Goal: Task Accomplishment & Management: Manage account settings

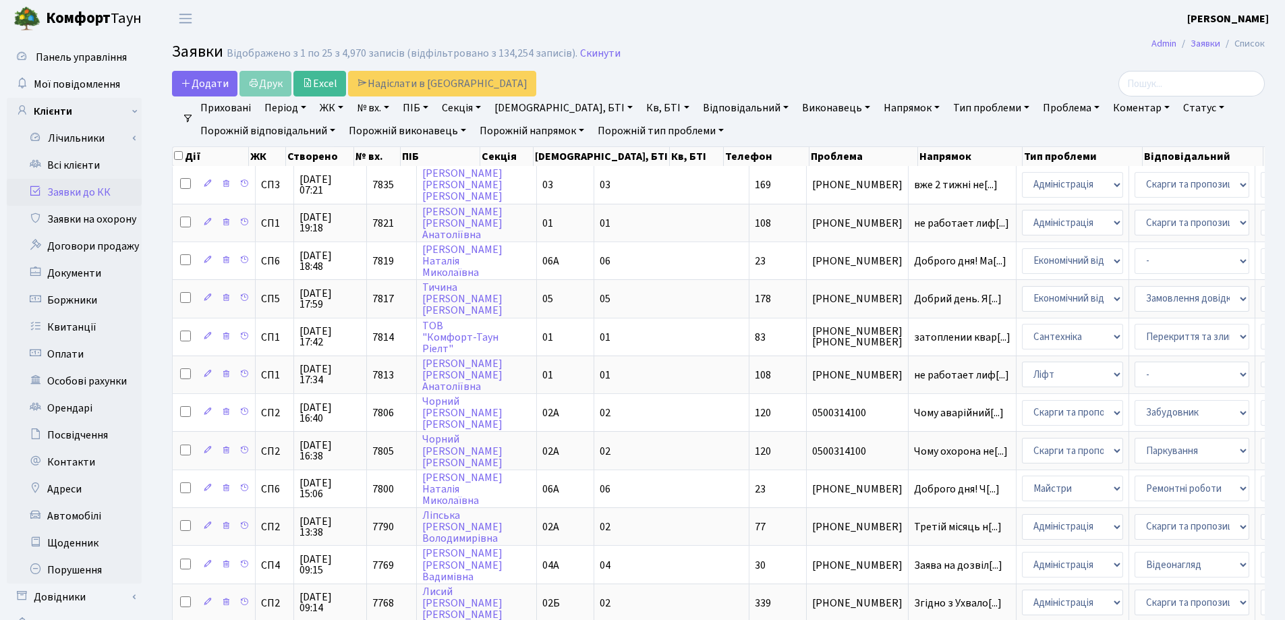
select select "25"
click at [81, 169] on link "Всі клієнти" at bounding box center [74, 165] width 135 height 27
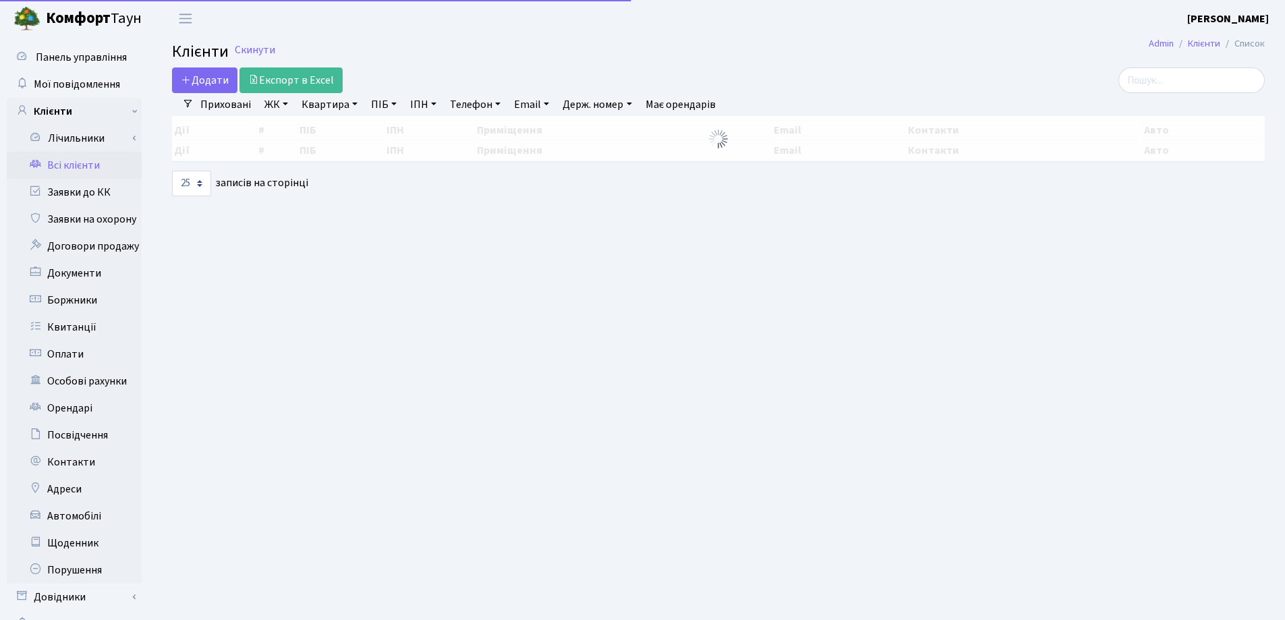
select select "25"
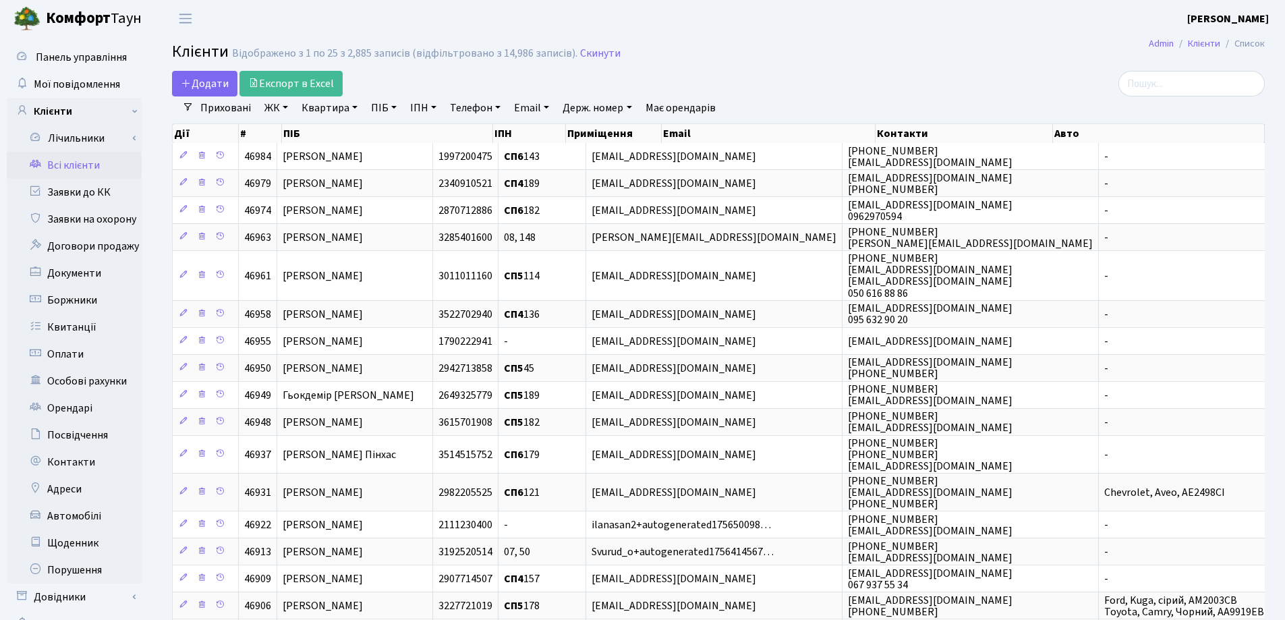
click at [353, 107] on link "Квартира" at bounding box center [329, 107] width 67 height 23
type input "173"
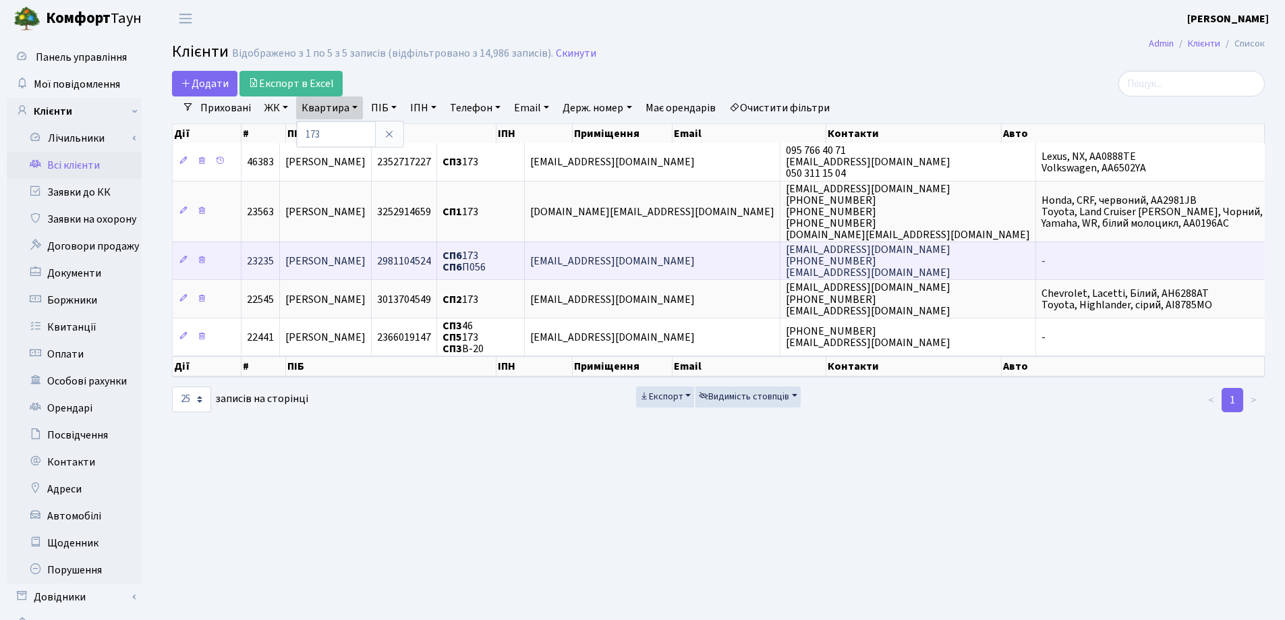
click at [372, 254] on td "[PERSON_NAME]" at bounding box center [326, 261] width 92 height 38
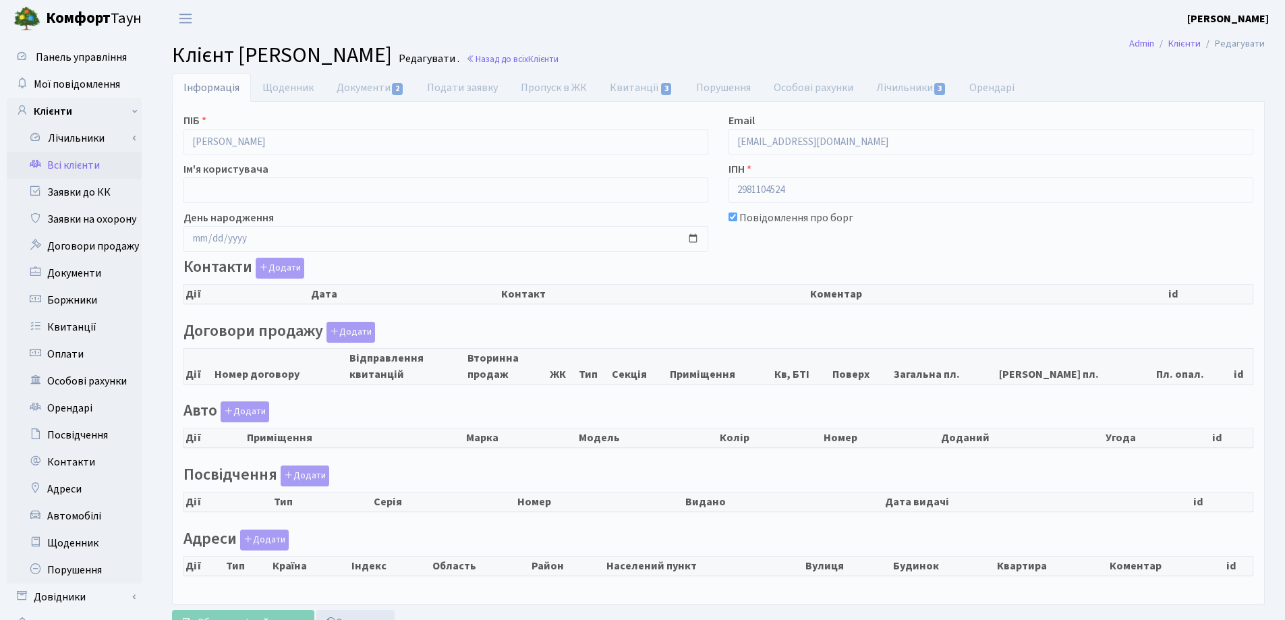
checkbox input "true"
select select "25"
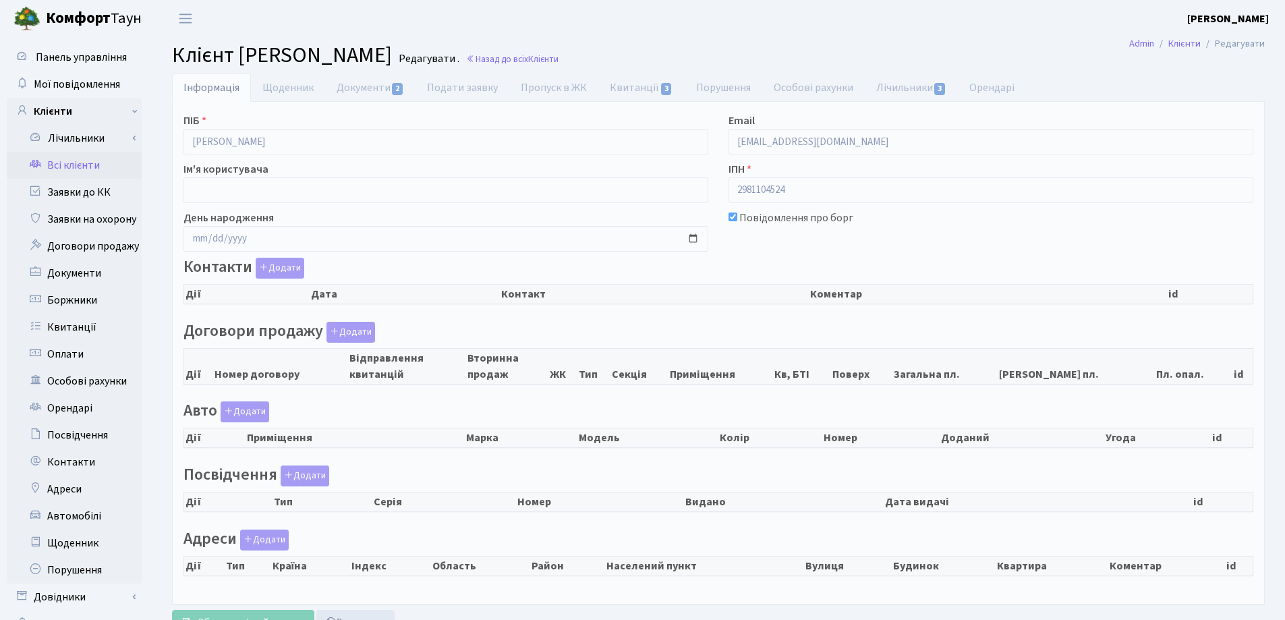
select select "25"
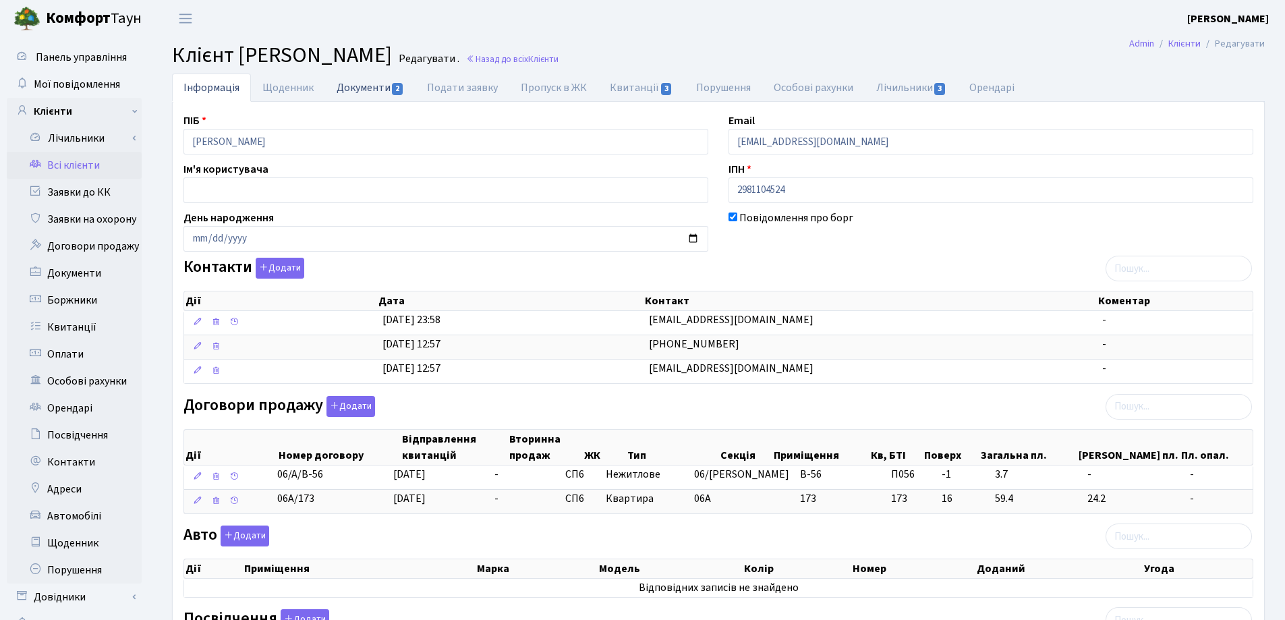
click at [364, 87] on link "Документи 2" at bounding box center [370, 88] width 90 height 28
select select "25"
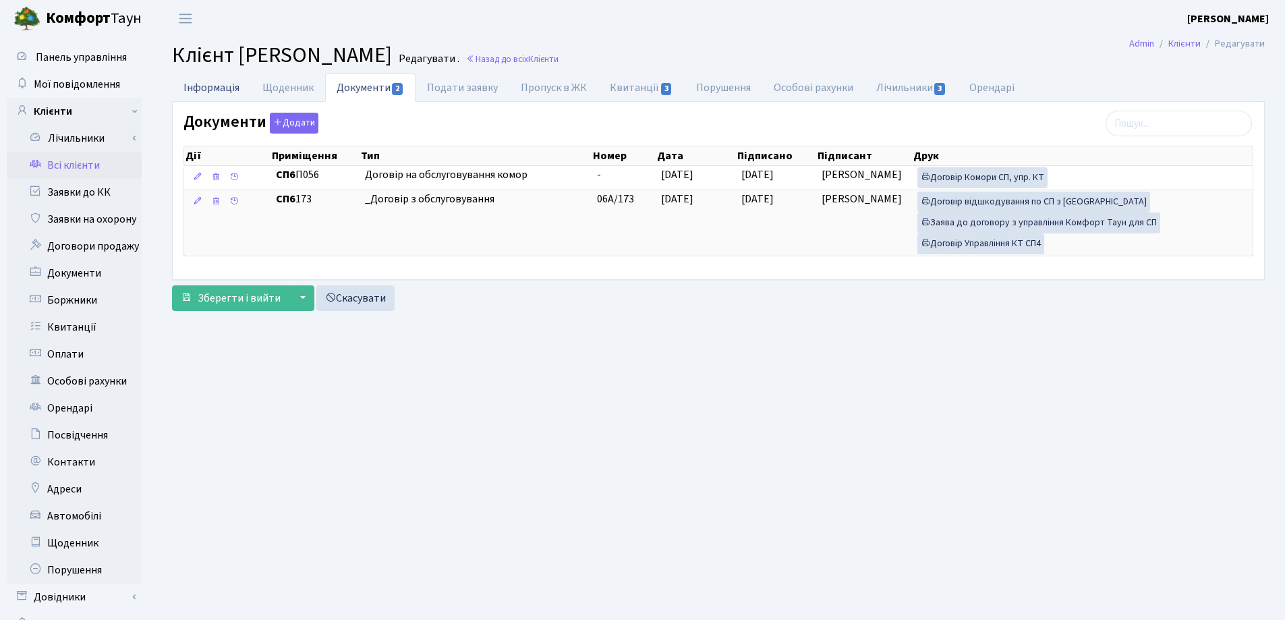
click at [219, 90] on link "Інформація" at bounding box center [211, 88] width 79 height 28
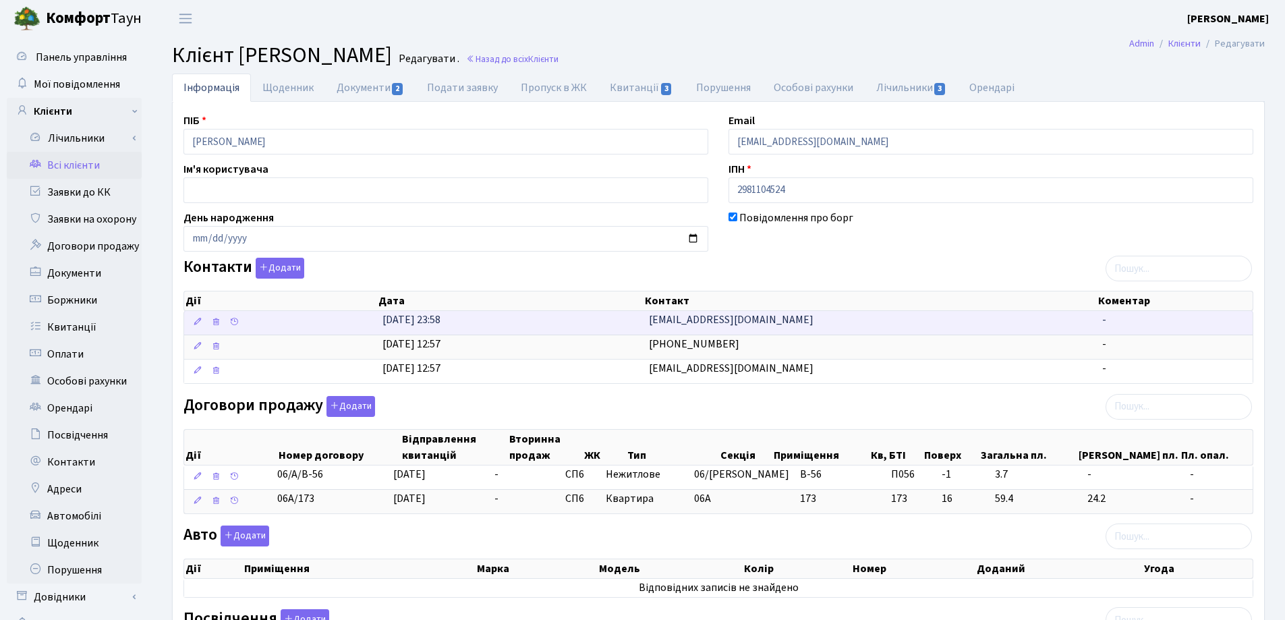
drag, startPoint x: 841, startPoint y: 316, endPoint x: 579, endPoint y: 313, distance: 261.8
click at [579, 313] on \<\/span\>\a "30.07.2025, 23:58 alinapoltavec1408@gmail.com -" at bounding box center [718, 323] width 1069 height 24
copy \<\/span\>\a "[EMAIL_ADDRESS][DOMAIN_NAME]"
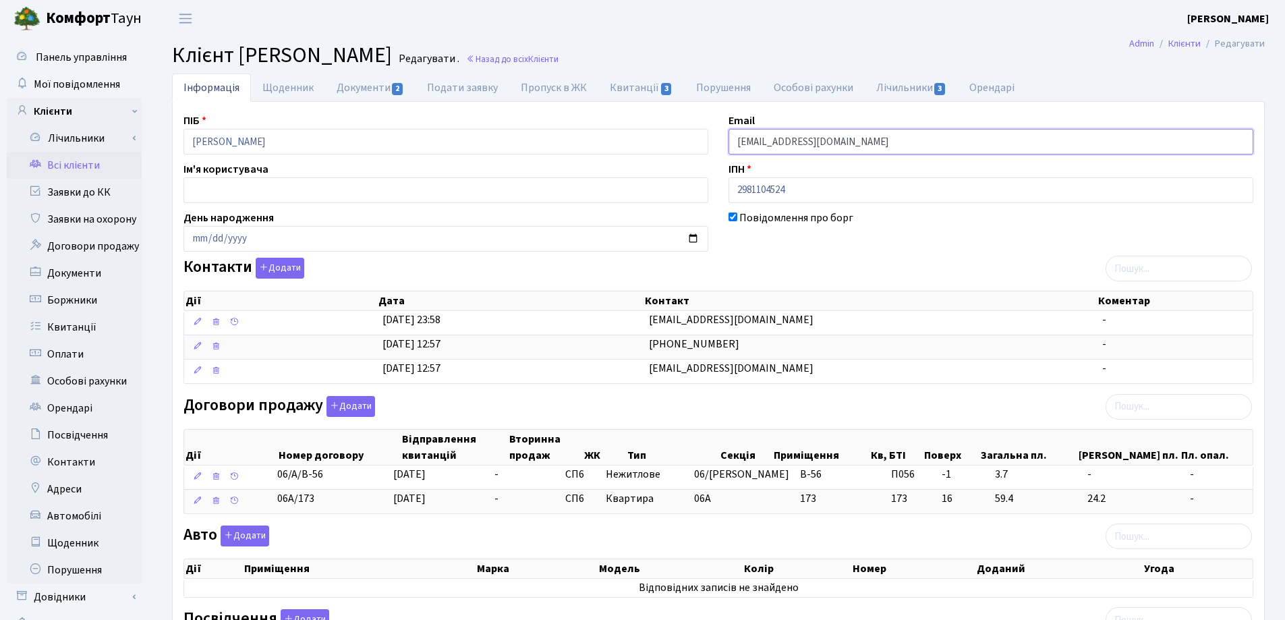
click at [878, 144] on input "[EMAIL_ADDRESS][DOMAIN_NAME]" at bounding box center [991, 142] width 525 height 26
type input "a"
paste input "[EMAIL_ADDRESS][DOMAIN_NAME]"
click at [754, 142] on input "[EMAIL_ADDRESS][DOMAIN_NAME]" at bounding box center [991, 142] width 525 height 26
click at [885, 146] on input "[EMAIL_ADDRESS][DOMAIN_NAME]" at bounding box center [991, 142] width 525 height 26
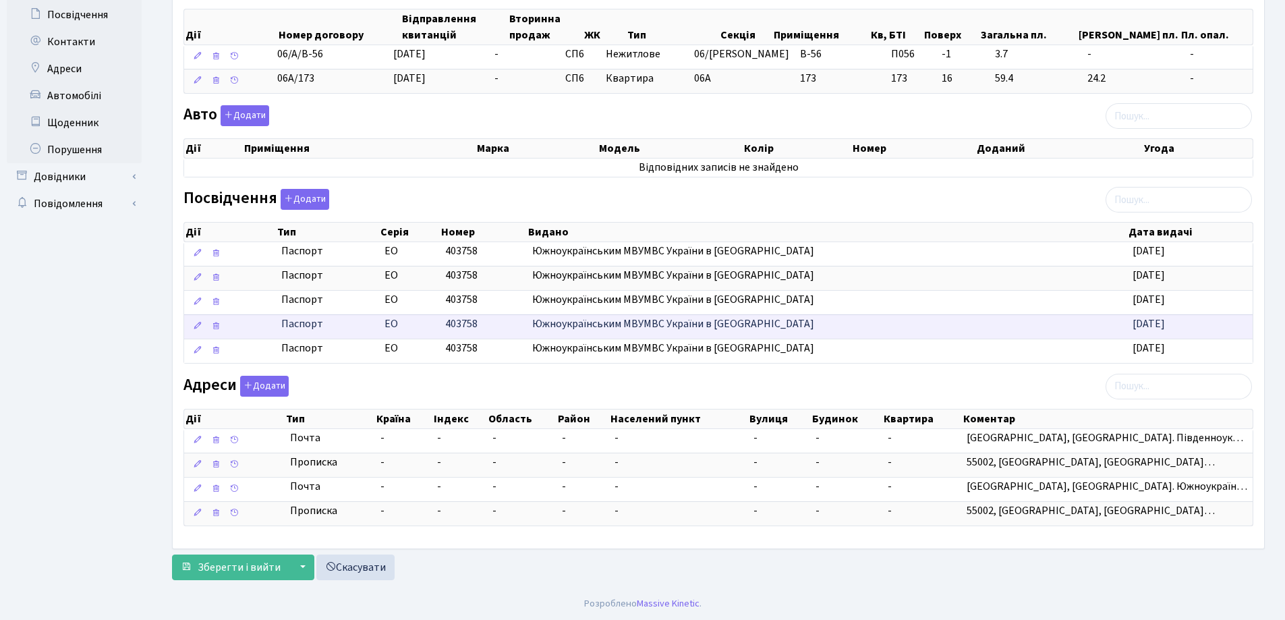
scroll to position [421, 0]
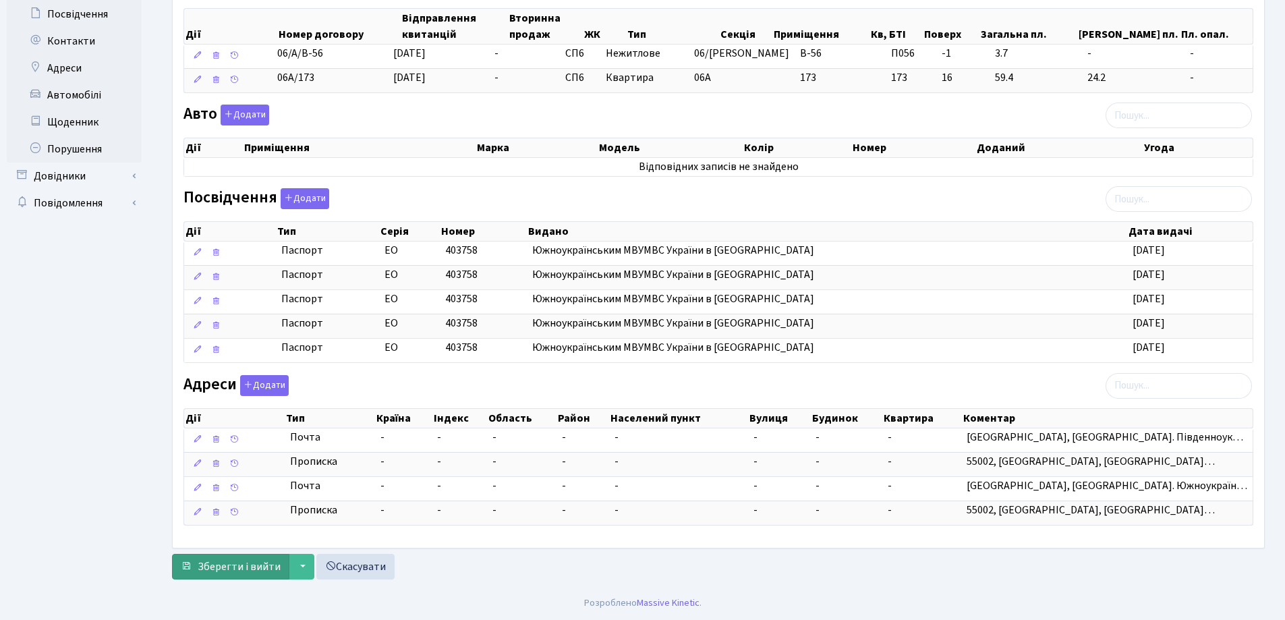
type input "[EMAIL_ADDRESS][DOMAIN_NAME]"
click at [225, 562] on span "Зберегти і вийти" at bounding box center [239, 566] width 83 height 15
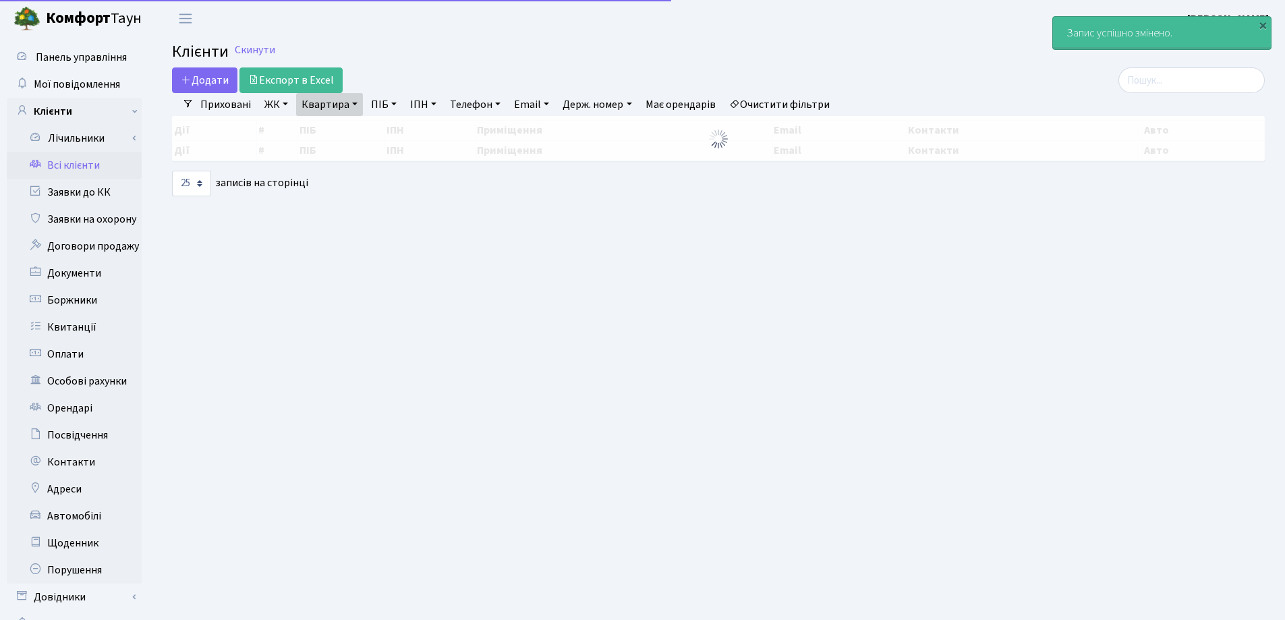
select select "25"
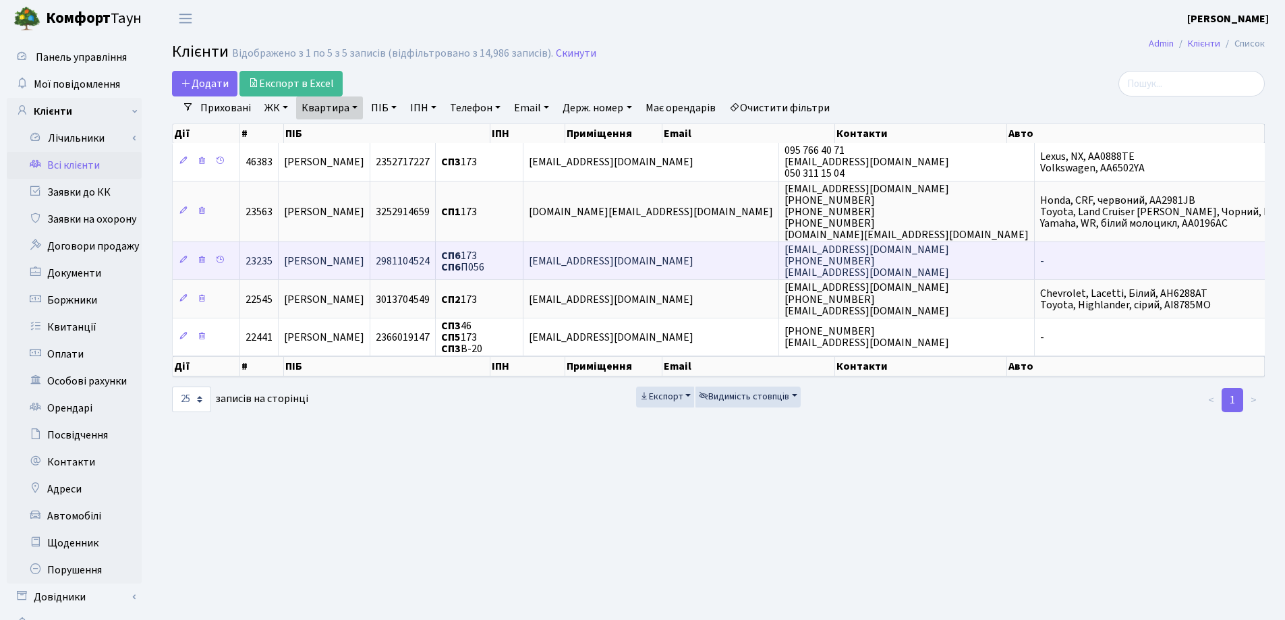
click at [370, 262] on td "[PERSON_NAME]" at bounding box center [325, 261] width 92 height 38
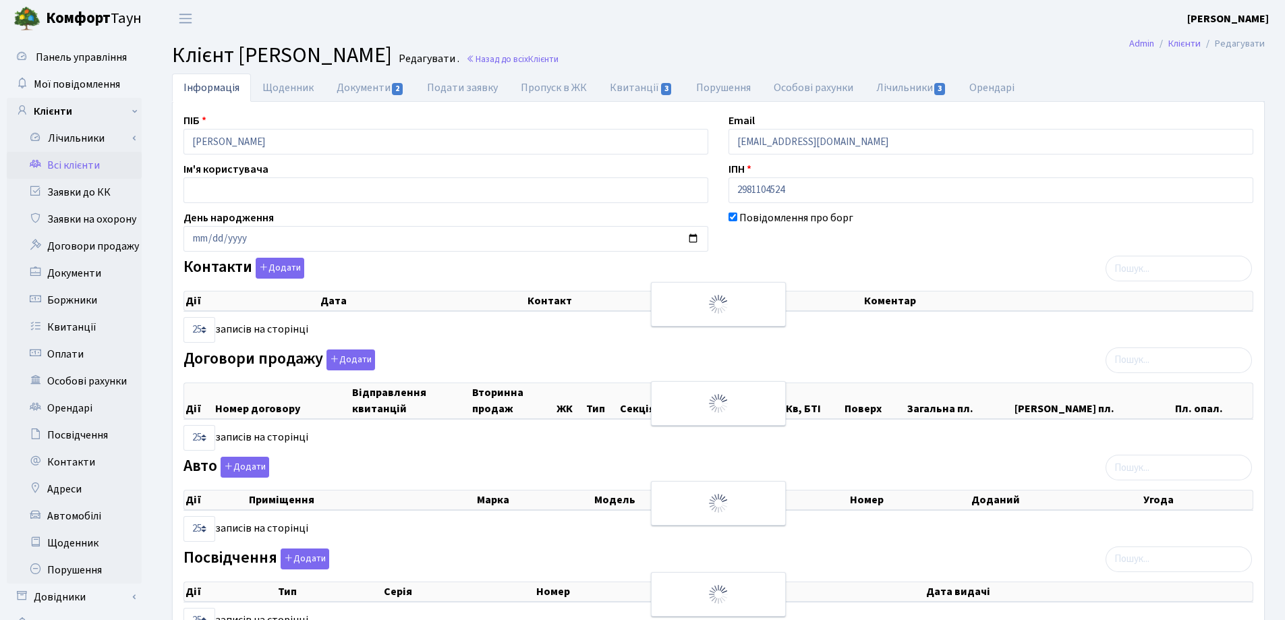
select select "25"
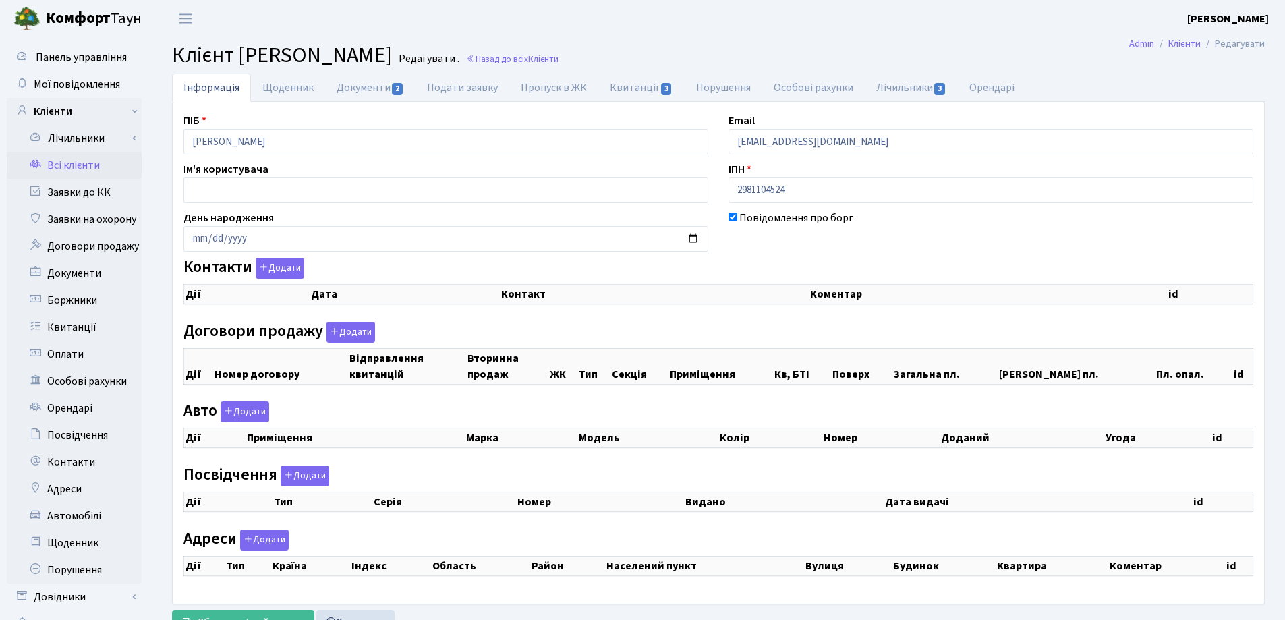
select select "25"
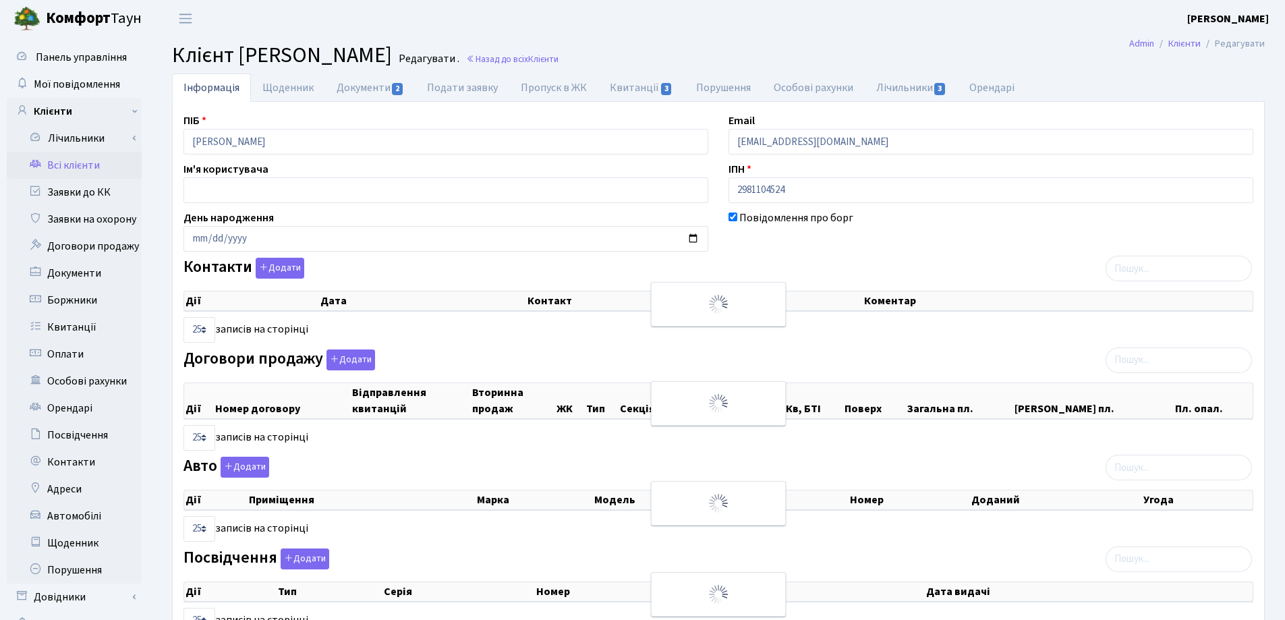
checkbox input "true"
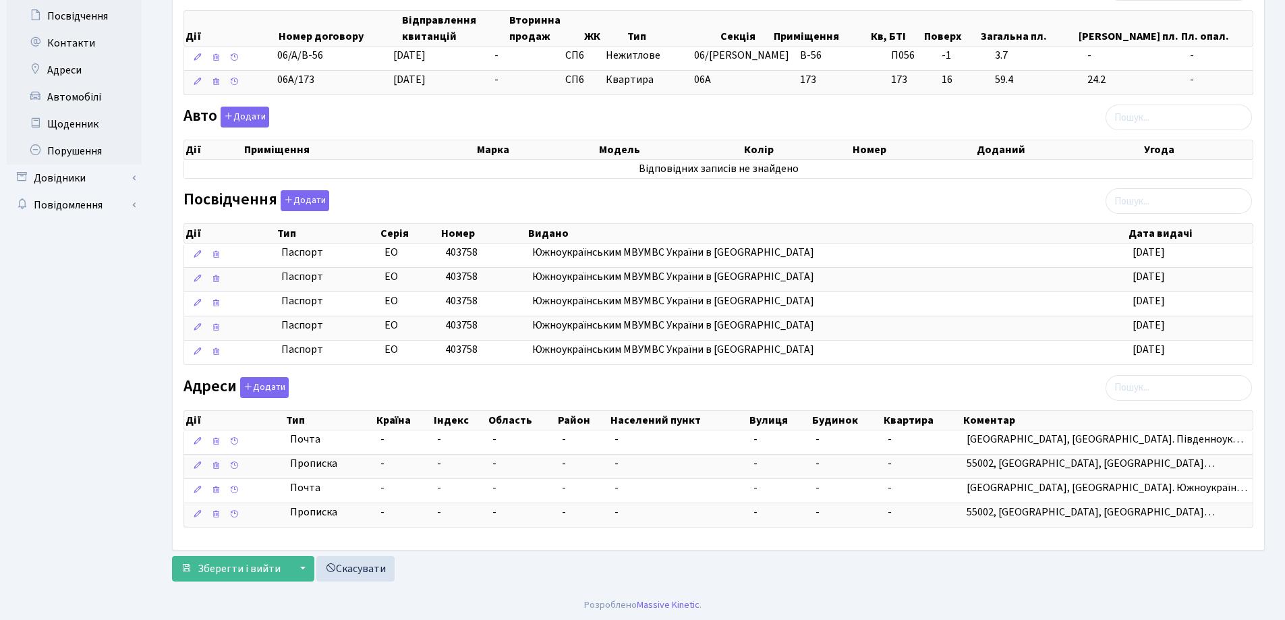
scroll to position [421, 0]
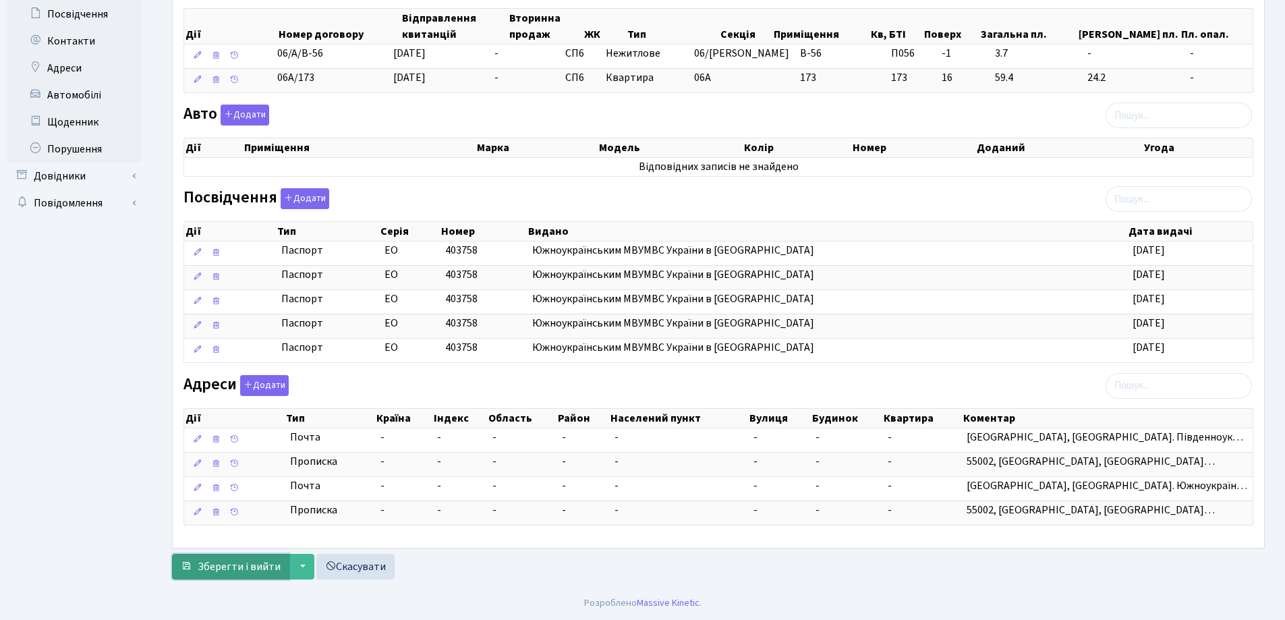
click at [237, 568] on span "Зберегти і вийти" at bounding box center [239, 566] width 83 height 15
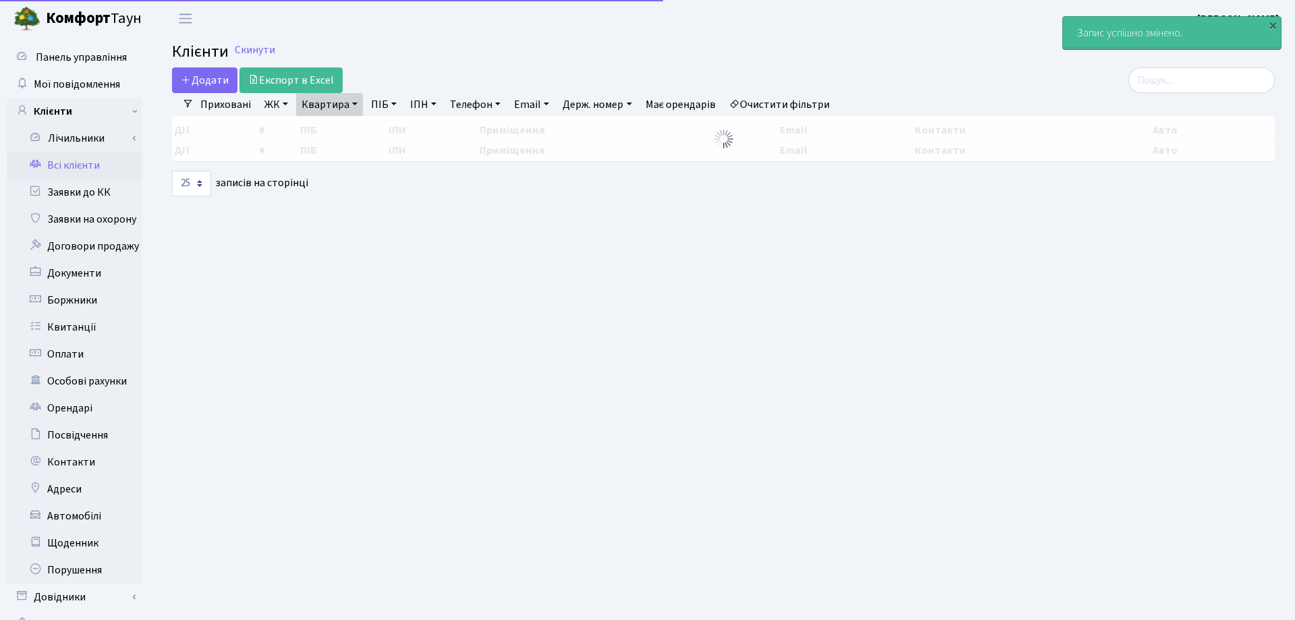
select select "25"
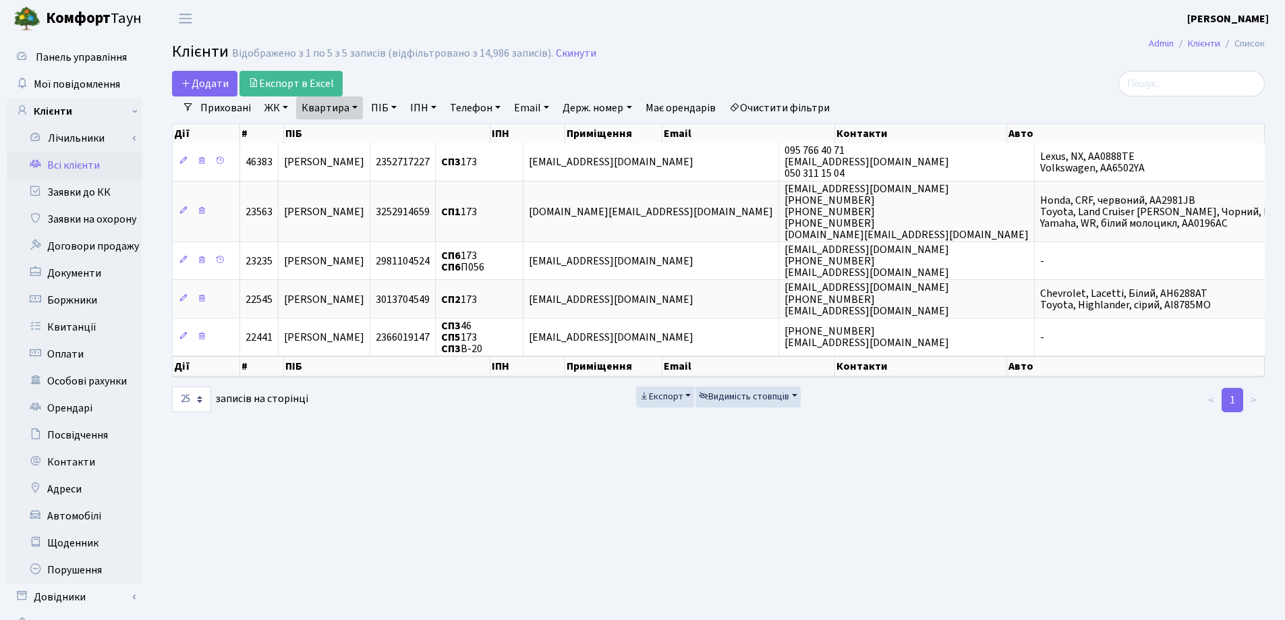
click at [356, 105] on link "Квартира" at bounding box center [329, 107] width 67 height 23
click at [390, 133] on icon at bounding box center [389, 134] width 11 height 11
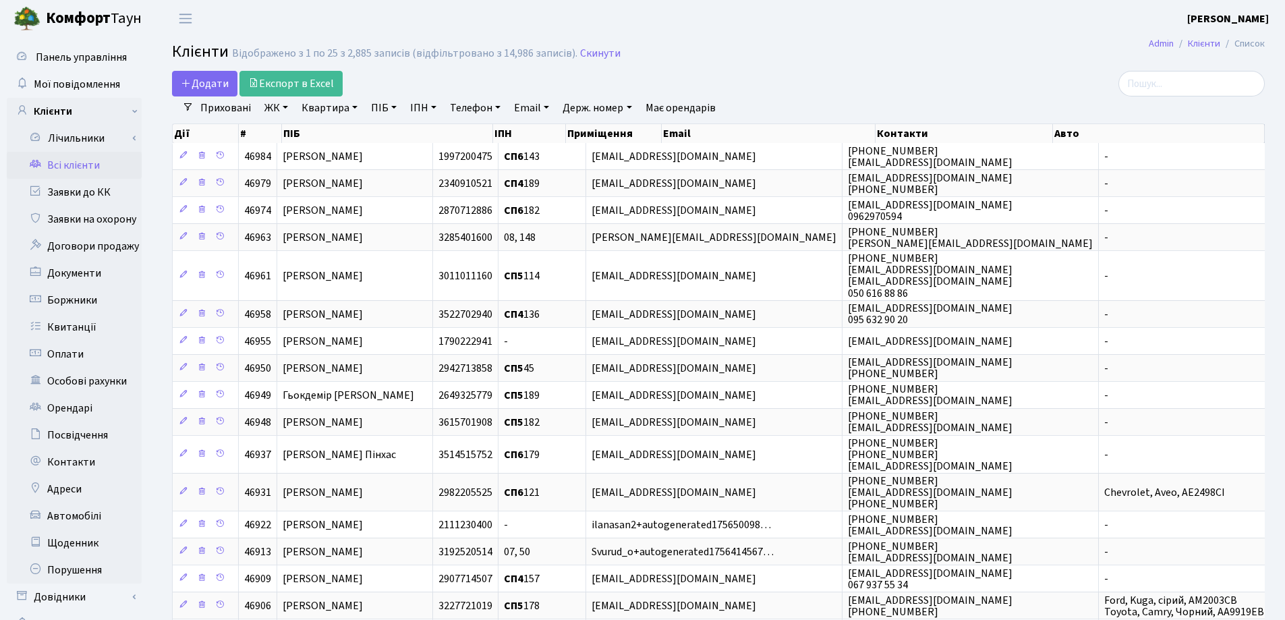
click at [354, 107] on link "Квартира" at bounding box center [329, 107] width 67 height 23
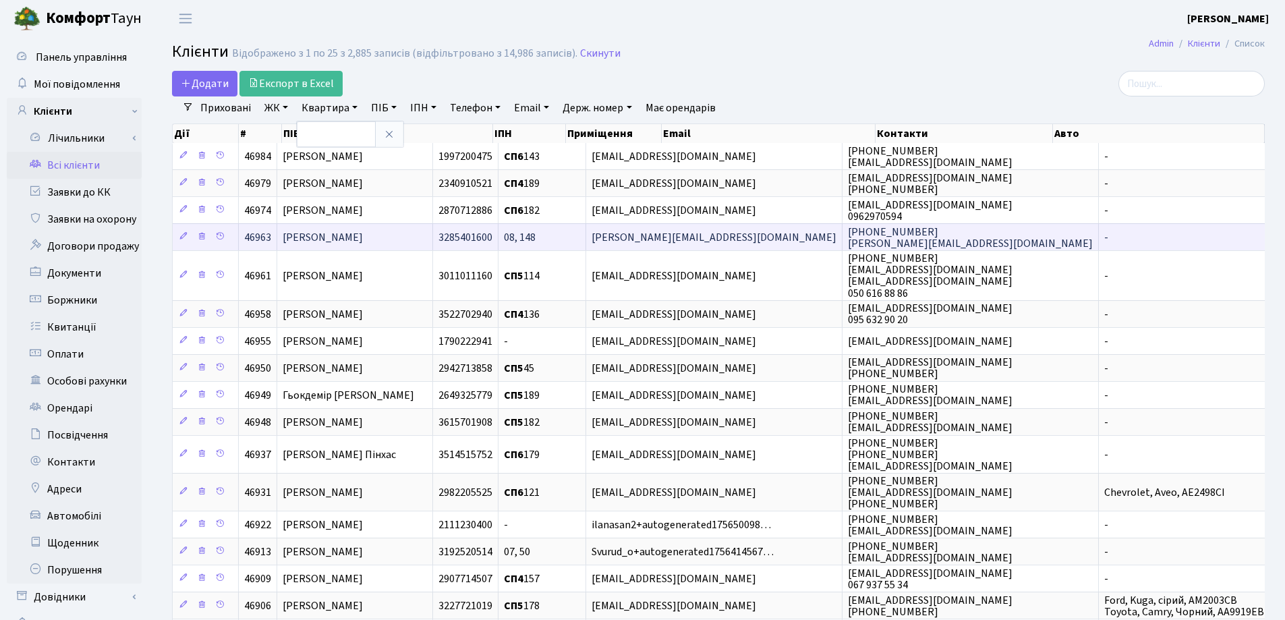
click at [296, 96] on link "Квартира" at bounding box center [329, 107] width 67 height 23
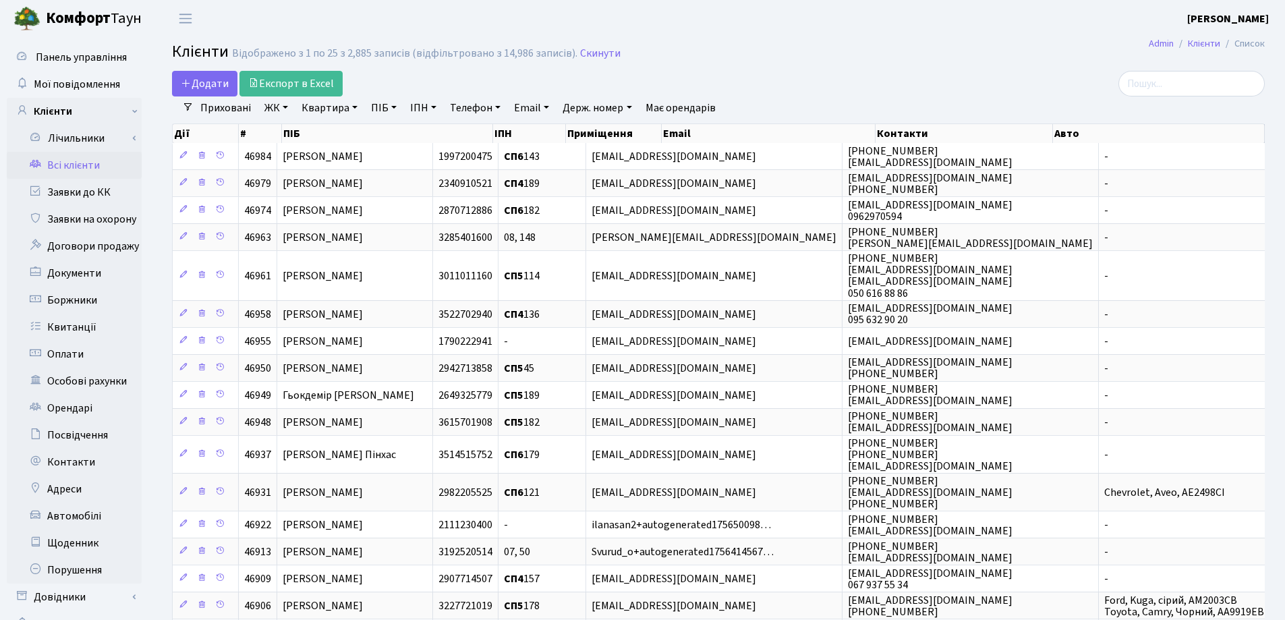
click at [353, 109] on link "Квартира" at bounding box center [329, 107] width 67 height 23
click at [351, 128] on input "text" at bounding box center [336, 134] width 79 height 26
type input "176"
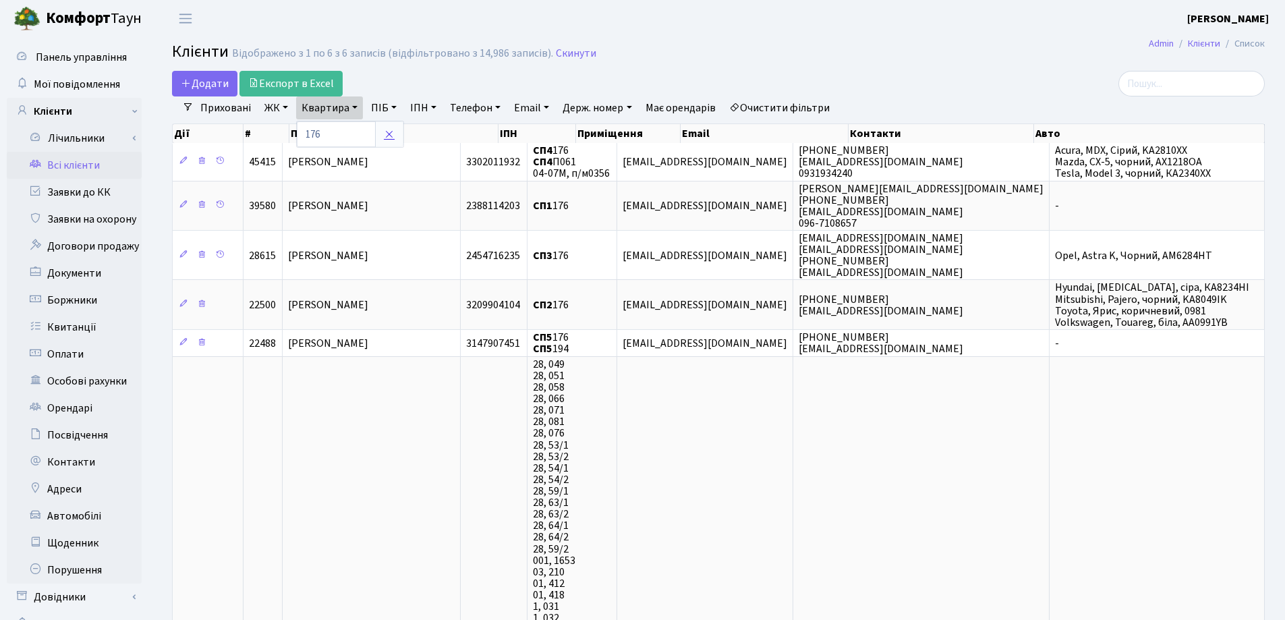
click at [389, 129] on icon at bounding box center [389, 134] width 11 height 11
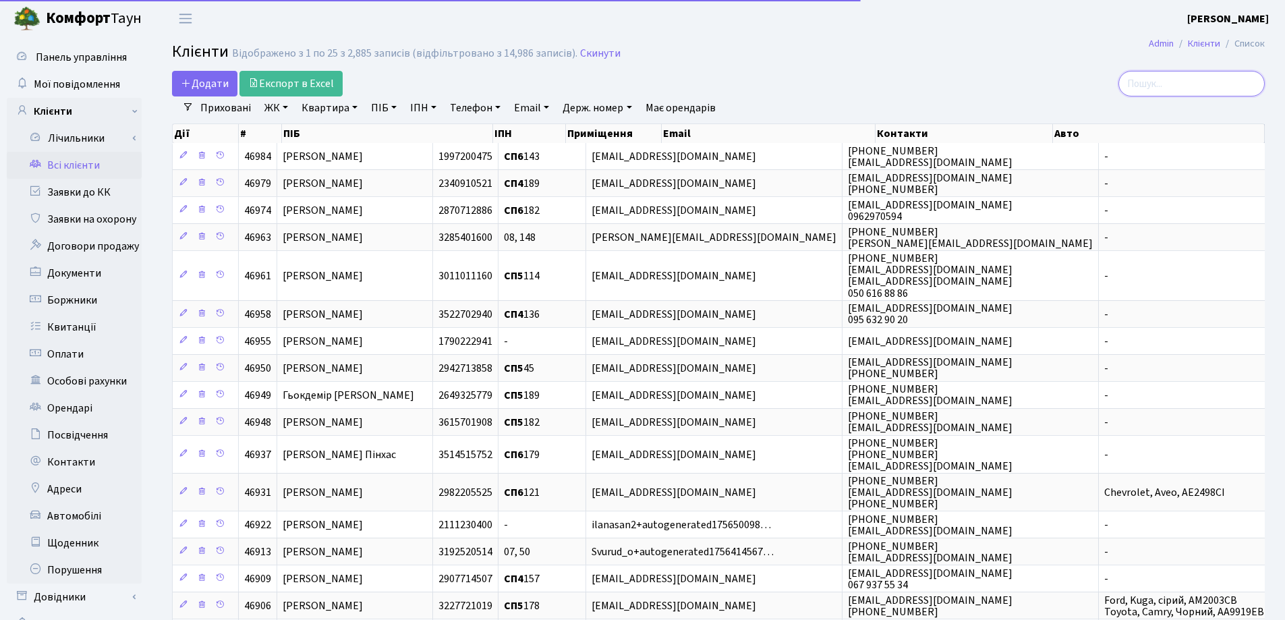
click at [1162, 88] on input "search" at bounding box center [1192, 84] width 146 height 26
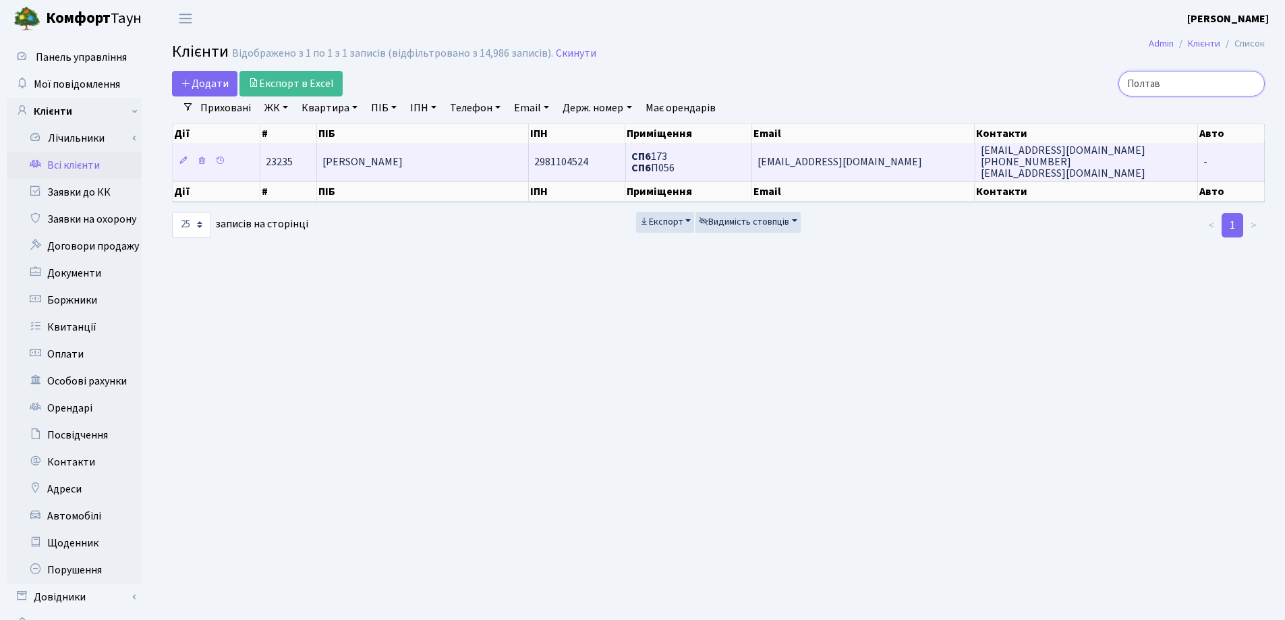
type input "Полтав"
click at [445, 150] on td "[PERSON_NAME]" at bounding box center [423, 161] width 213 height 37
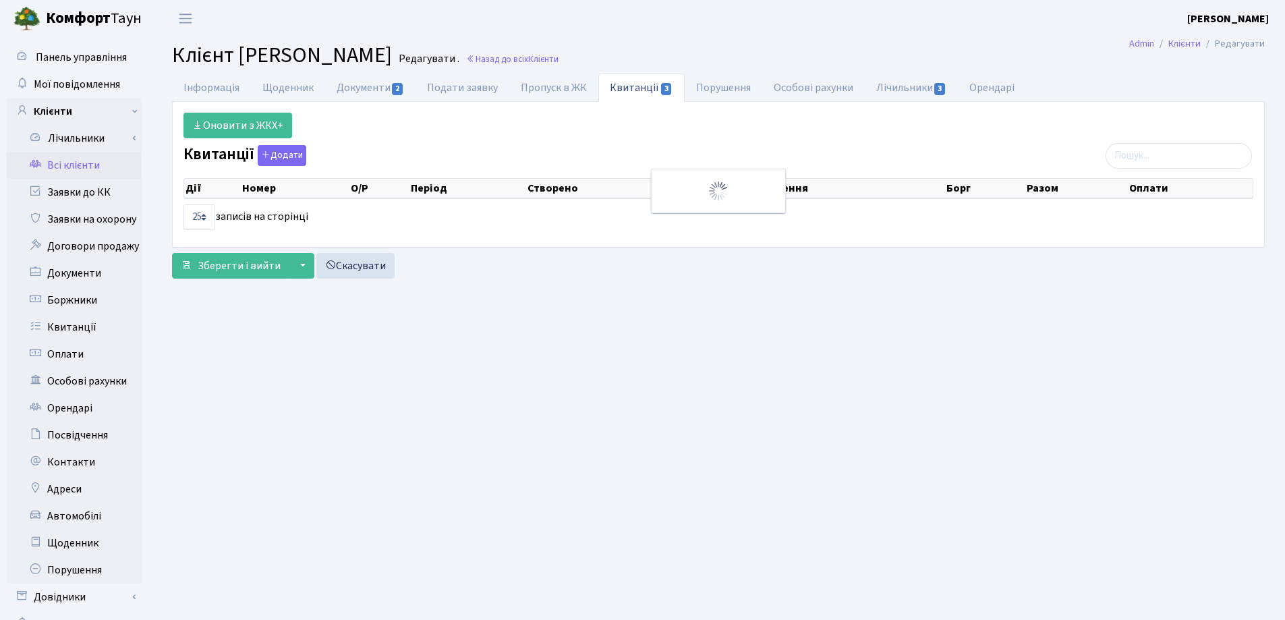
select select "25"
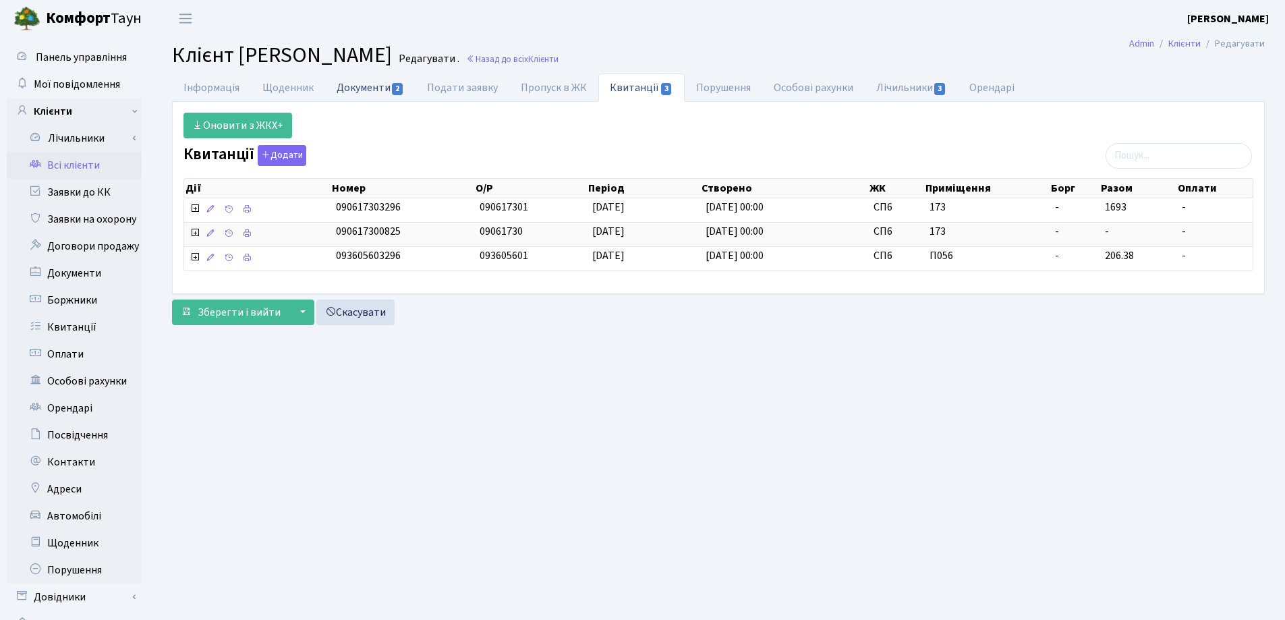
click at [358, 93] on link "Документи 2" at bounding box center [370, 88] width 90 height 28
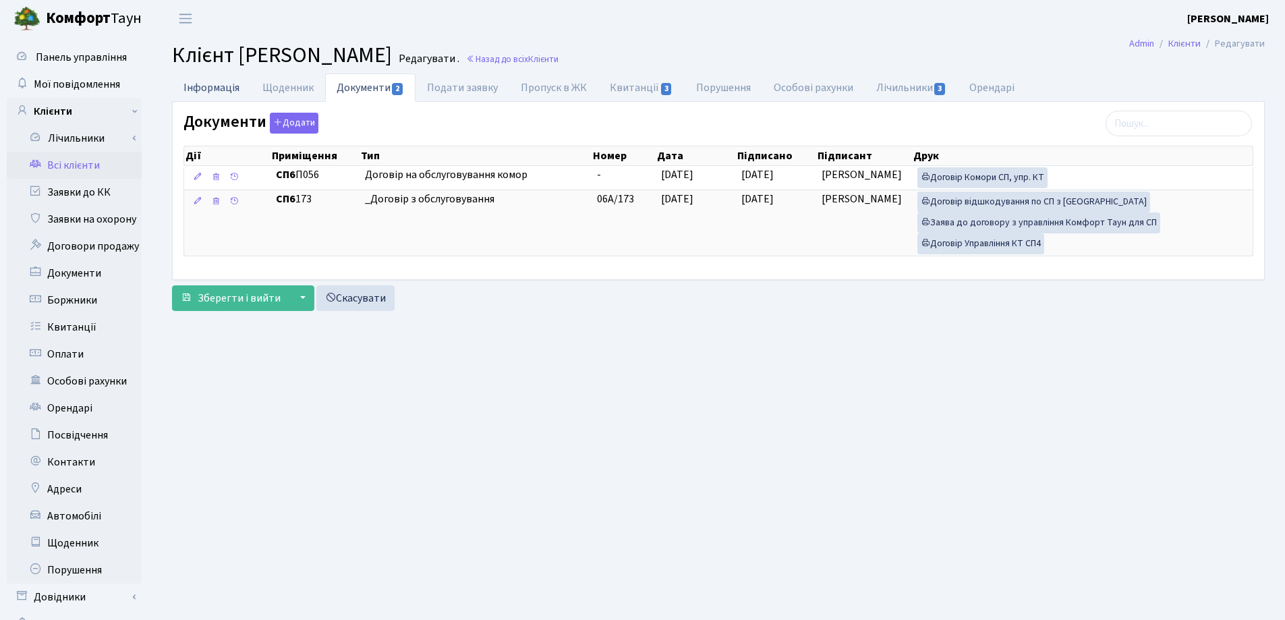
click at [201, 90] on link "Інформація" at bounding box center [211, 88] width 79 height 28
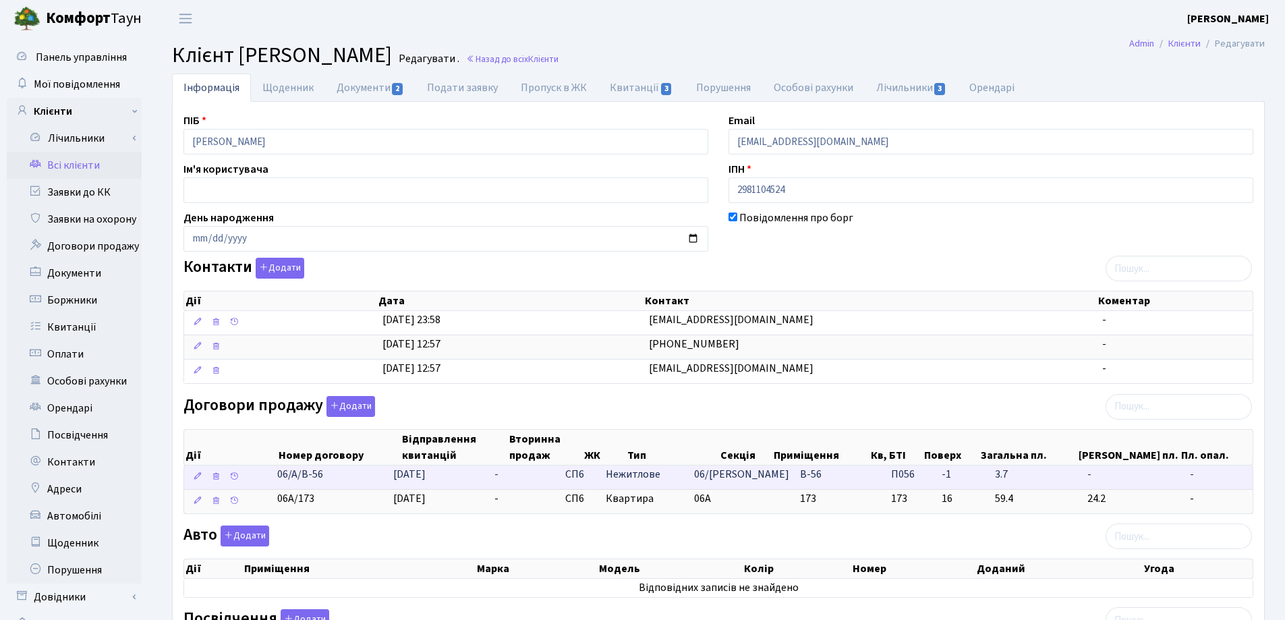
click at [351, 482] on td "06/А/В-56" at bounding box center [330, 477] width 116 height 24
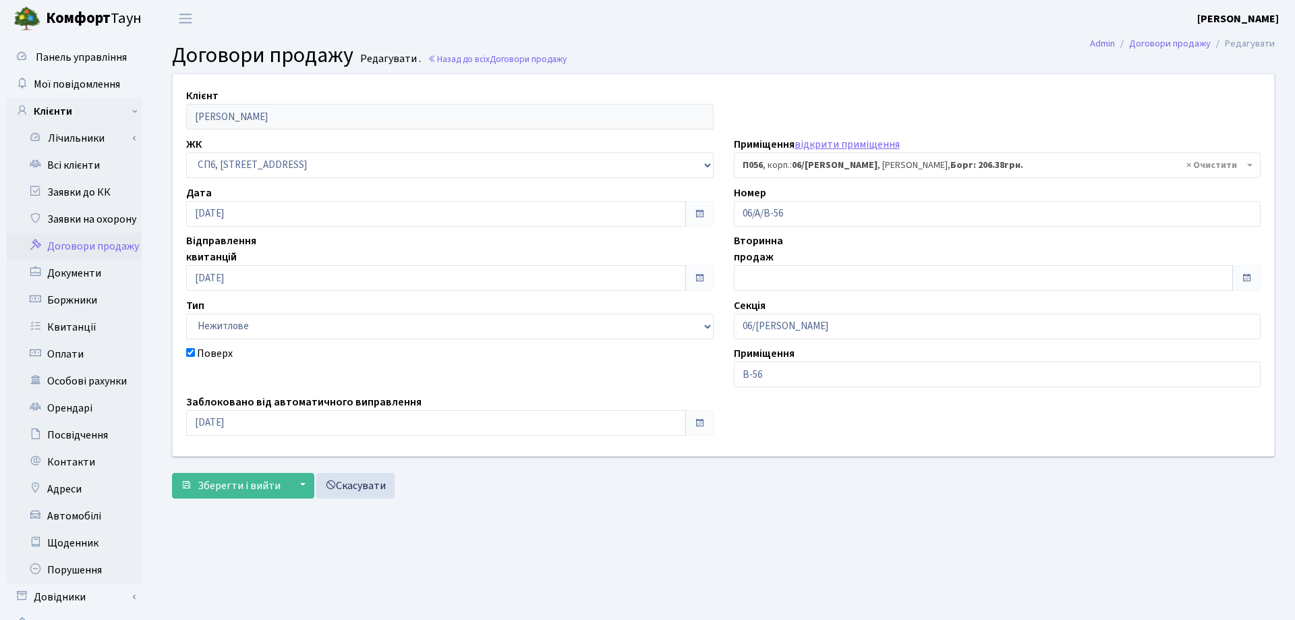
select select "22084"
click at [246, 486] on span "Зберегти і вийти" at bounding box center [239, 485] width 83 height 15
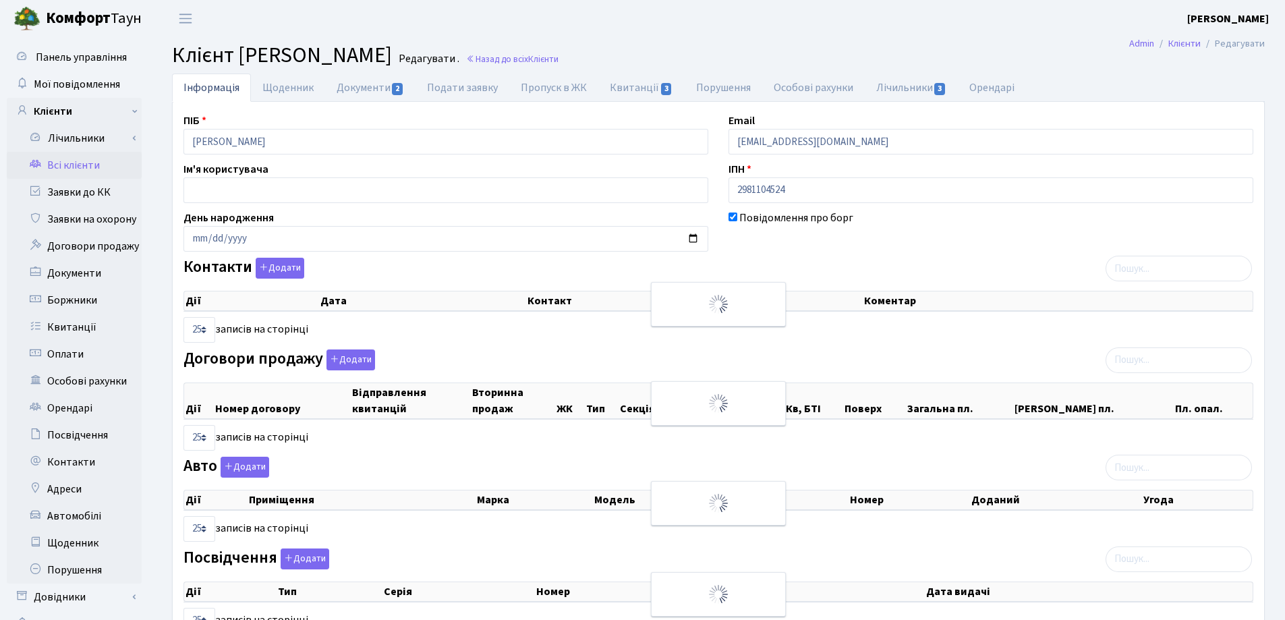
select select "25"
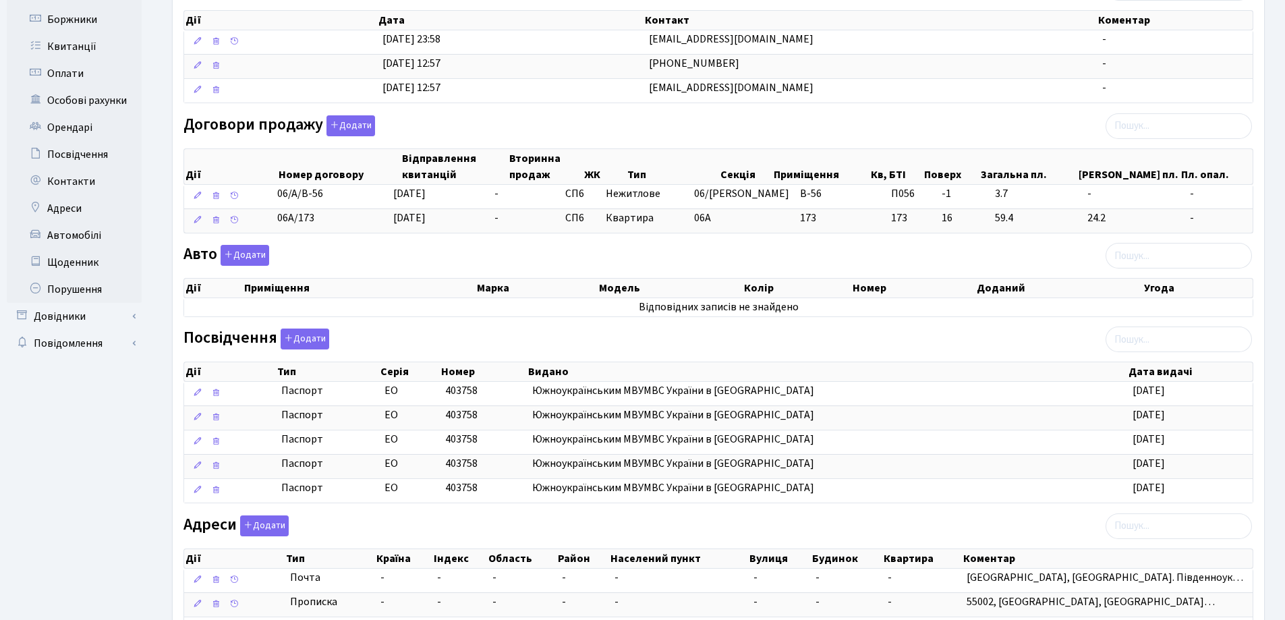
scroll to position [405, 0]
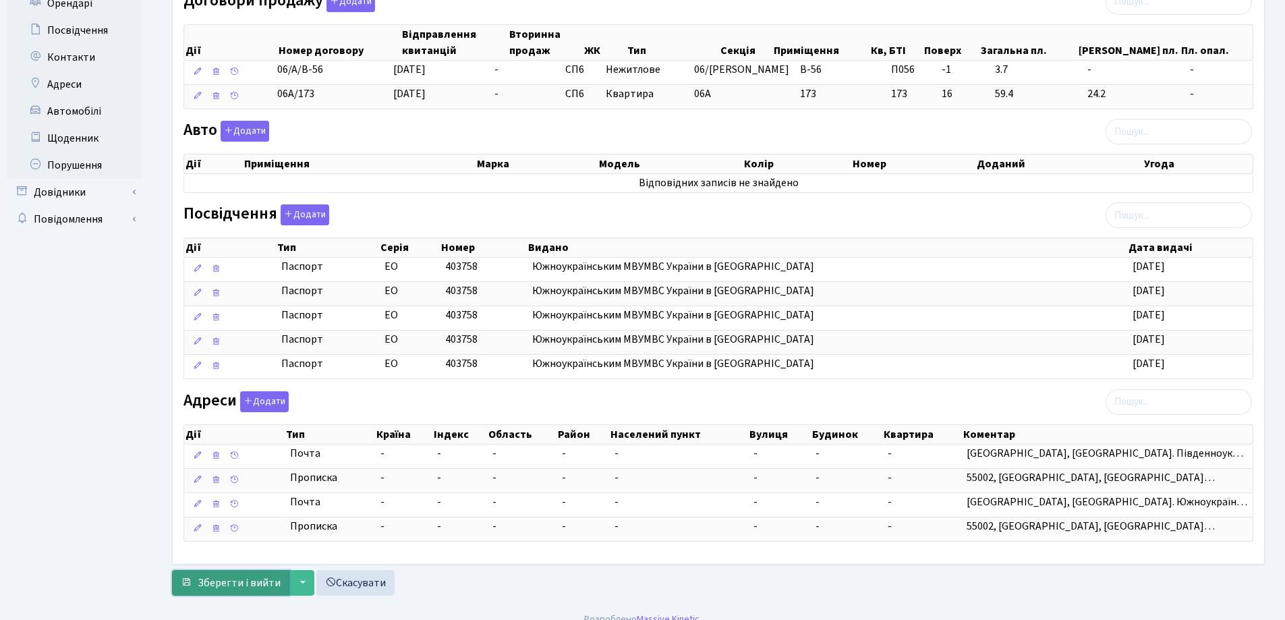
click at [245, 584] on span "Зберегти і вийти" at bounding box center [239, 582] width 83 height 15
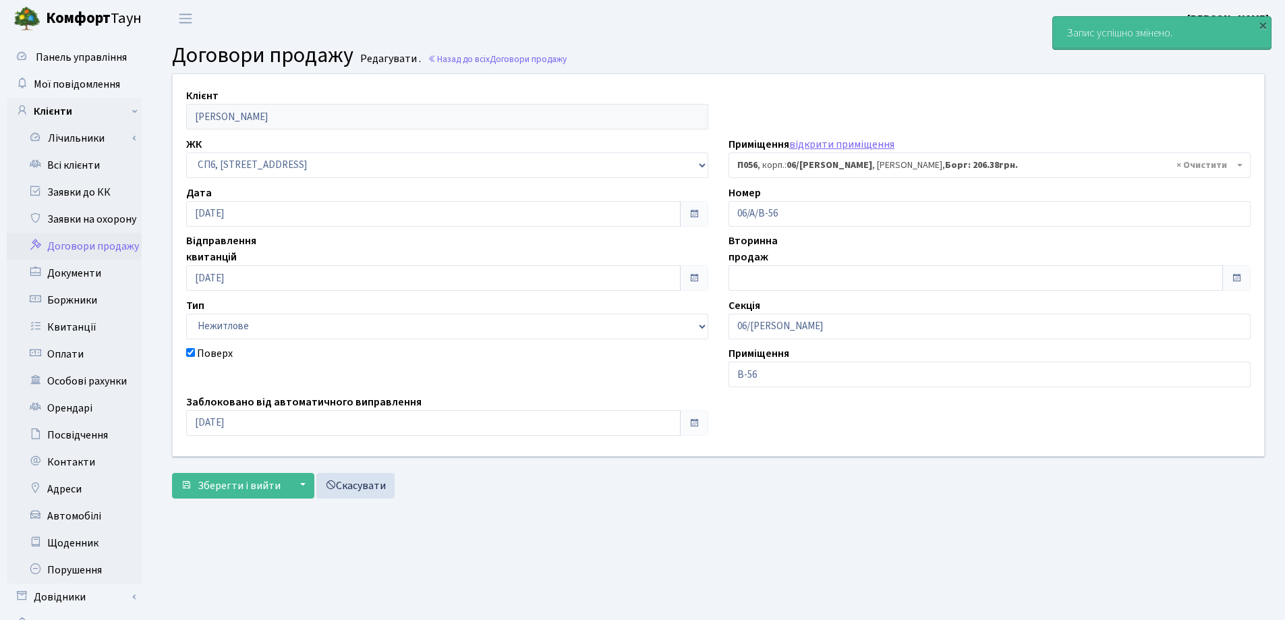
select select "22084"
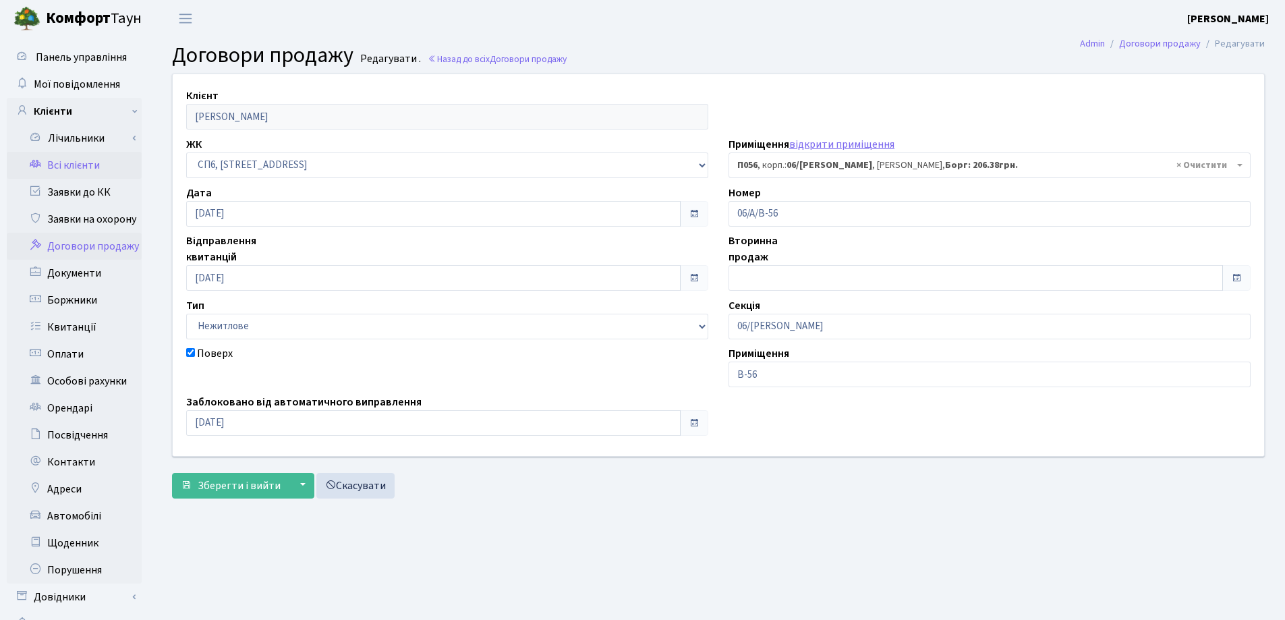
click at [57, 166] on link "Всі клієнти" at bounding box center [74, 165] width 135 height 27
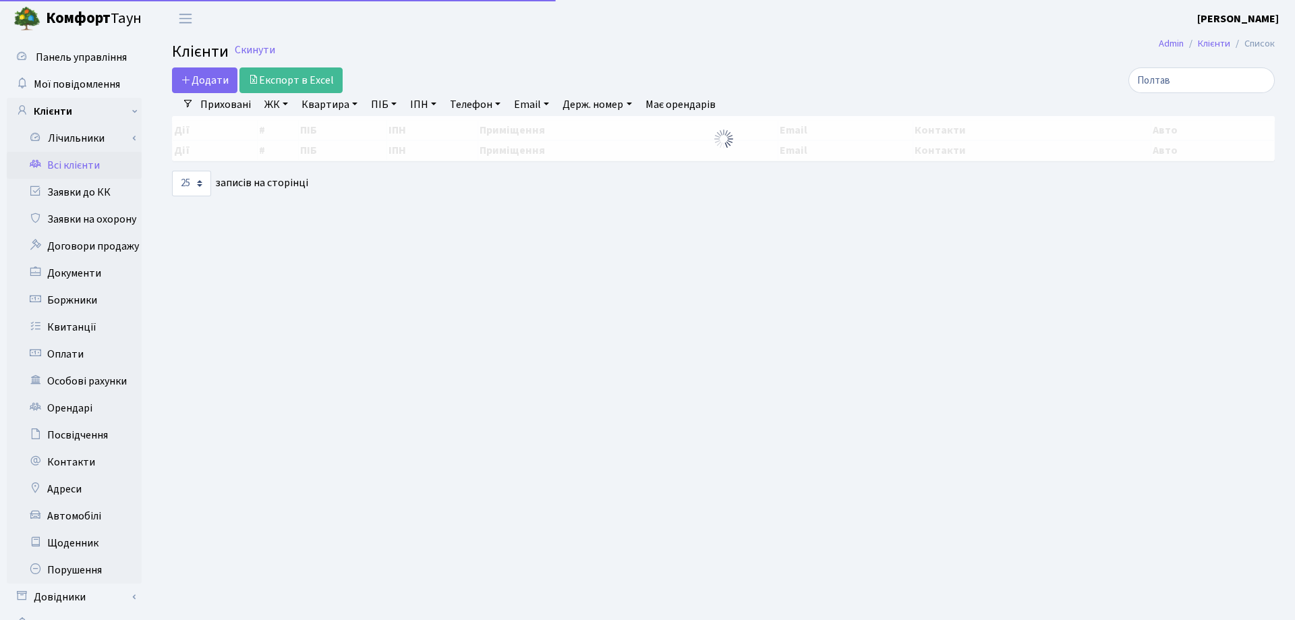
select select "25"
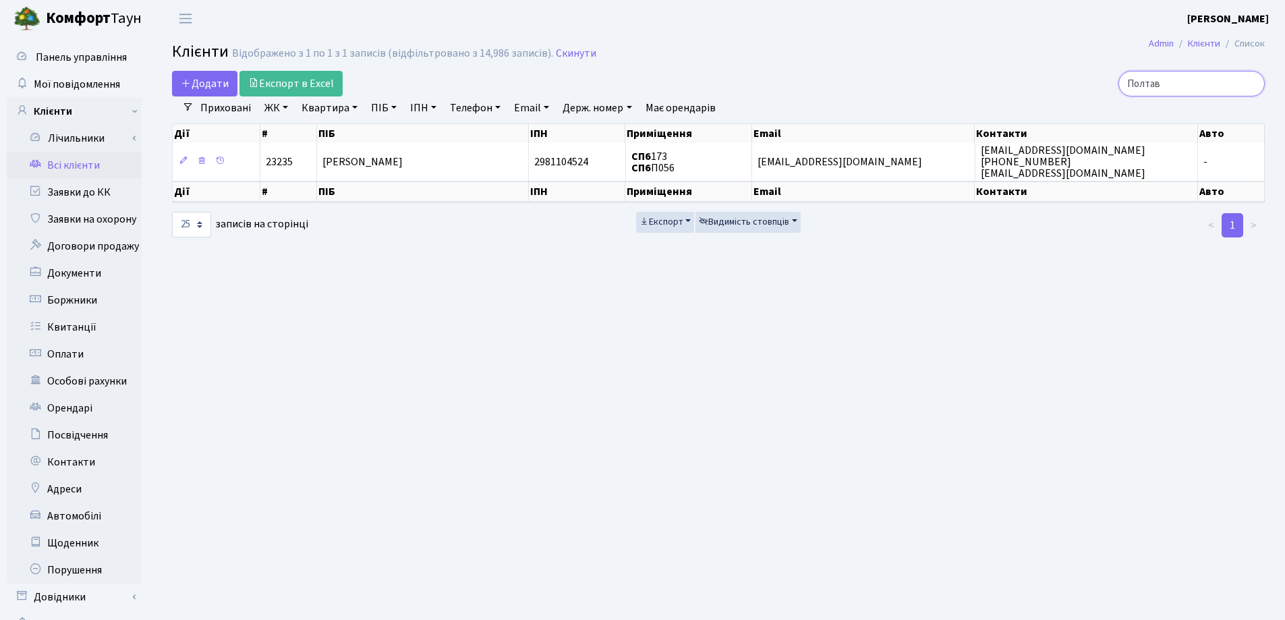
click input "Полтав"
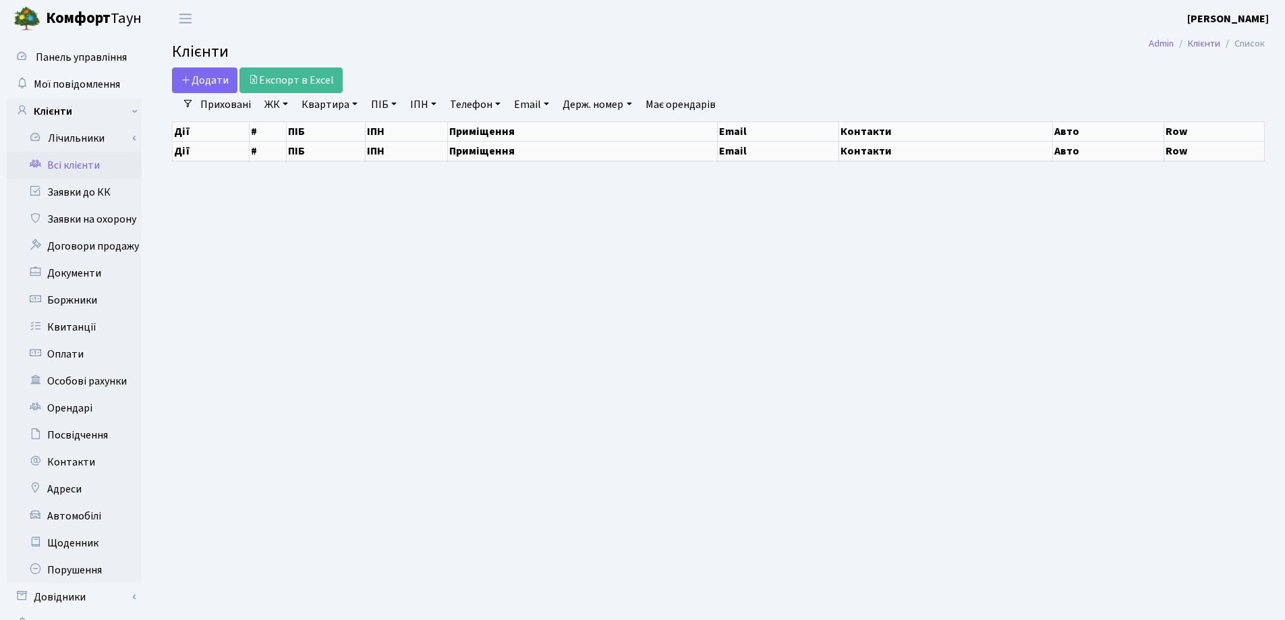
select select "25"
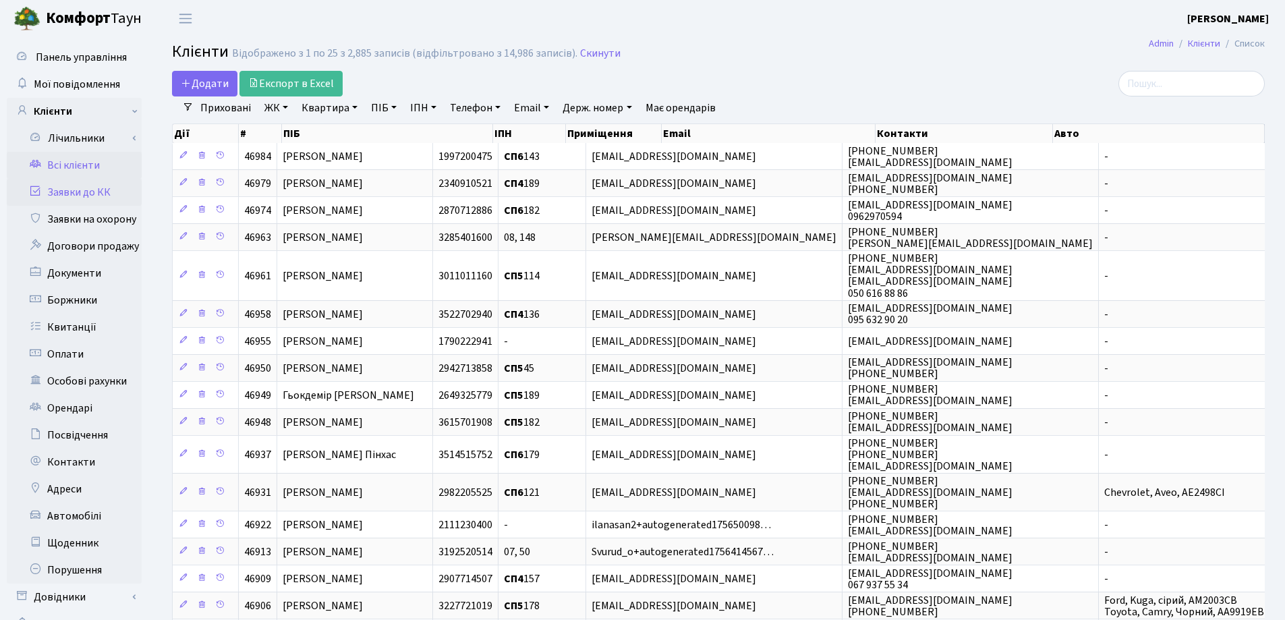
click at [93, 191] on link "Заявки до КК" at bounding box center [74, 192] width 135 height 27
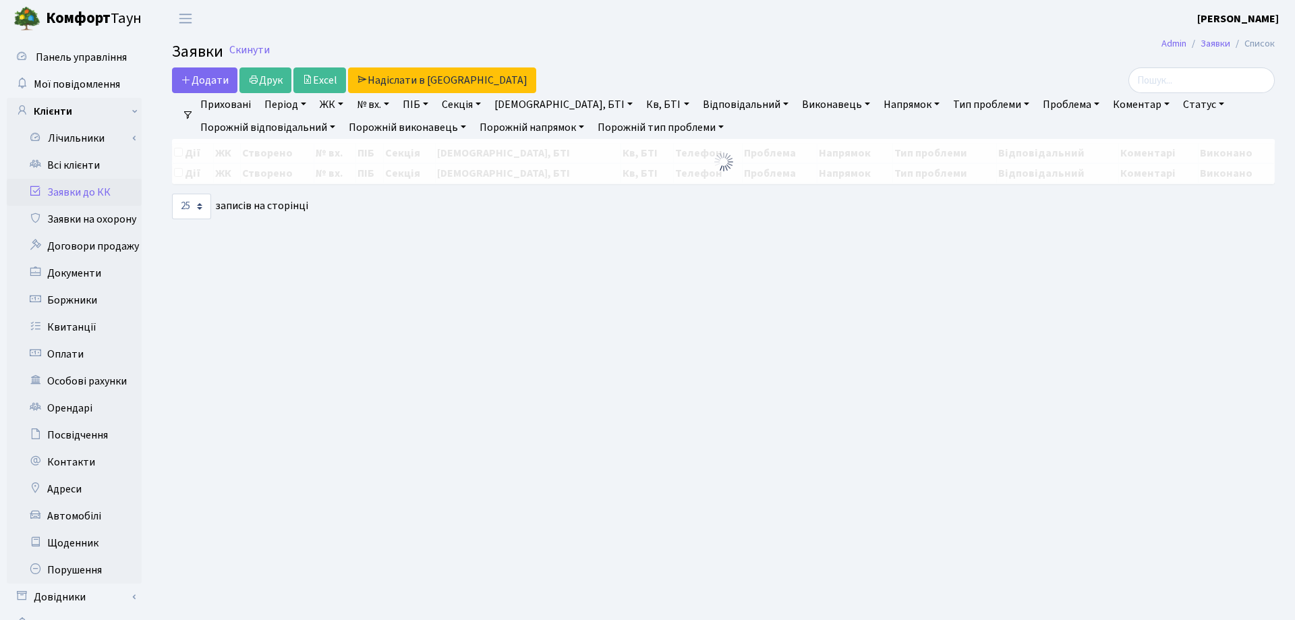
select select "25"
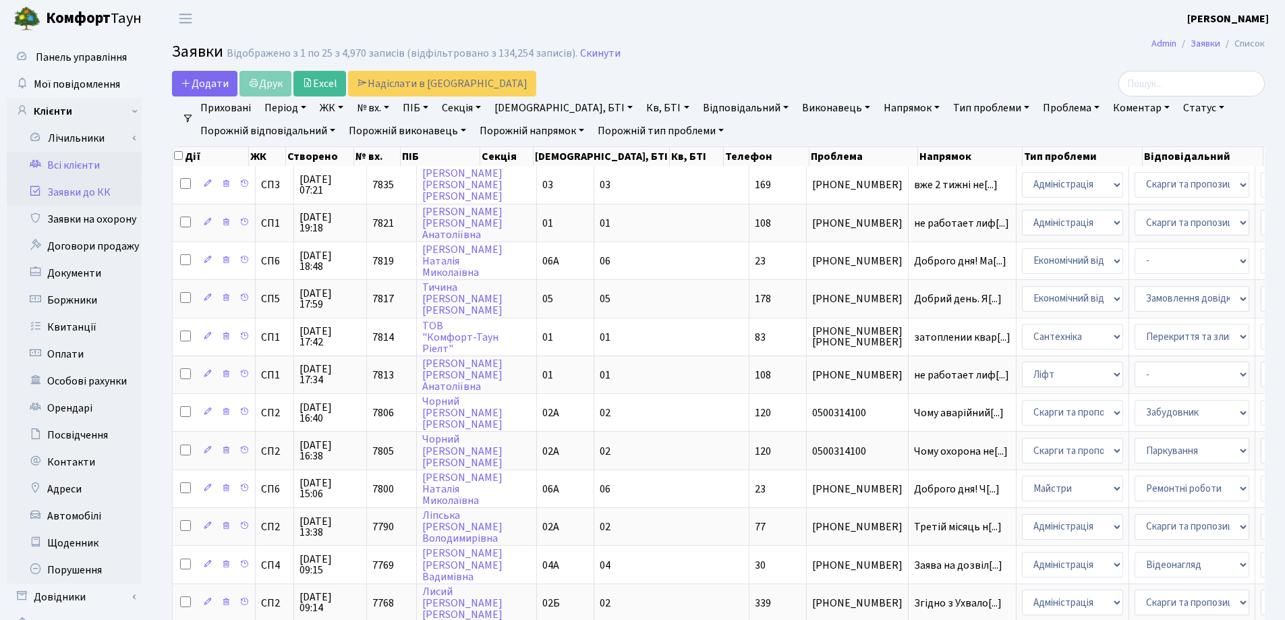
click at [70, 166] on link "Всі клієнти" at bounding box center [74, 165] width 135 height 27
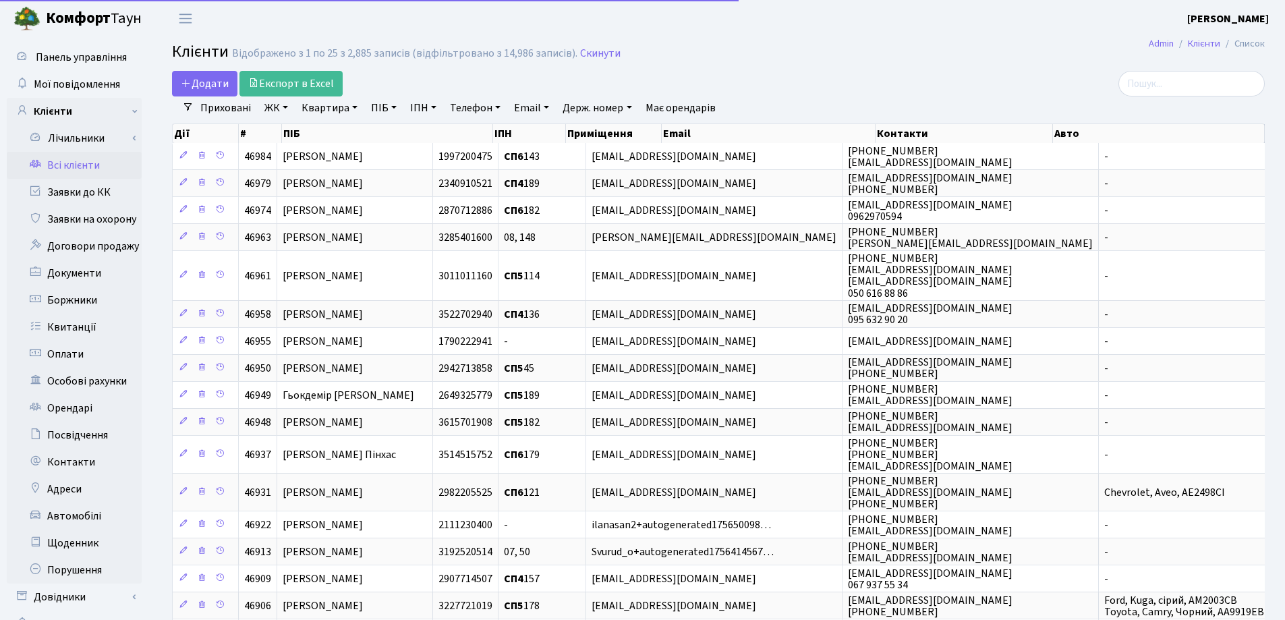
select select "25"
click at [358, 106] on link "Квартира" at bounding box center [329, 107] width 67 height 23
type input "252"
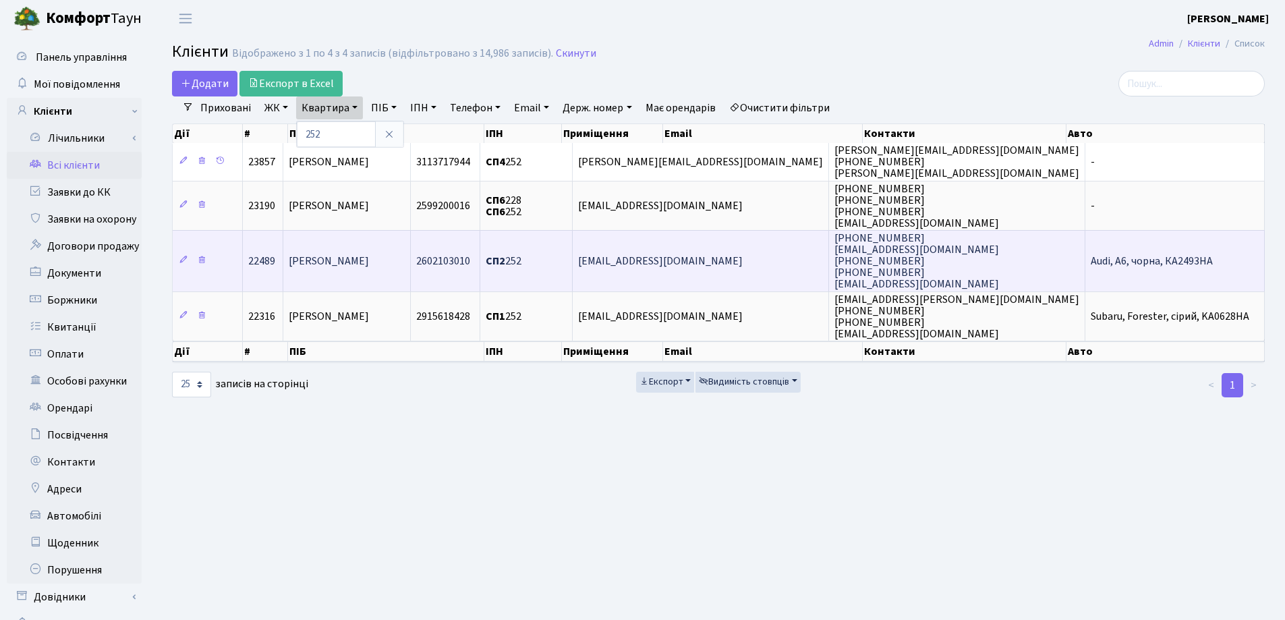
click at [327, 249] on td "[PERSON_NAME]" at bounding box center [347, 260] width 128 height 61
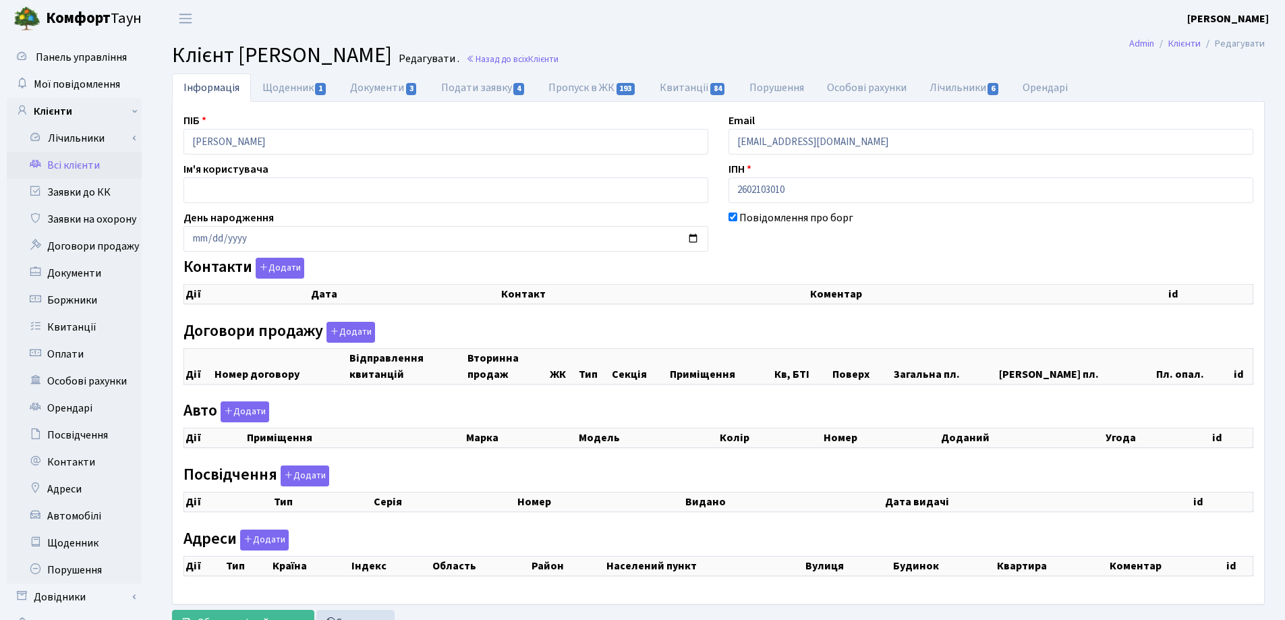
checkbox input "true"
select select "25"
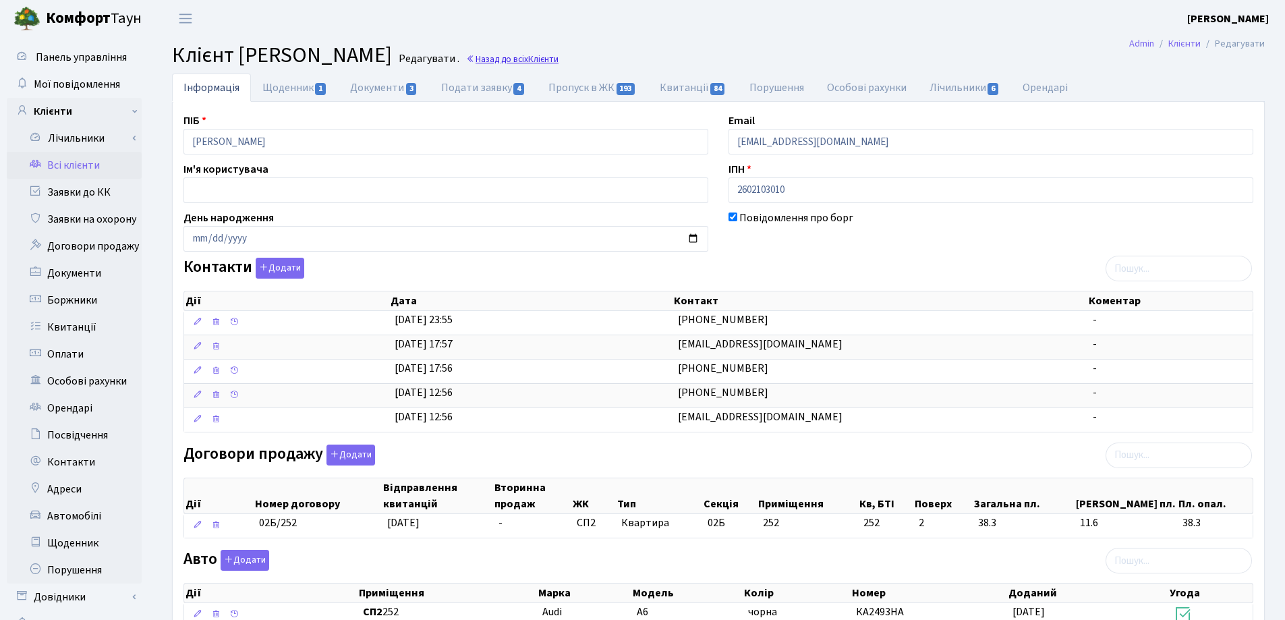
click at [559, 54] on link "Назад до всіх Клієнти" at bounding box center [512, 59] width 92 height 13
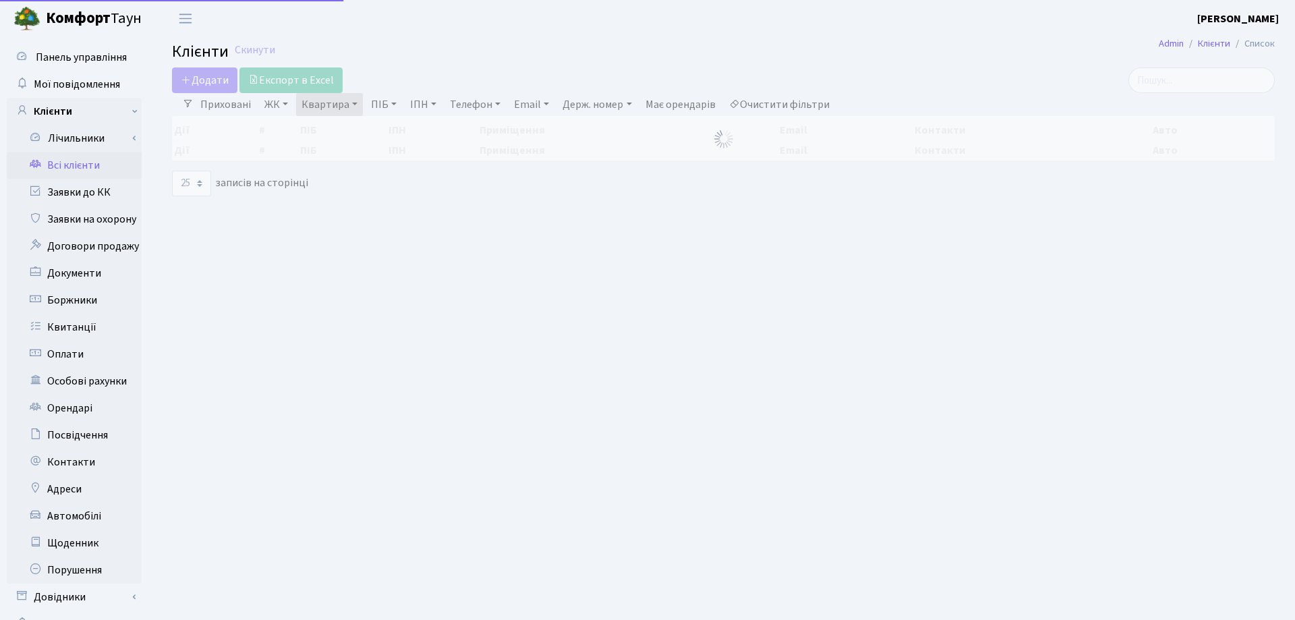
select select "25"
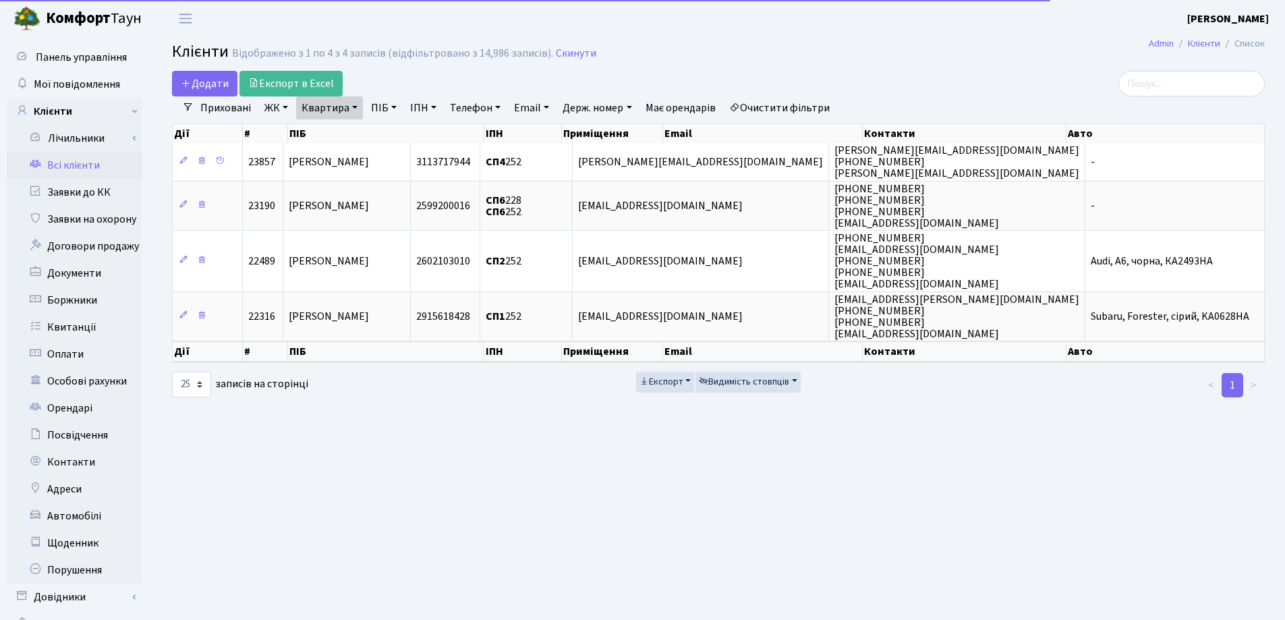
click at [357, 107] on link "Квартира" at bounding box center [329, 107] width 67 height 23
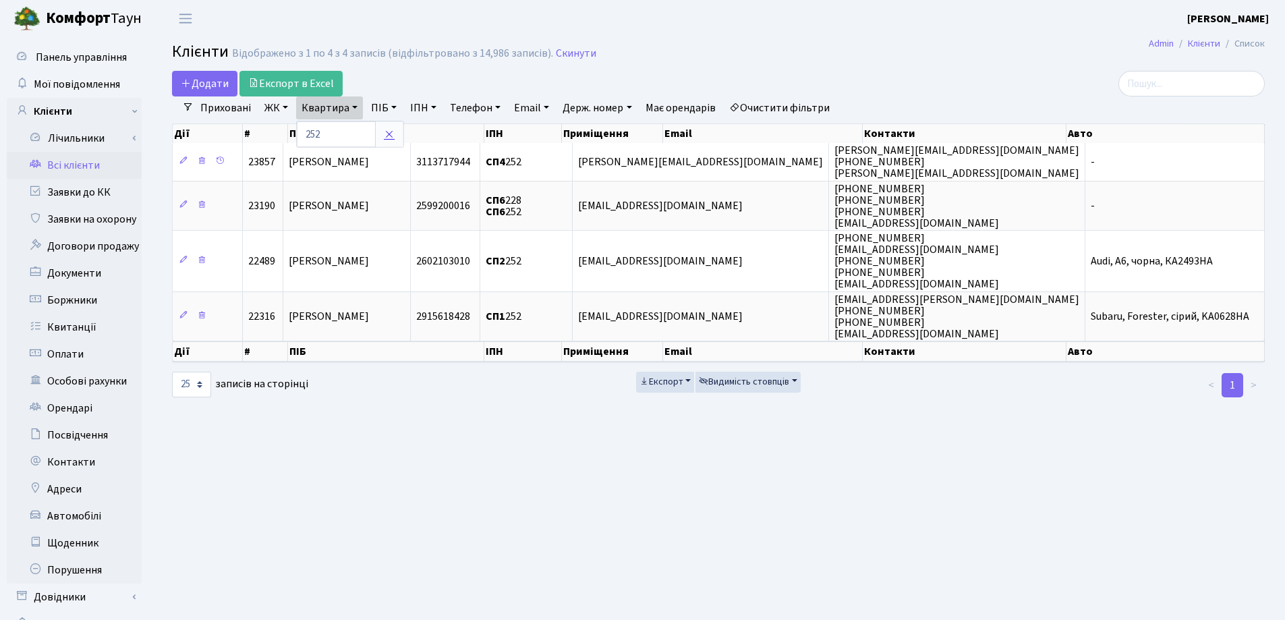
click at [391, 134] on icon at bounding box center [389, 134] width 11 height 11
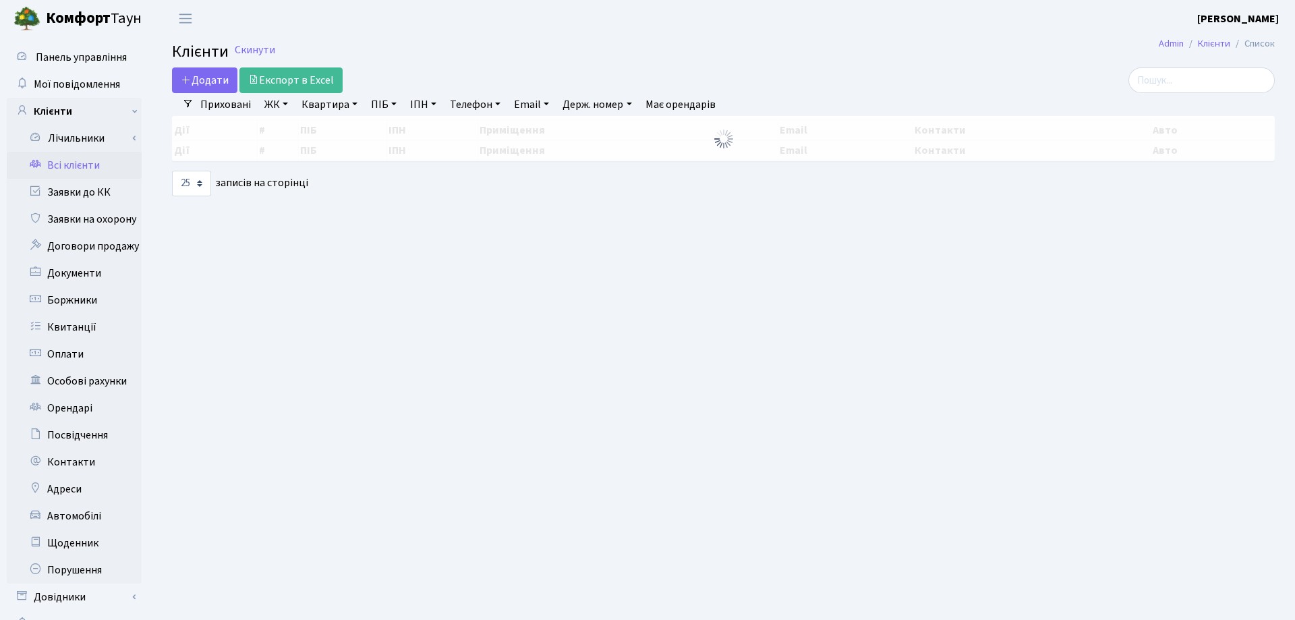
select select "25"
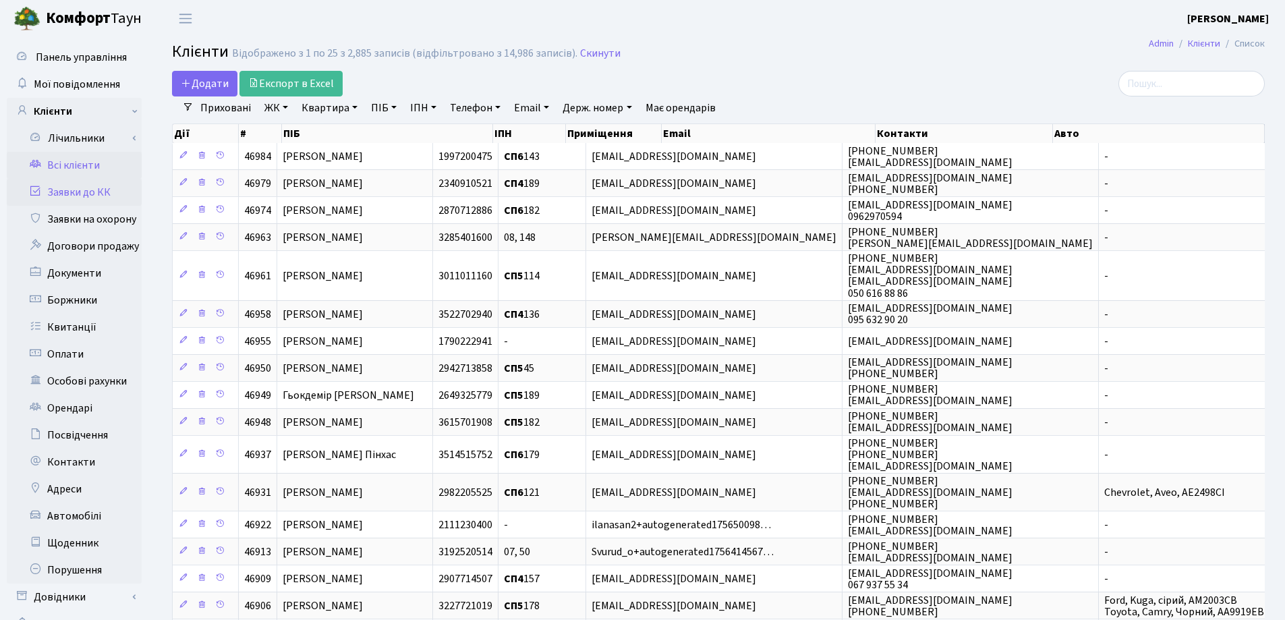
click at [85, 187] on link "Заявки до КК" at bounding box center [74, 192] width 135 height 27
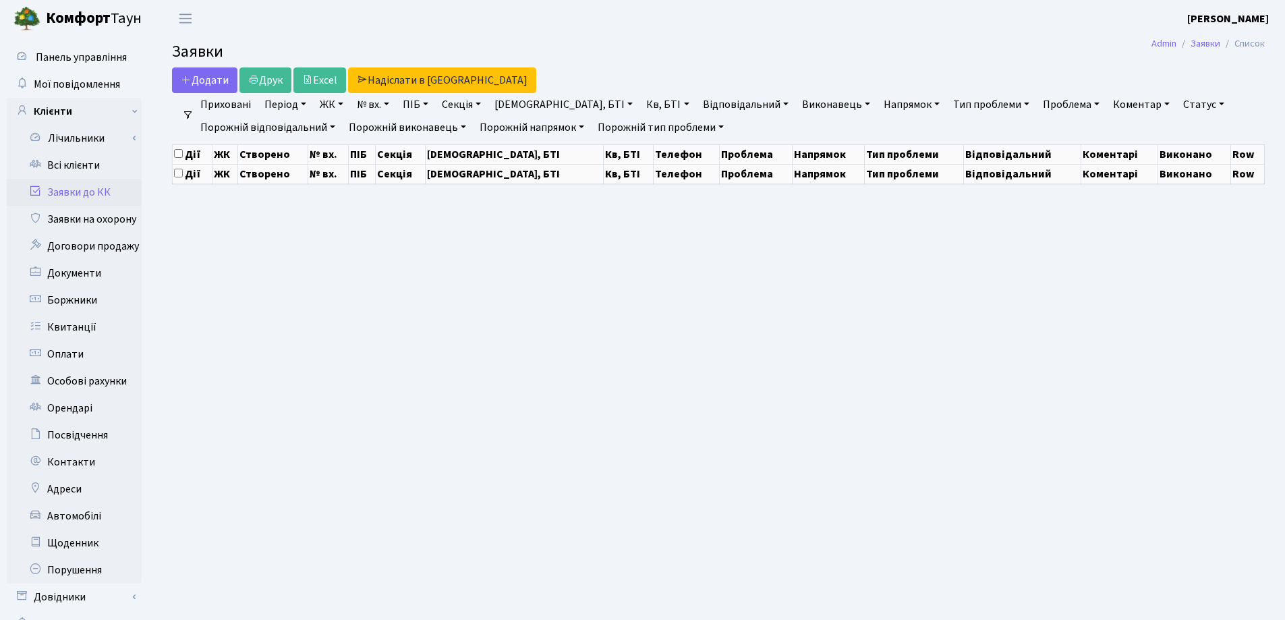
select select "25"
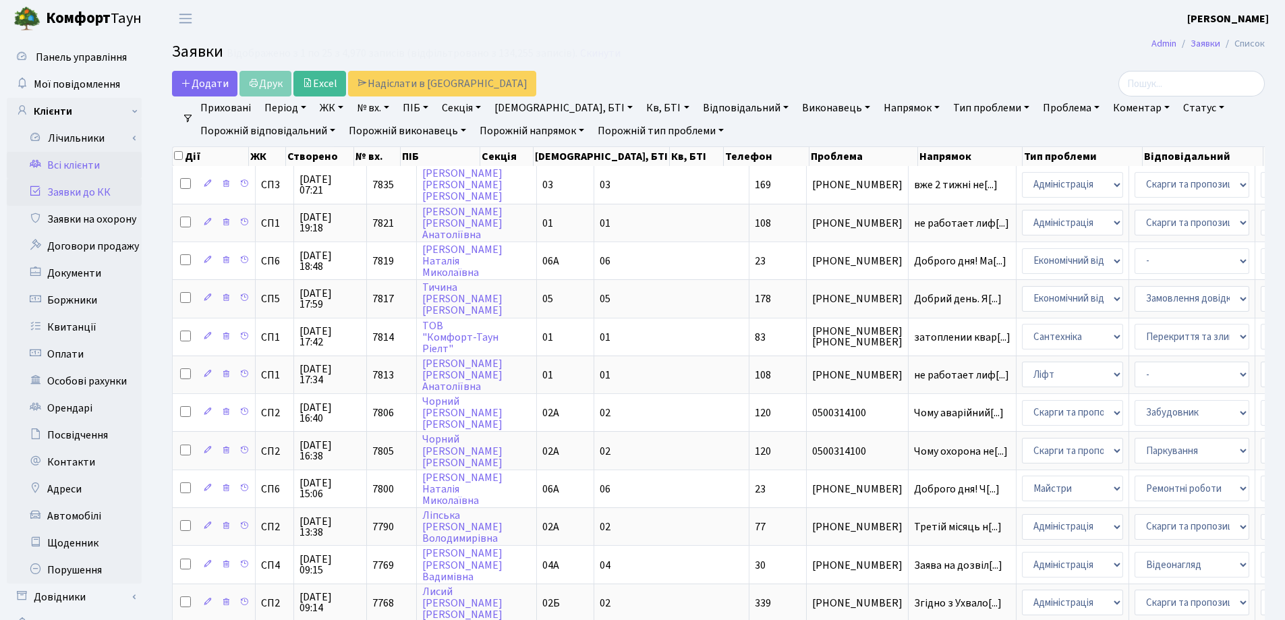
click at [94, 166] on link "Всі клієнти" at bounding box center [74, 165] width 135 height 27
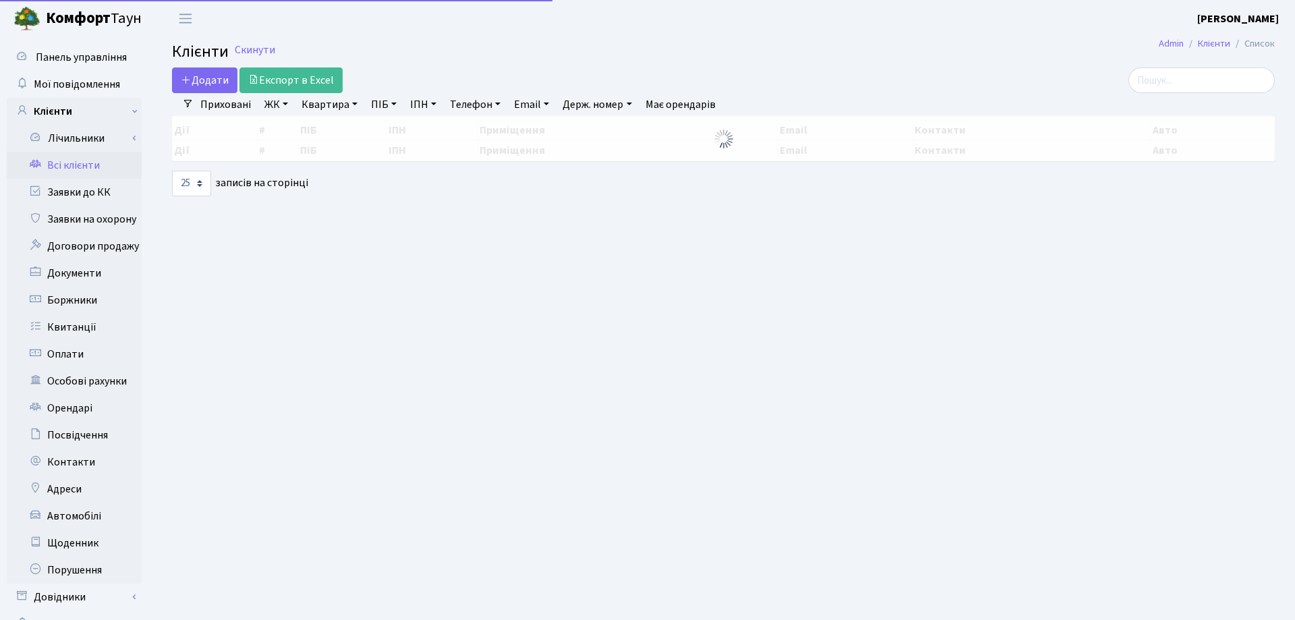
select select "25"
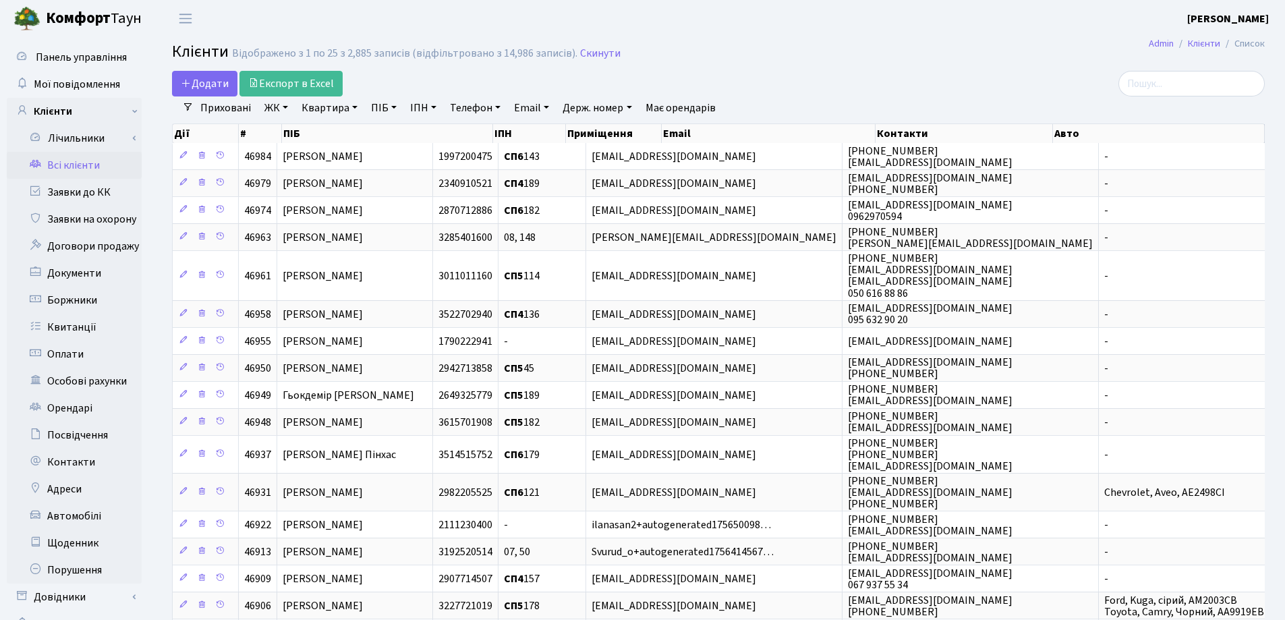
click at [357, 105] on link "Квартира" at bounding box center [329, 107] width 67 height 23
type input "216"
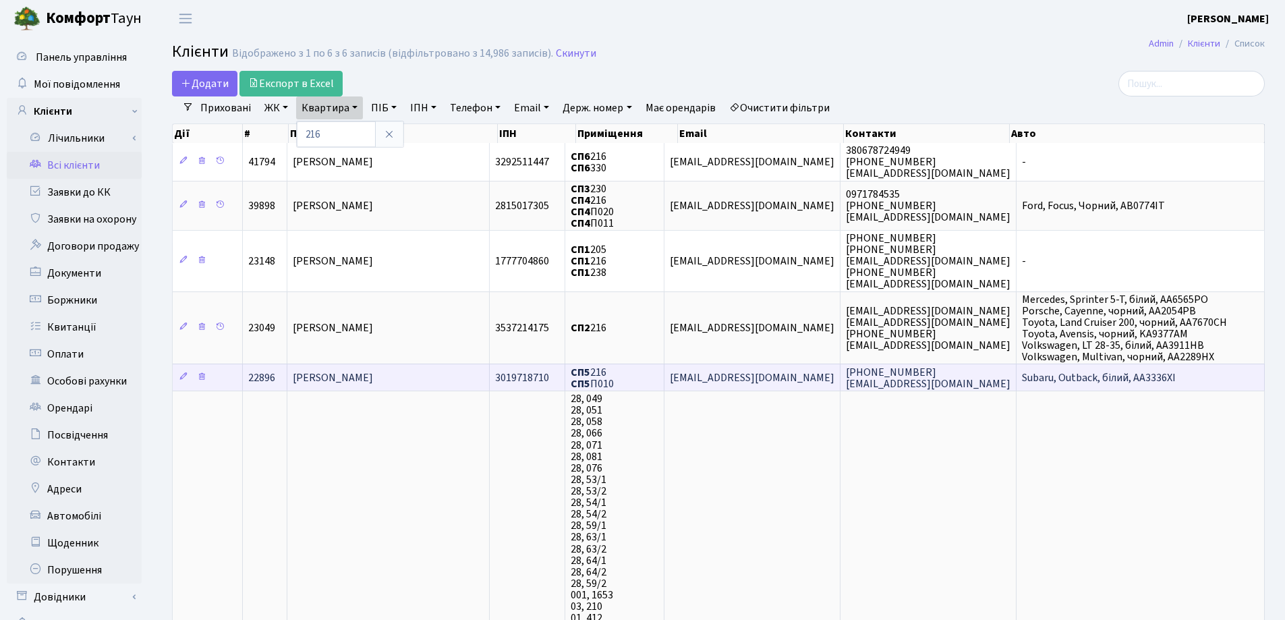
click at [459, 369] on td "[PERSON_NAME]" at bounding box center [388, 377] width 202 height 27
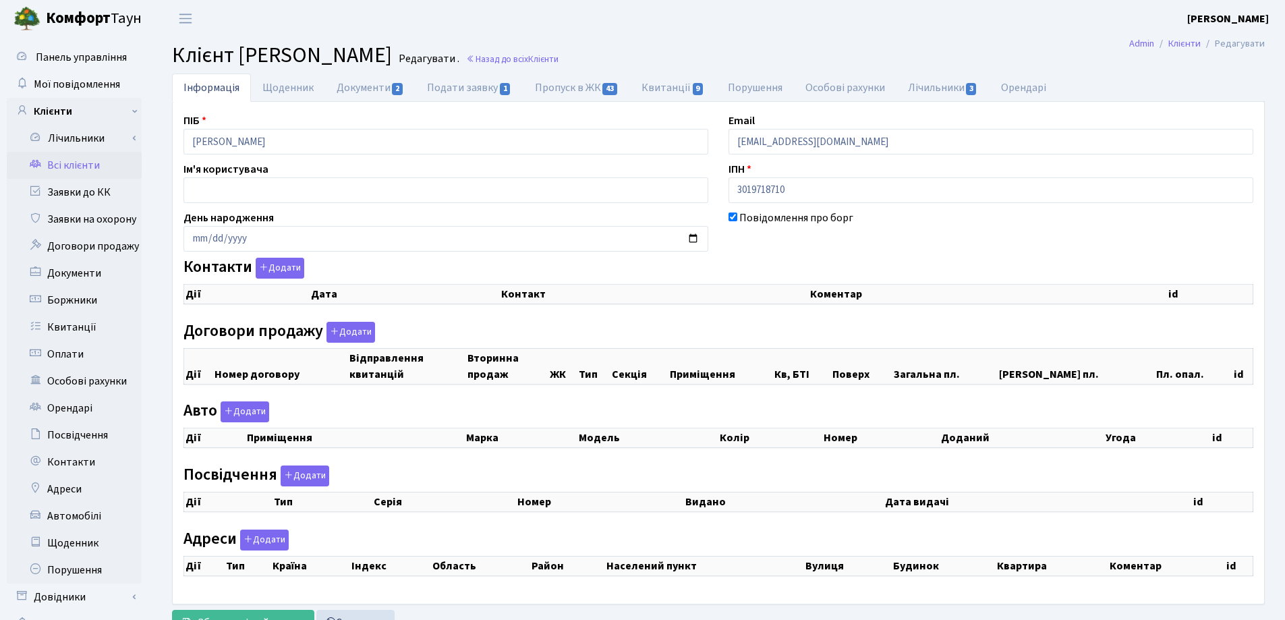
checkbox input "true"
select select "25"
click at [559, 55] on link "Назад до всіх Клієнти" at bounding box center [512, 59] width 92 height 13
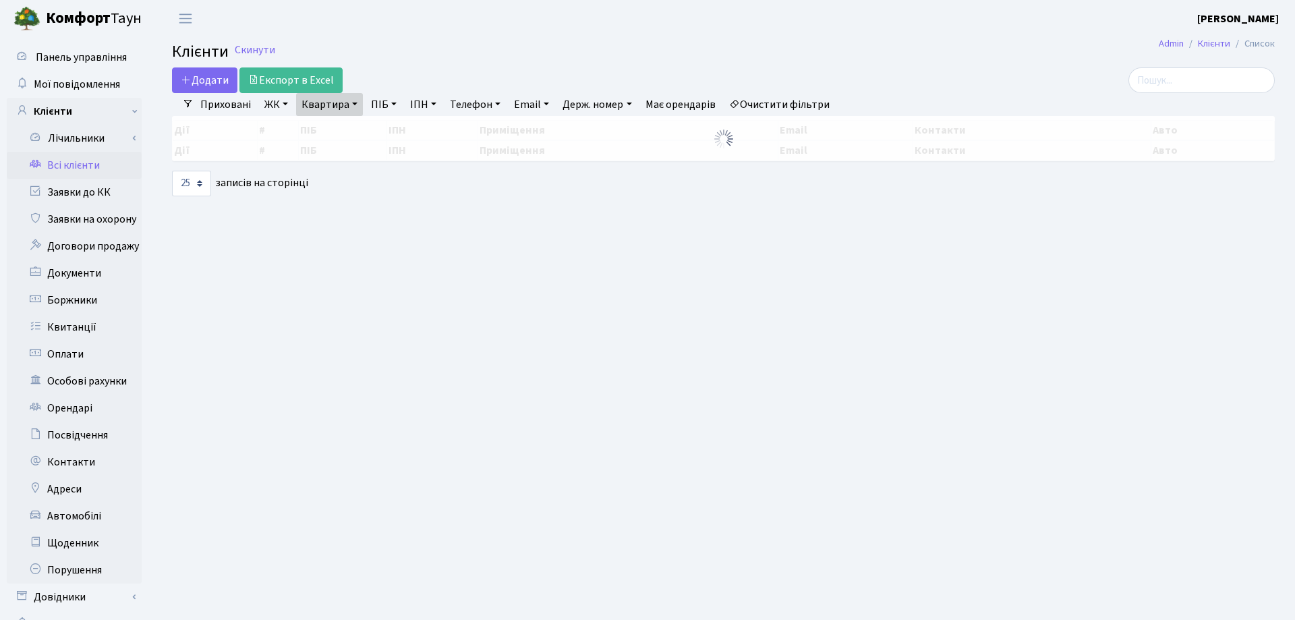
select select "25"
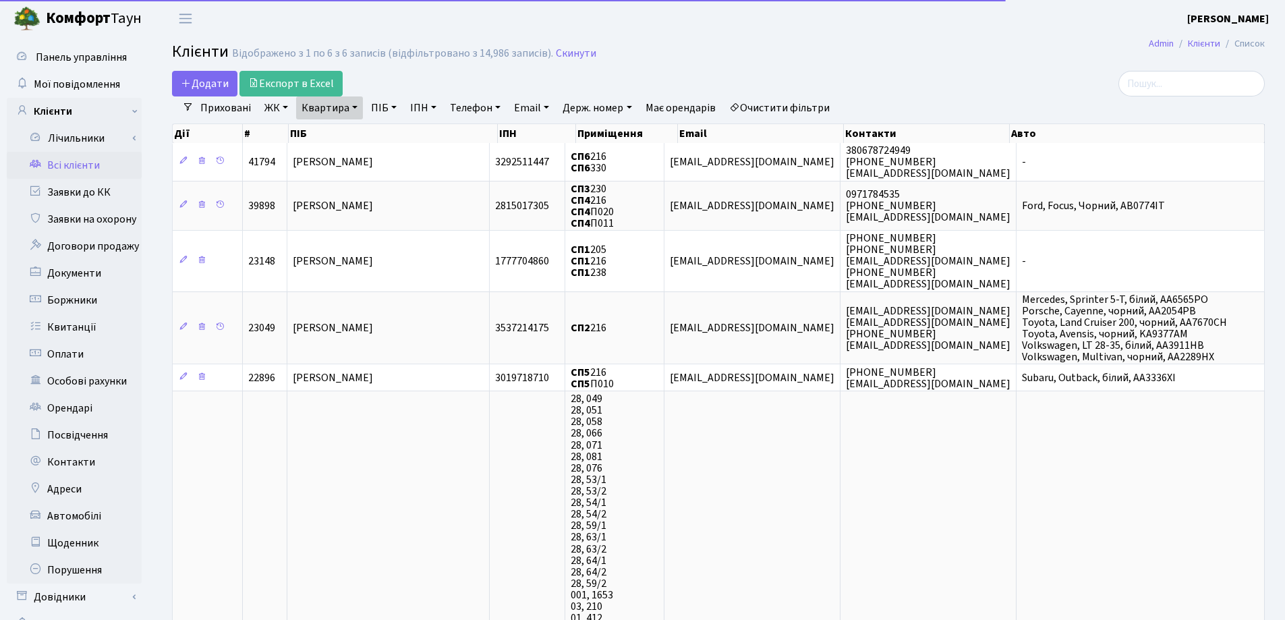
click at [358, 105] on link "Квартира" at bounding box center [329, 107] width 67 height 23
click at [389, 131] on icon at bounding box center [389, 134] width 11 height 11
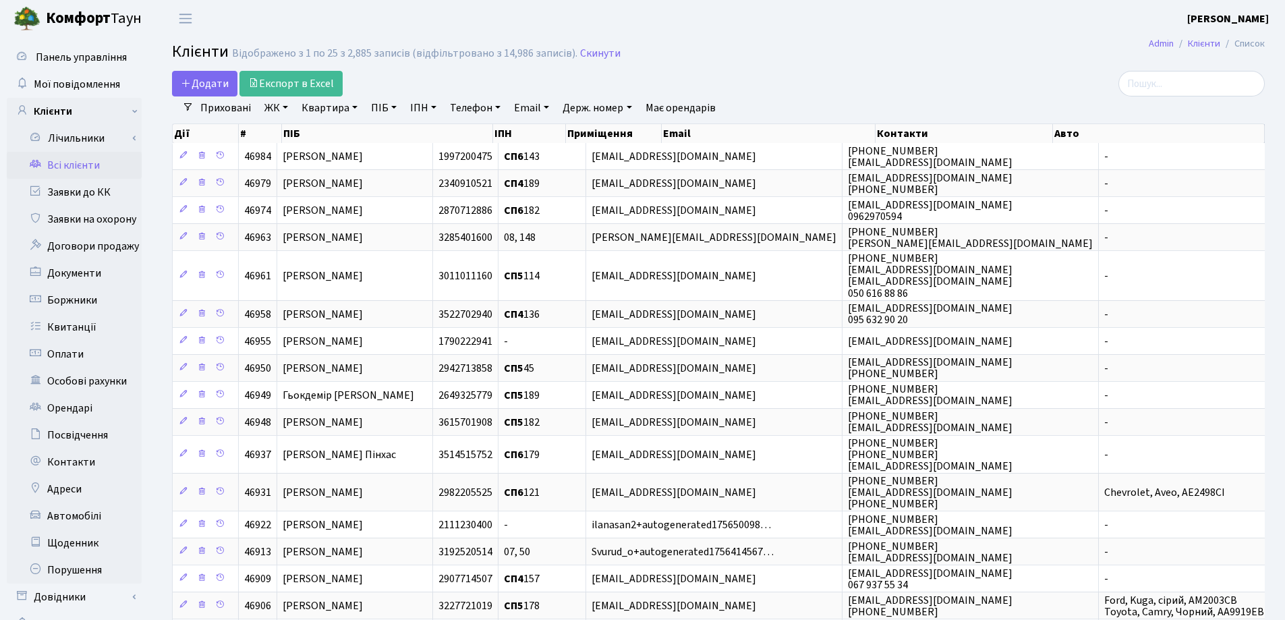
click at [353, 107] on link "Квартира" at bounding box center [329, 107] width 67 height 23
click at [347, 132] on input "text" at bounding box center [336, 134] width 79 height 26
type input "78"
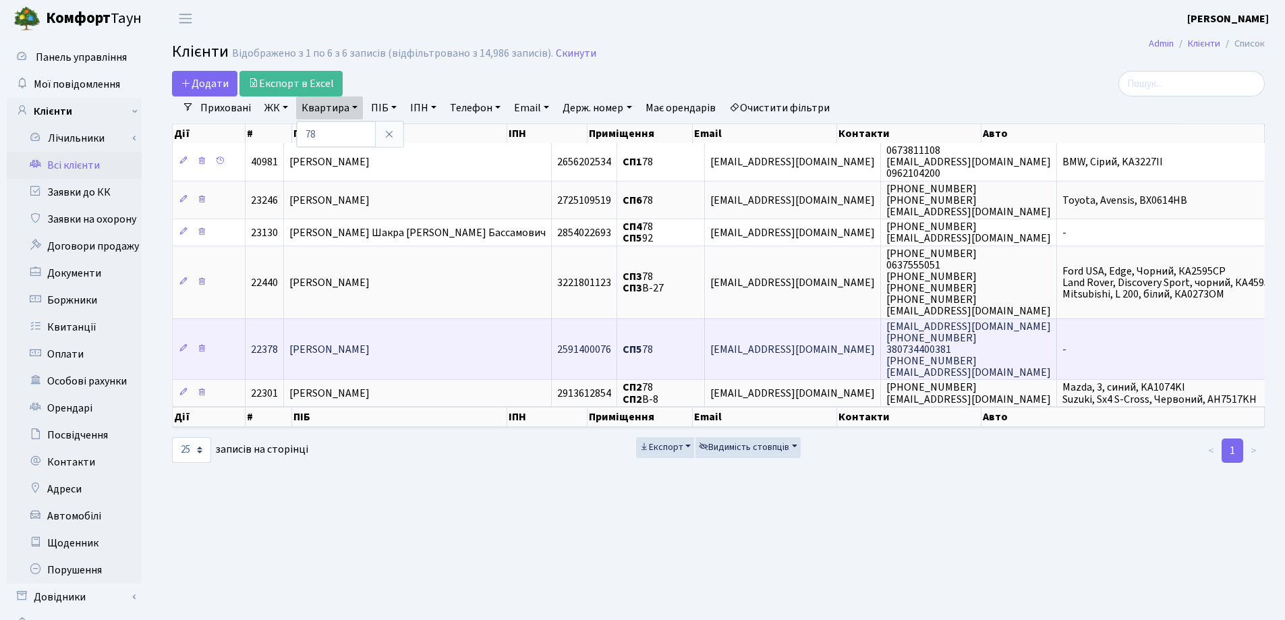
click at [438, 355] on td "[PERSON_NAME]" at bounding box center [418, 348] width 268 height 61
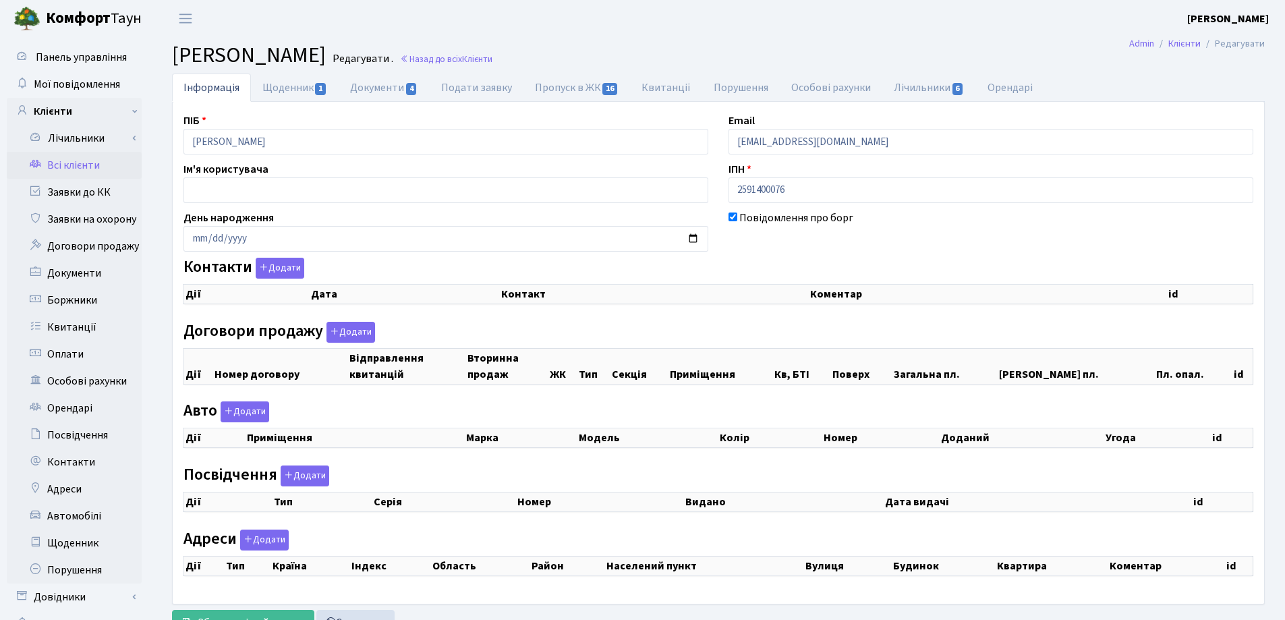
checkbox input "true"
select select "25"
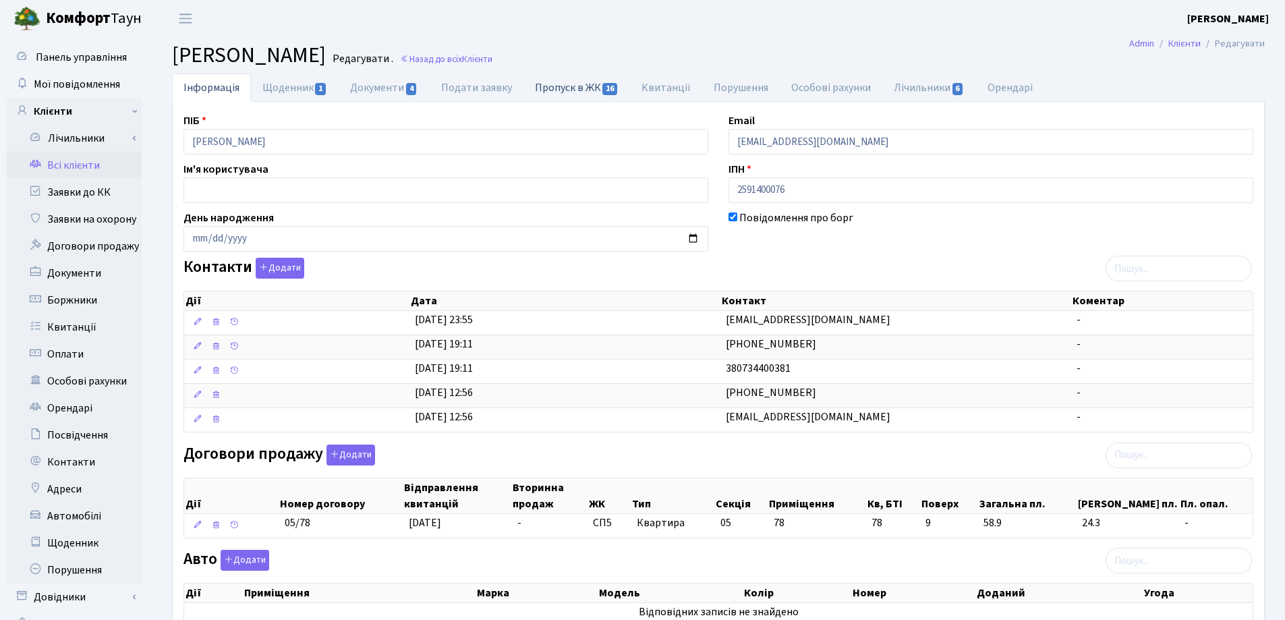
click at [555, 86] on link "Пропуск в ЖК 16" at bounding box center [576, 88] width 107 height 28
select select "25"
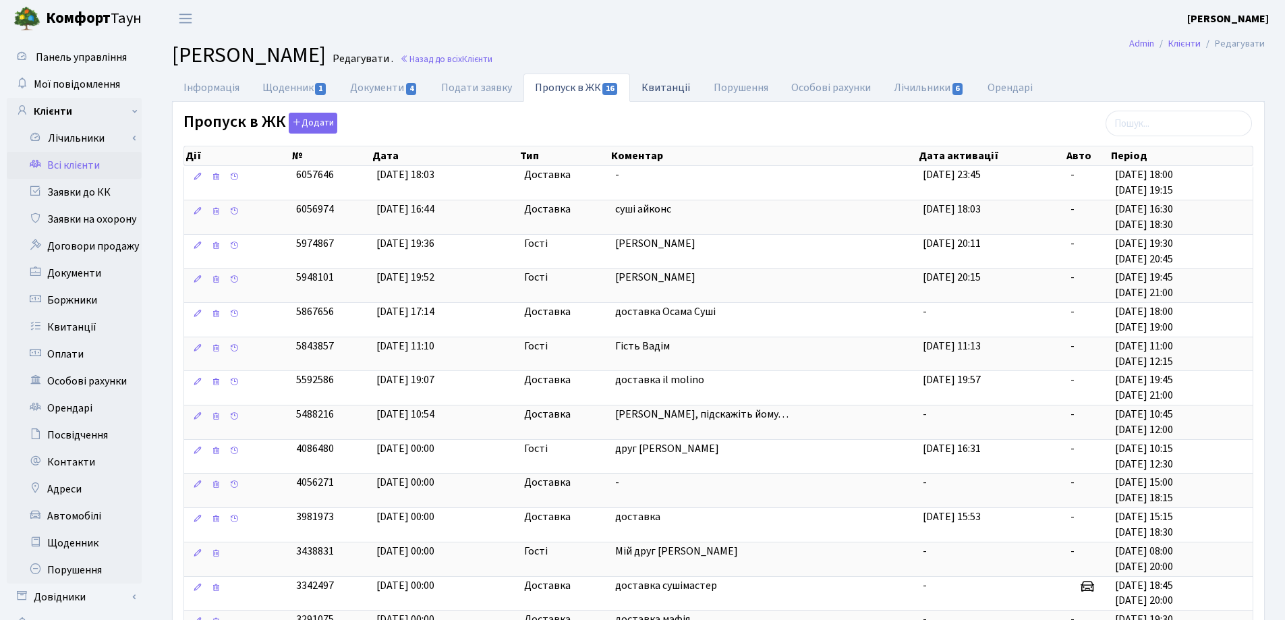
click at [675, 90] on link "Квитанції" at bounding box center [666, 88] width 72 height 28
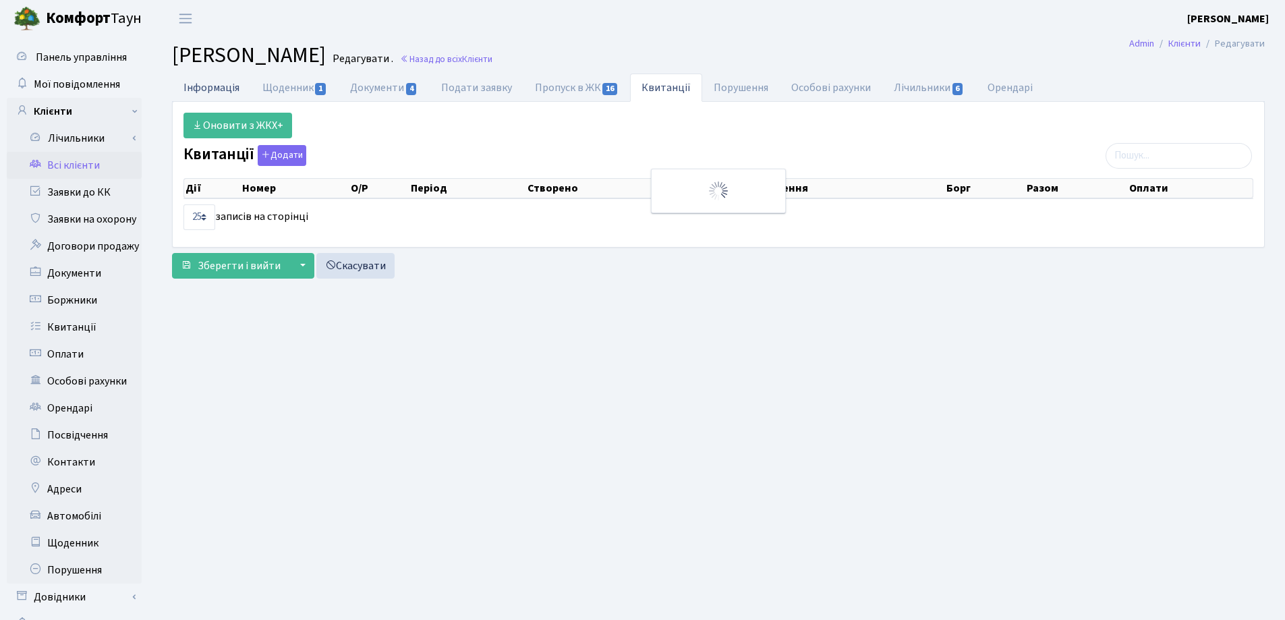
click at [220, 90] on link "Інформація" at bounding box center [211, 88] width 79 height 28
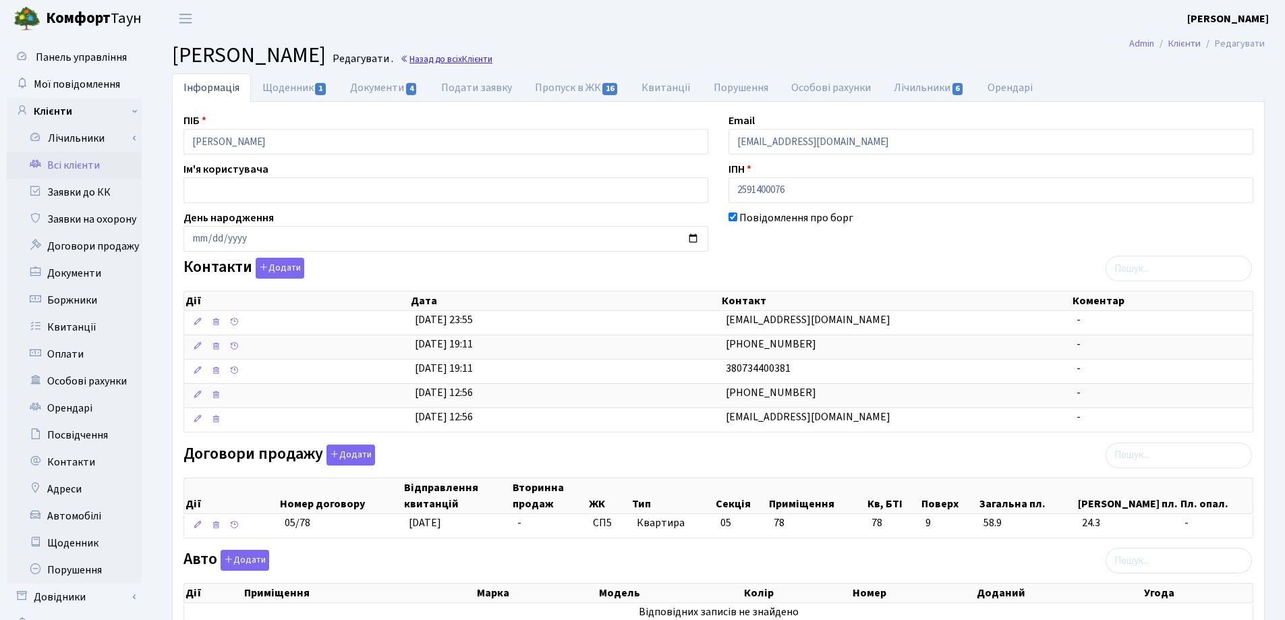
click at [492, 58] on link "Назад до всіх Клієнти" at bounding box center [446, 59] width 92 height 13
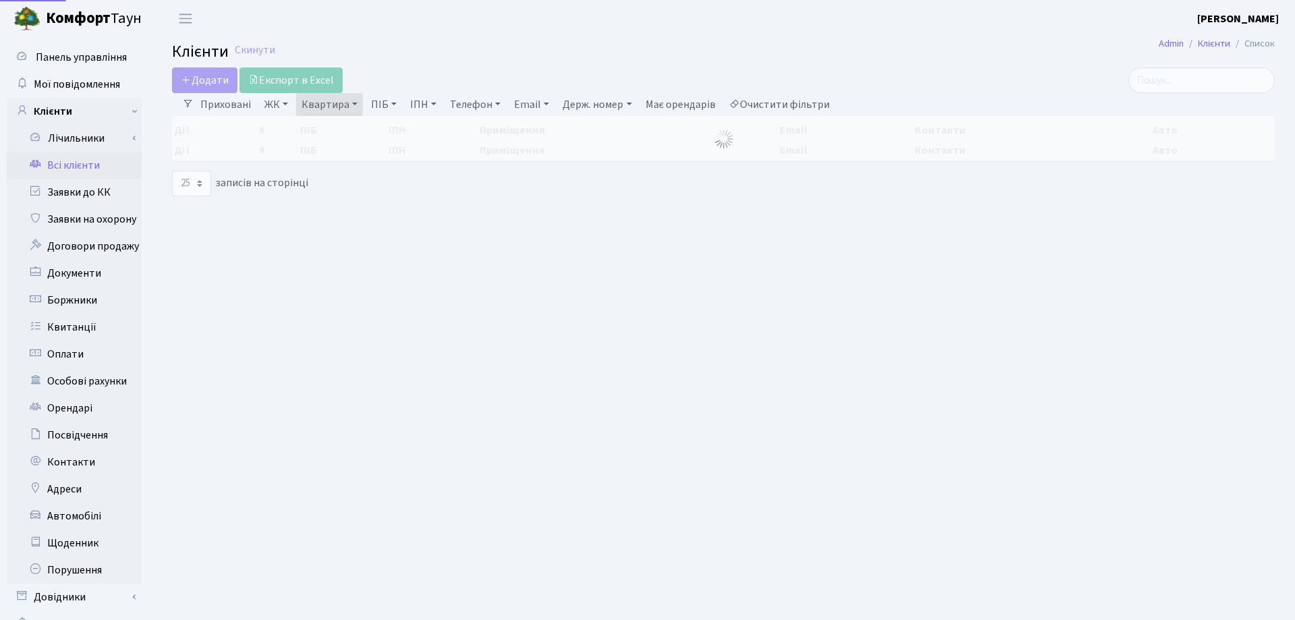
select select "25"
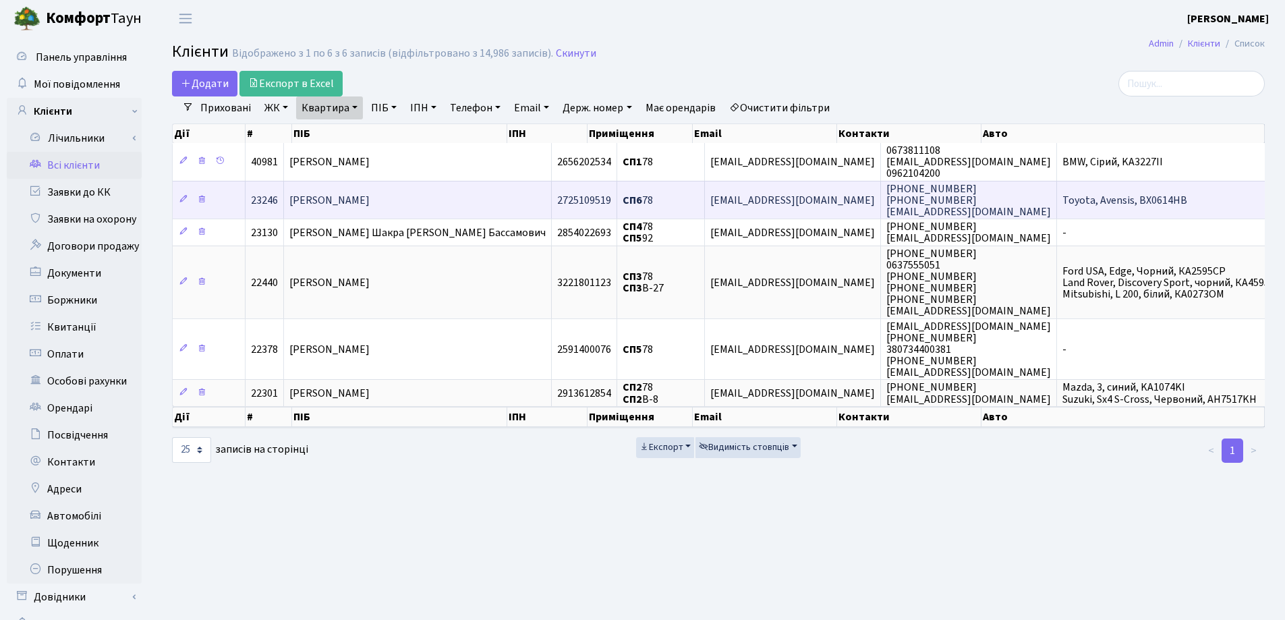
click at [481, 198] on td "[PERSON_NAME]" at bounding box center [418, 200] width 268 height 38
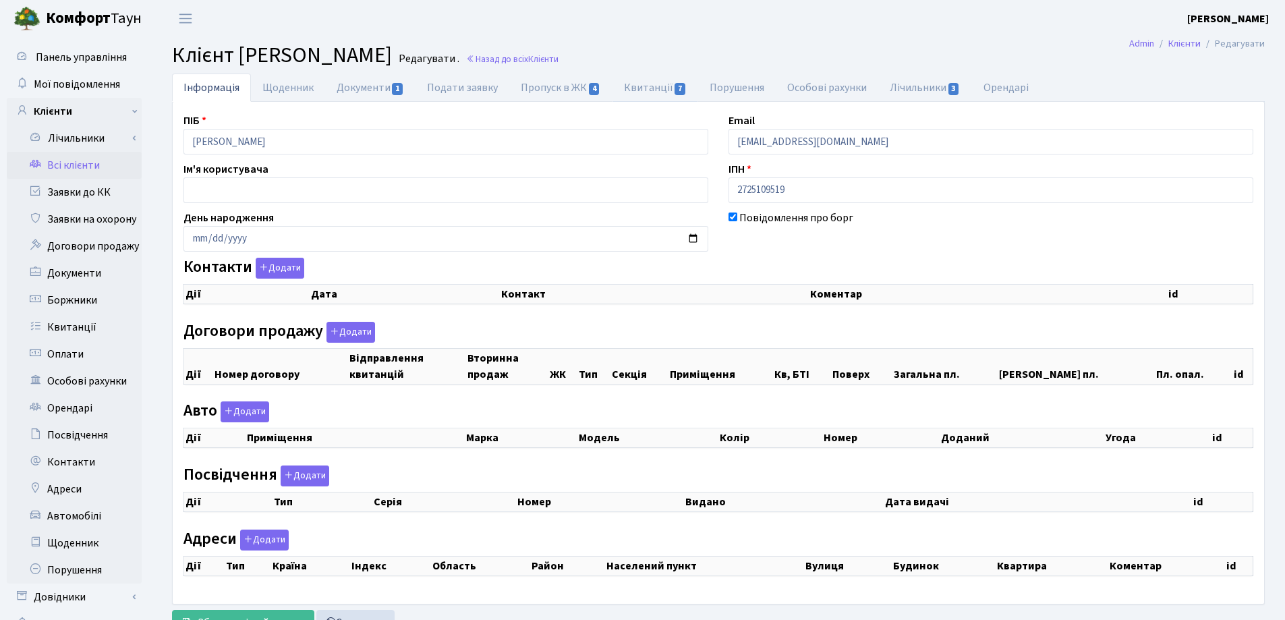
click at [631, 90] on link "Квитанції 7" at bounding box center [656, 88] width 86 height 28
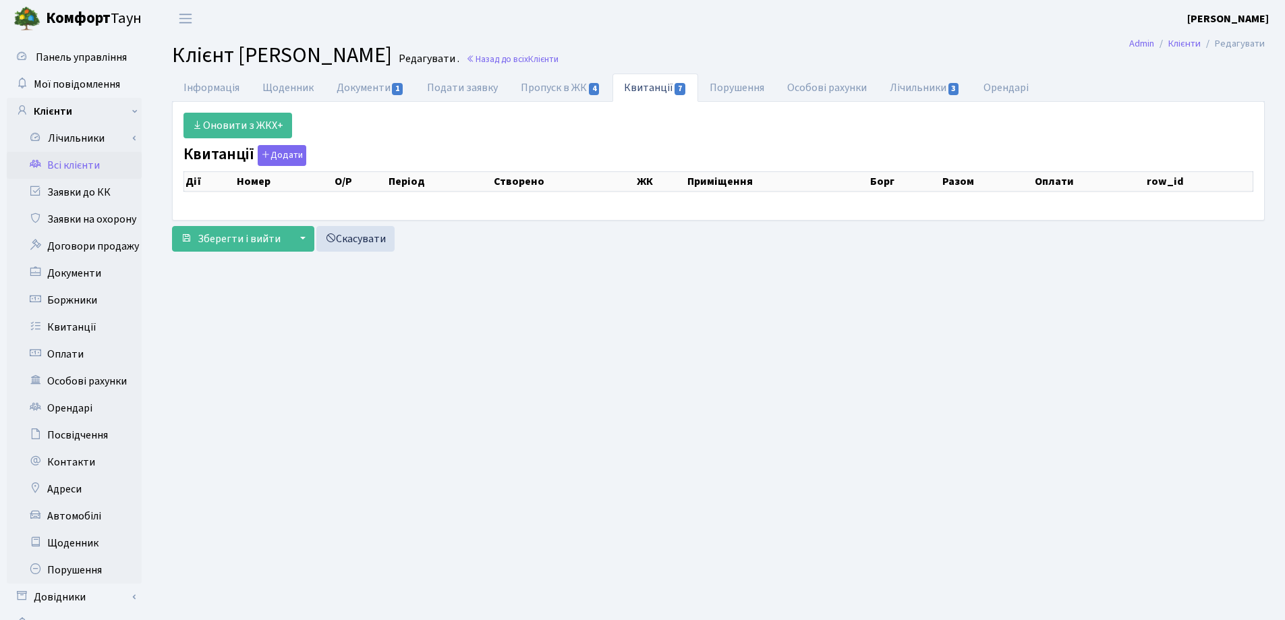
select select "25"
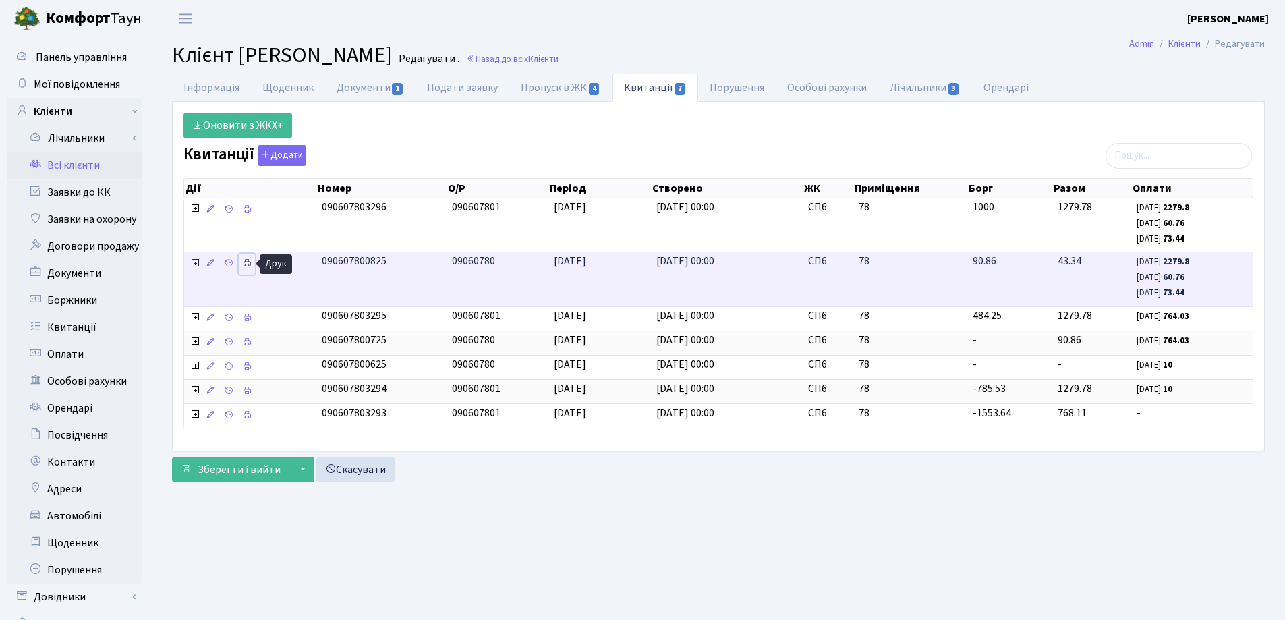
click at [248, 262] on icon at bounding box center [246, 262] width 9 height 9
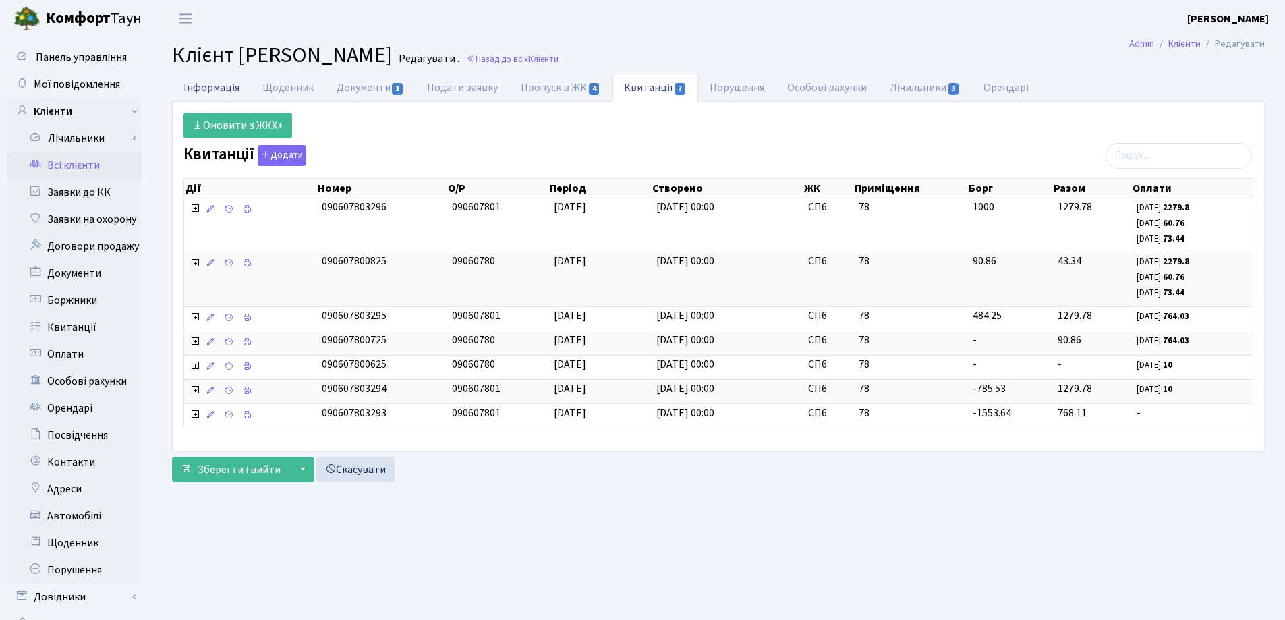
click at [212, 86] on link "Інформація" at bounding box center [211, 88] width 79 height 28
select select "25"
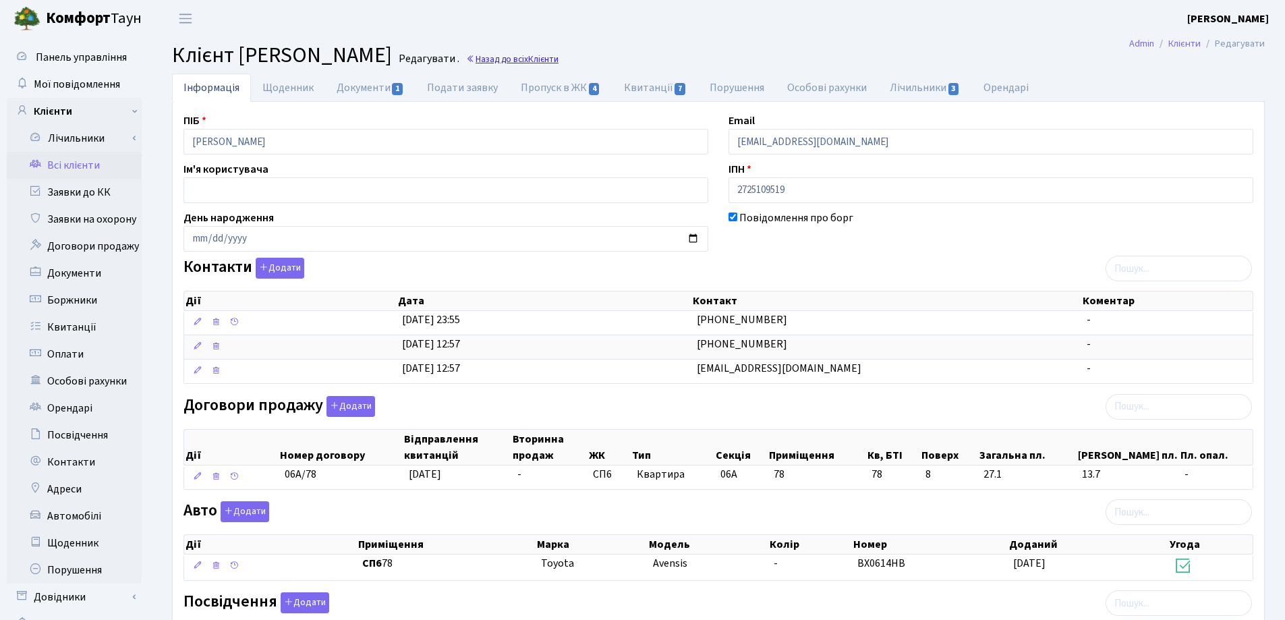
click at [559, 57] on link "Назад до всіх Клієнти" at bounding box center [512, 59] width 92 height 13
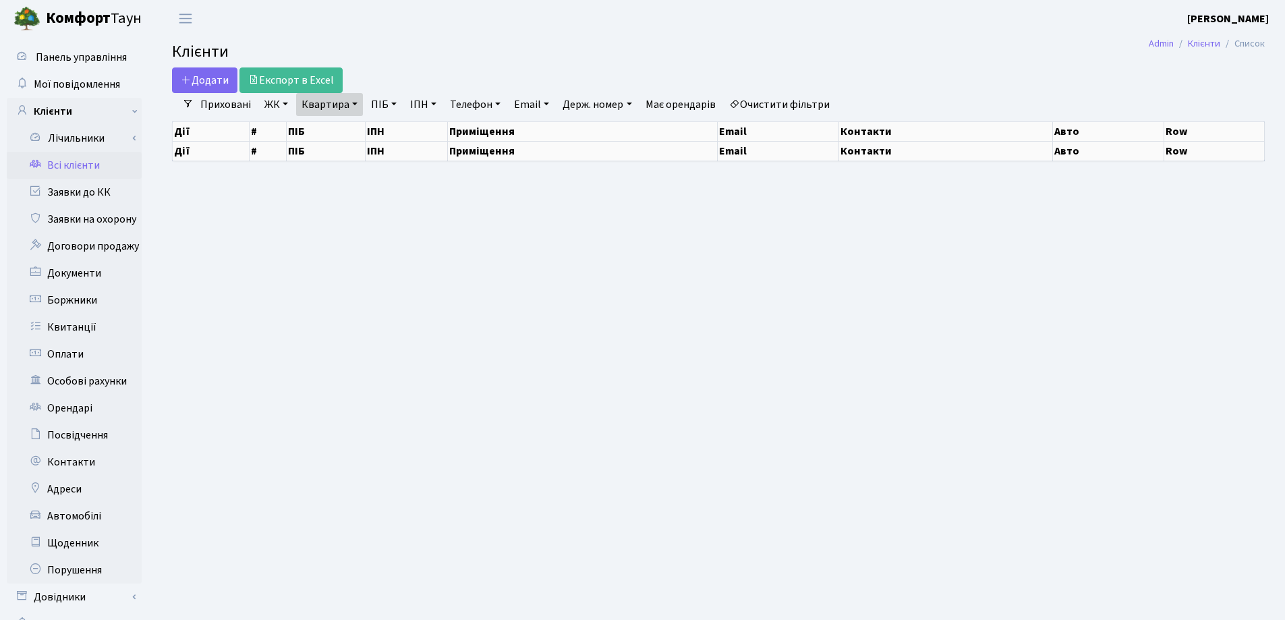
select select "25"
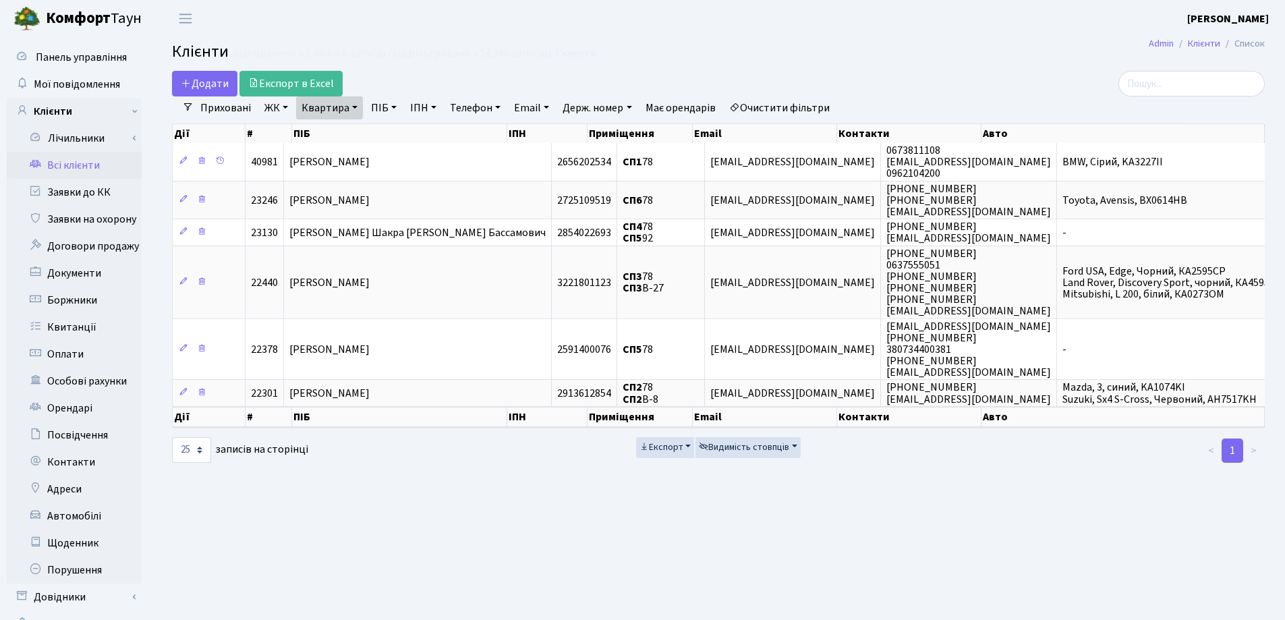
click at [356, 107] on link "Квартира" at bounding box center [329, 107] width 67 height 23
click at [354, 128] on input "78" at bounding box center [336, 134] width 79 height 26
type input "7"
type input "185"
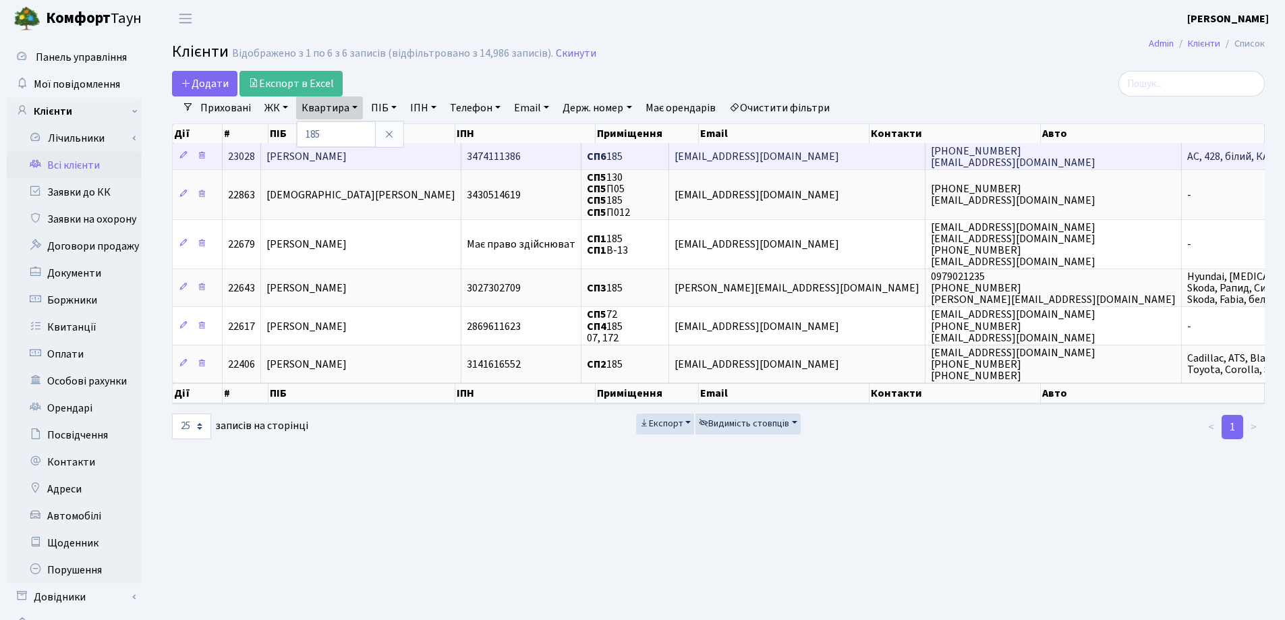
click at [419, 148] on td "[PERSON_NAME]" at bounding box center [361, 156] width 200 height 26
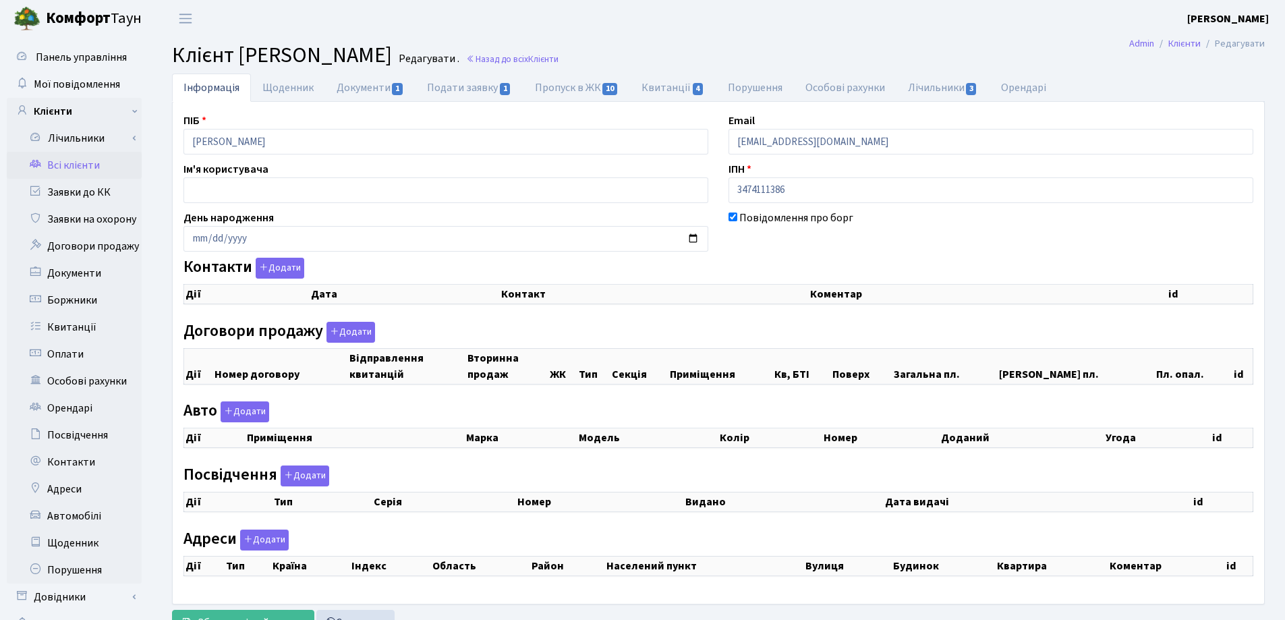
checkbox input "true"
select select "25"
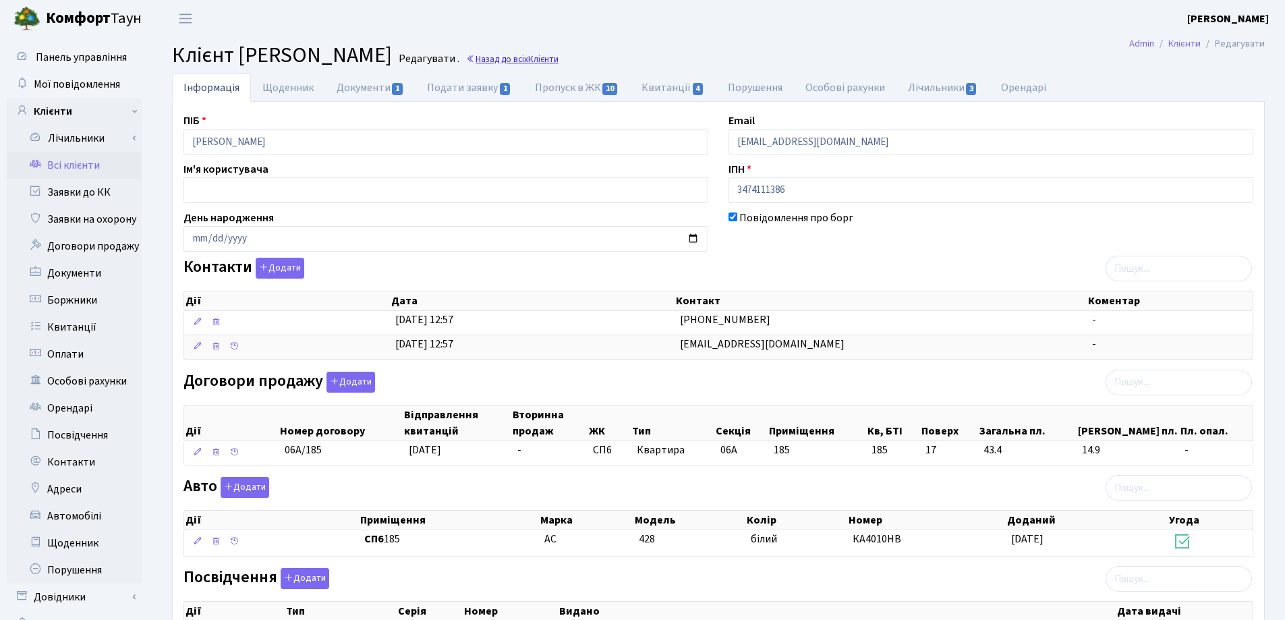
click at [559, 59] on link "Назад до всіх Клієнти" at bounding box center [512, 59] width 92 height 13
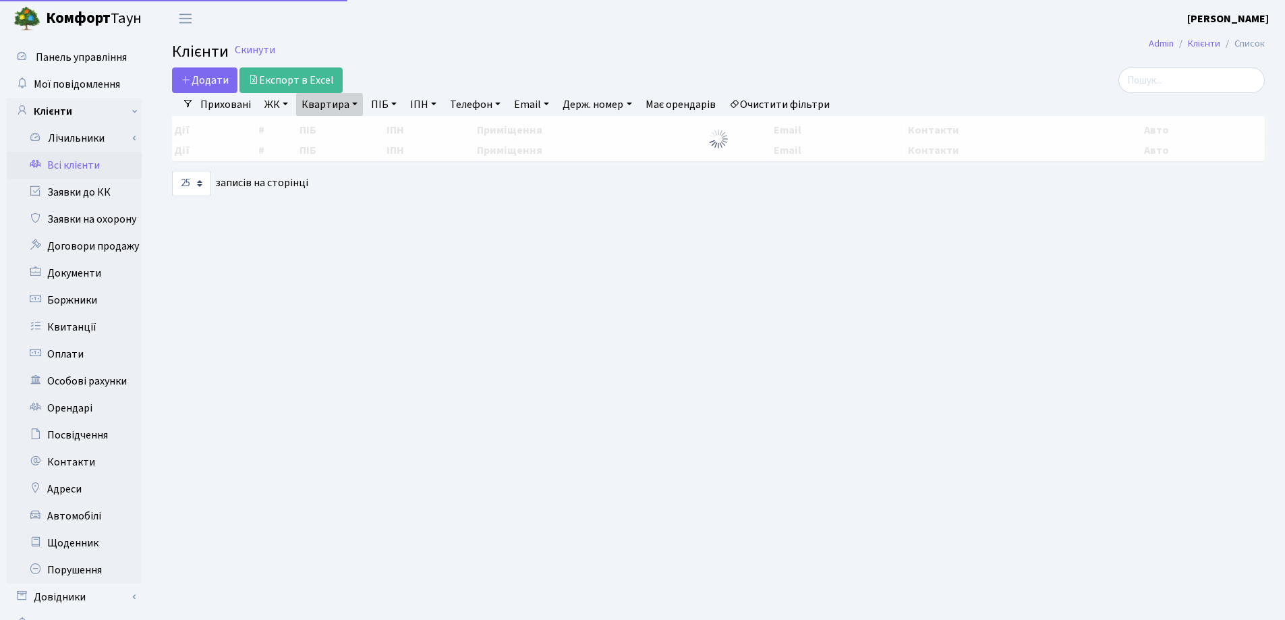
select select "25"
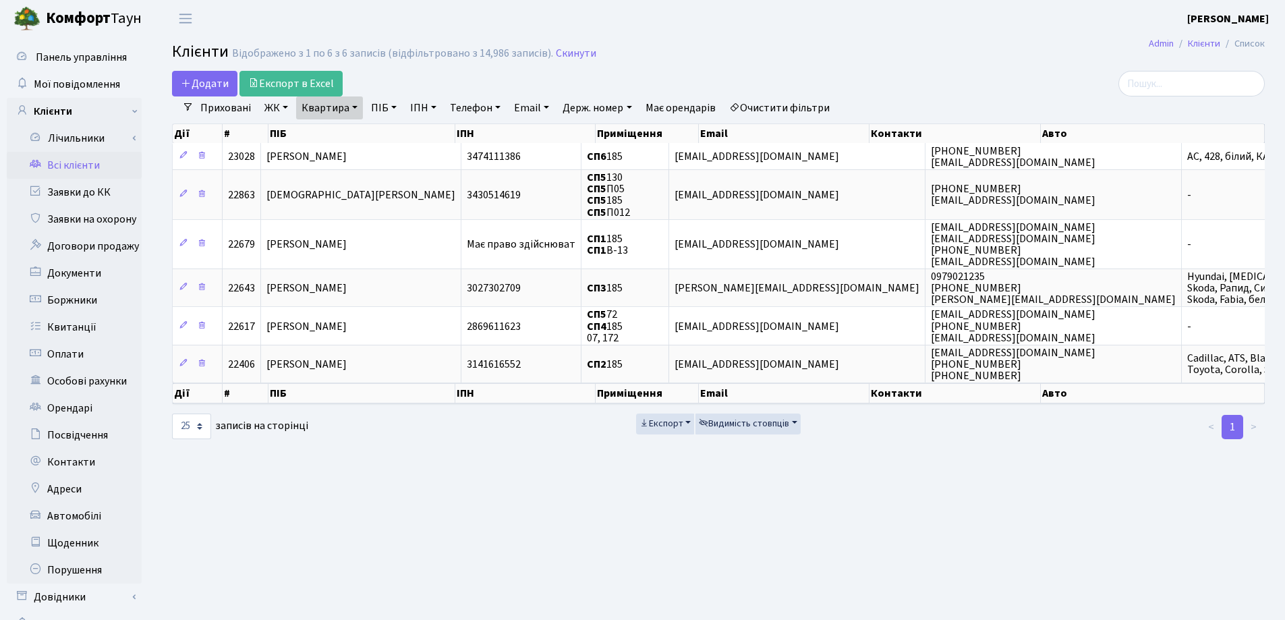
click at [355, 105] on link "Квартира" at bounding box center [329, 107] width 67 height 23
click at [358, 119] on link "Квартира" at bounding box center [329, 107] width 67 height 23
click at [358, 111] on link "Квартира" at bounding box center [329, 107] width 67 height 23
click at [349, 147] on input "185" at bounding box center [336, 134] width 79 height 26
type input "189"
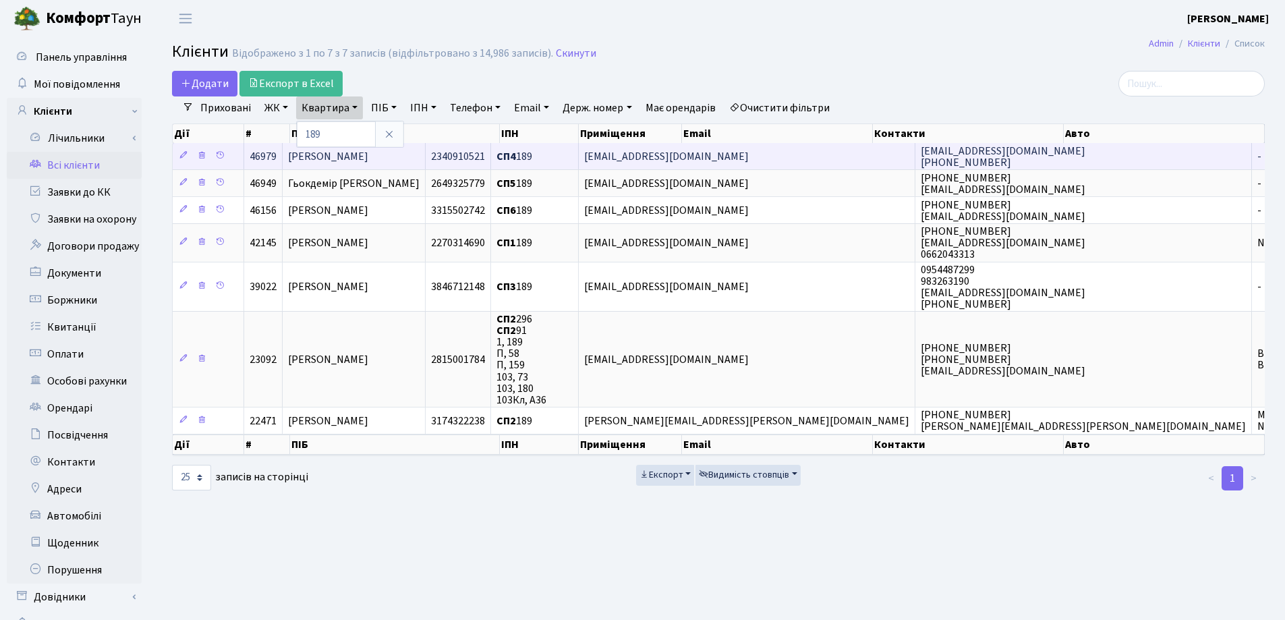
click at [368, 153] on span "Скрипка Валентина Михайлівна" at bounding box center [328, 156] width 80 height 15
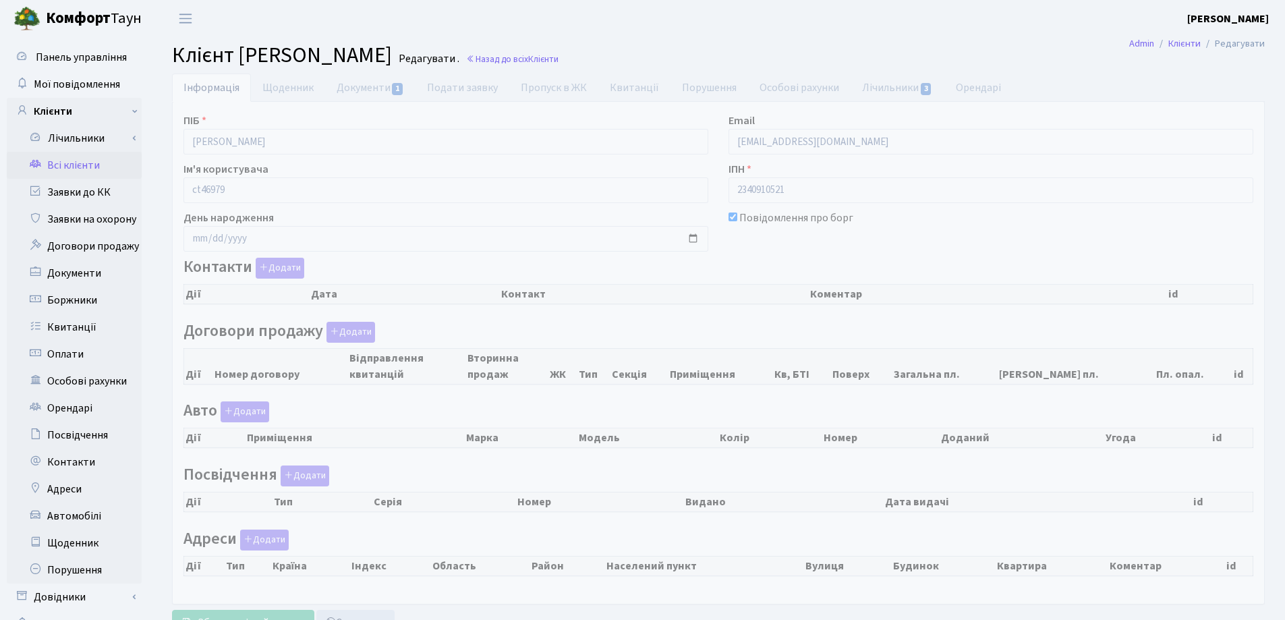
select select "25"
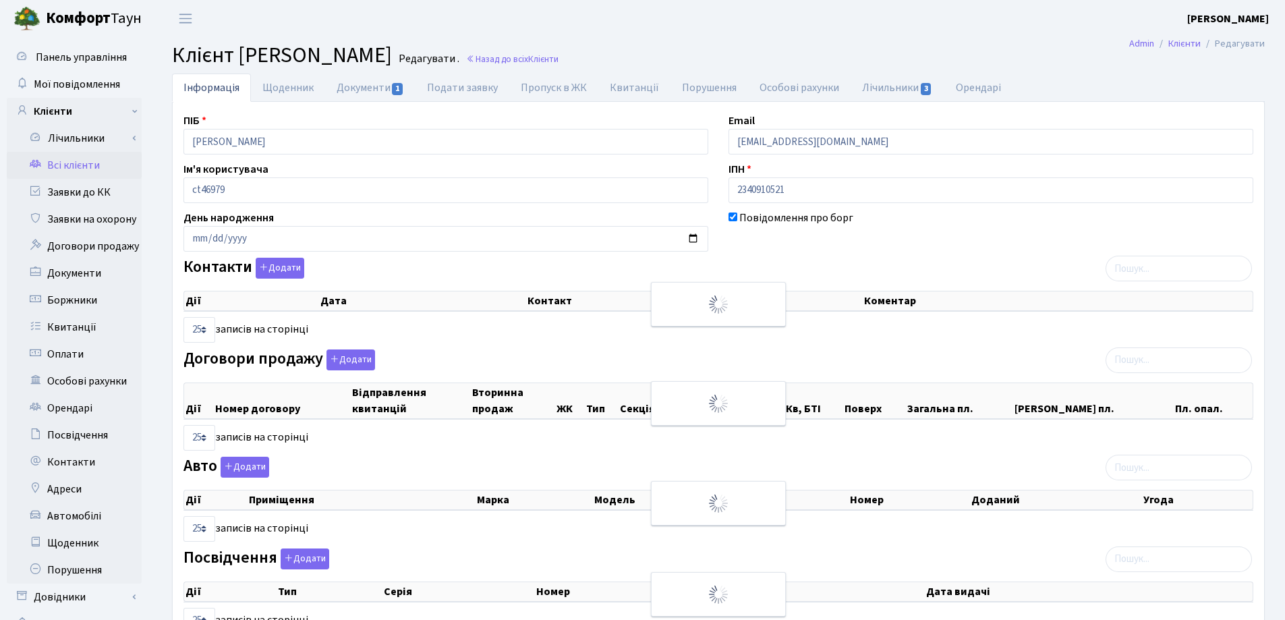
checkbox input "true"
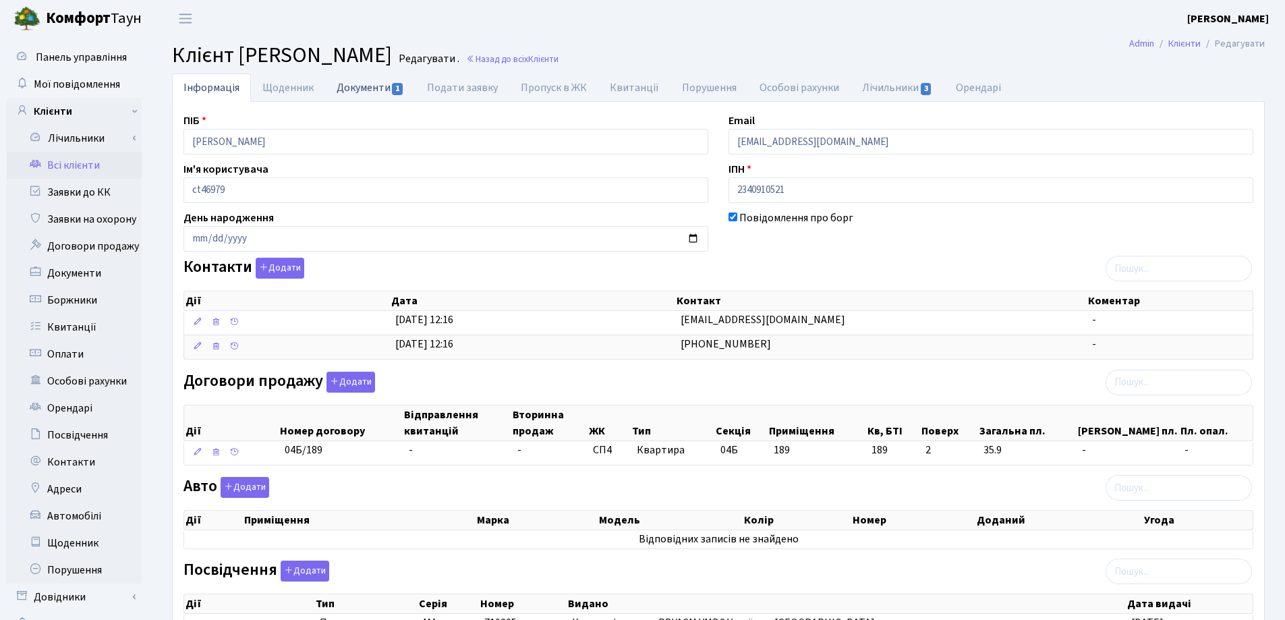
click at [351, 88] on link "Документи 1" at bounding box center [370, 88] width 90 height 28
select select "25"
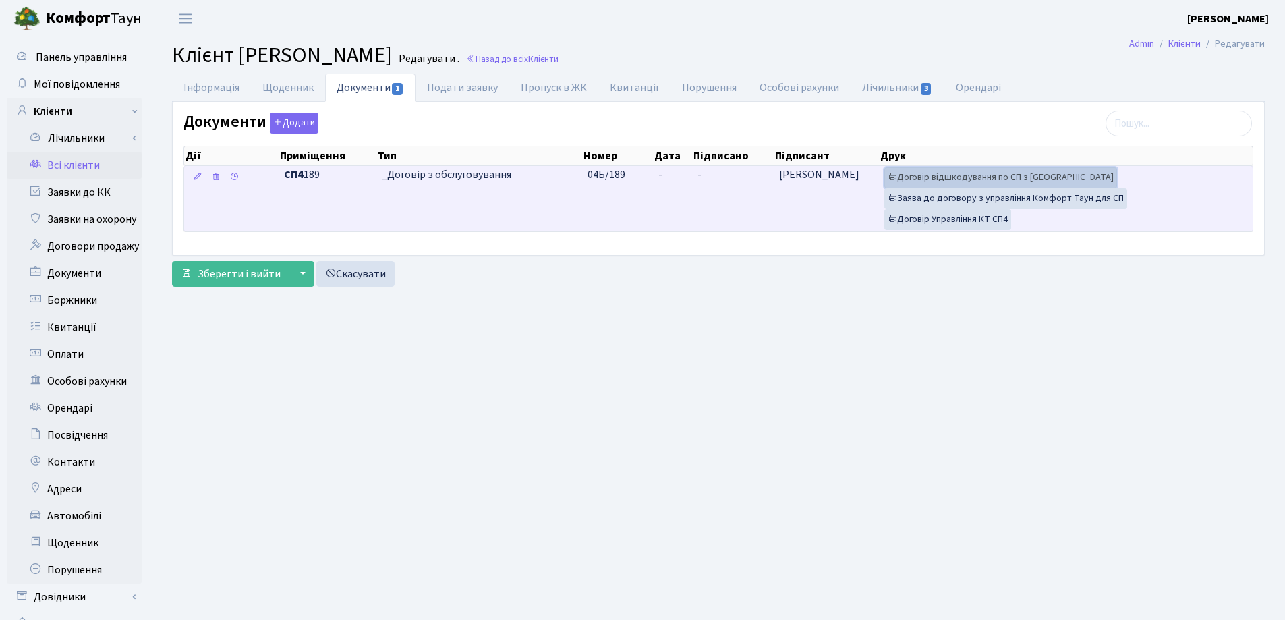
click at [941, 176] on link "Договір відшкодування по СП з [GEOGRAPHIC_DATA]" at bounding box center [1000, 177] width 233 height 21
click at [915, 217] on link "Договір Управління КТ СП4" at bounding box center [947, 219] width 127 height 21
click at [917, 217] on link "Договір Управління КТ СП4" at bounding box center [947, 219] width 127 height 21
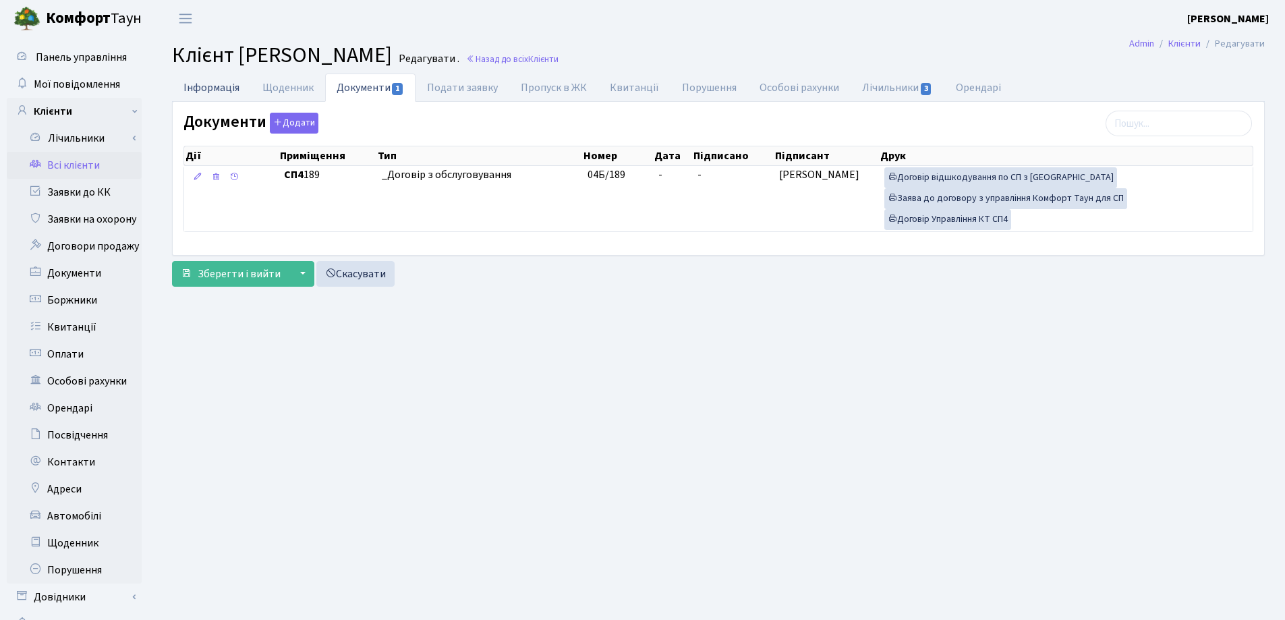
click at [204, 87] on link "Інформація" at bounding box center [211, 88] width 79 height 28
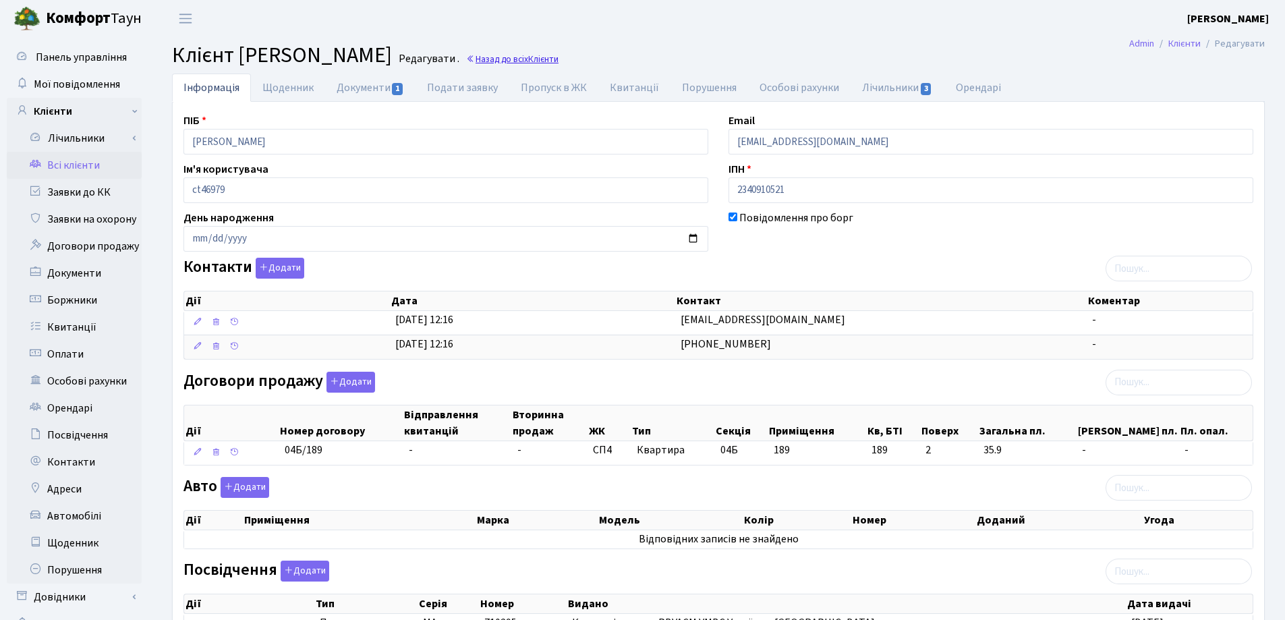
click at [559, 61] on link "Назад до всіх Клієнти" at bounding box center [512, 59] width 92 height 13
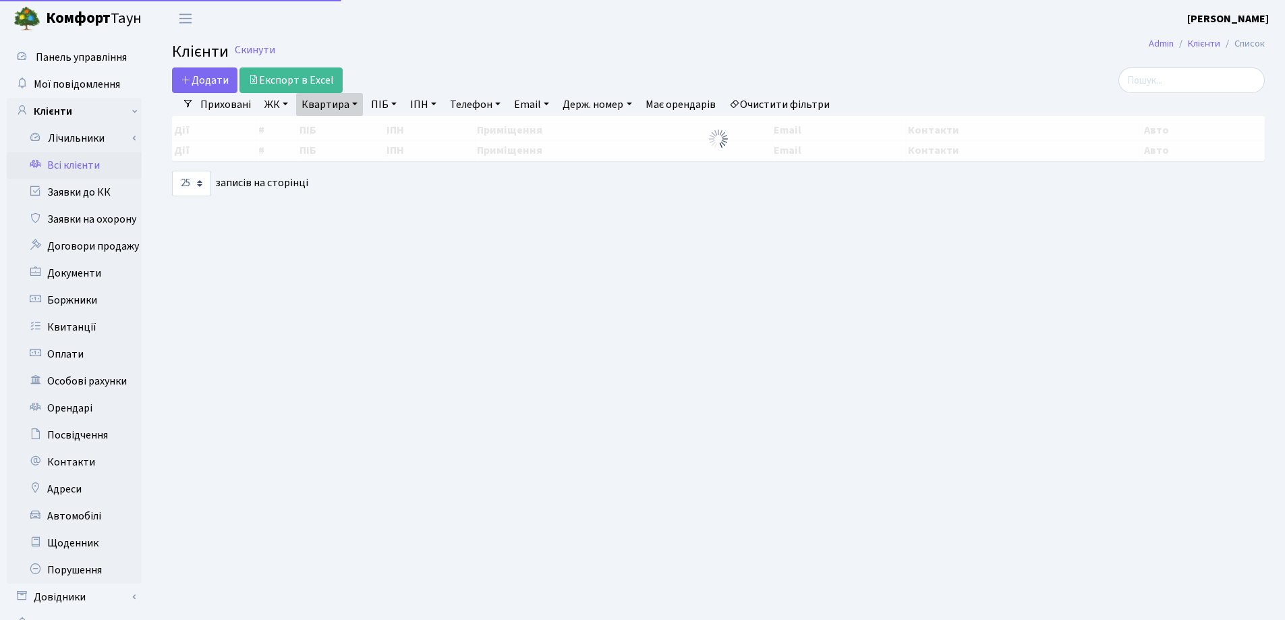
select select "25"
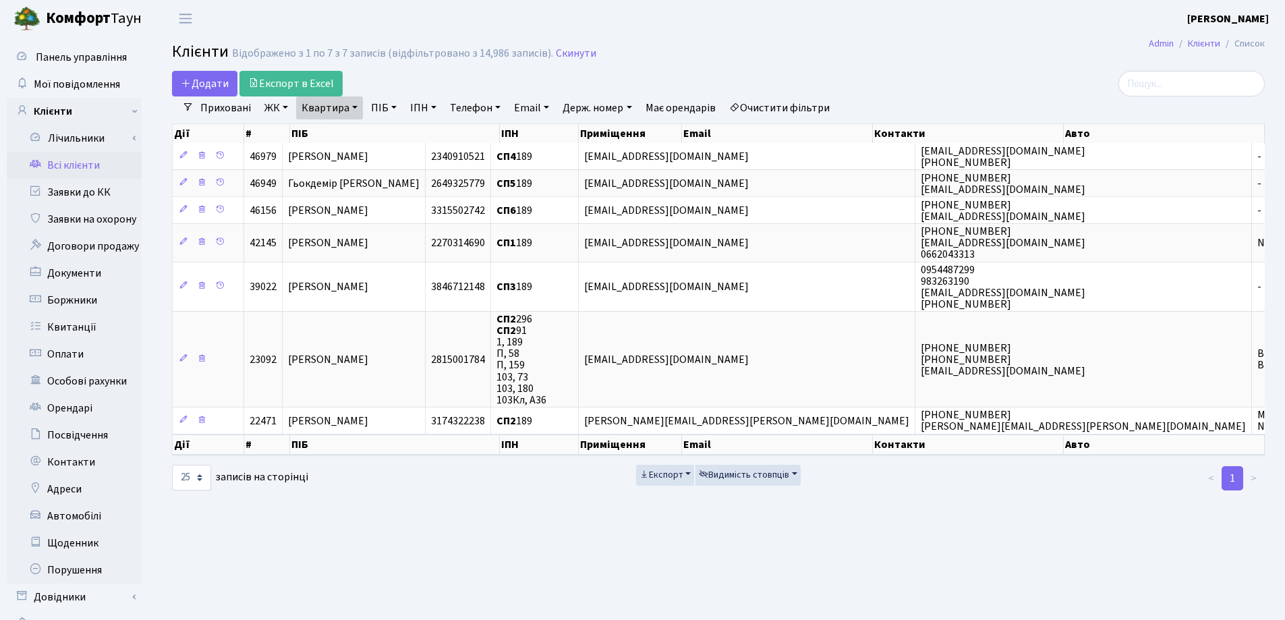
click at [355, 108] on link "Квартира" at bounding box center [329, 107] width 67 height 23
click at [356, 137] on input "189" at bounding box center [336, 134] width 79 height 26
type input "1"
type input "19"
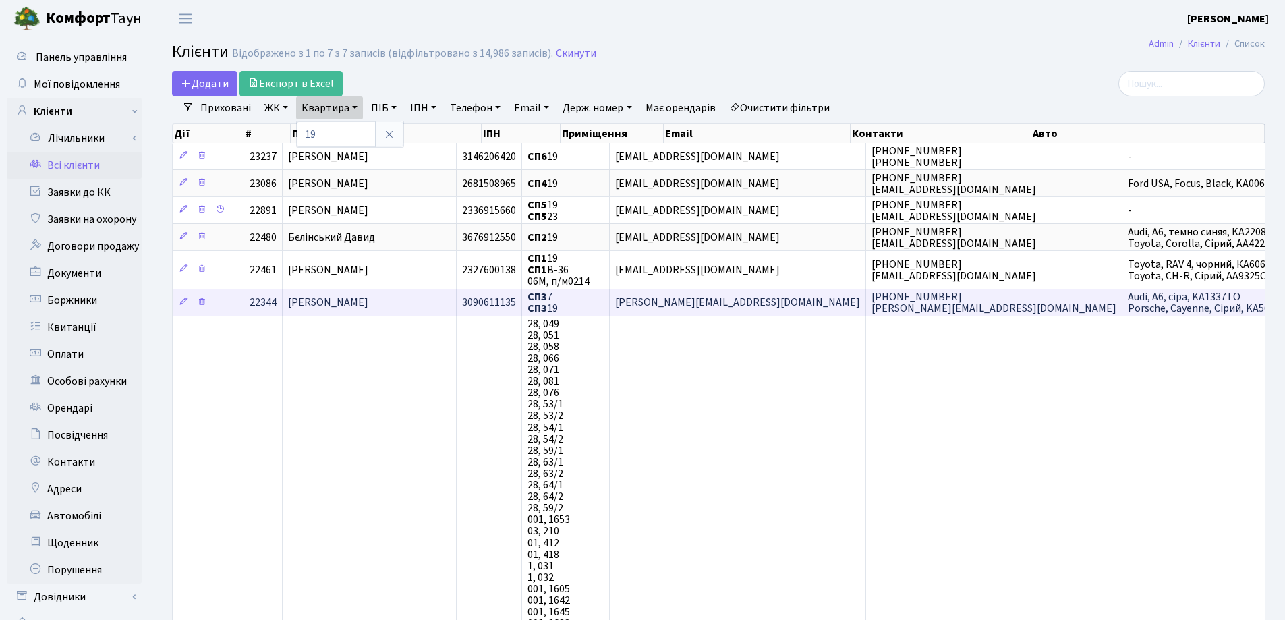
click at [368, 297] on span "[PERSON_NAME] [PERSON_NAME]" at bounding box center [328, 302] width 80 height 15
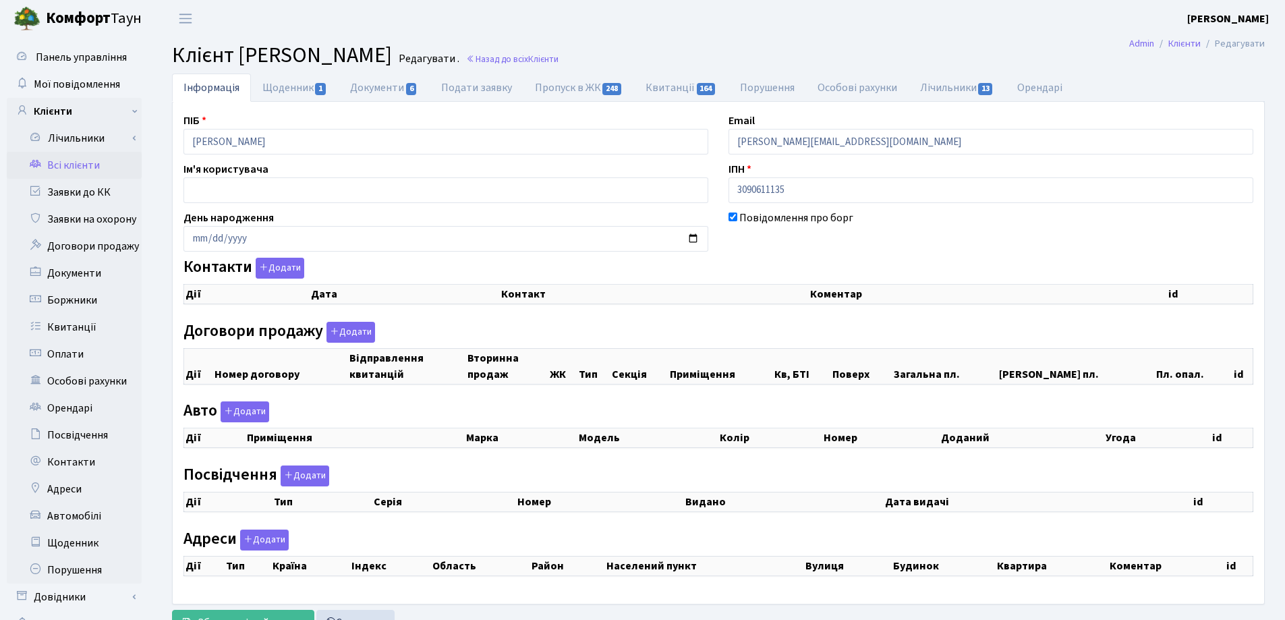
checkbox input "true"
select select "25"
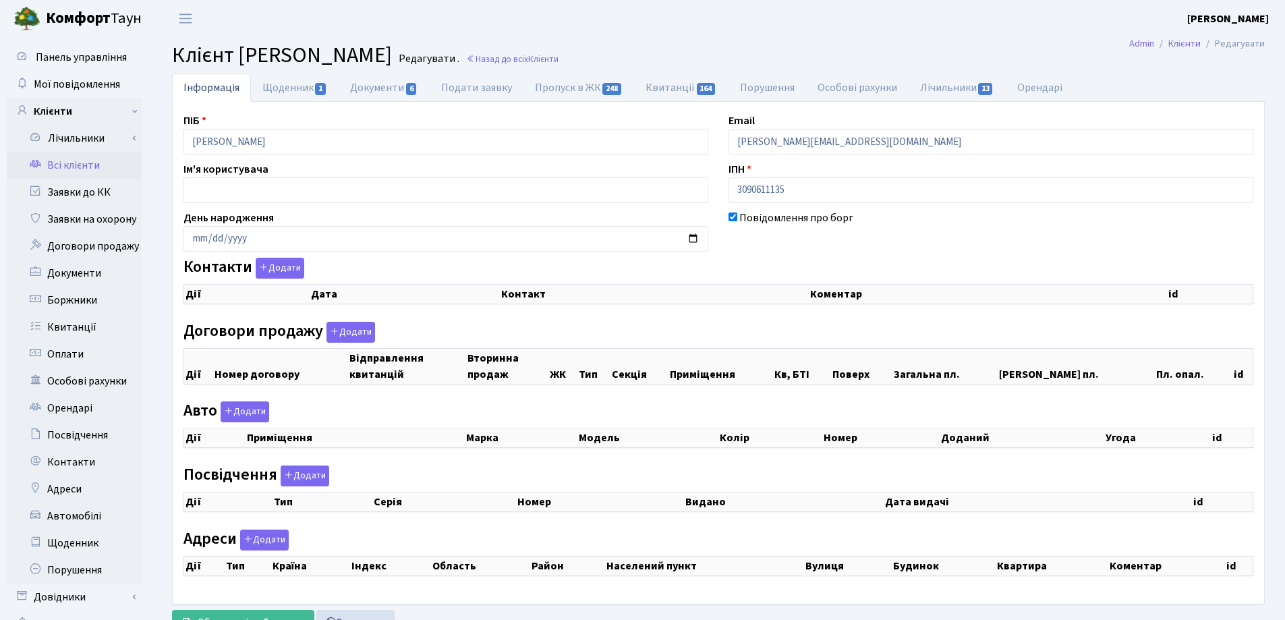
select select "25"
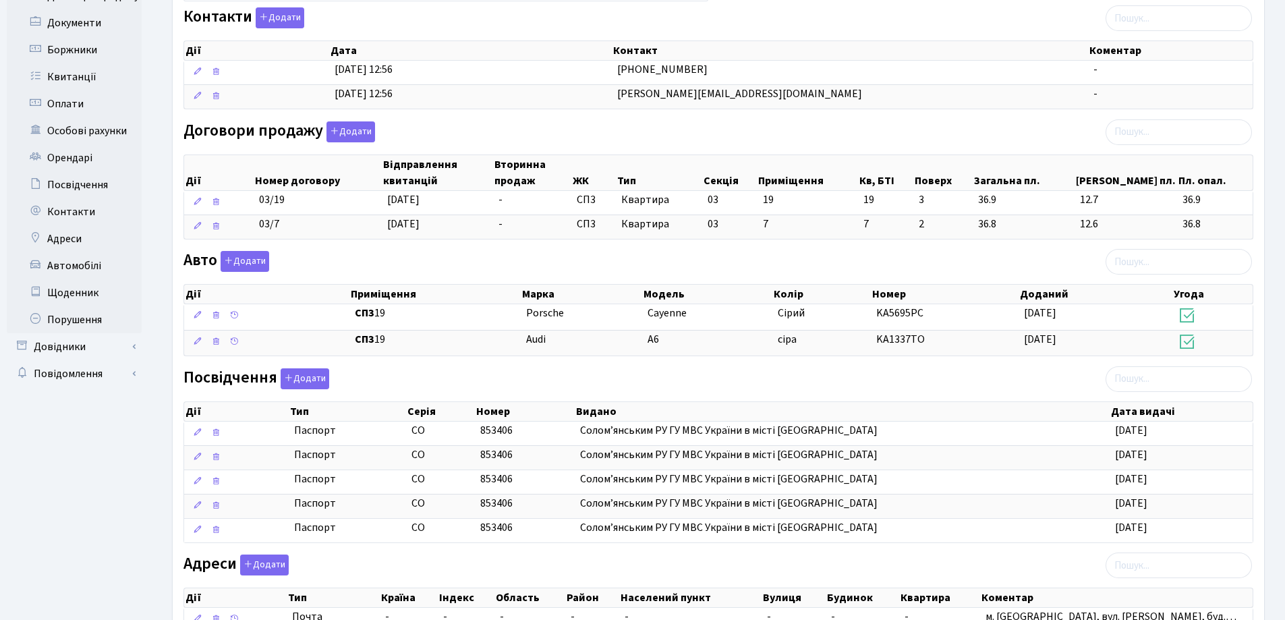
scroll to position [270, 0]
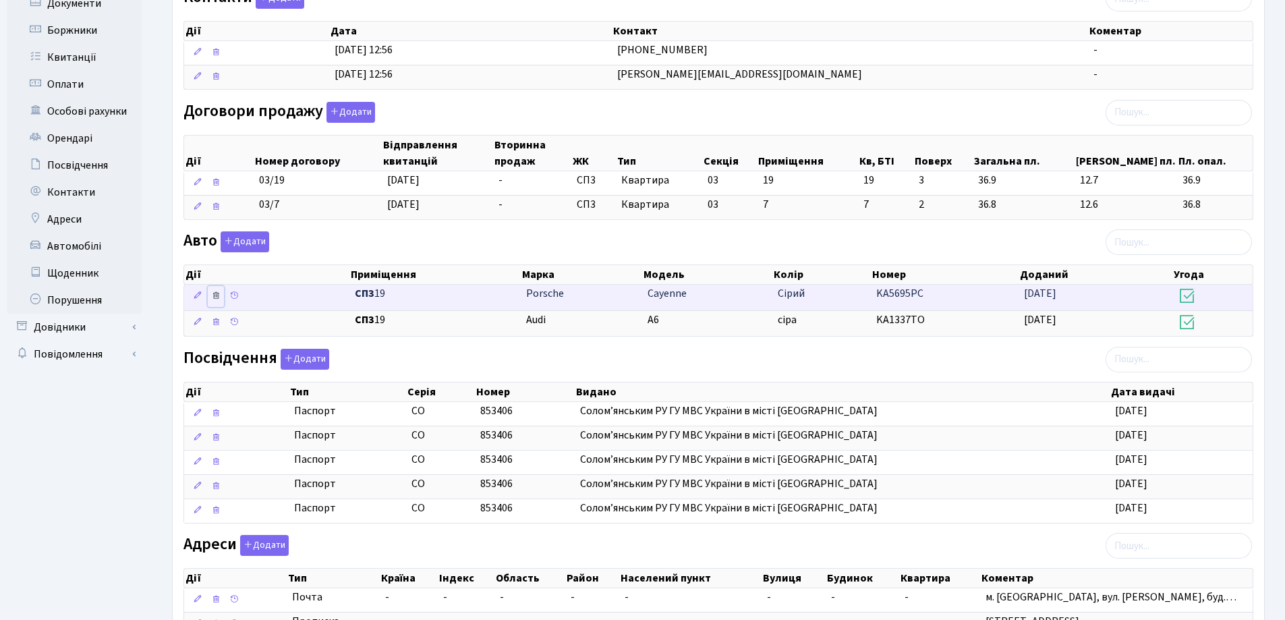
click at [215, 293] on icon at bounding box center [215, 295] width 9 height 9
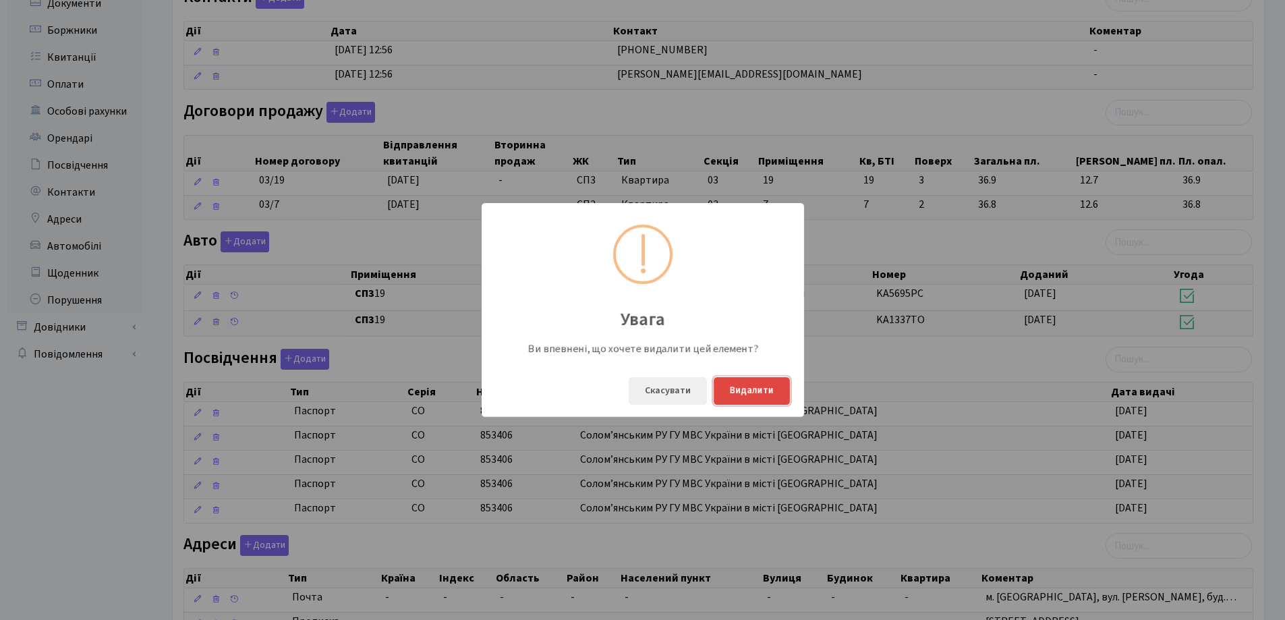
click at [736, 391] on button "Видалити" at bounding box center [752, 391] width 76 height 28
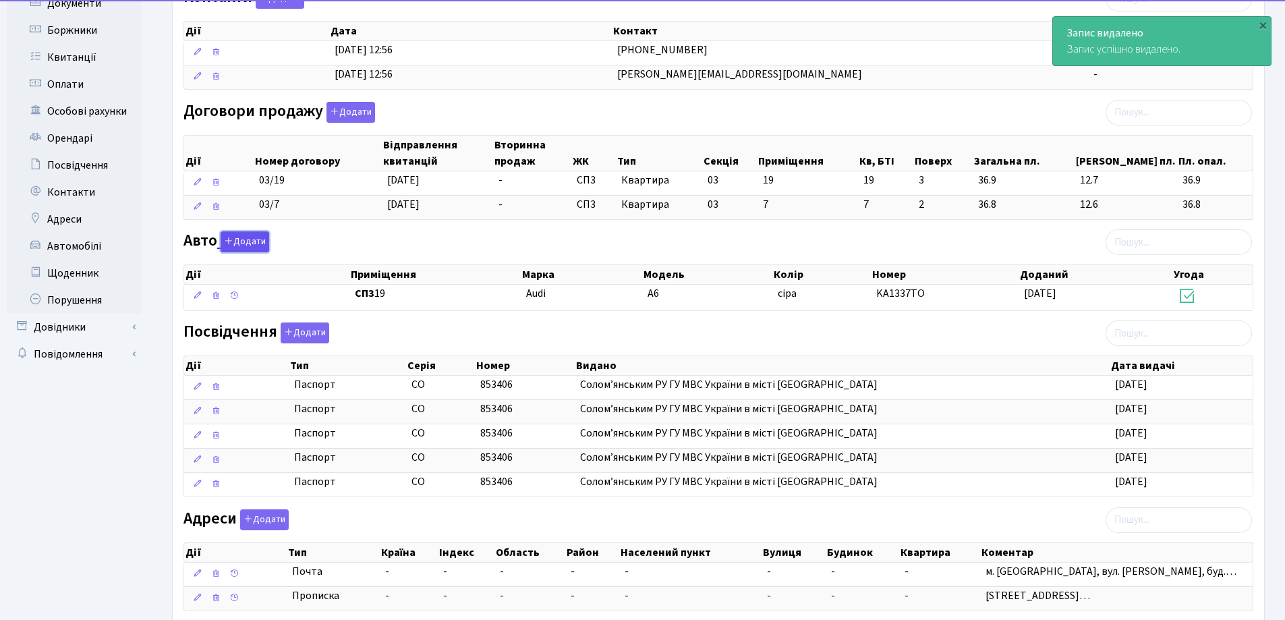
click at [253, 245] on button "Додати" at bounding box center [245, 241] width 49 height 21
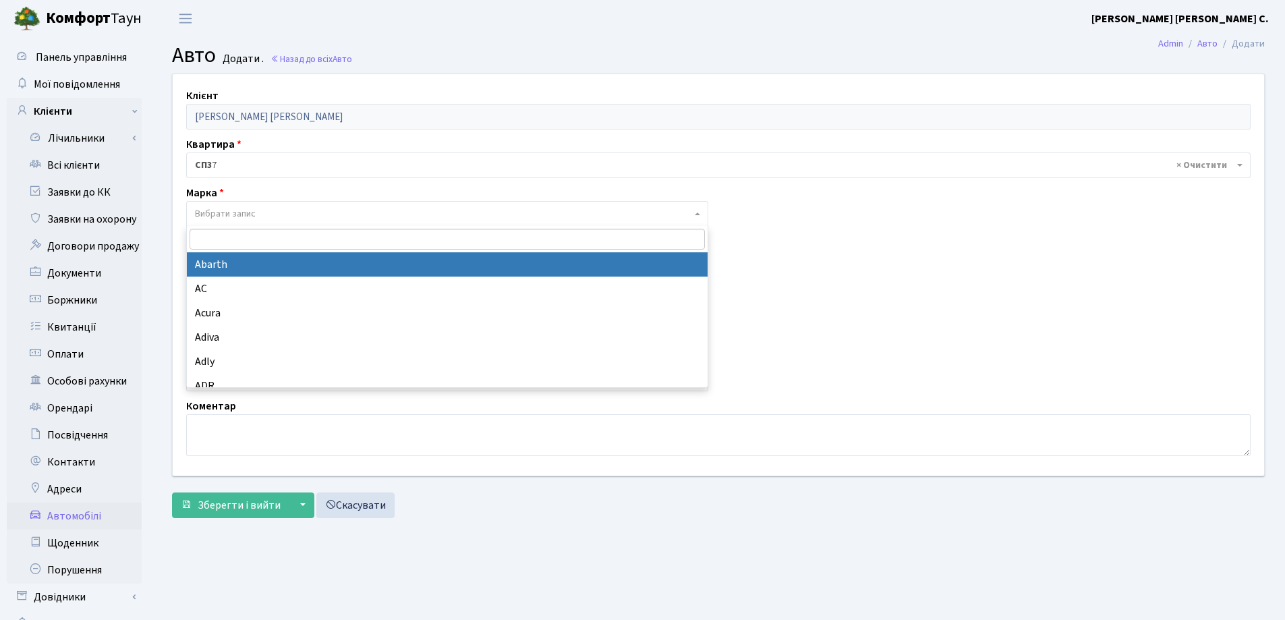
click at [263, 210] on span "Вибрати запис" at bounding box center [443, 213] width 497 height 13
type input "Au"
select select "13"
select select
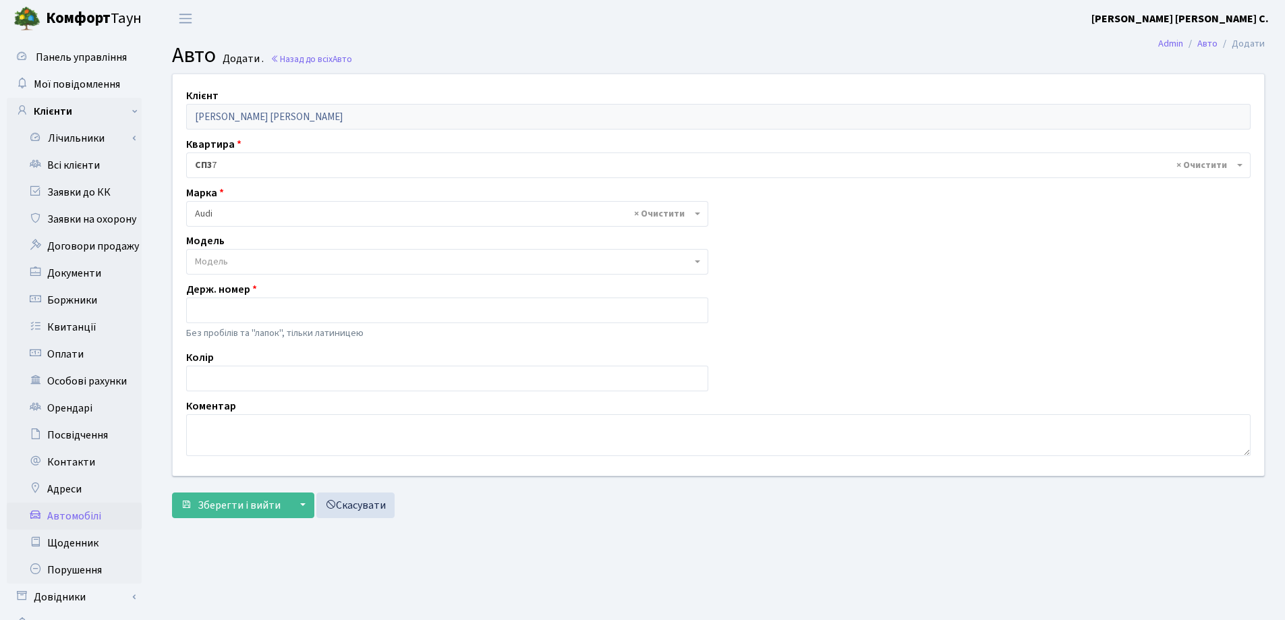
click at [218, 260] on span "Модель" at bounding box center [211, 261] width 33 height 13
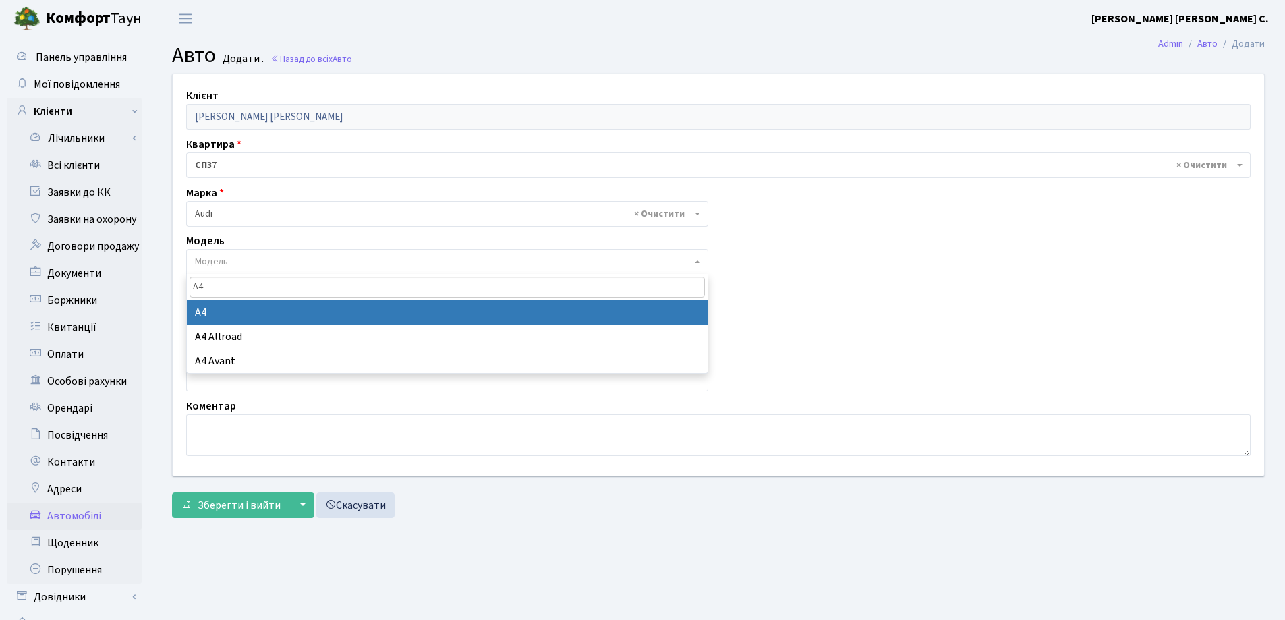
type input "A4"
select select "155"
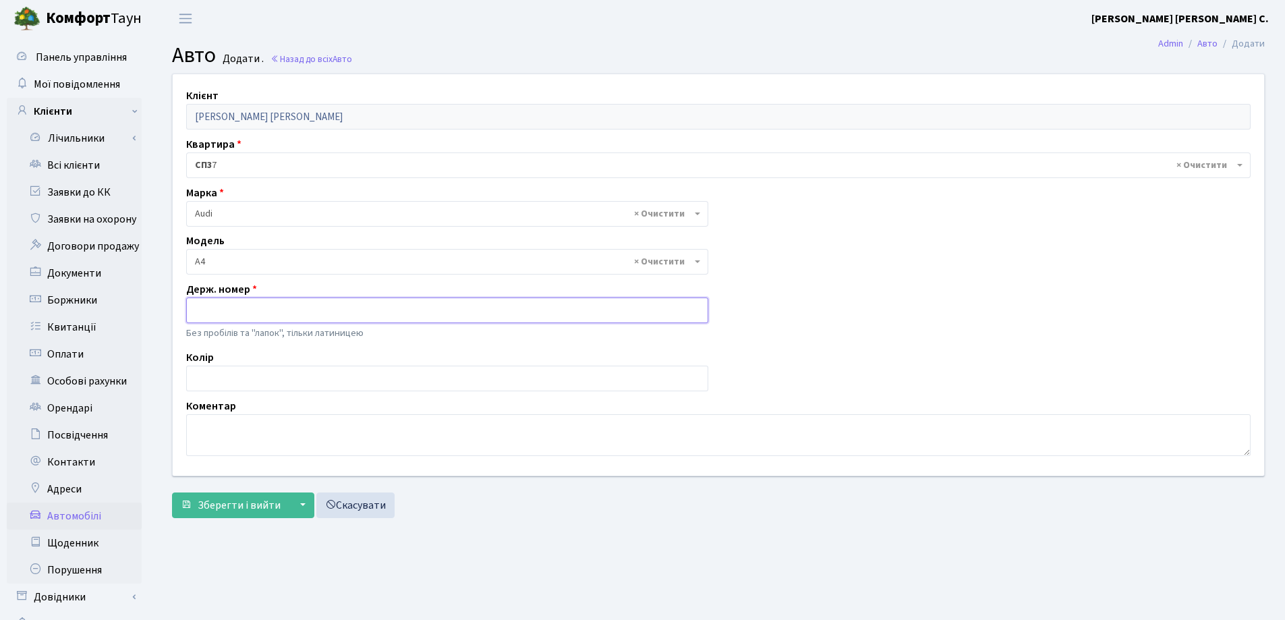
click at [208, 312] on input "text" at bounding box center [447, 311] width 522 height 26
type input "KA0496CT"
click at [246, 505] on span "Зберегти і вийти" at bounding box center [239, 505] width 83 height 15
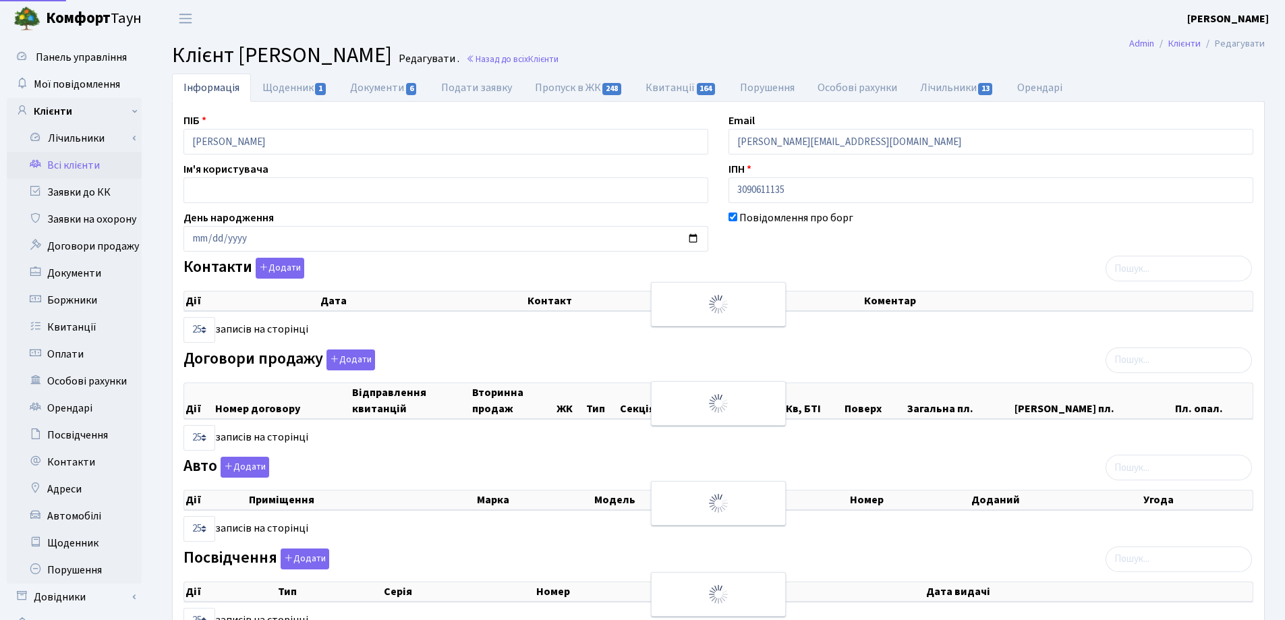
select select "25"
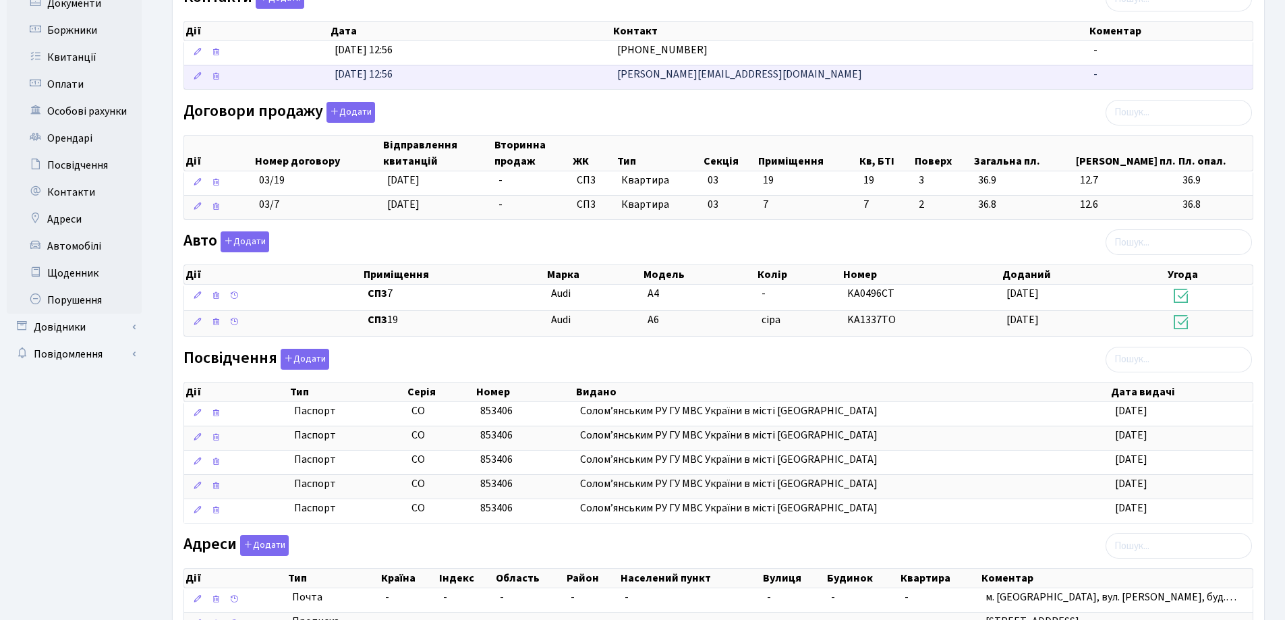
scroll to position [381, 0]
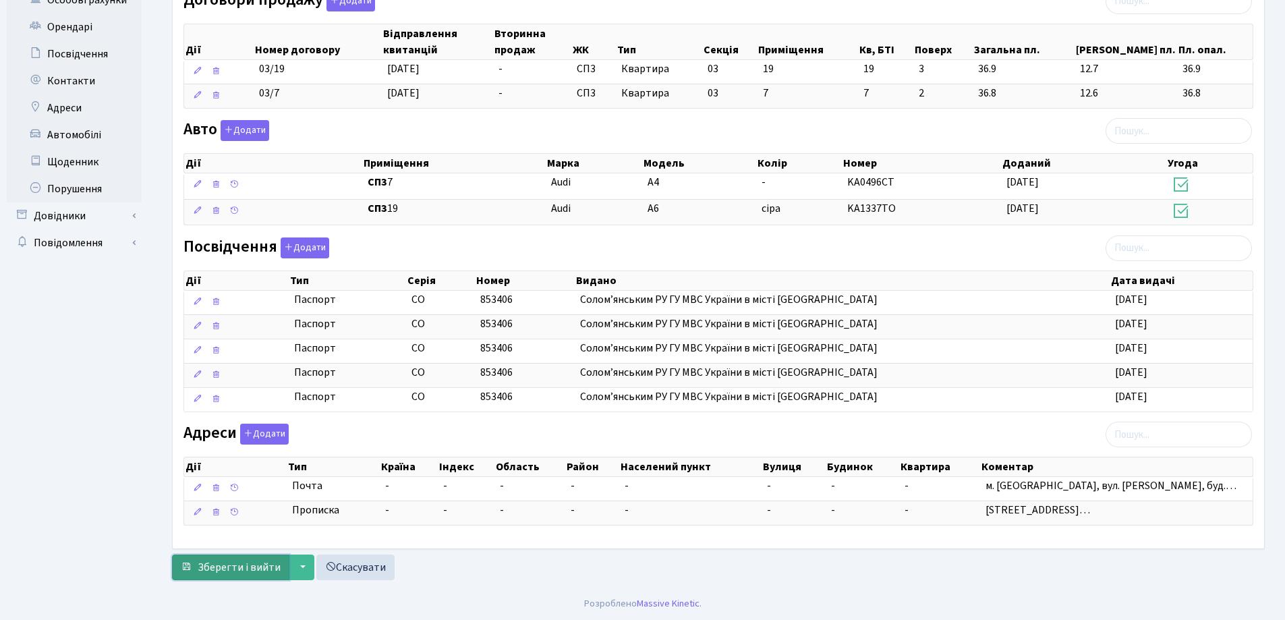
click at [224, 561] on span "Зберегти і вийти" at bounding box center [239, 567] width 83 height 15
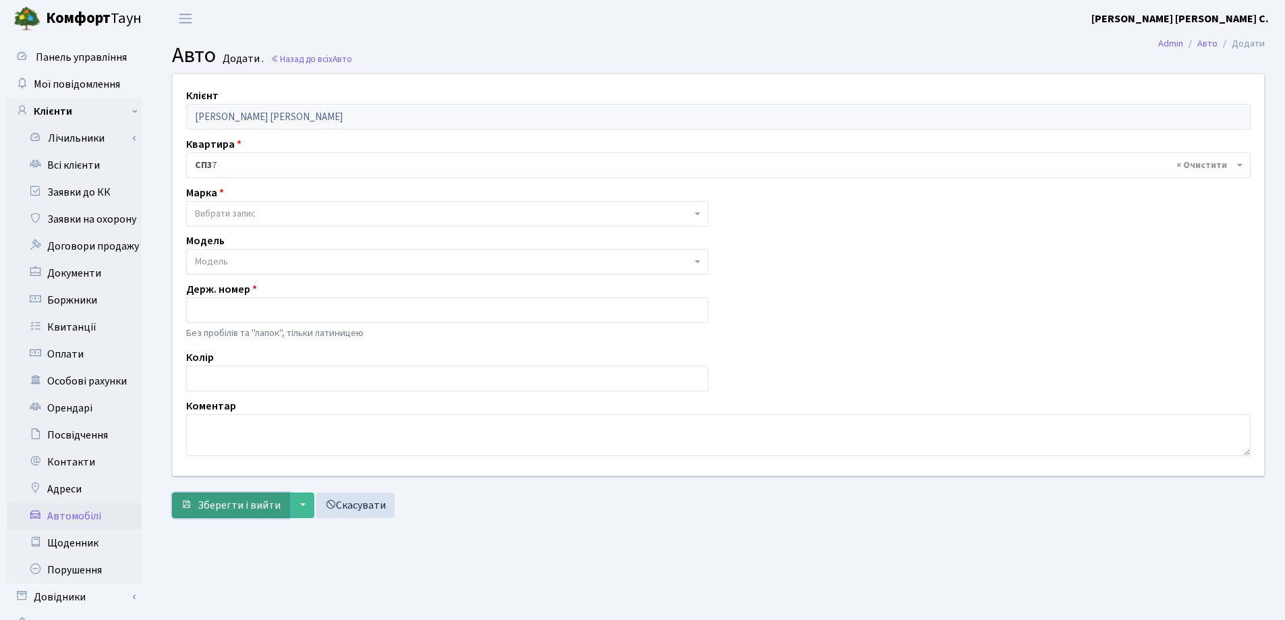
click at [235, 504] on span "Зберегти і вийти" at bounding box center [239, 505] width 83 height 15
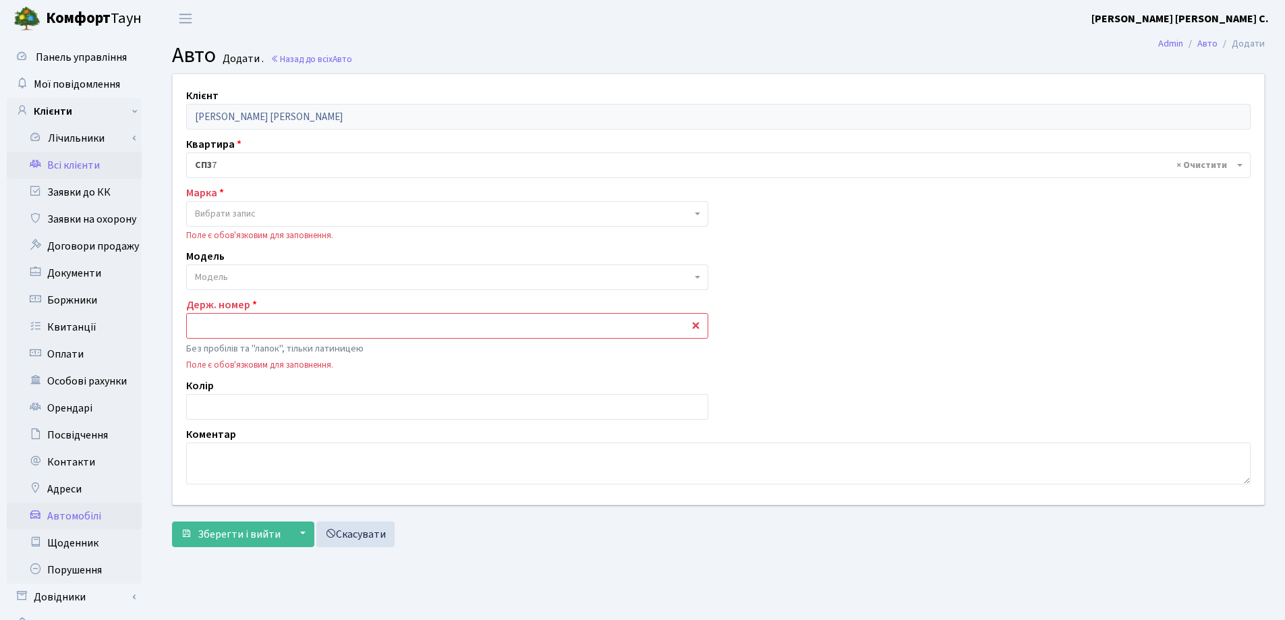
click at [67, 163] on link "Всі клієнти" at bounding box center [74, 165] width 135 height 27
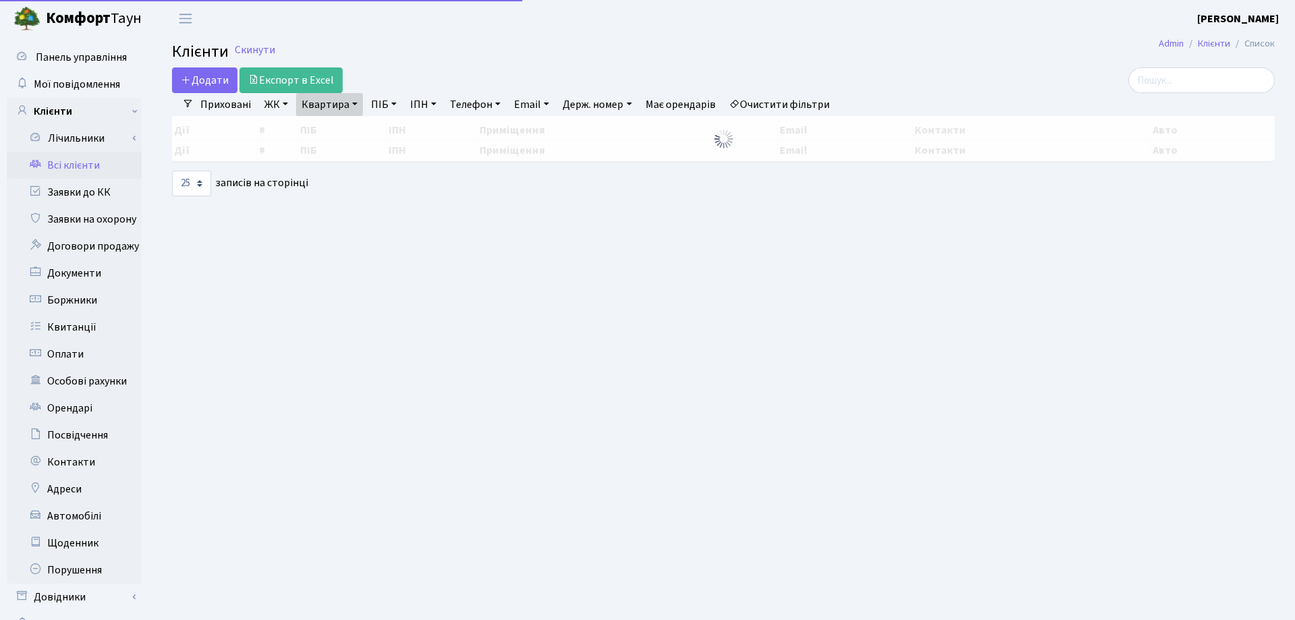
select select "25"
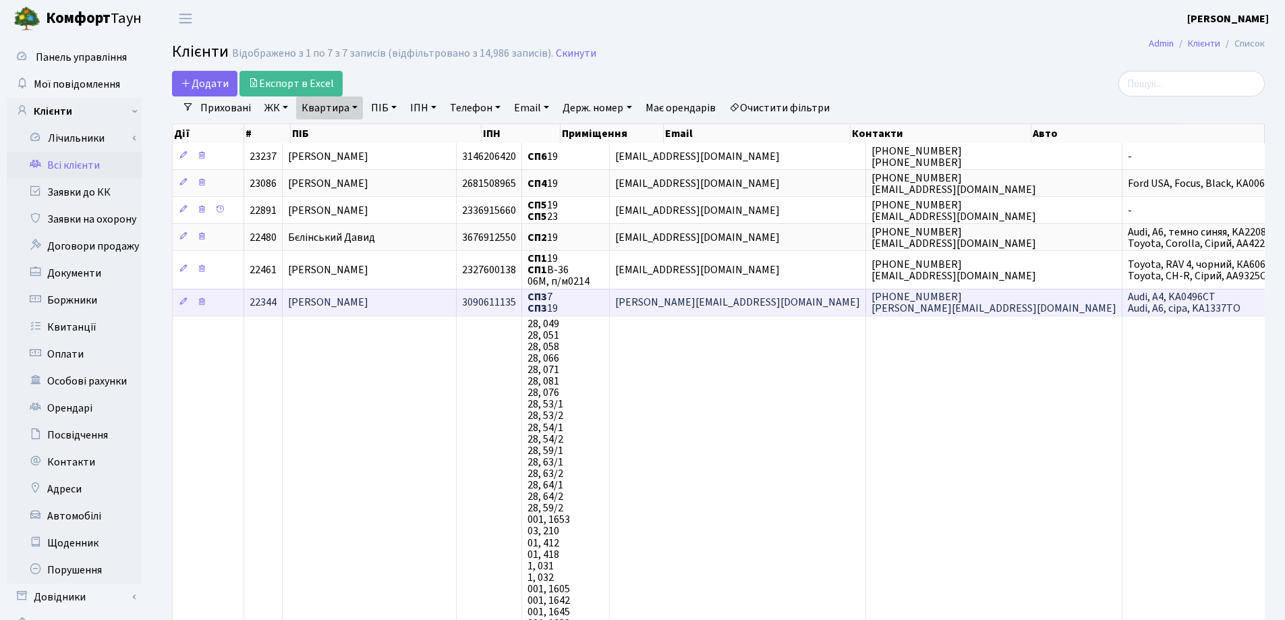
click at [368, 301] on span "Дубовий Володимир Петрович" at bounding box center [328, 302] width 80 height 15
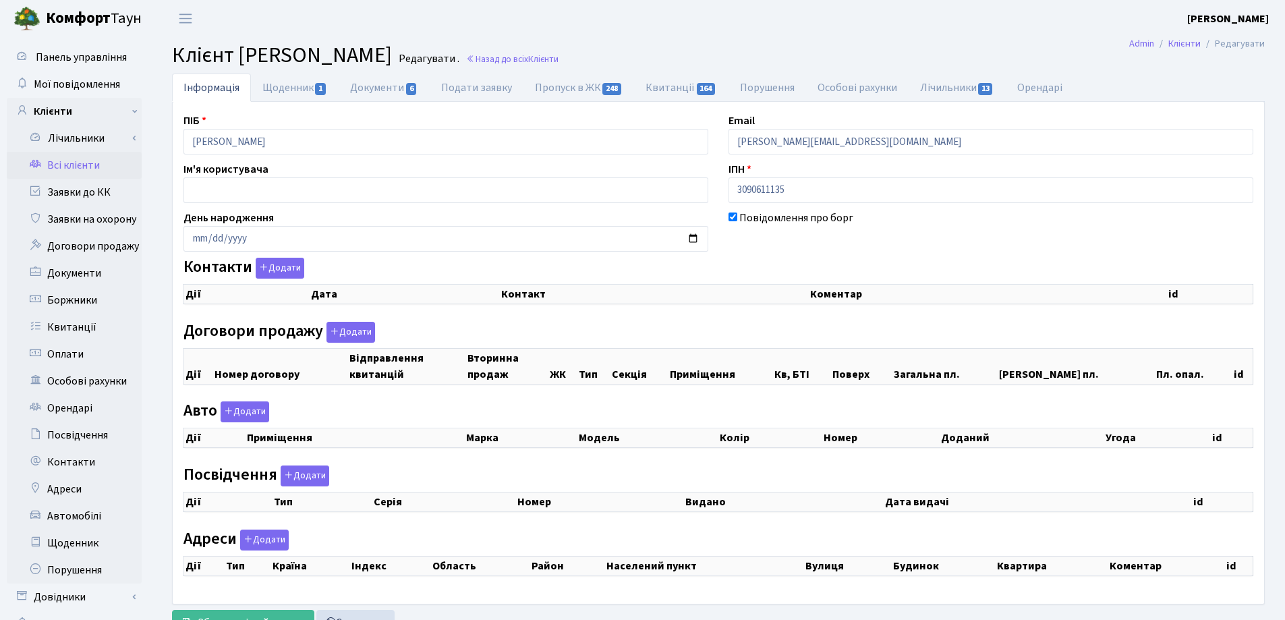
checkbox input "true"
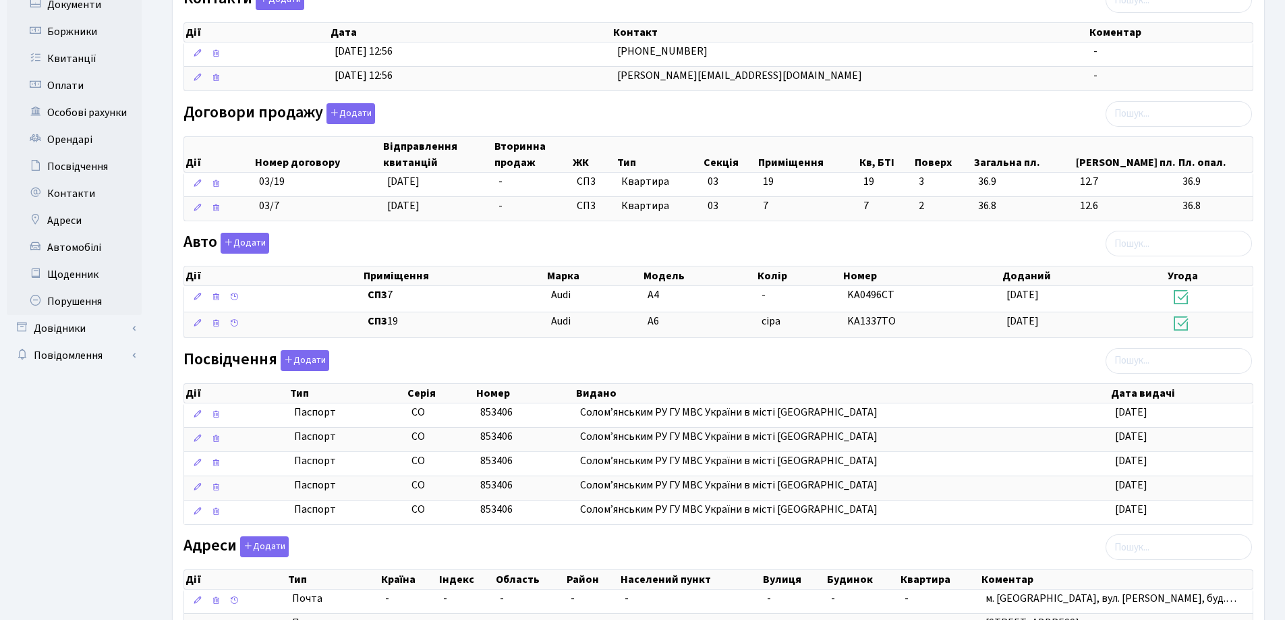
scroll to position [381, 0]
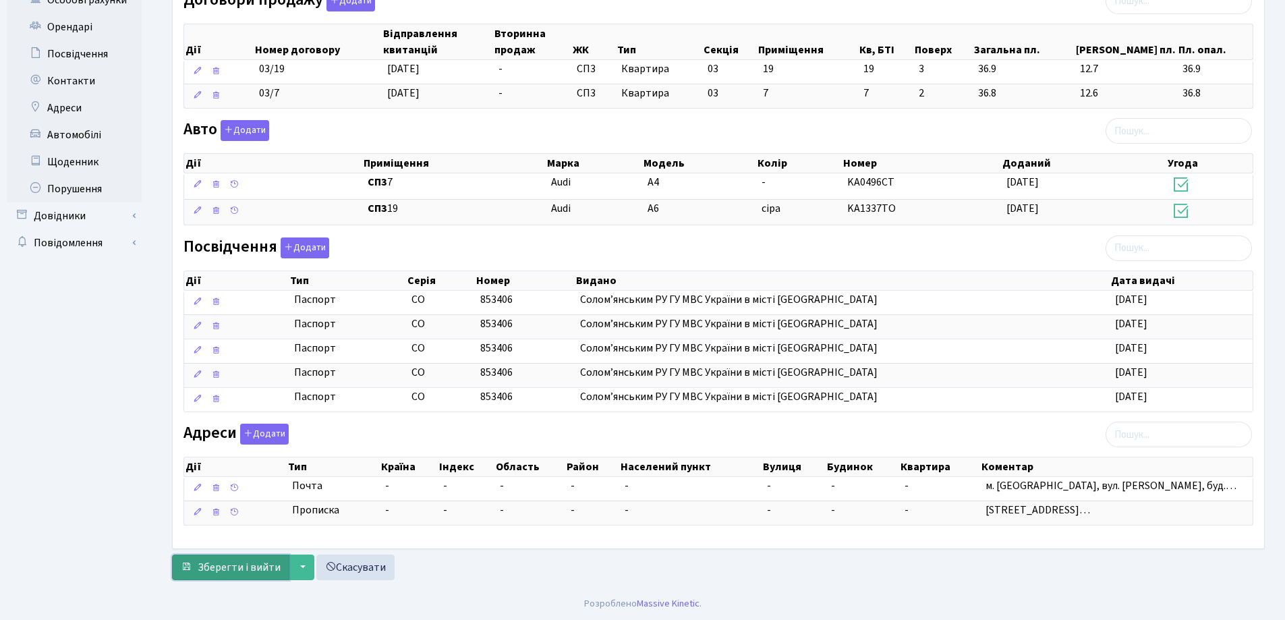
click at [228, 570] on span "Зберегти і вийти" at bounding box center [239, 567] width 83 height 15
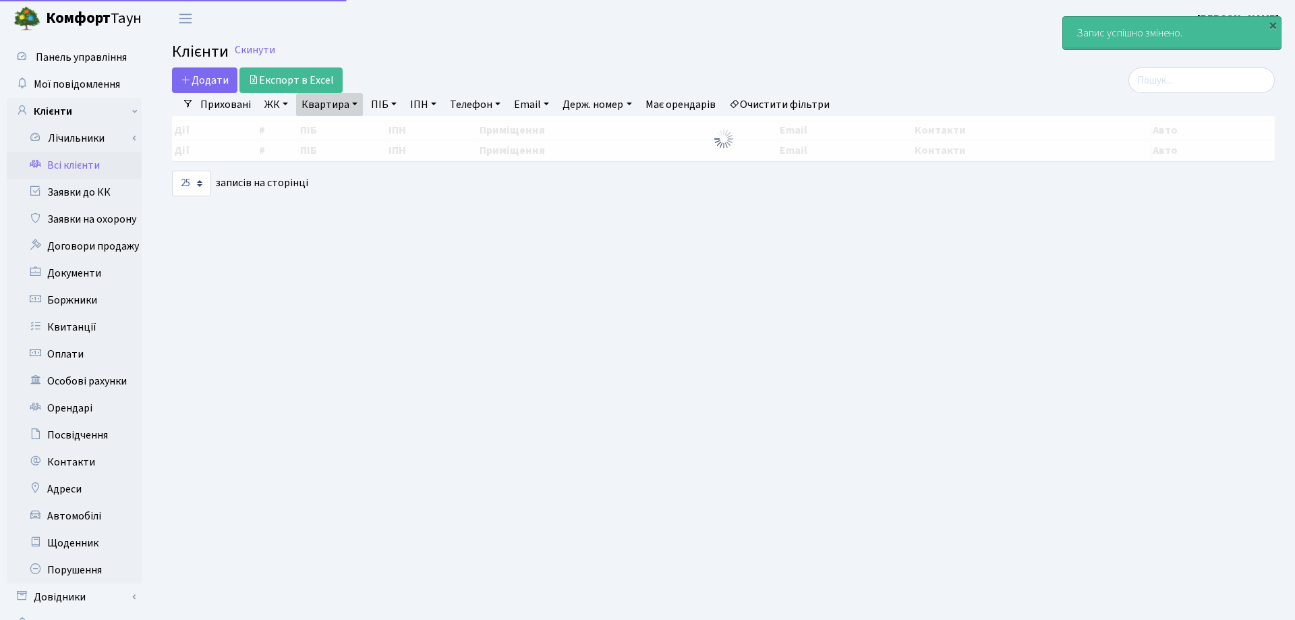
select select "25"
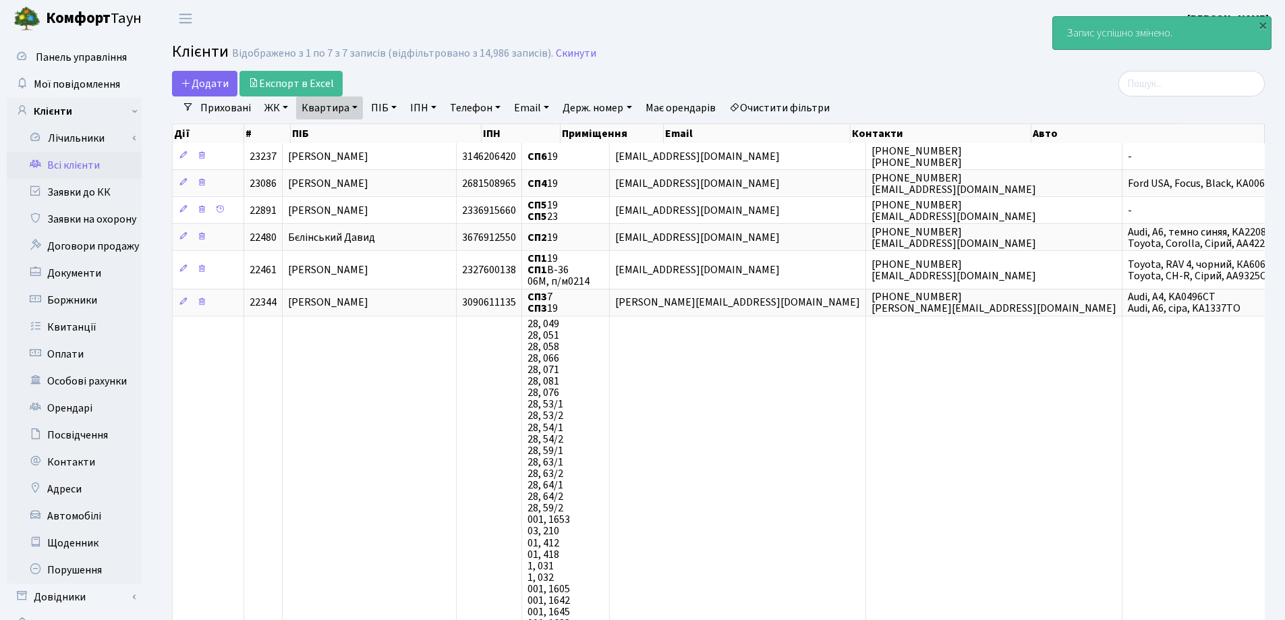
click at [53, 169] on link "Всі клієнти" at bounding box center [74, 165] width 135 height 27
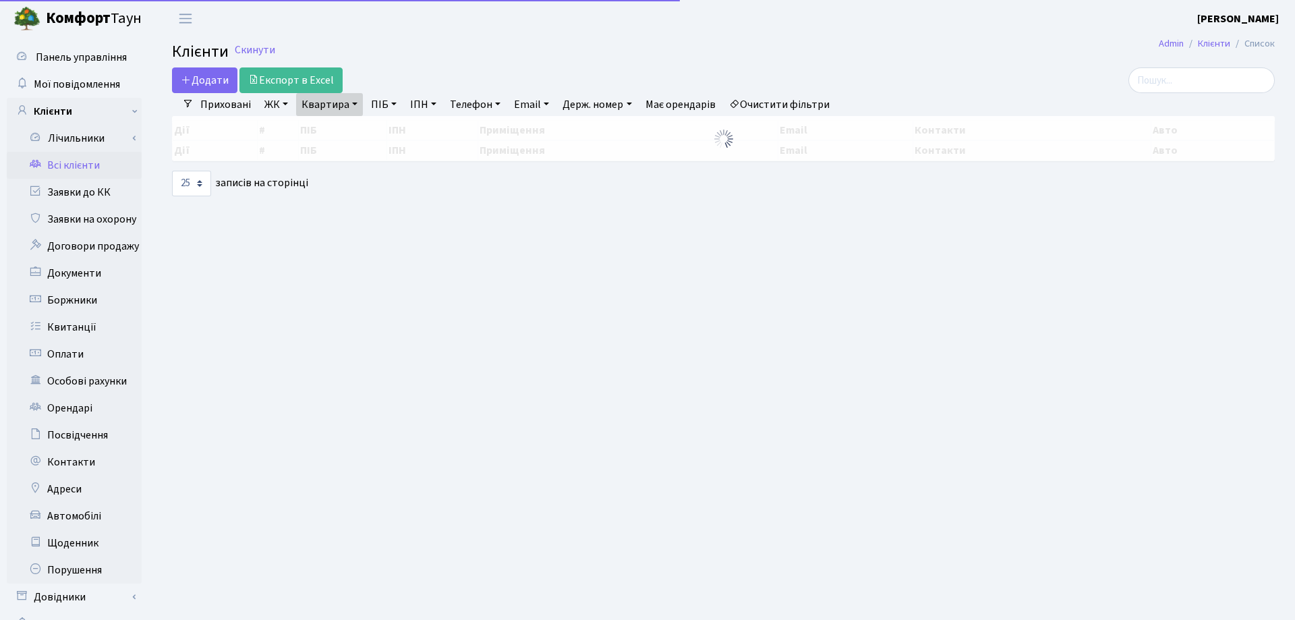
select select "25"
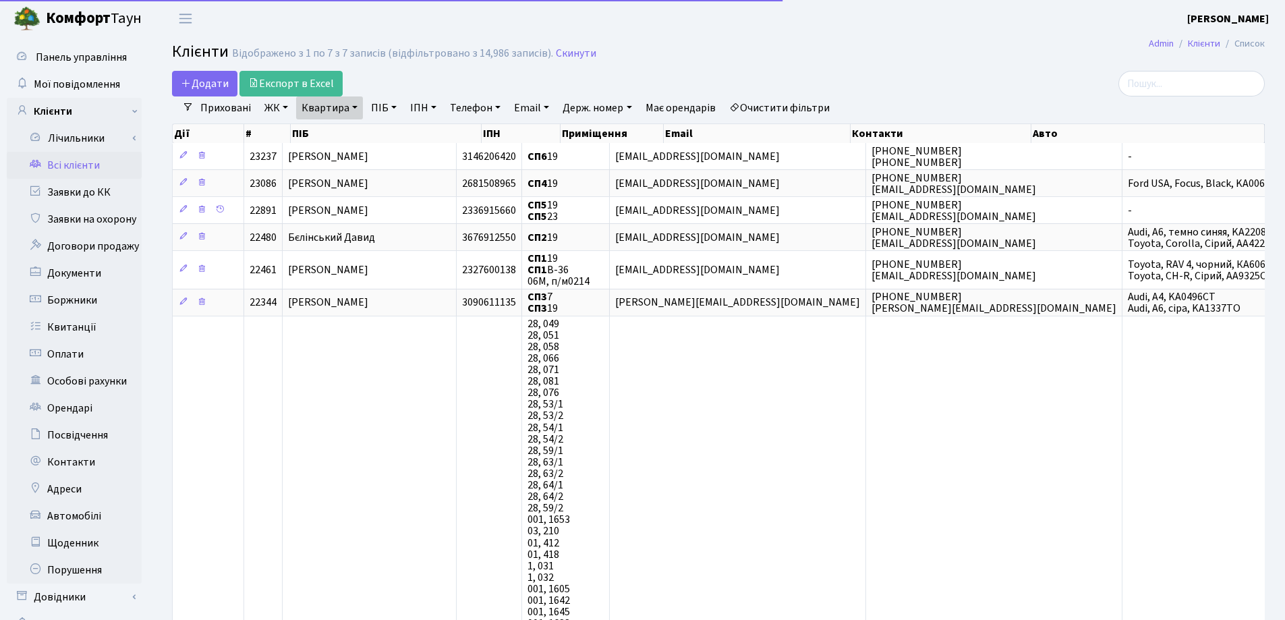
click at [356, 103] on link "Квартира" at bounding box center [329, 107] width 67 height 23
click at [392, 137] on icon at bounding box center [389, 134] width 11 height 11
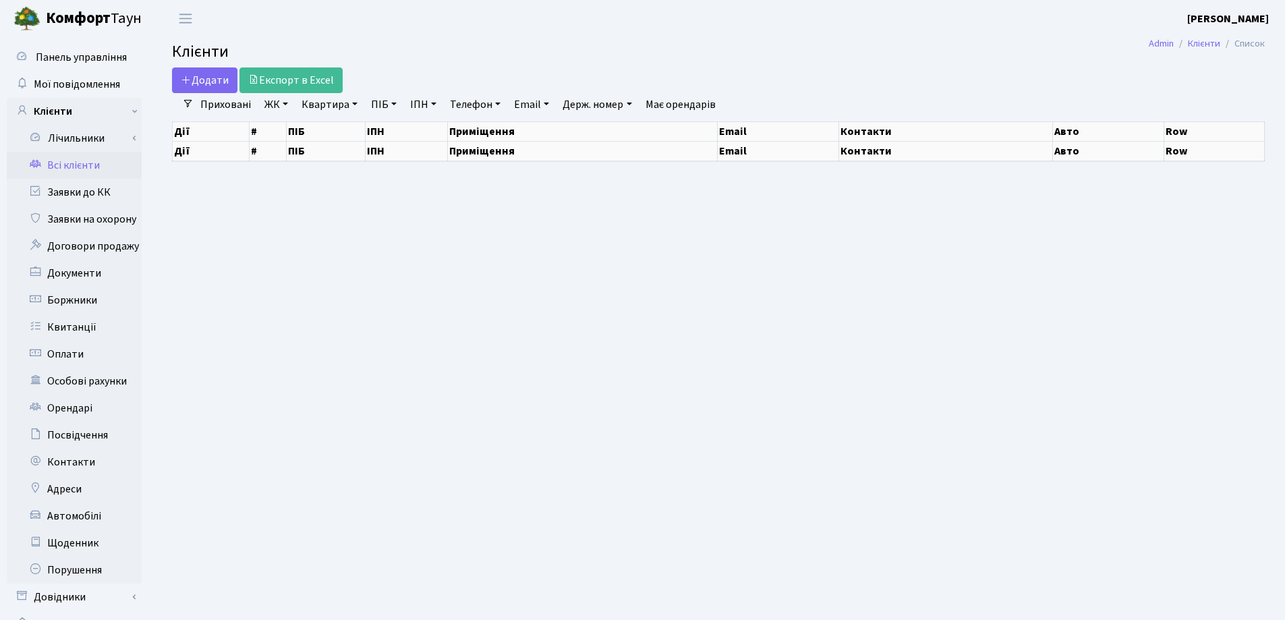
select select "25"
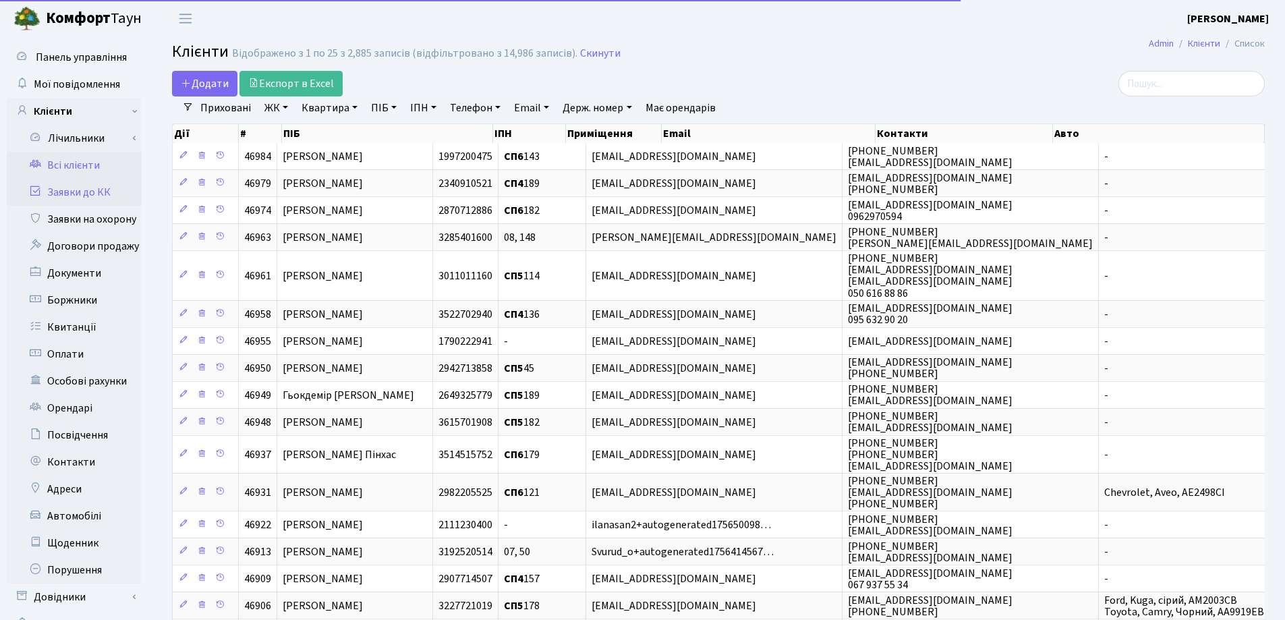
click at [69, 198] on link "Заявки до КК" at bounding box center [74, 192] width 135 height 27
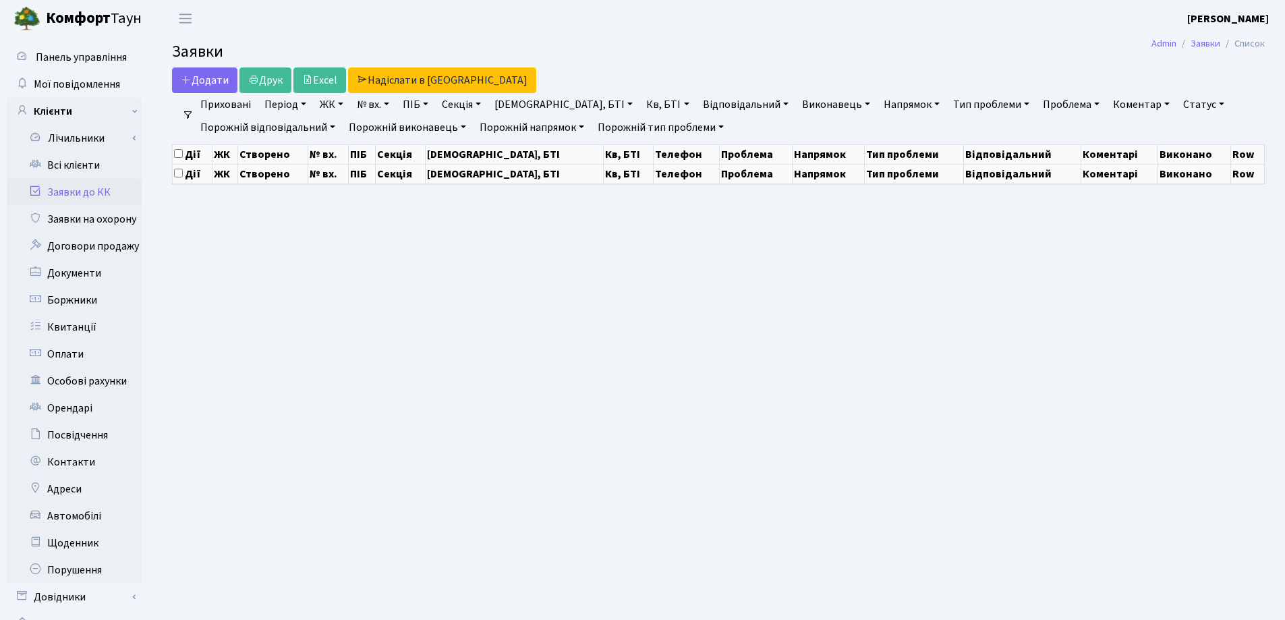
select select "25"
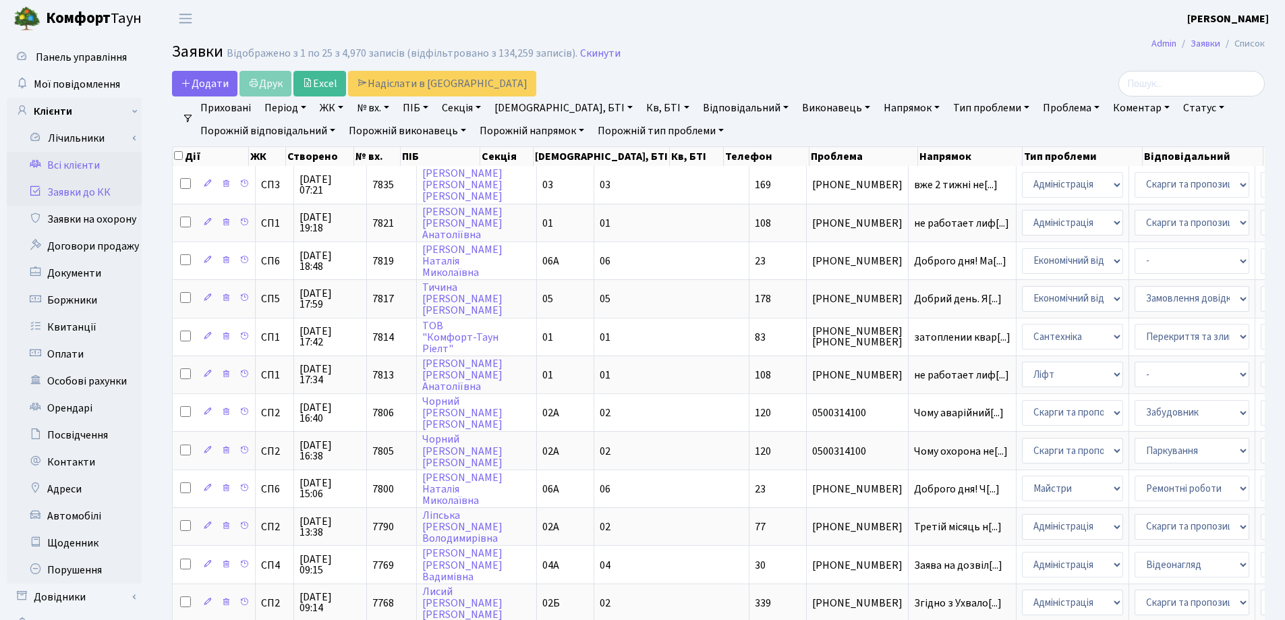
click at [65, 159] on link "Всі клієнти" at bounding box center [74, 165] width 135 height 27
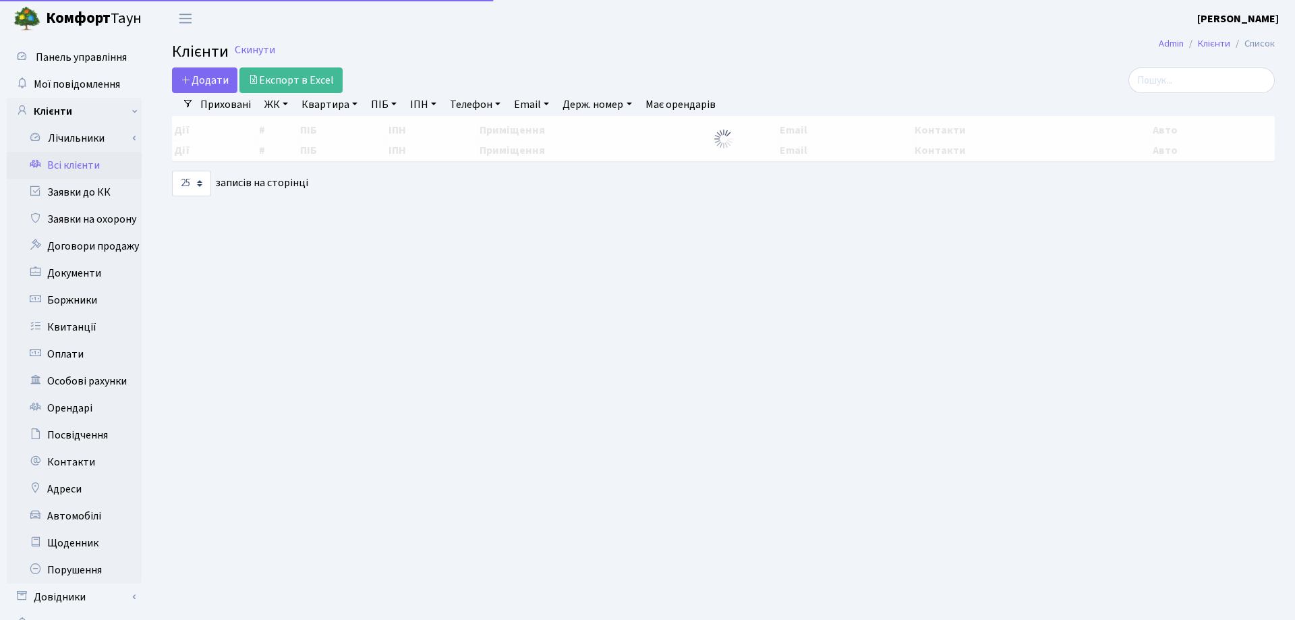
select select "25"
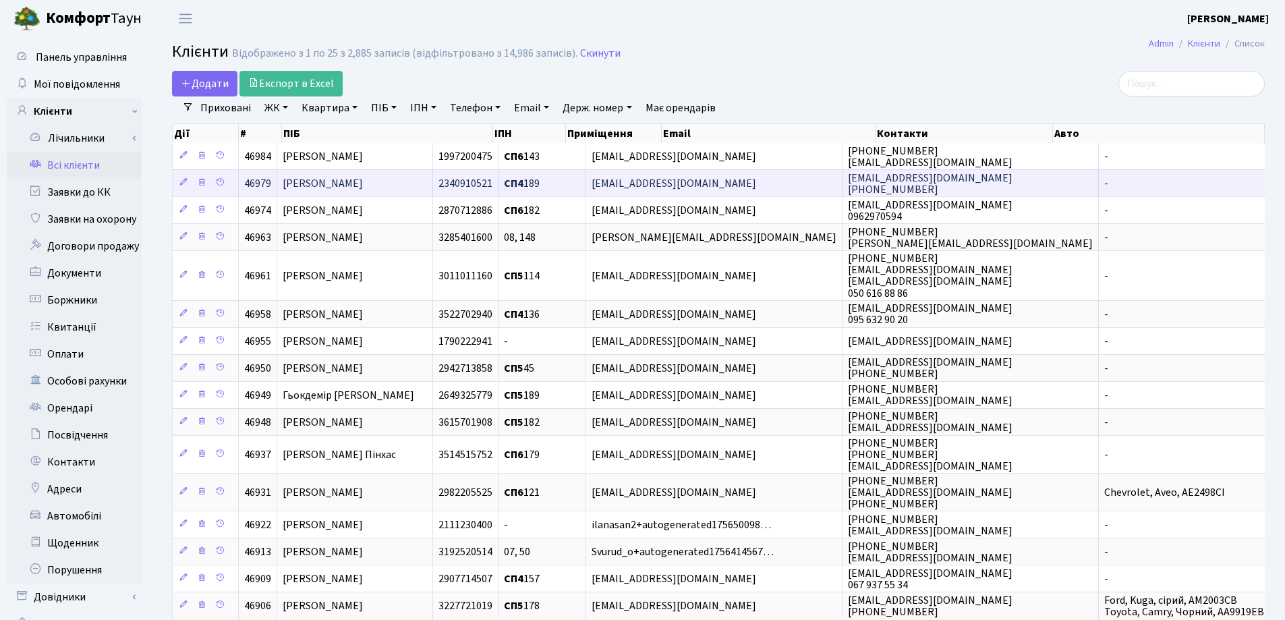
click at [364, 174] on td "[PERSON_NAME]" at bounding box center [355, 182] width 156 height 27
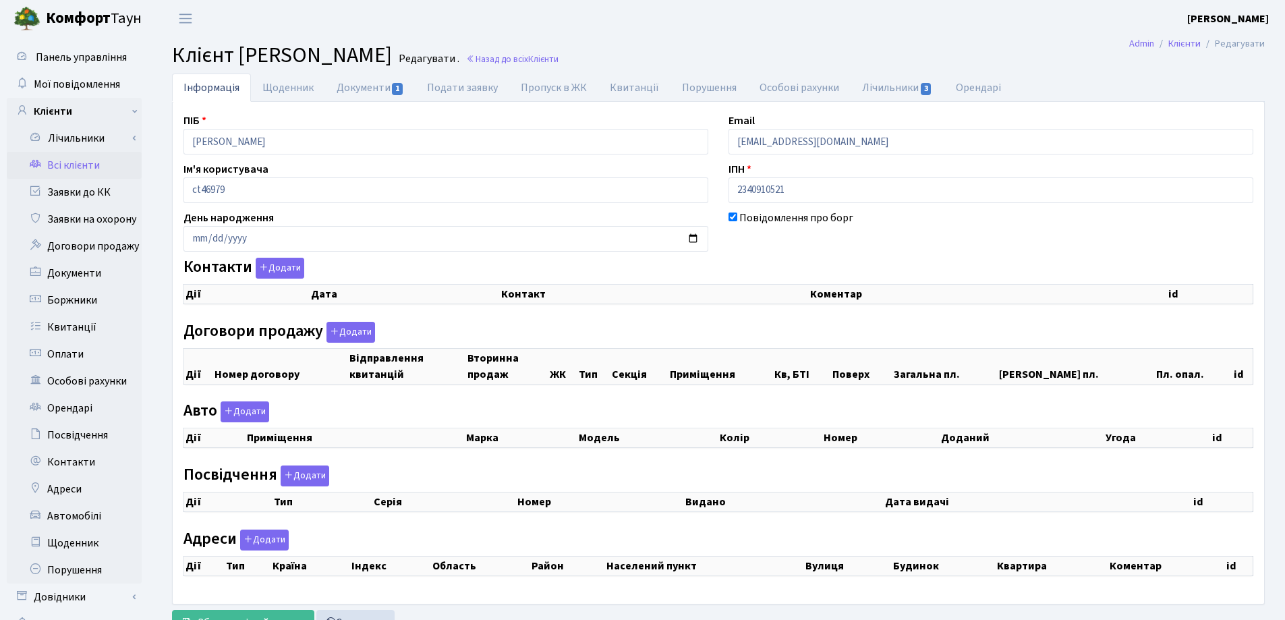
click at [371, 86] on link "Документи 1" at bounding box center [370, 88] width 90 height 28
select select "25"
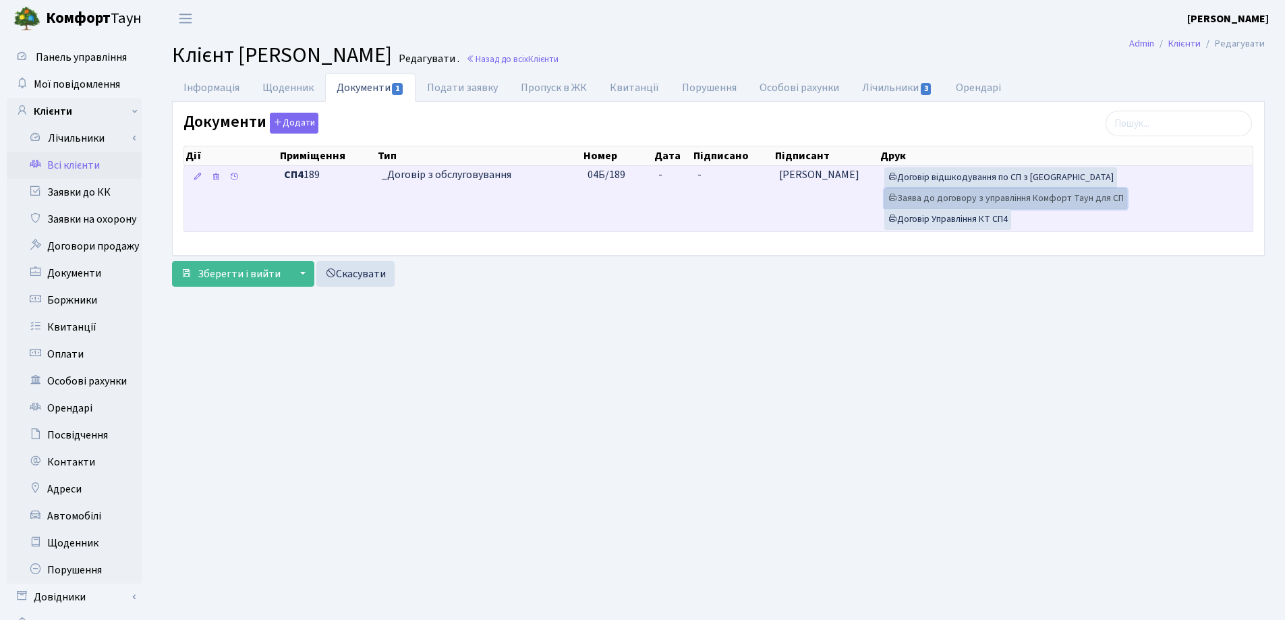
click at [954, 192] on link "Заява до договору з управління Комфорт Таун для СП" at bounding box center [1005, 198] width 243 height 21
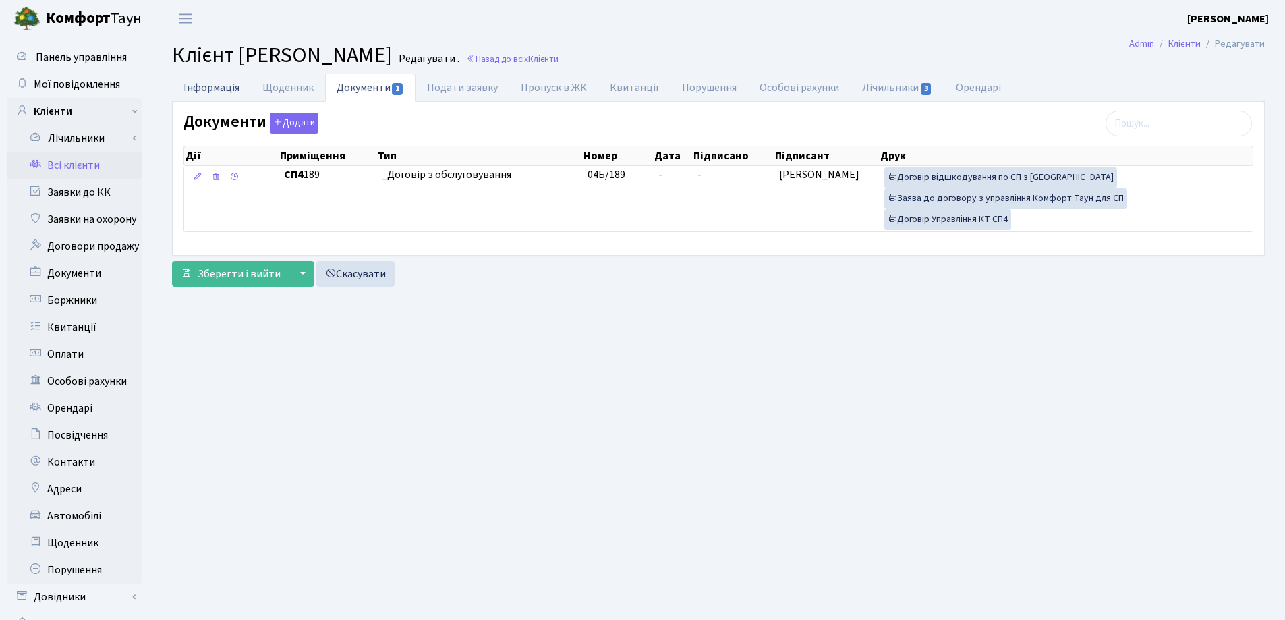
click at [194, 82] on link "Інформація" at bounding box center [211, 88] width 79 height 28
select select "25"
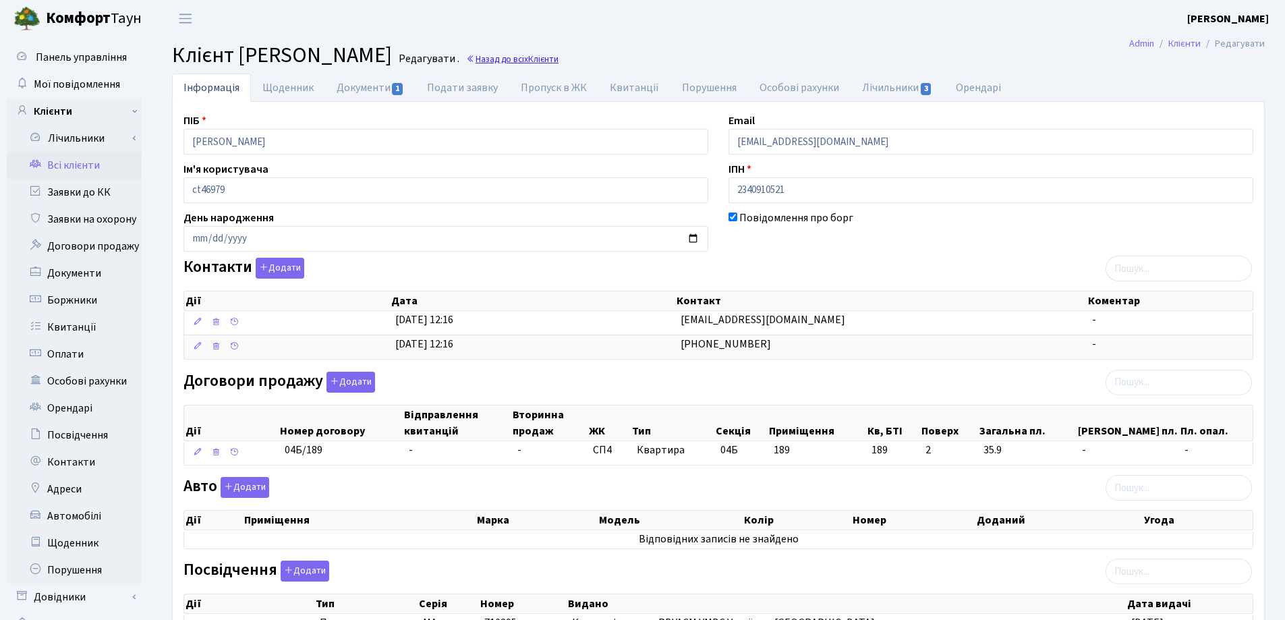
click at [559, 57] on span "Клієнти" at bounding box center [543, 59] width 30 height 13
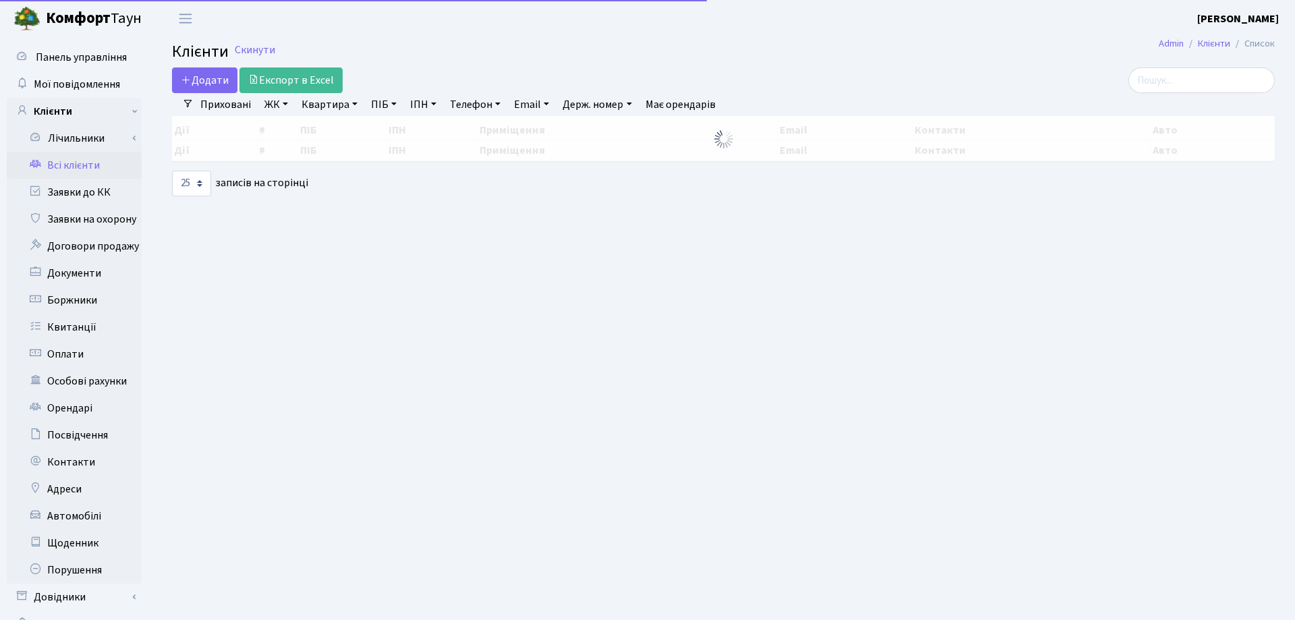
select select "25"
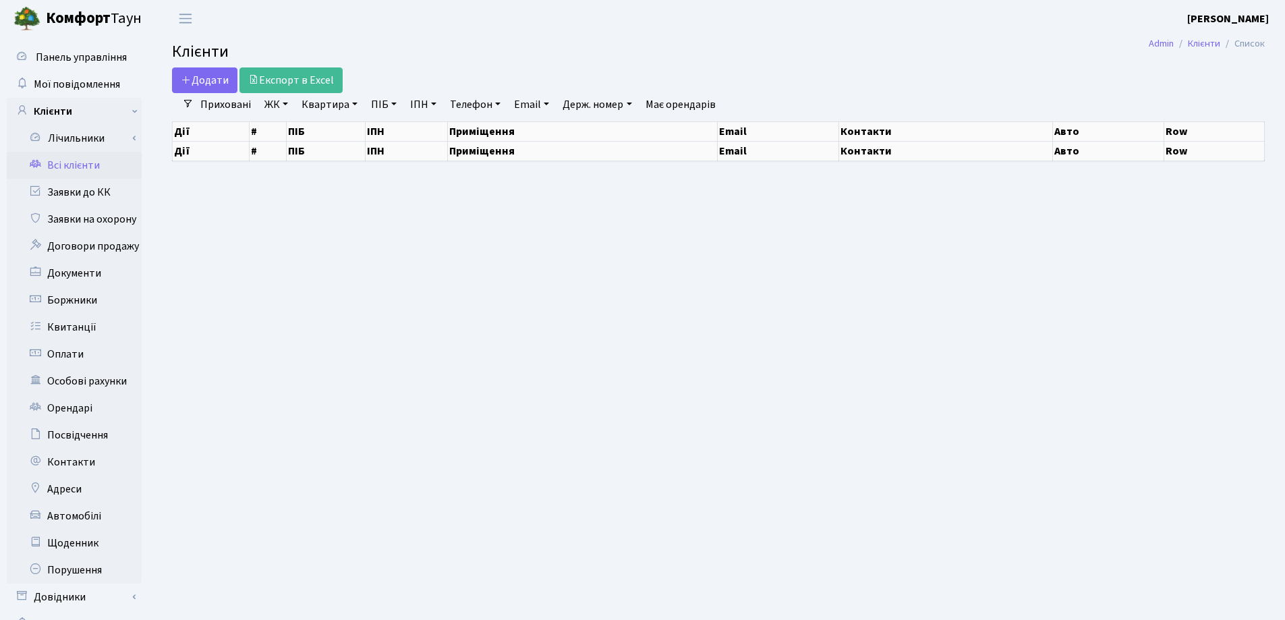
select select "25"
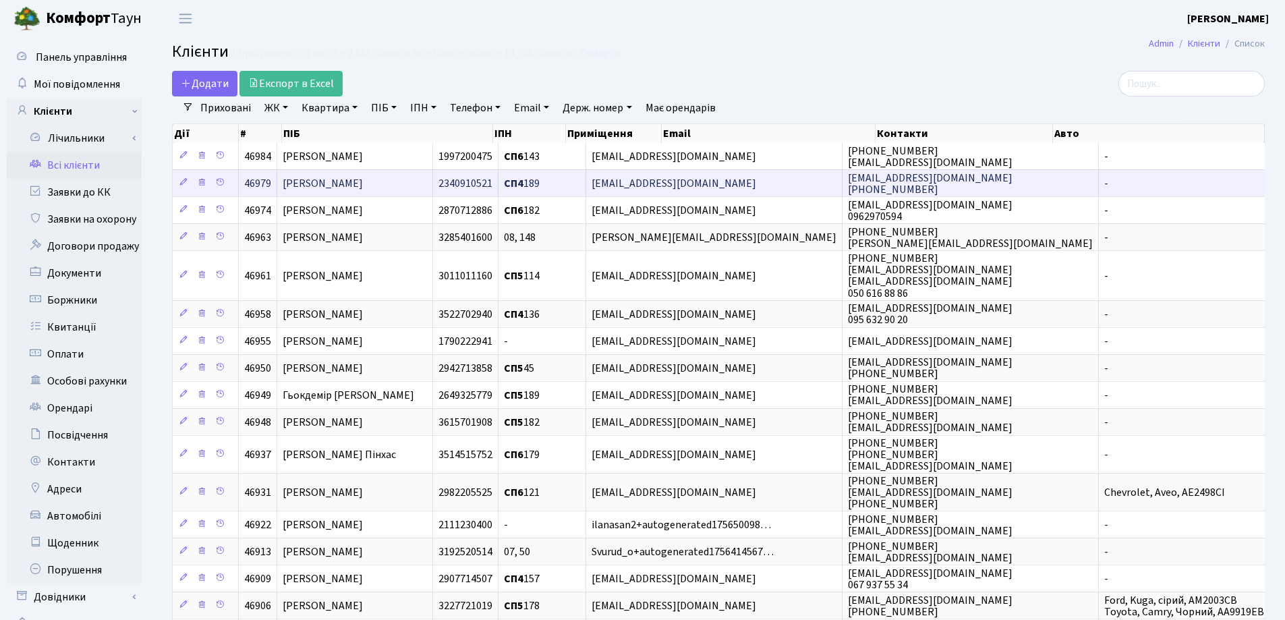
click at [433, 192] on td "[PERSON_NAME]" at bounding box center [355, 182] width 156 height 27
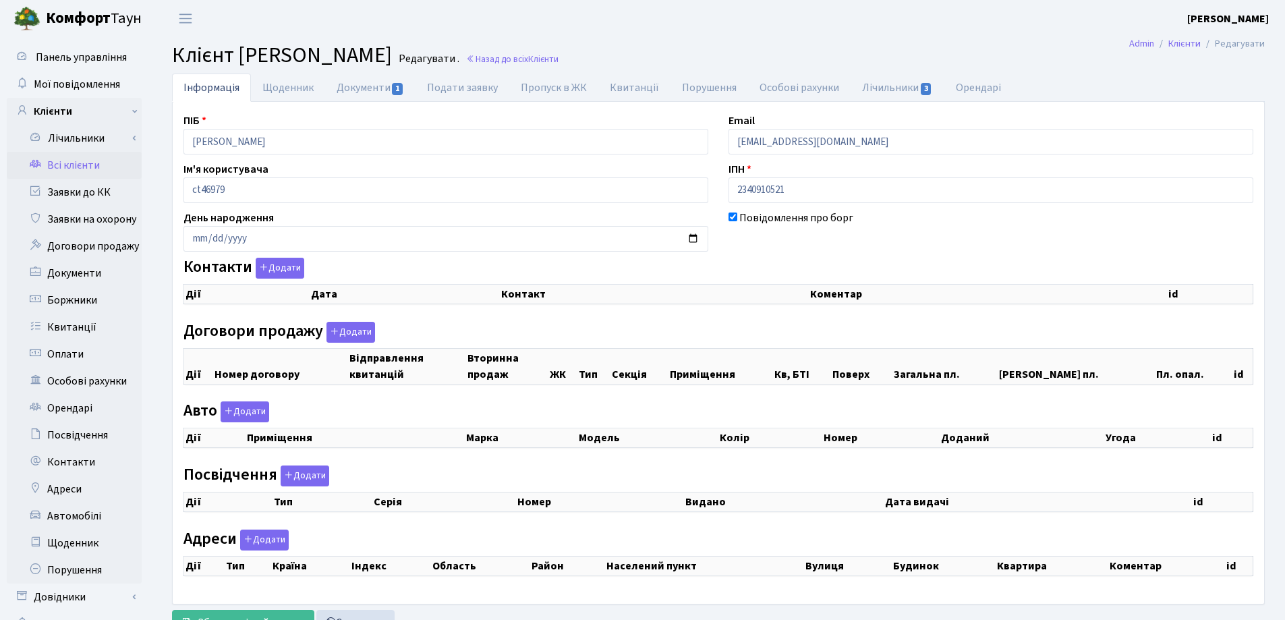
checkbox input "true"
select select "25"
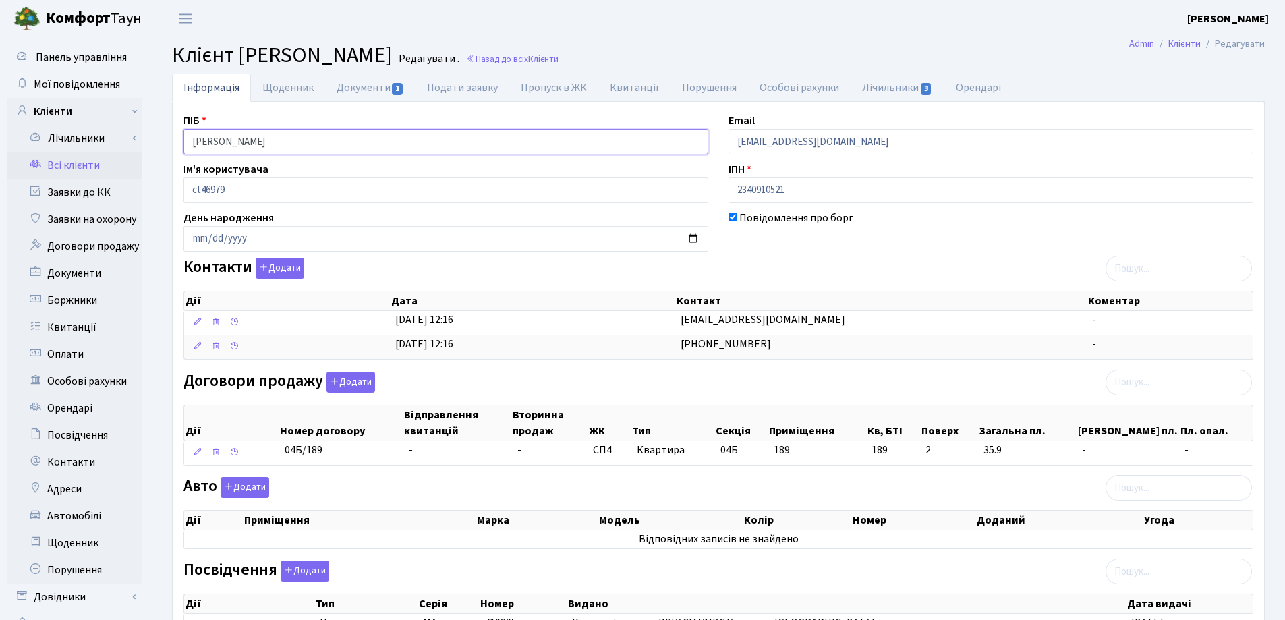
drag, startPoint x: 0, startPoint y: 0, endPoint x: 165, endPoint y: 150, distance: 223.0
click at [165, 150] on div "Інформація Щоденник Документи 1 Подати заявку Пропуск в ЖК [GEOGRAPHIC_DATA] По…" at bounding box center [718, 431] width 1113 height 715
click at [496, 28] on header "[PERSON_NAME] [PERSON_NAME] Мій обліковий запис Вийти" at bounding box center [642, 18] width 1285 height 37
click at [559, 61] on span "Клієнти" at bounding box center [543, 59] width 30 height 13
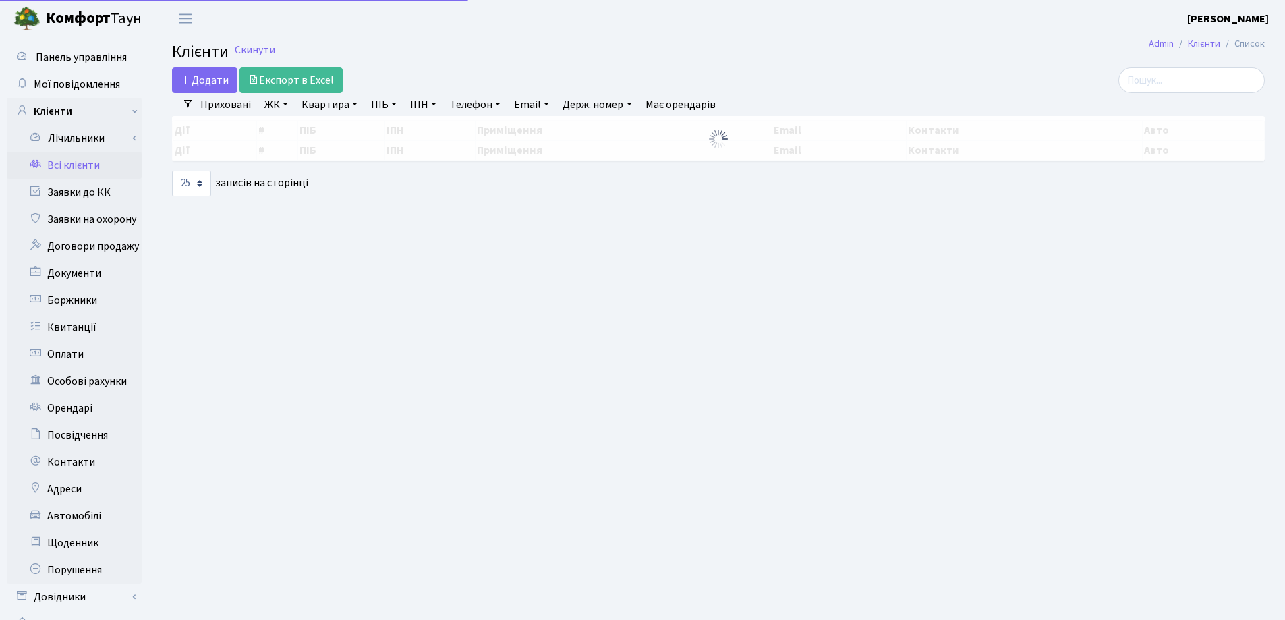
select select "25"
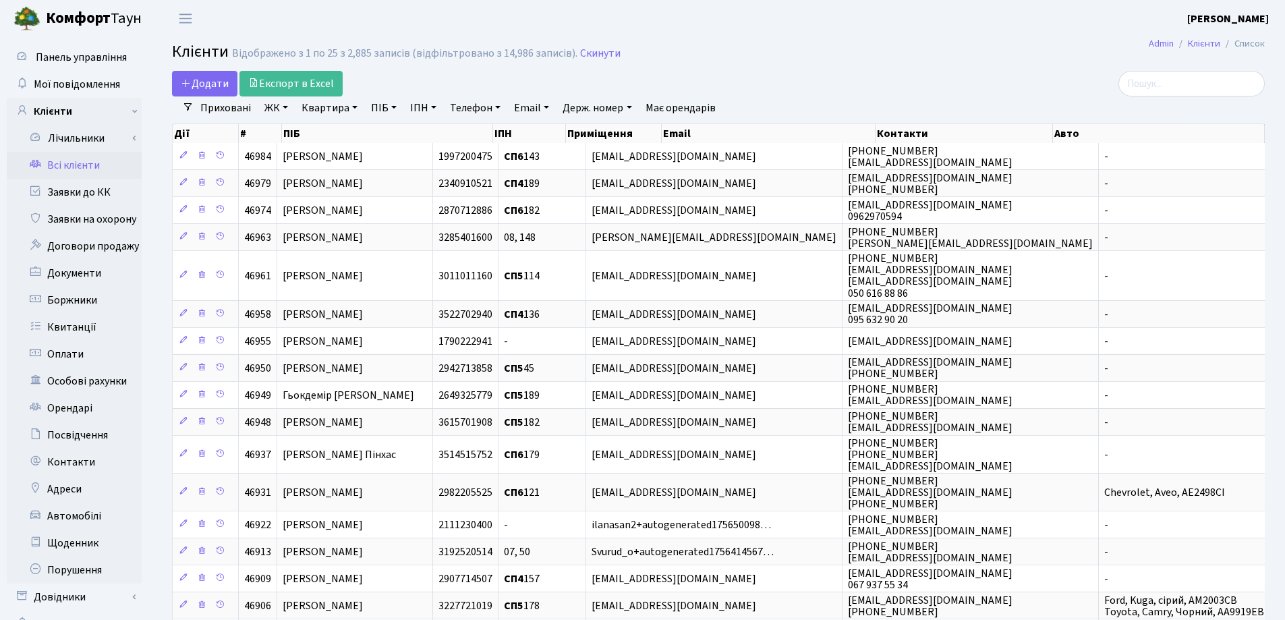
click at [354, 108] on link "Квартира" at bounding box center [329, 107] width 67 height 23
click at [367, 133] on input "text" at bounding box center [336, 134] width 79 height 26
type input "33"
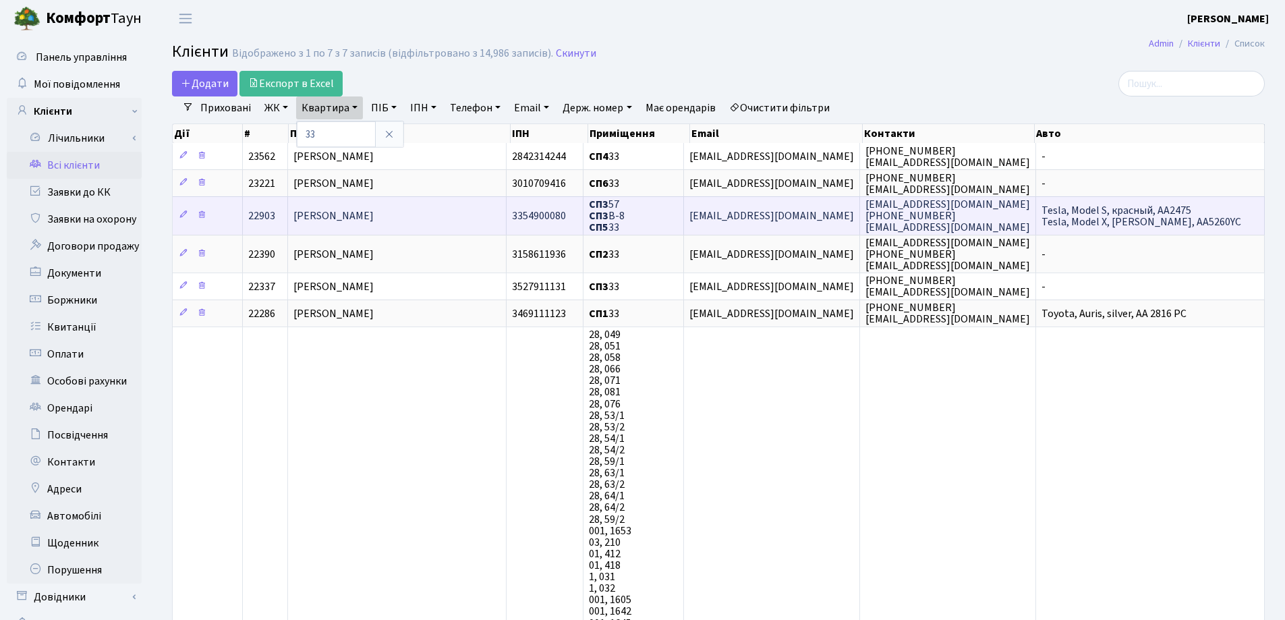
click at [474, 211] on td "Євченко Олександра Володимирівна" at bounding box center [397, 215] width 219 height 38
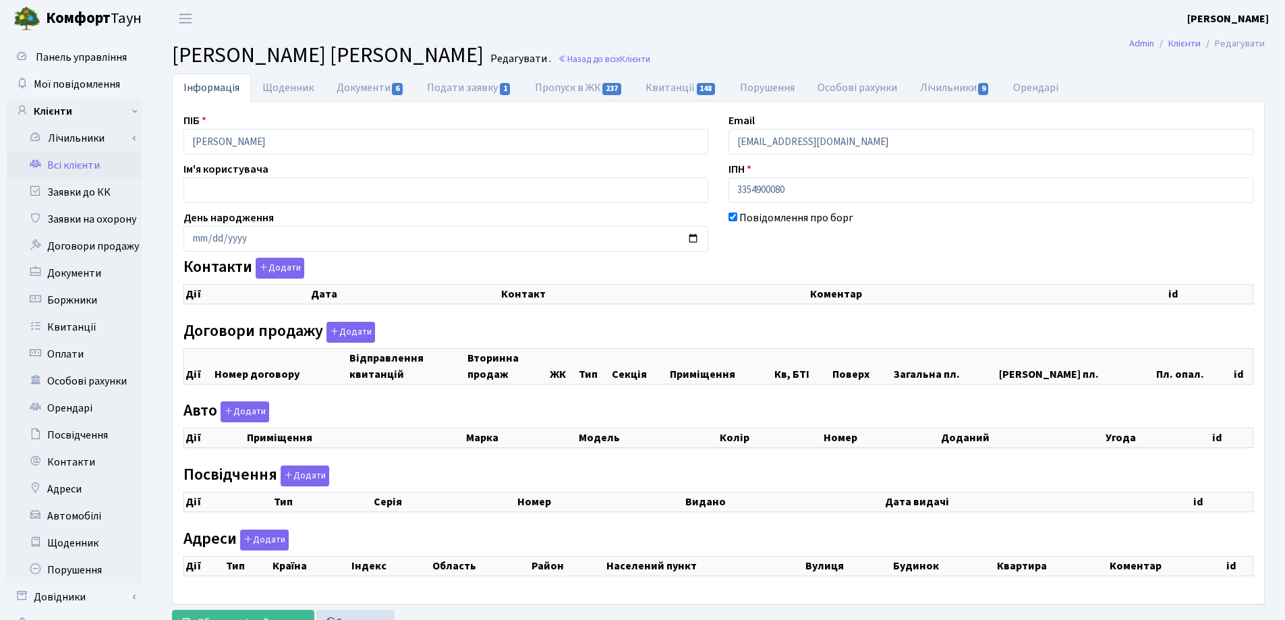
checkbox input "true"
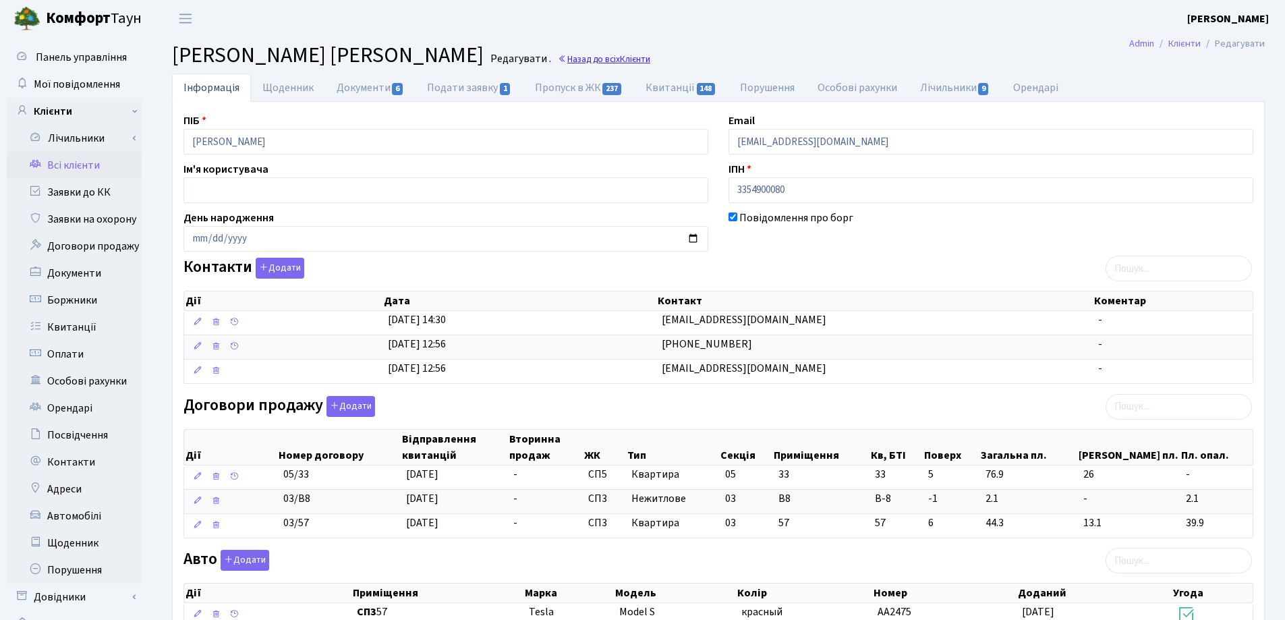
click at [650, 62] on link "Назад до всіх Клієнти" at bounding box center [604, 59] width 92 height 13
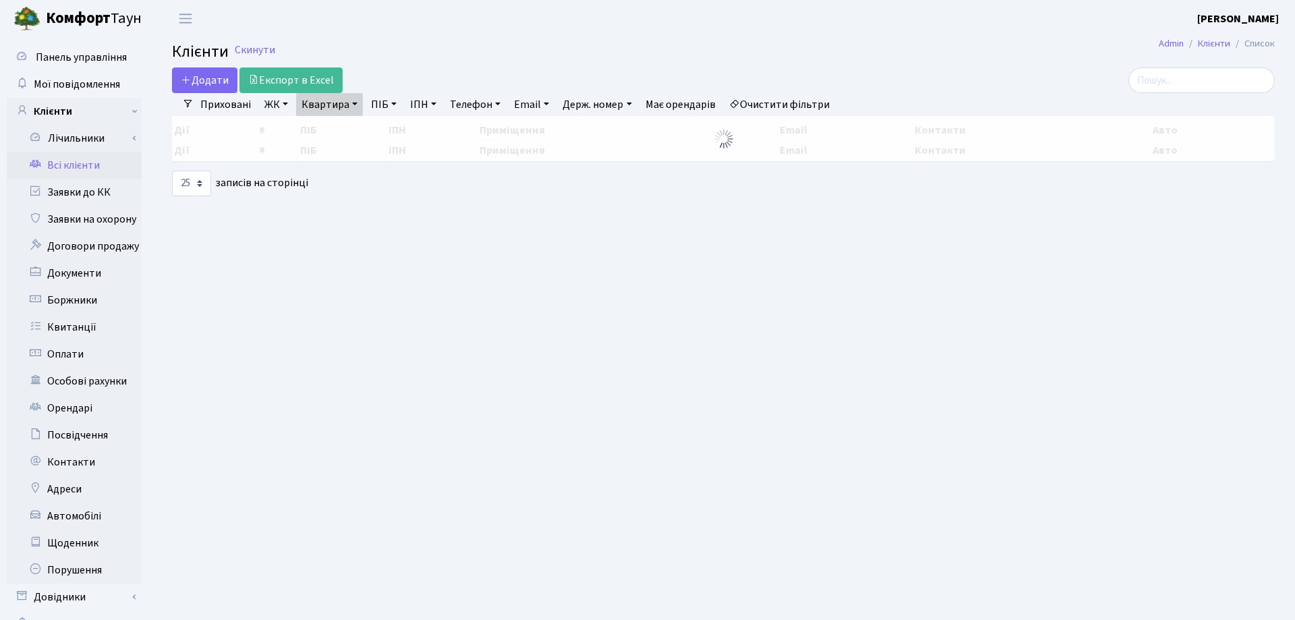
select select "25"
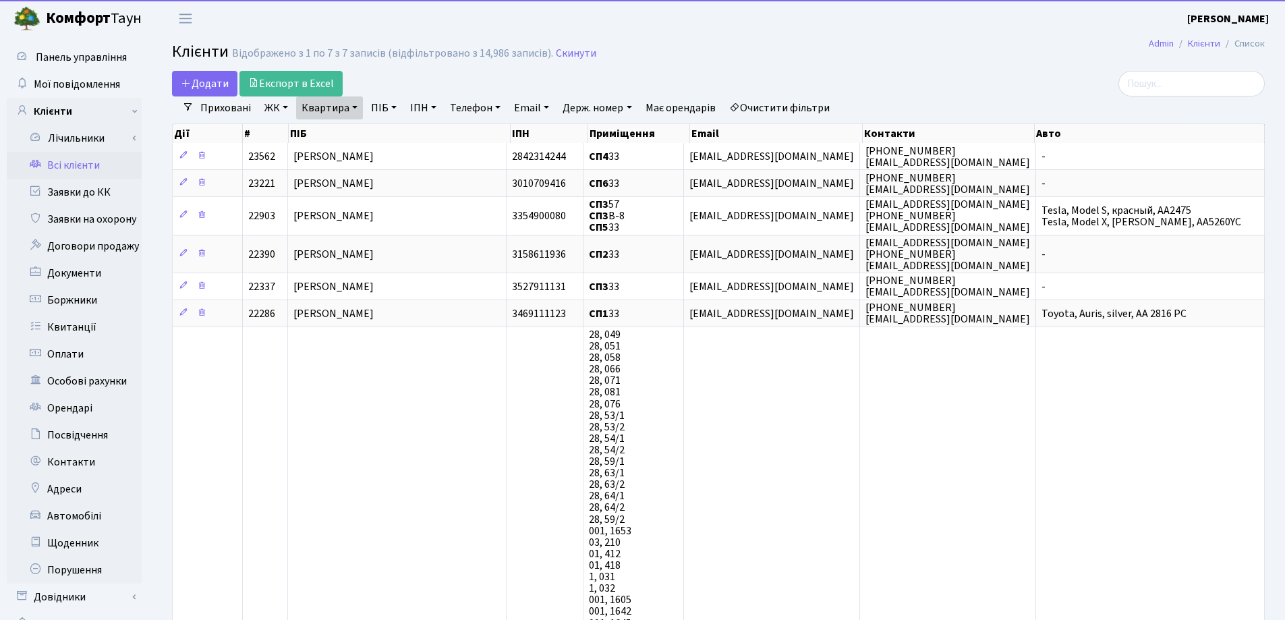
click at [357, 105] on link "Квартира" at bounding box center [329, 107] width 67 height 23
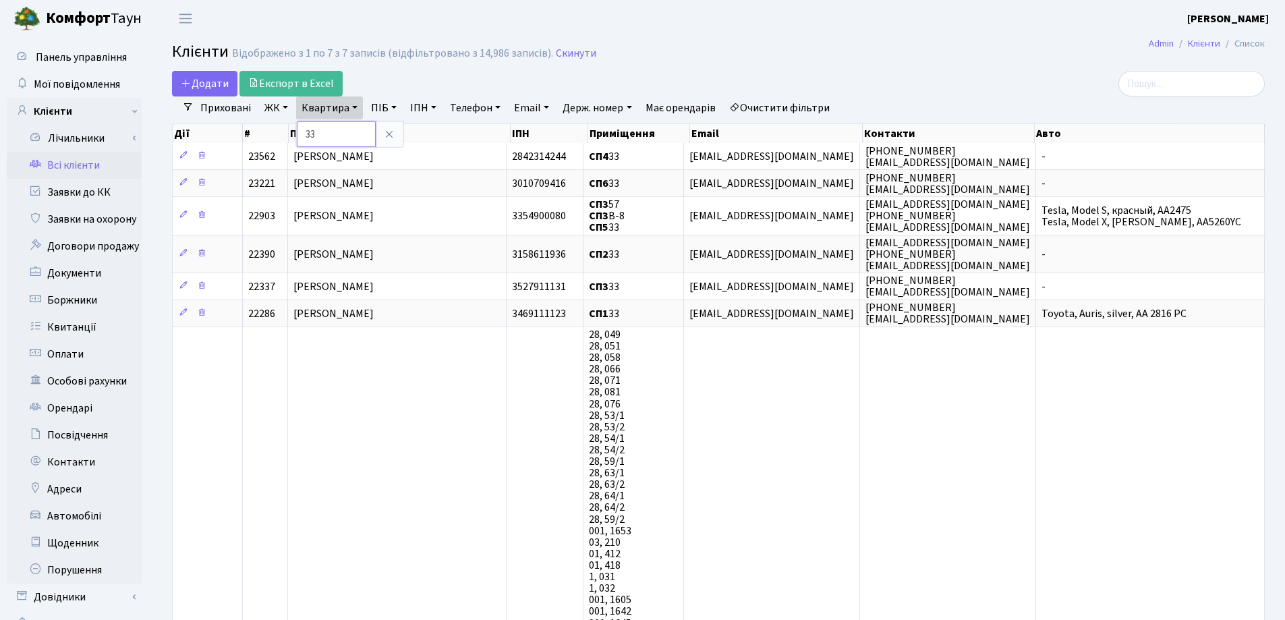
click at [361, 130] on input "33" at bounding box center [336, 134] width 79 height 26
type input "3"
type input "59"
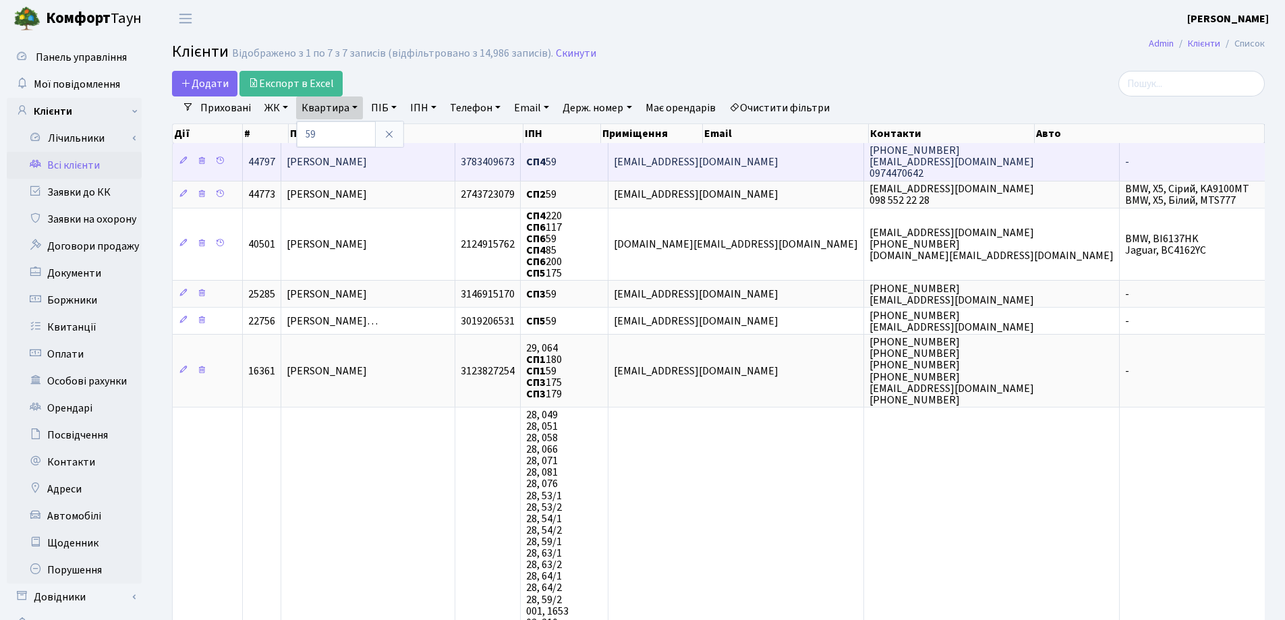
click at [367, 167] on span "[PERSON_NAME]" at bounding box center [327, 161] width 80 height 15
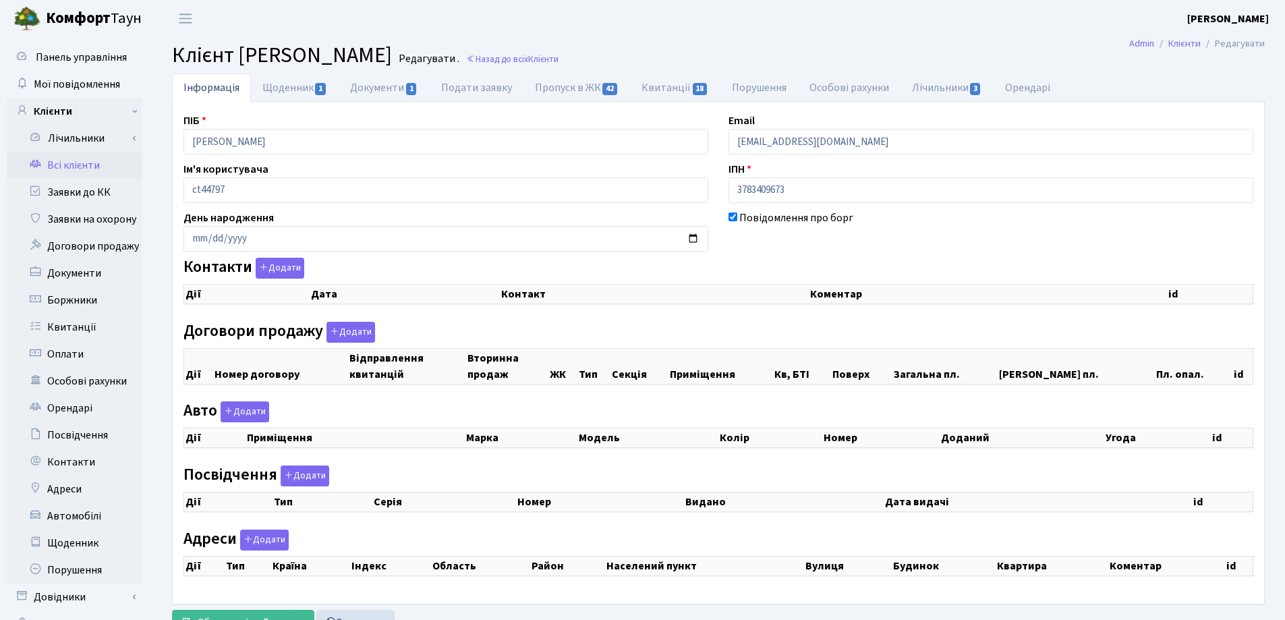
checkbox input "true"
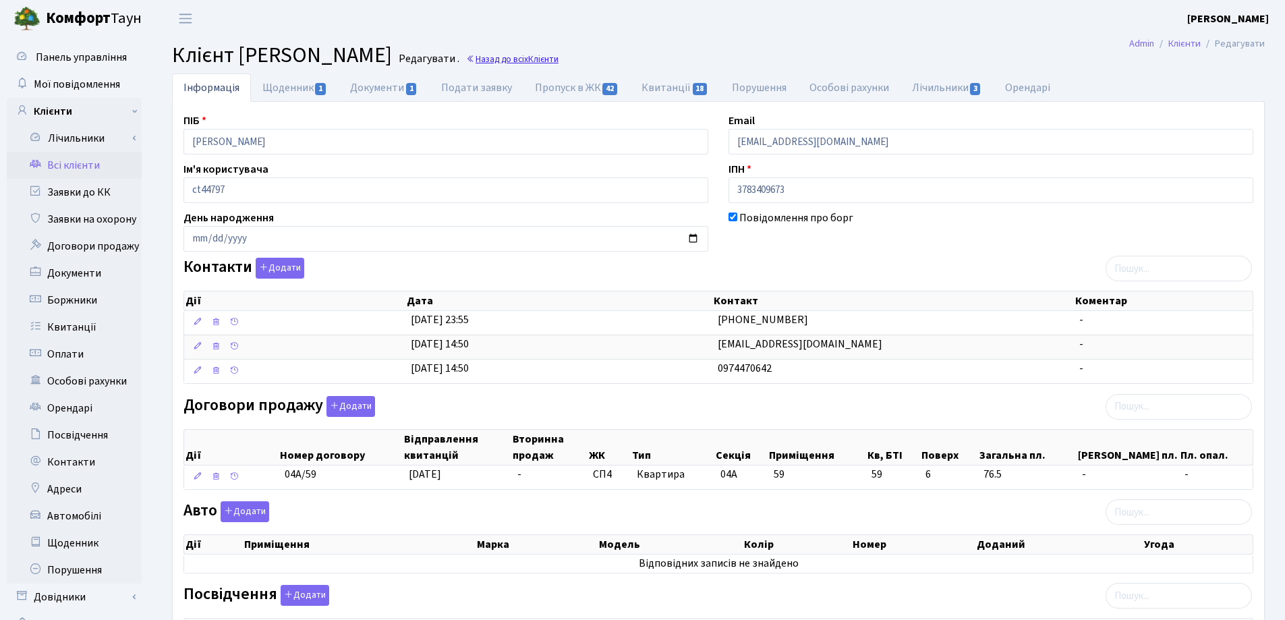
click at [559, 63] on link "Назад до всіх Клієнти" at bounding box center [512, 59] width 92 height 13
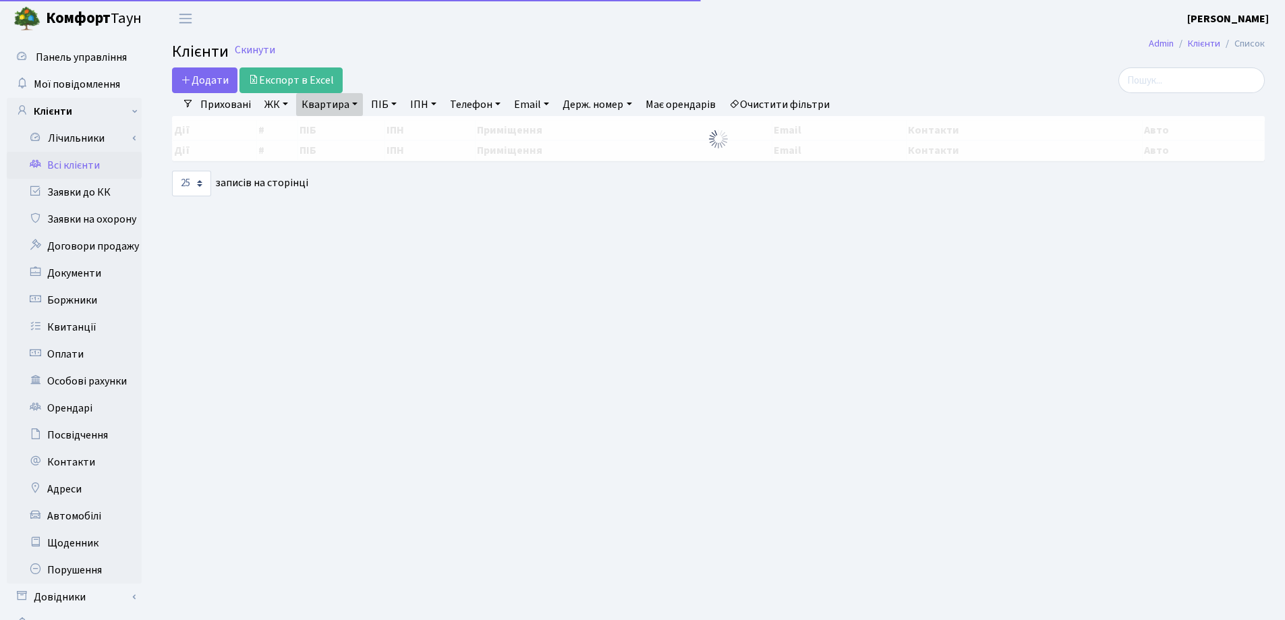
select select "25"
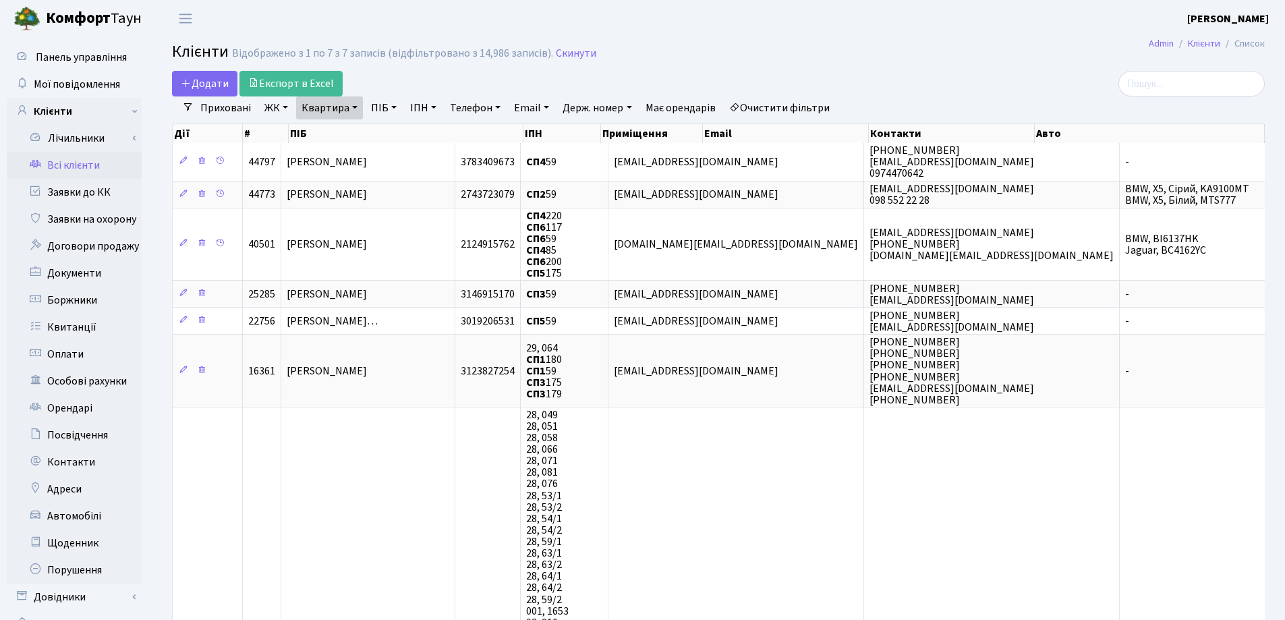
click at [353, 109] on link "Квартира" at bounding box center [329, 107] width 67 height 23
click at [385, 130] on icon at bounding box center [389, 134] width 11 height 11
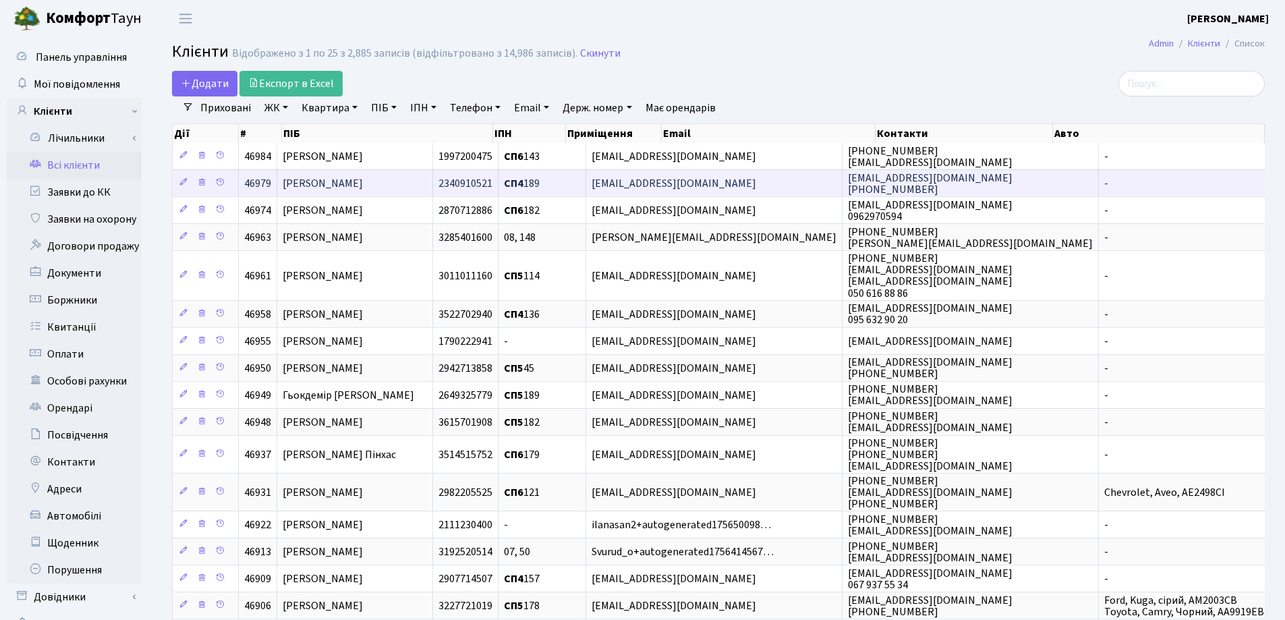
click at [363, 177] on span "[PERSON_NAME]" at bounding box center [323, 183] width 80 height 15
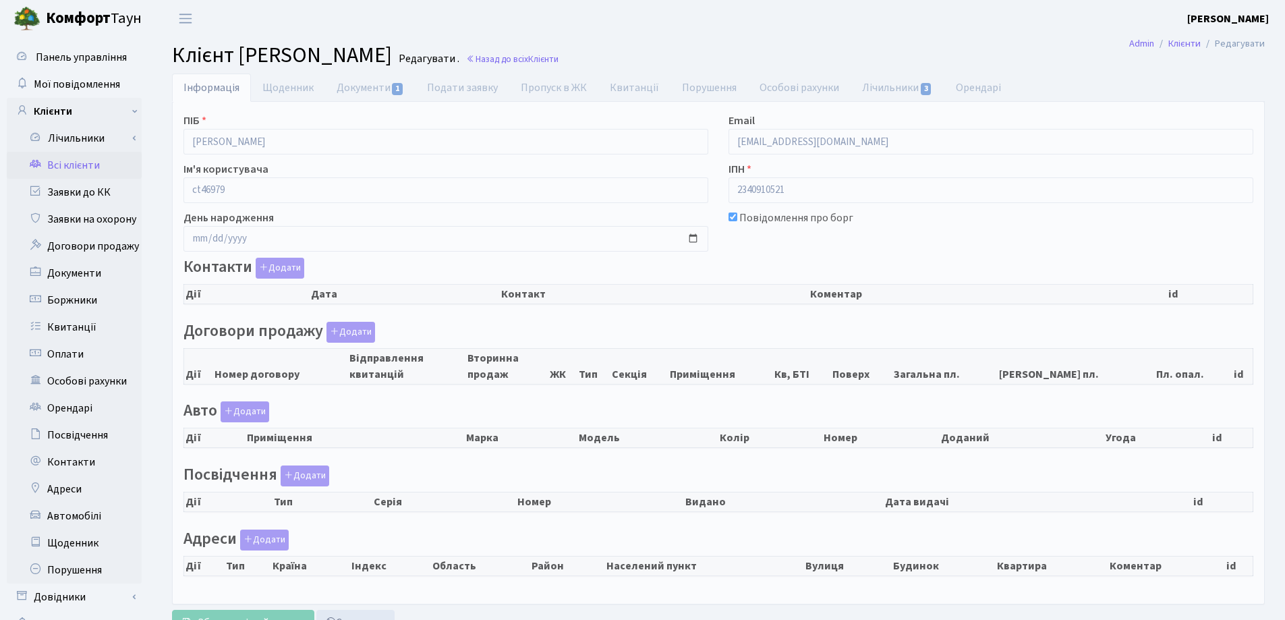
checkbox input "true"
select select "25"
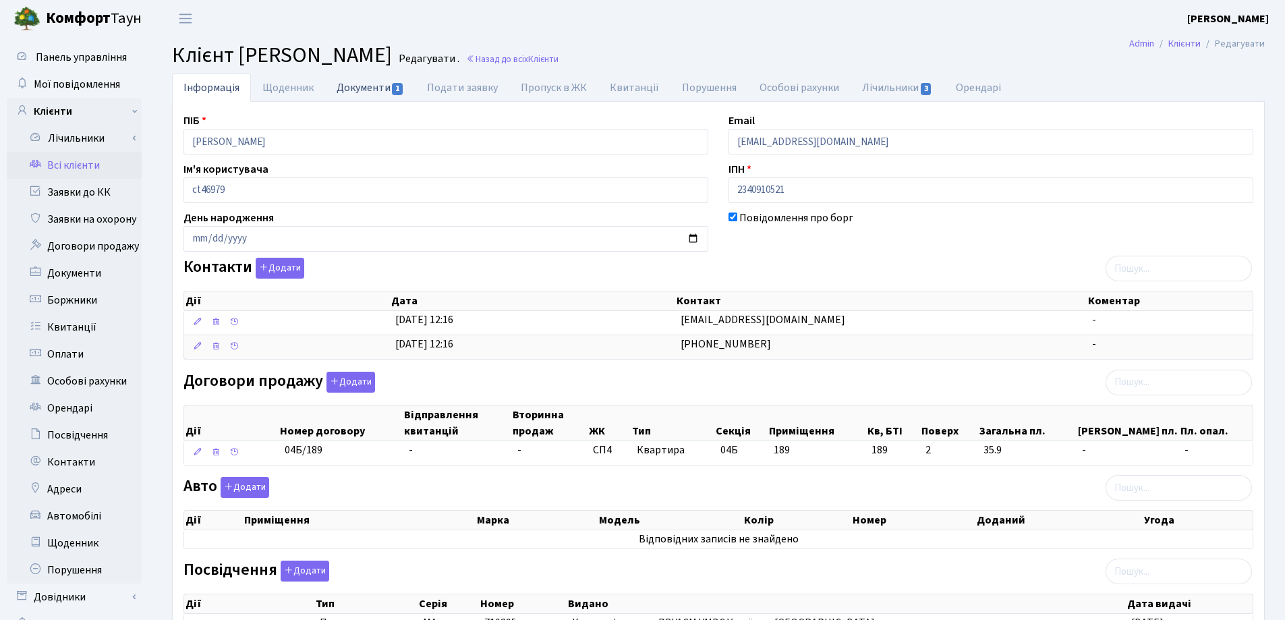
click at [368, 94] on link "Документи 1" at bounding box center [370, 88] width 90 height 28
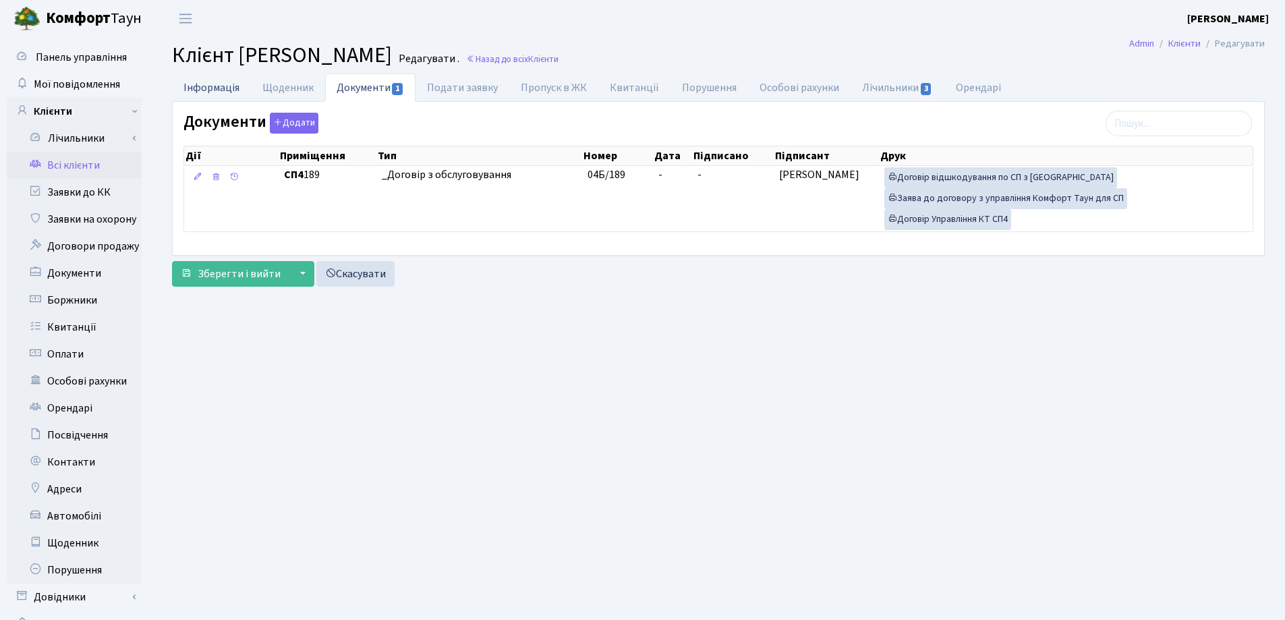
click at [213, 90] on link "Інформація" at bounding box center [211, 88] width 79 height 28
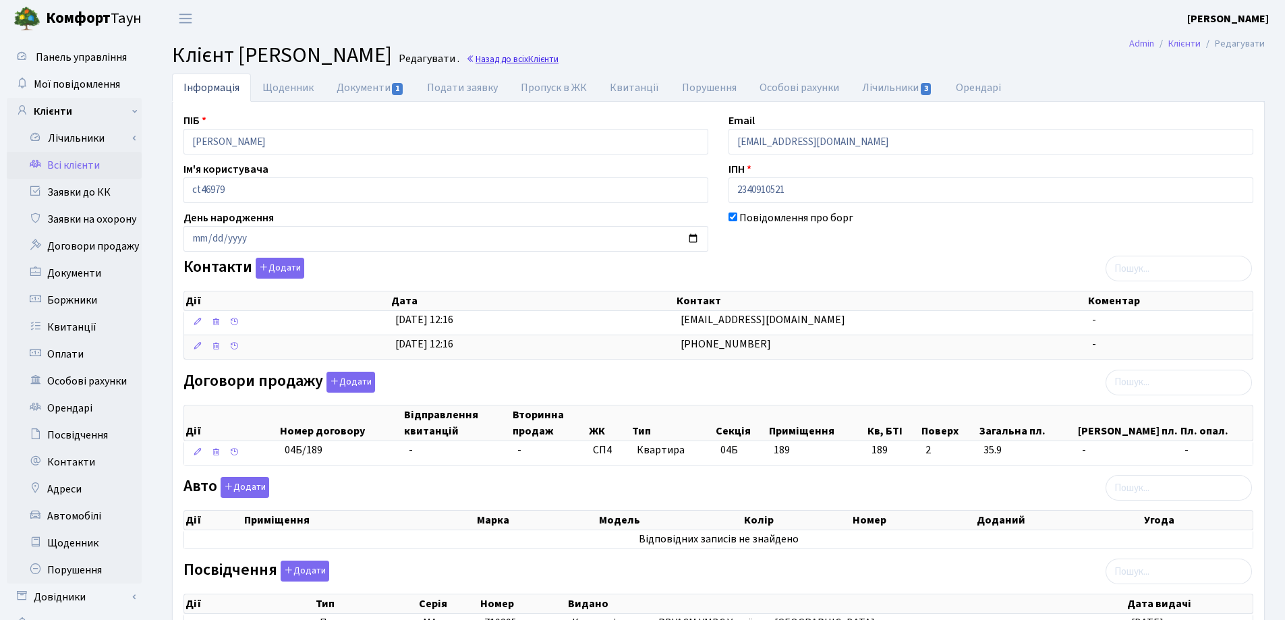
click at [559, 55] on link "Назад до всіх Клієнти" at bounding box center [512, 59] width 92 height 13
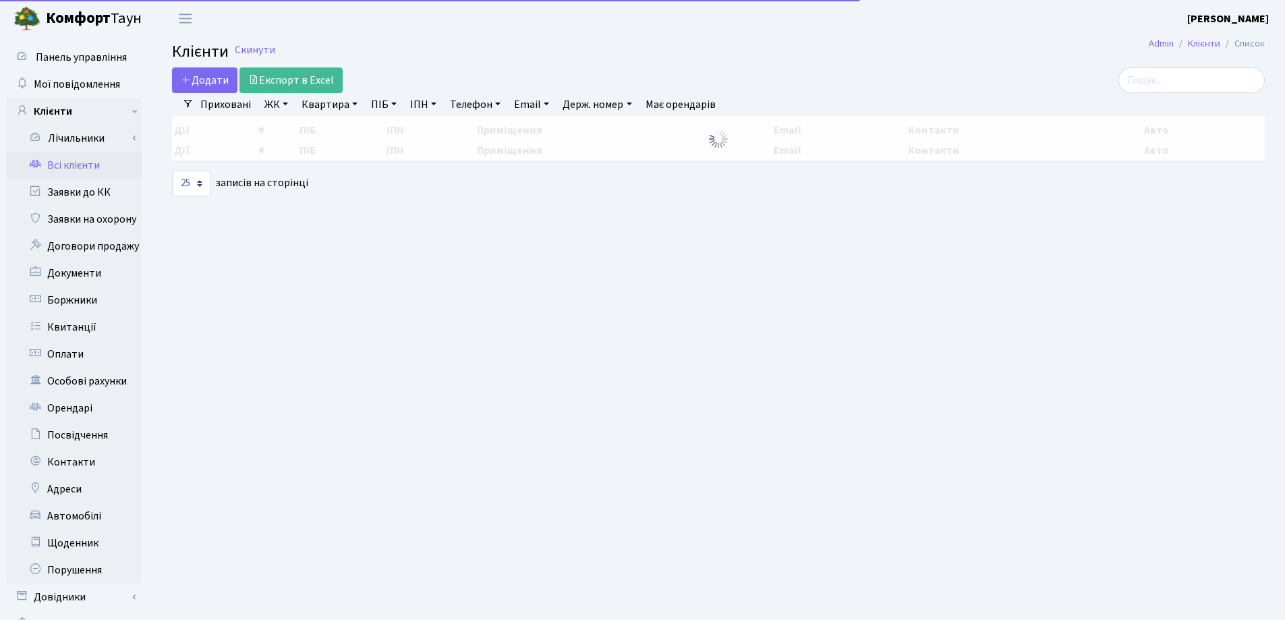
select select "25"
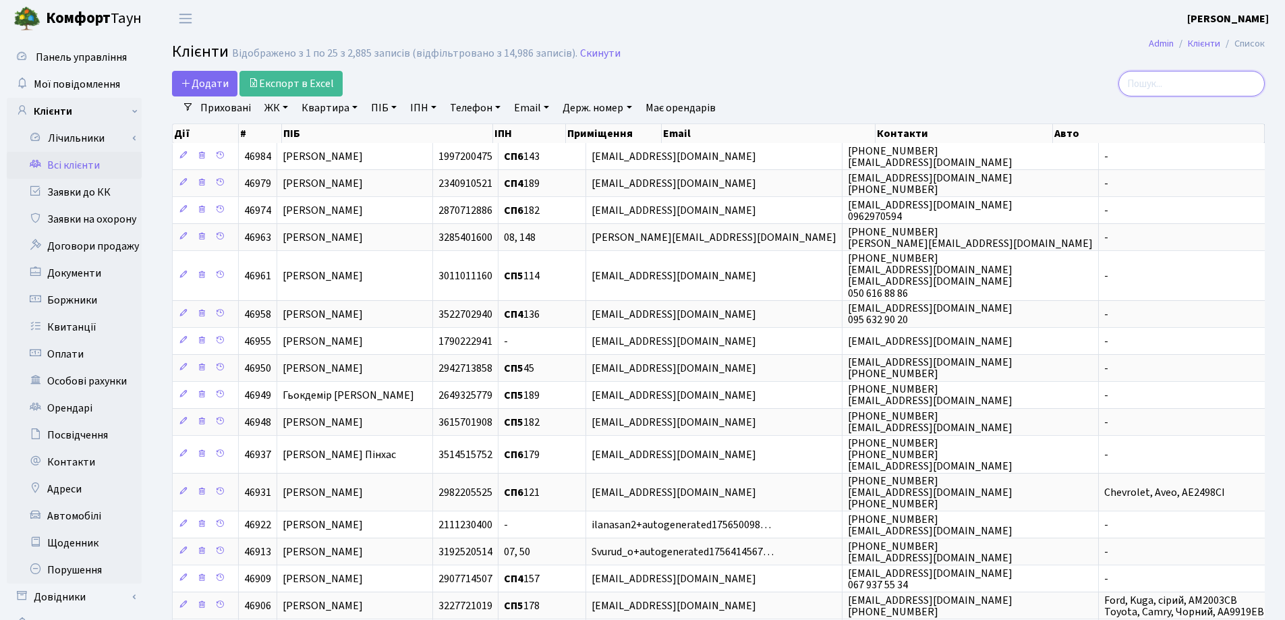
click at [1179, 88] on input "search" at bounding box center [1192, 84] width 146 height 26
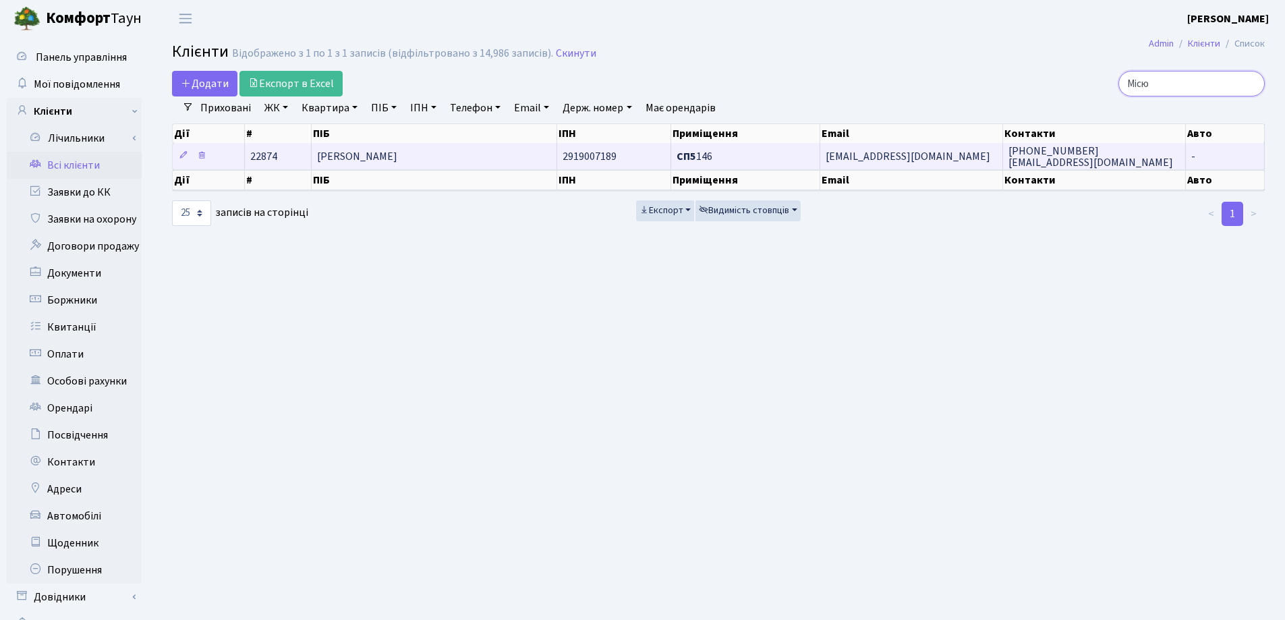
type input "Місю"
click at [472, 162] on td "[PERSON_NAME]" at bounding box center [435, 156] width 246 height 26
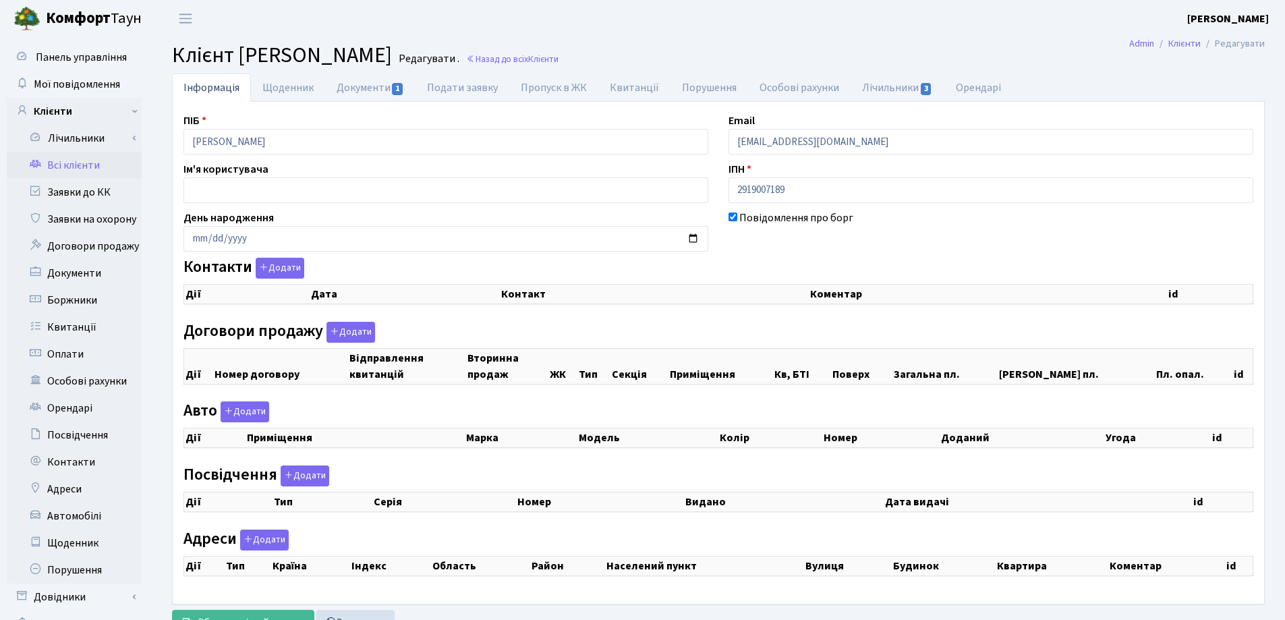
checkbox input "true"
select select "25"
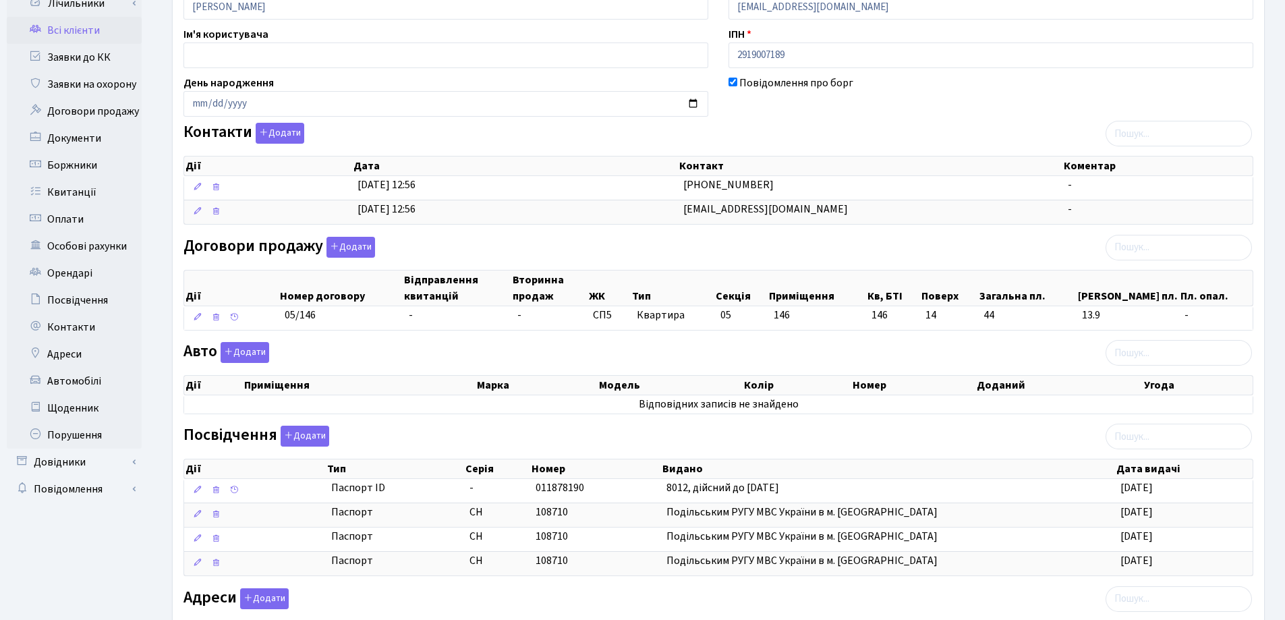
scroll to position [202, 0]
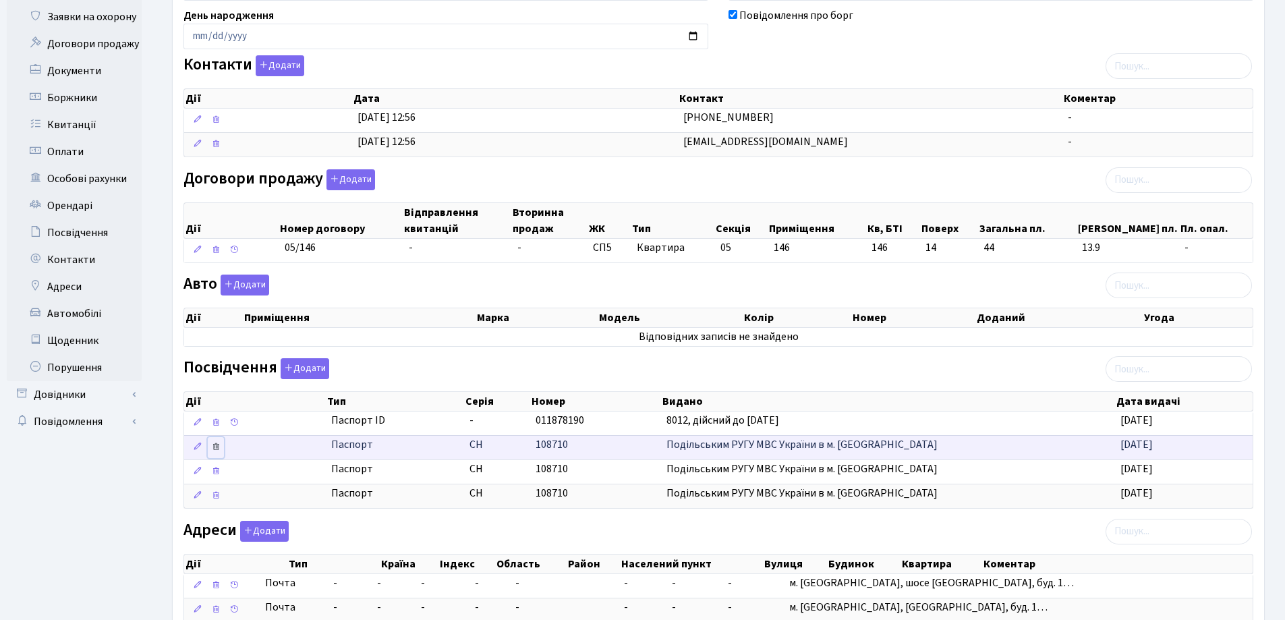
click at [216, 447] on icon at bounding box center [215, 446] width 9 height 9
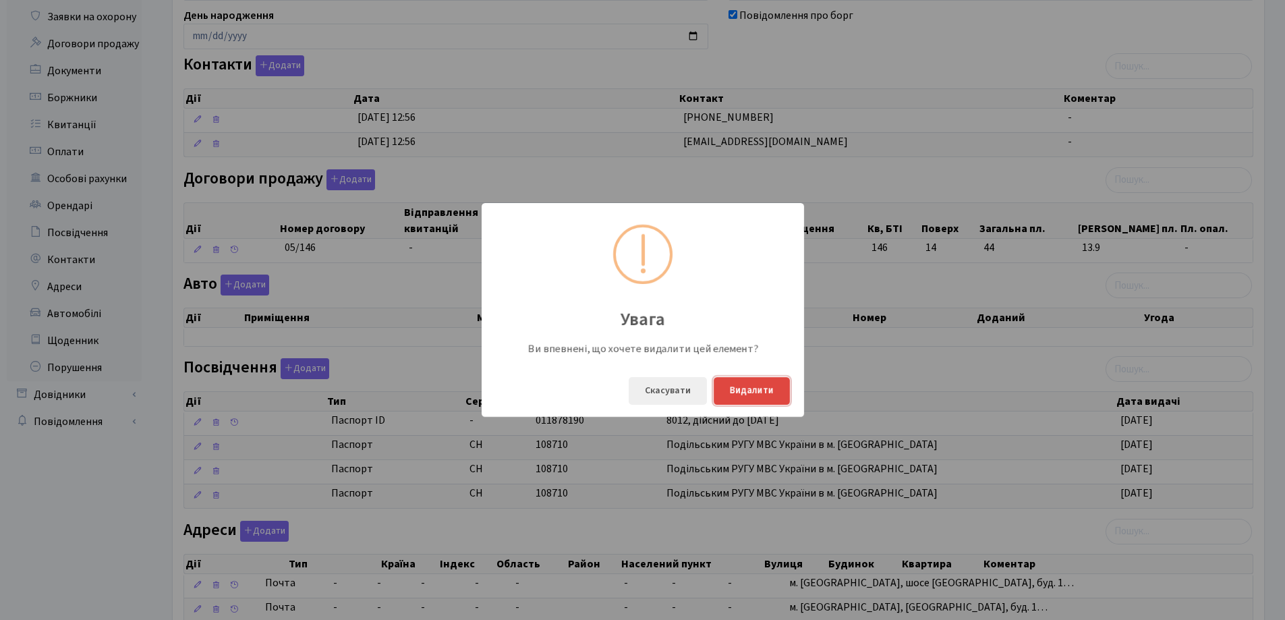
click at [744, 388] on button "Видалити" at bounding box center [752, 391] width 76 height 28
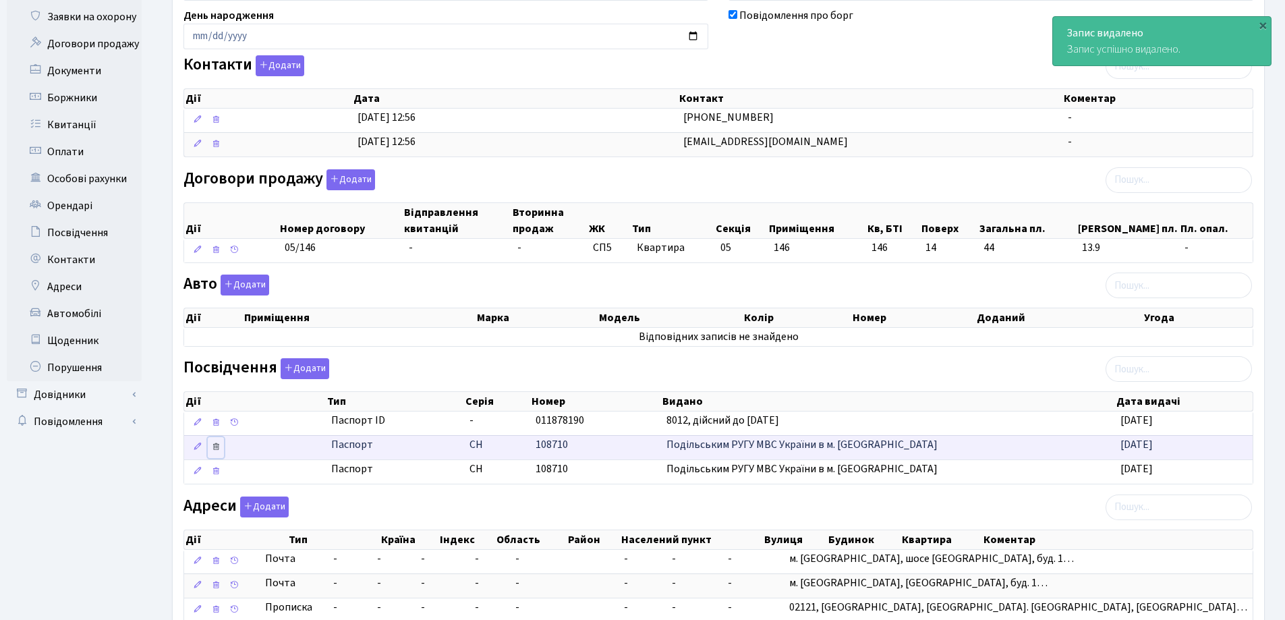
click at [217, 446] on icon at bounding box center [215, 446] width 9 height 9
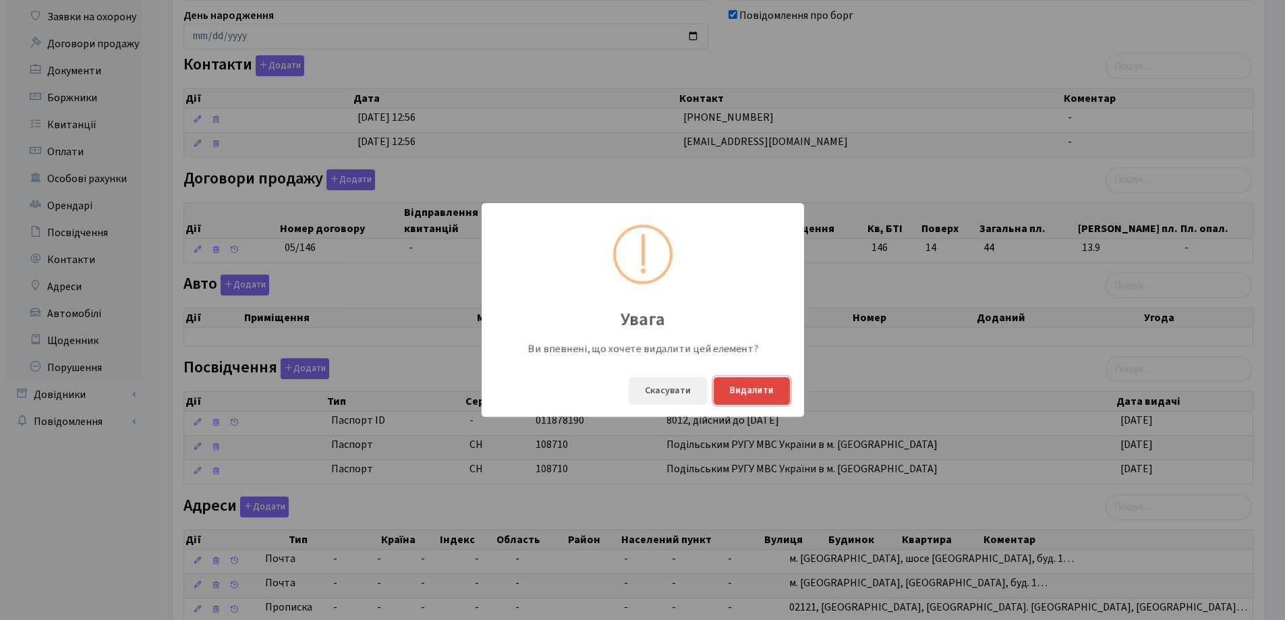
click at [747, 397] on button "Видалити" at bounding box center [752, 391] width 76 height 28
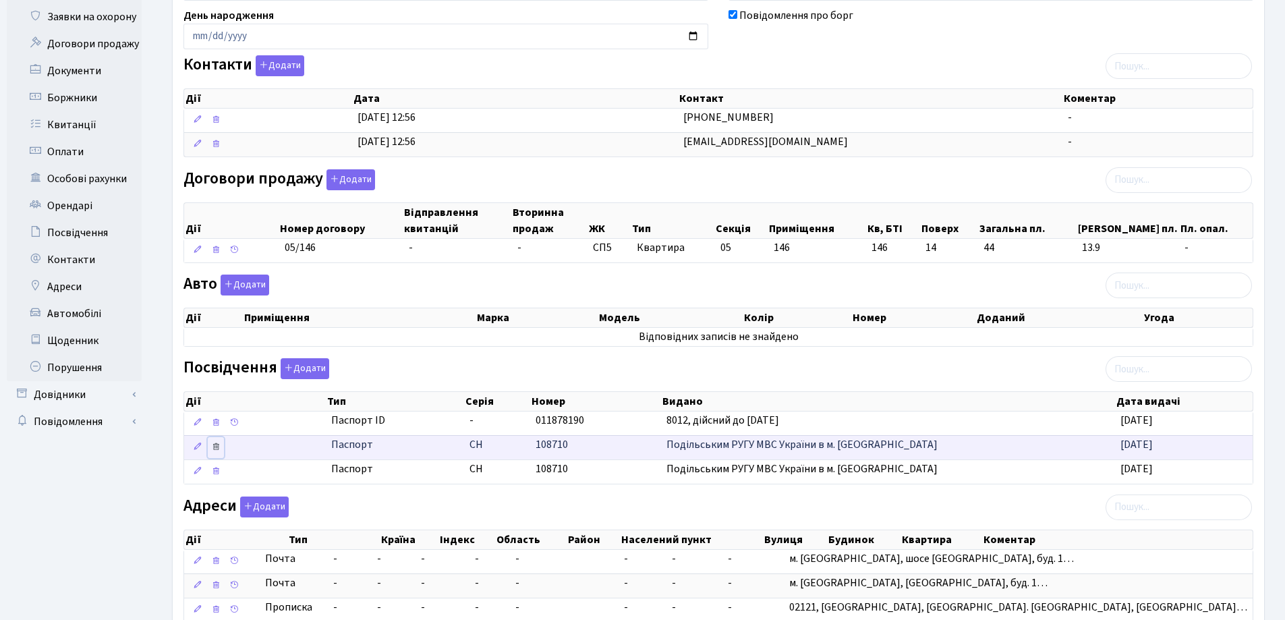
click at [215, 444] on icon at bounding box center [215, 446] width 9 height 9
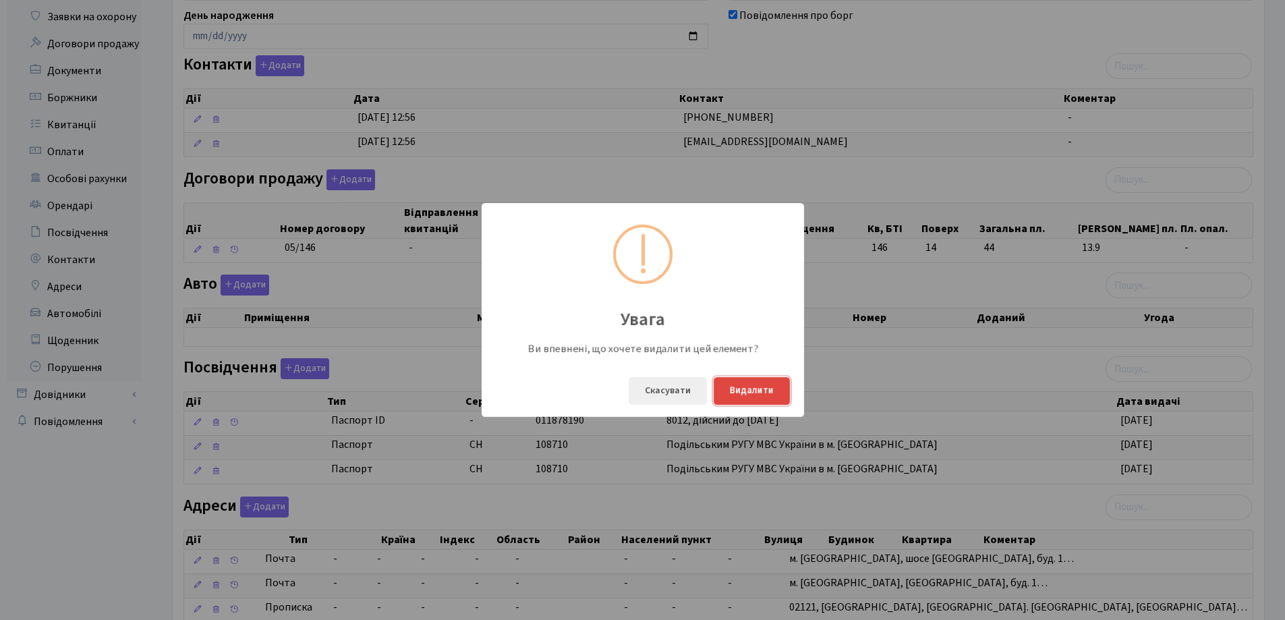
click at [742, 391] on button "Видалити" at bounding box center [752, 391] width 76 height 28
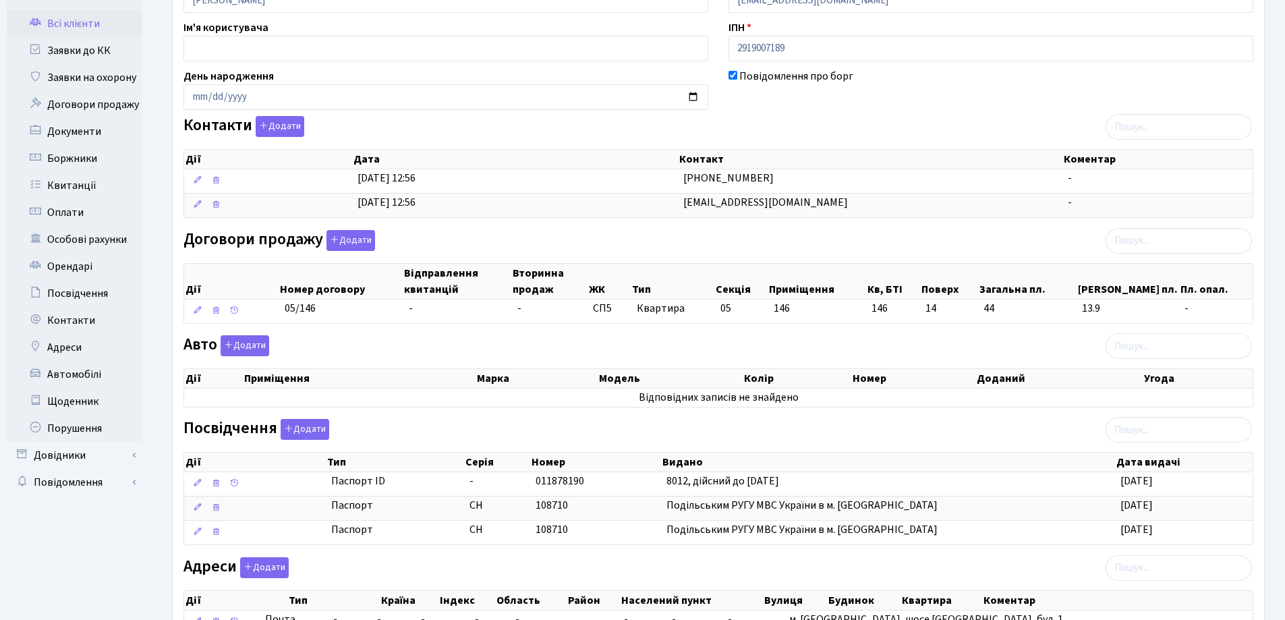
scroll to position [300, 0]
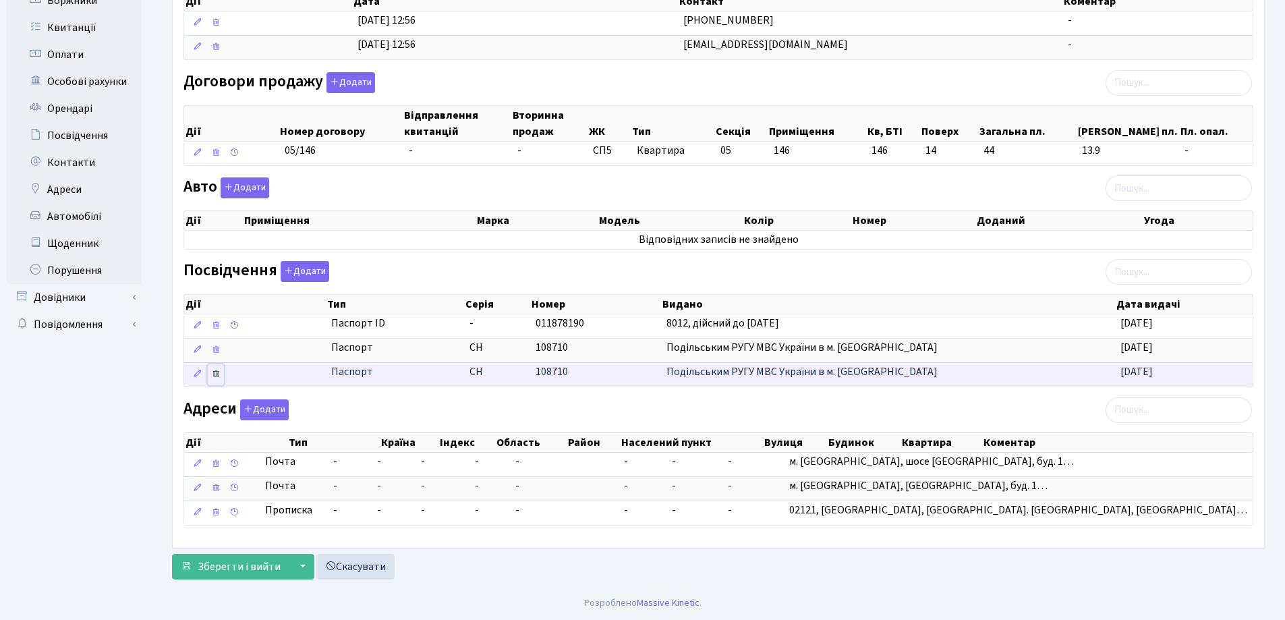
click at [219, 371] on icon at bounding box center [215, 373] width 9 height 9
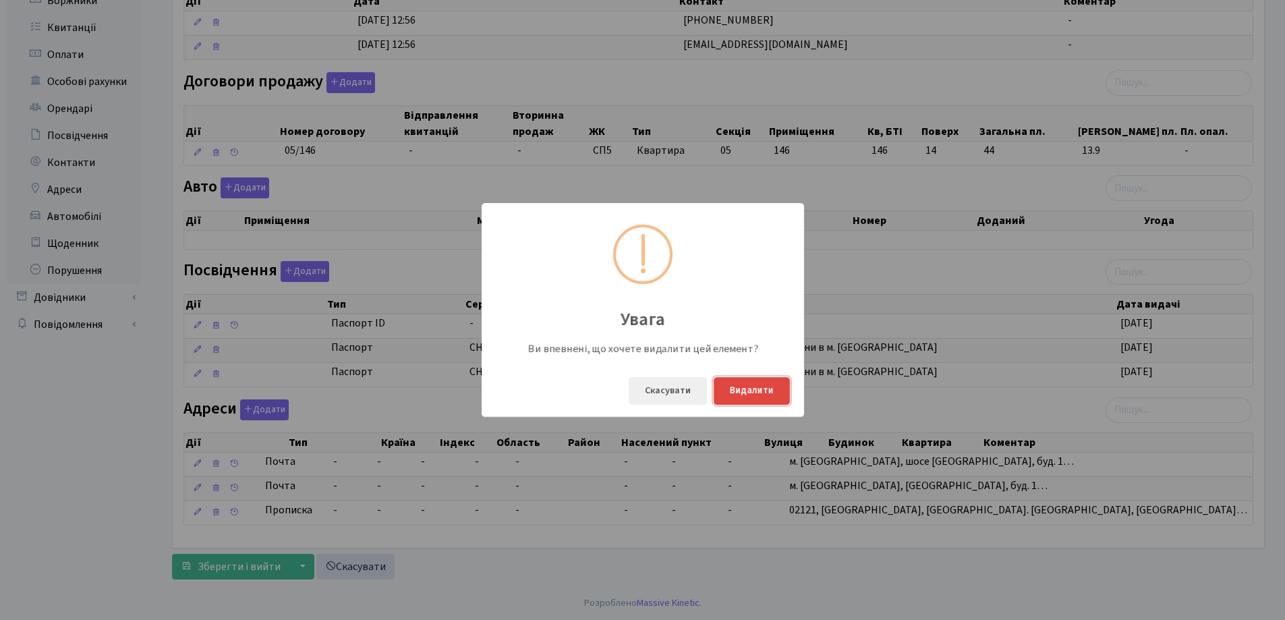
click at [734, 391] on button "Видалити" at bounding box center [752, 391] width 76 height 28
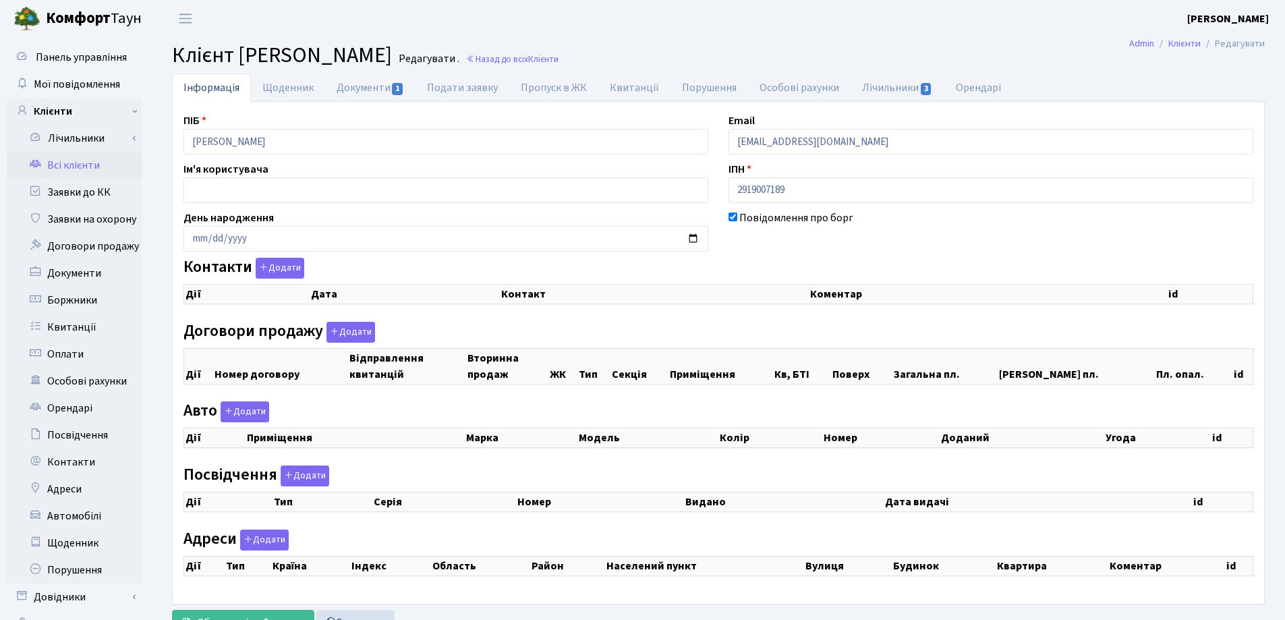
select select "25"
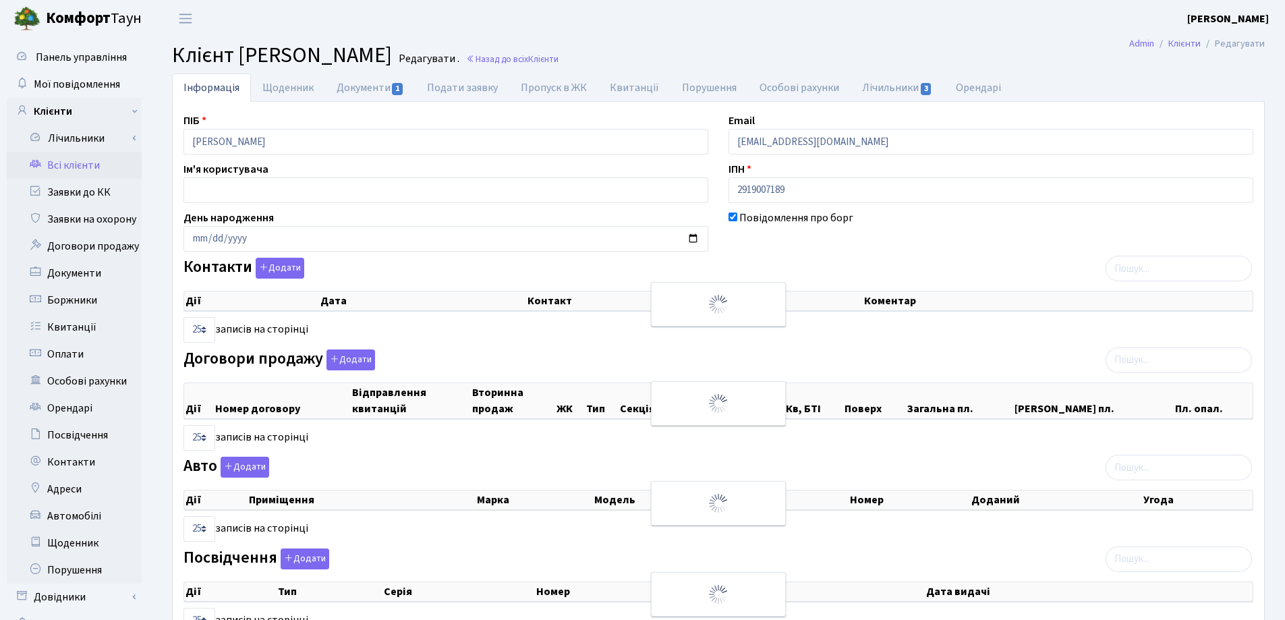
checkbox input "true"
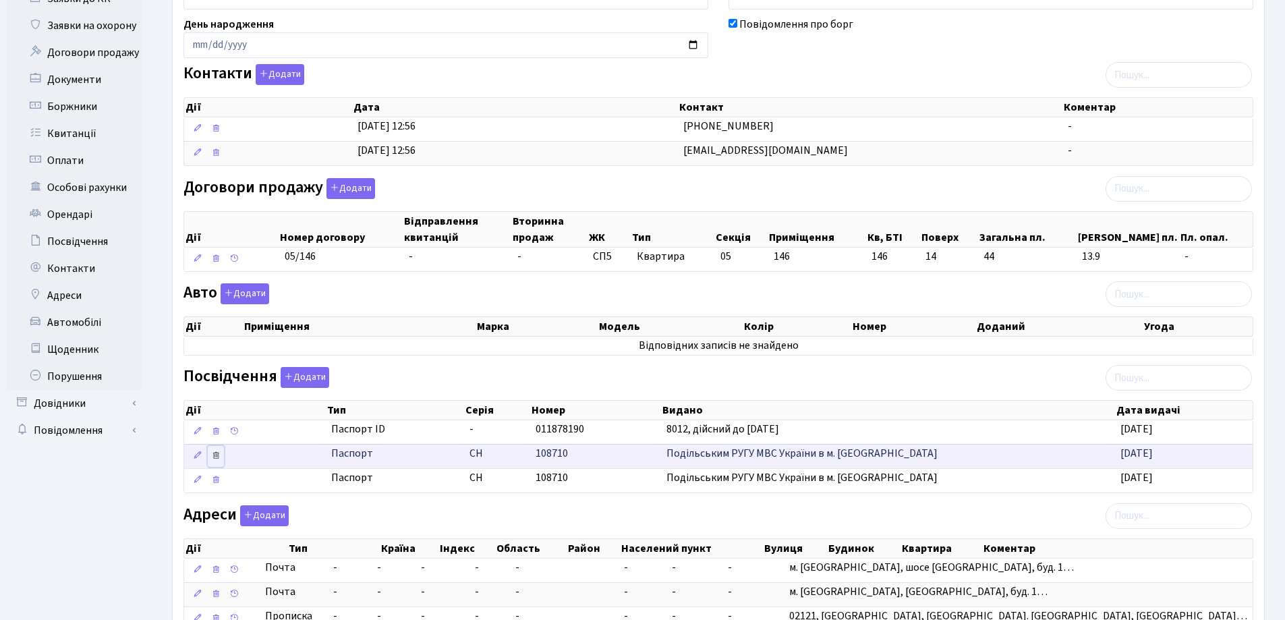
click at [217, 455] on icon at bounding box center [215, 455] width 9 height 9
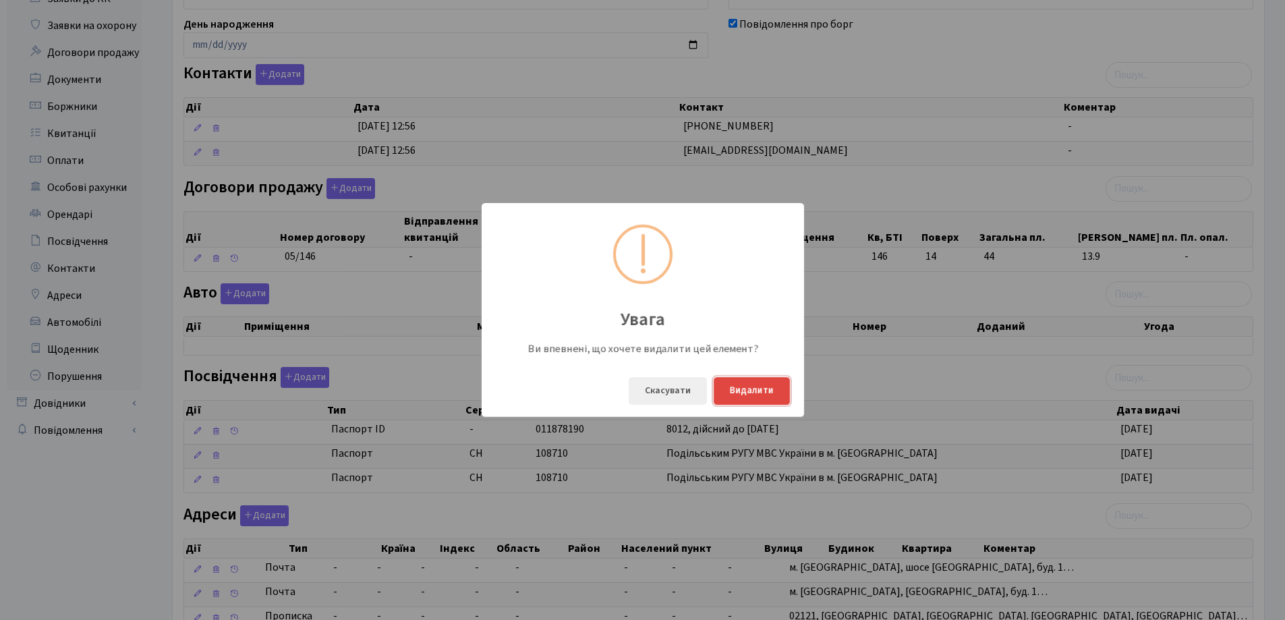
click at [734, 386] on button "Видалити" at bounding box center [752, 391] width 76 height 28
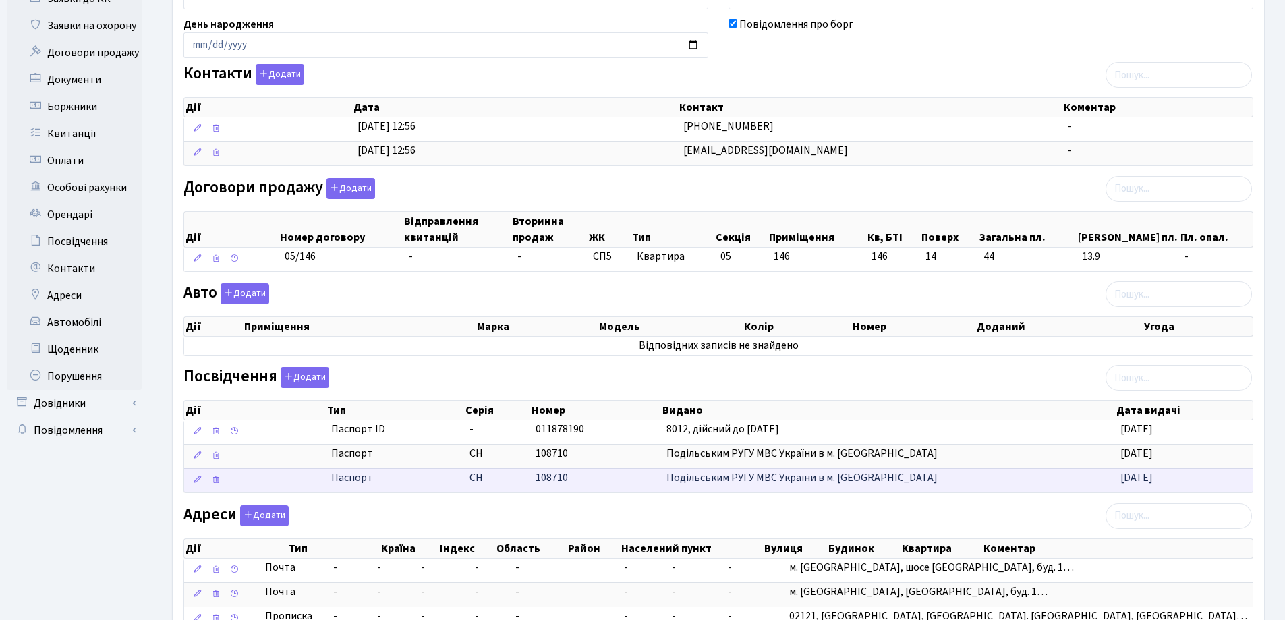
click at [380, 488] on td "Паспорт" at bounding box center [395, 480] width 138 height 24
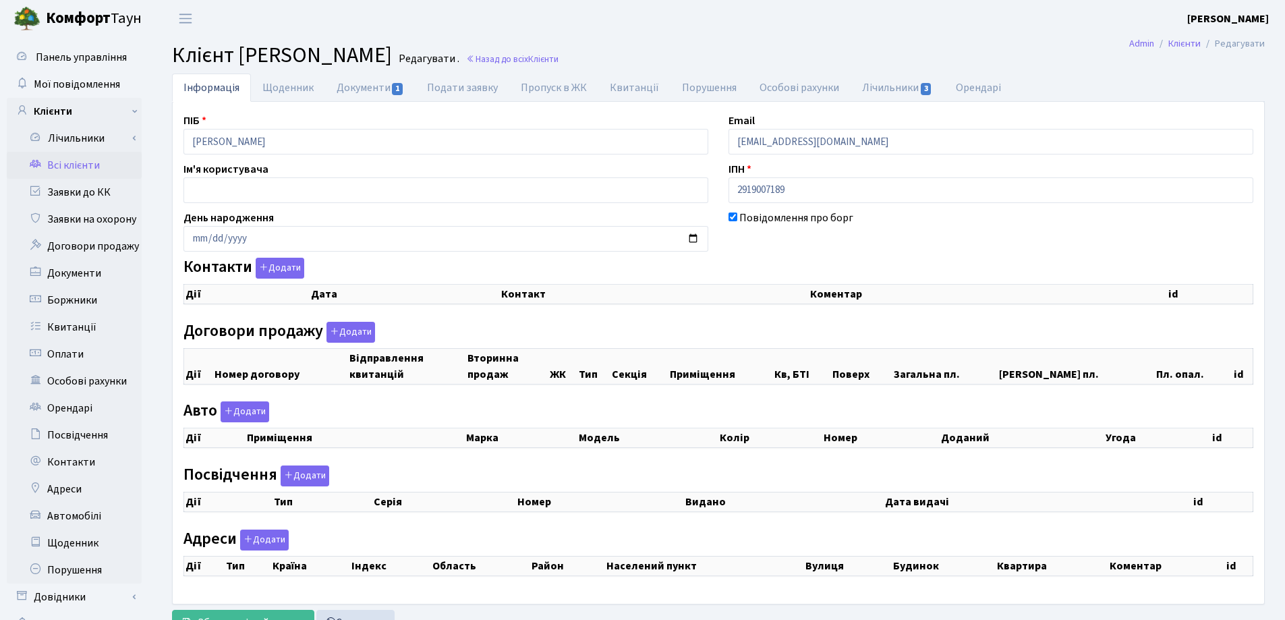
checkbox input "true"
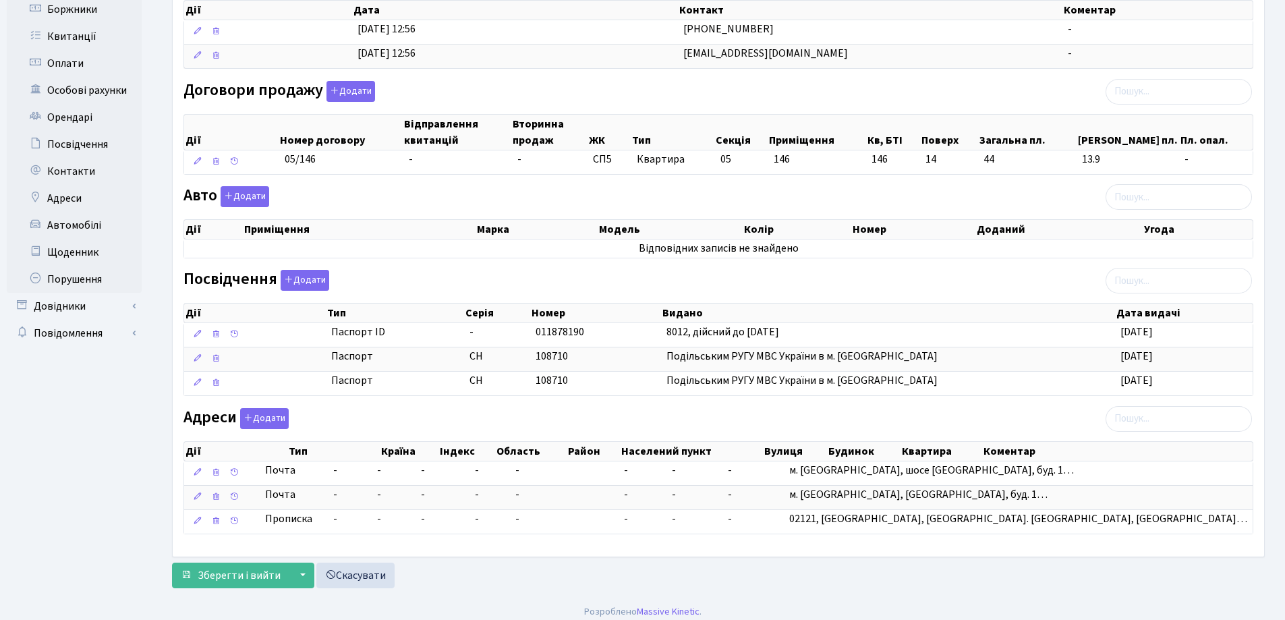
scroll to position [300, 0]
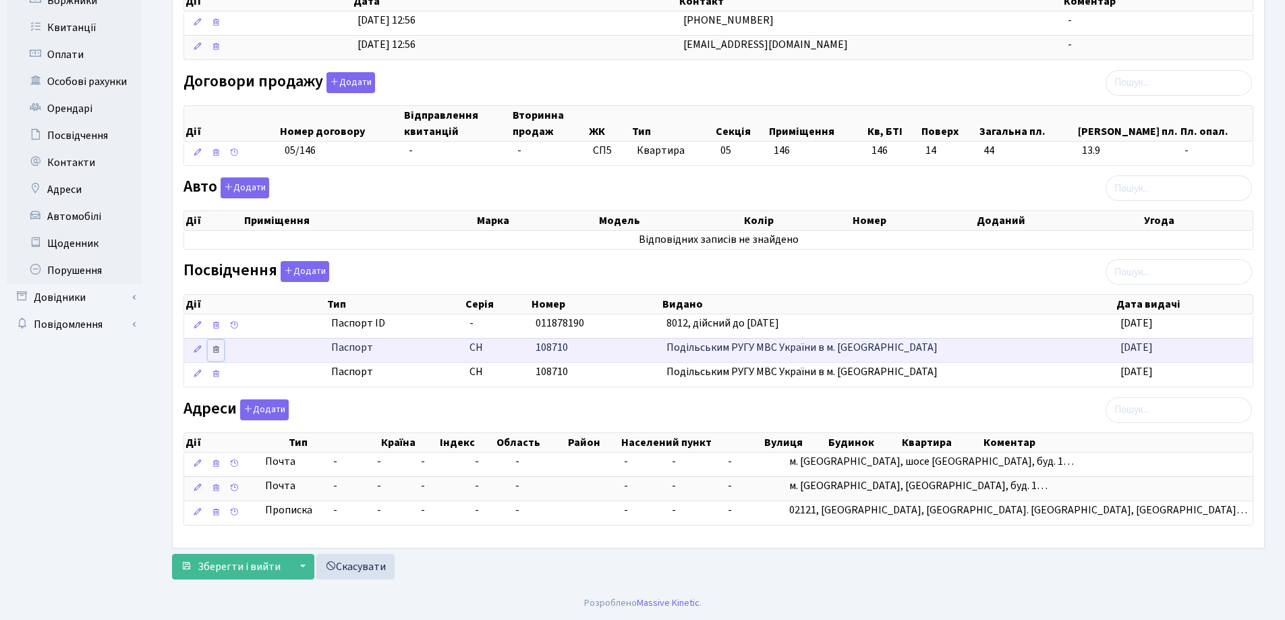
click at [214, 349] on icon at bounding box center [215, 349] width 9 height 9
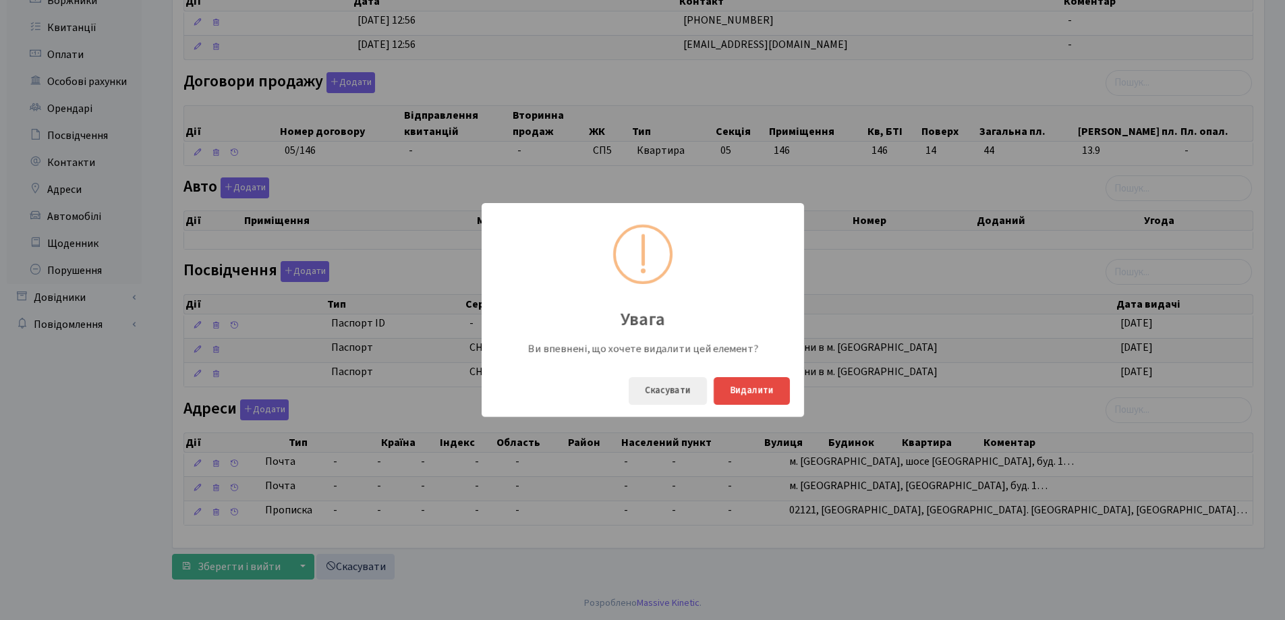
click at [256, 349] on div "Увага Ви впевнені, що хочете видалити цей елемент? Скасувати Видалити" at bounding box center [642, 310] width 1285 height 620
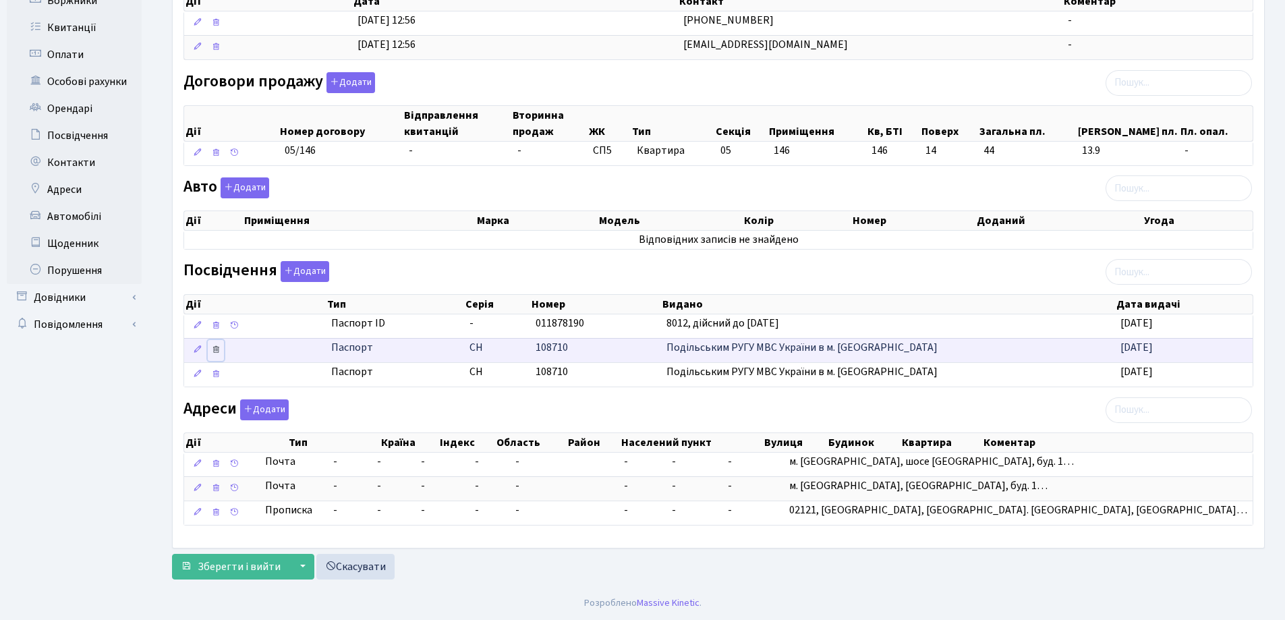
click at [217, 347] on icon at bounding box center [215, 349] width 9 height 9
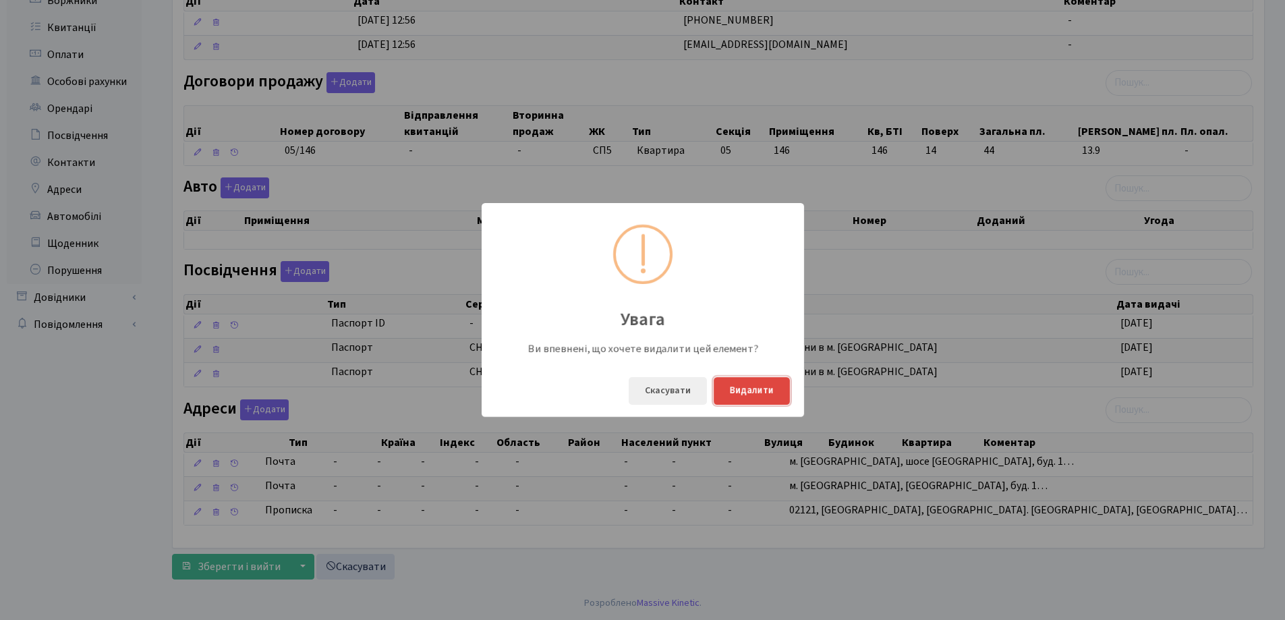
click at [756, 383] on button "Видалити" at bounding box center [752, 391] width 76 height 28
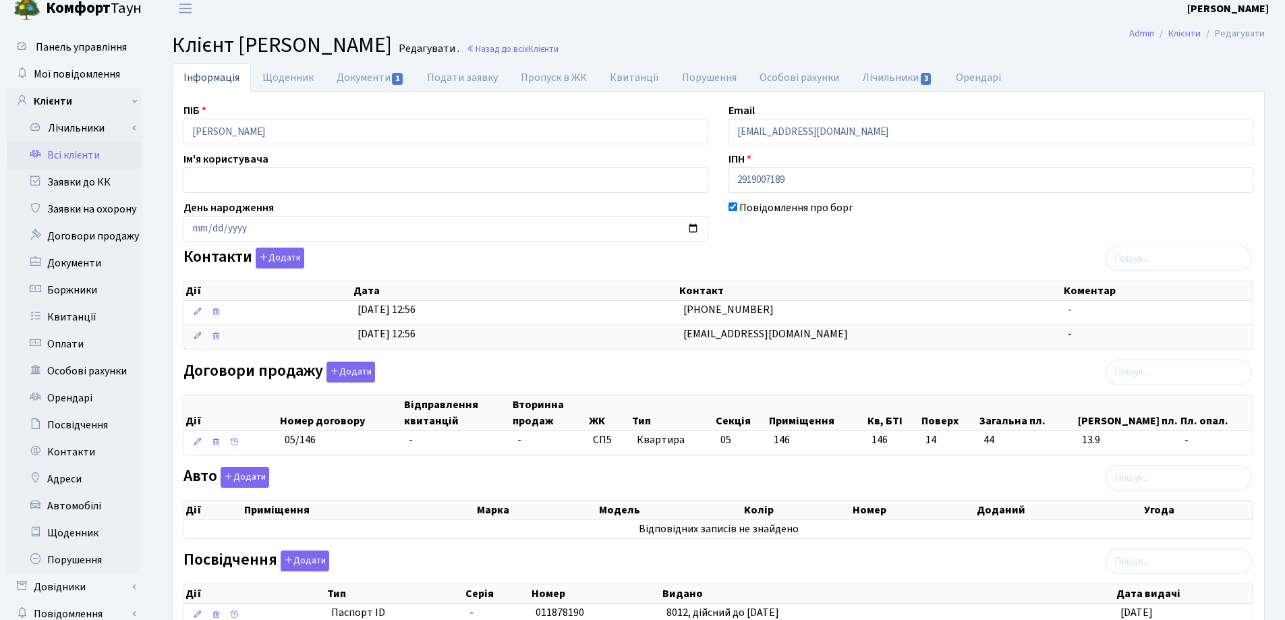
scroll to position [0, 0]
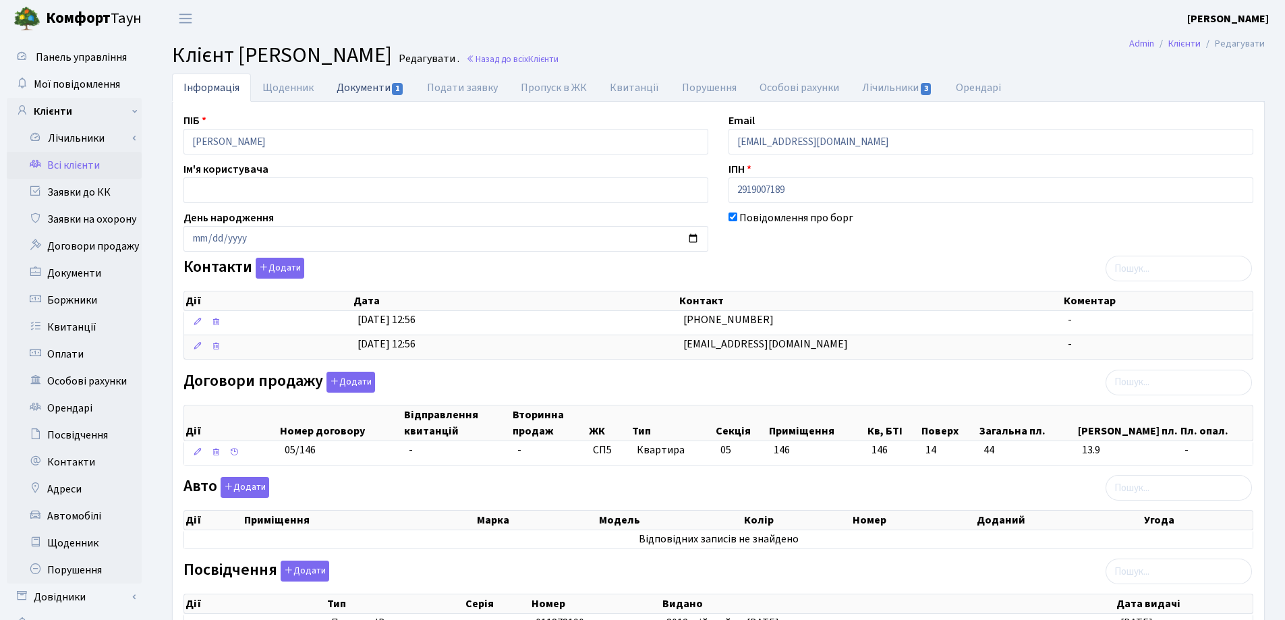
click at [358, 89] on link "Документи 1" at bounding box center [370, 88] width 90 height 28
select select "25"
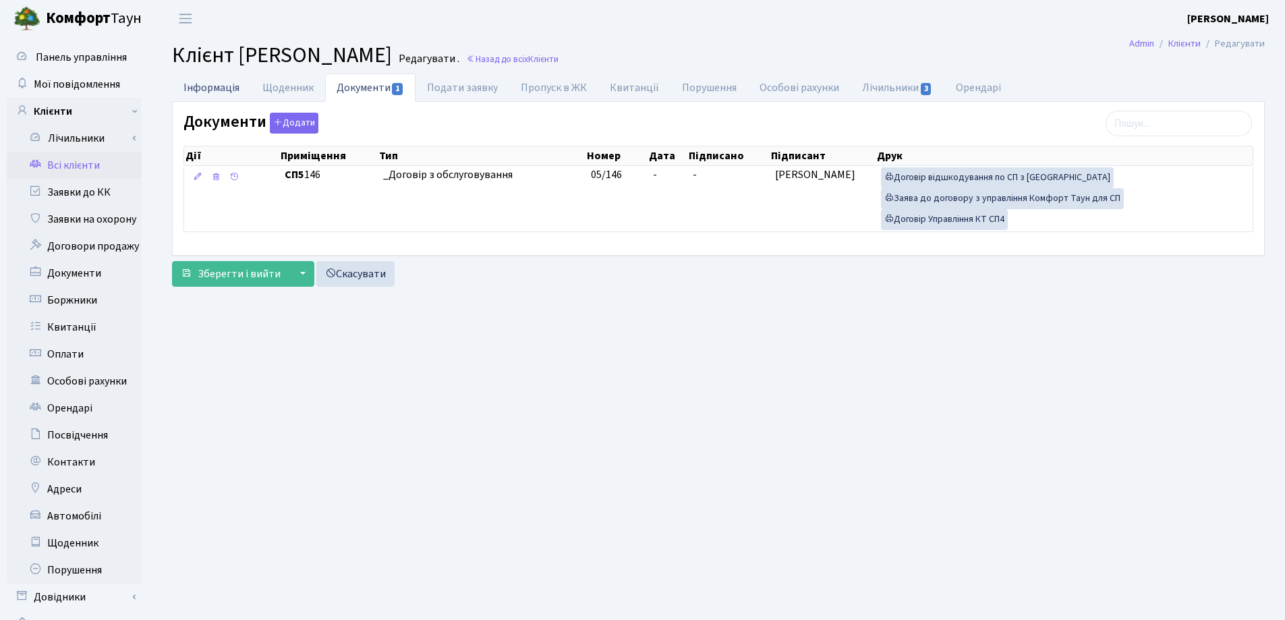
click at [192, 88] on link "Інформація" at bounding box center [211, 88] width 79 height 28
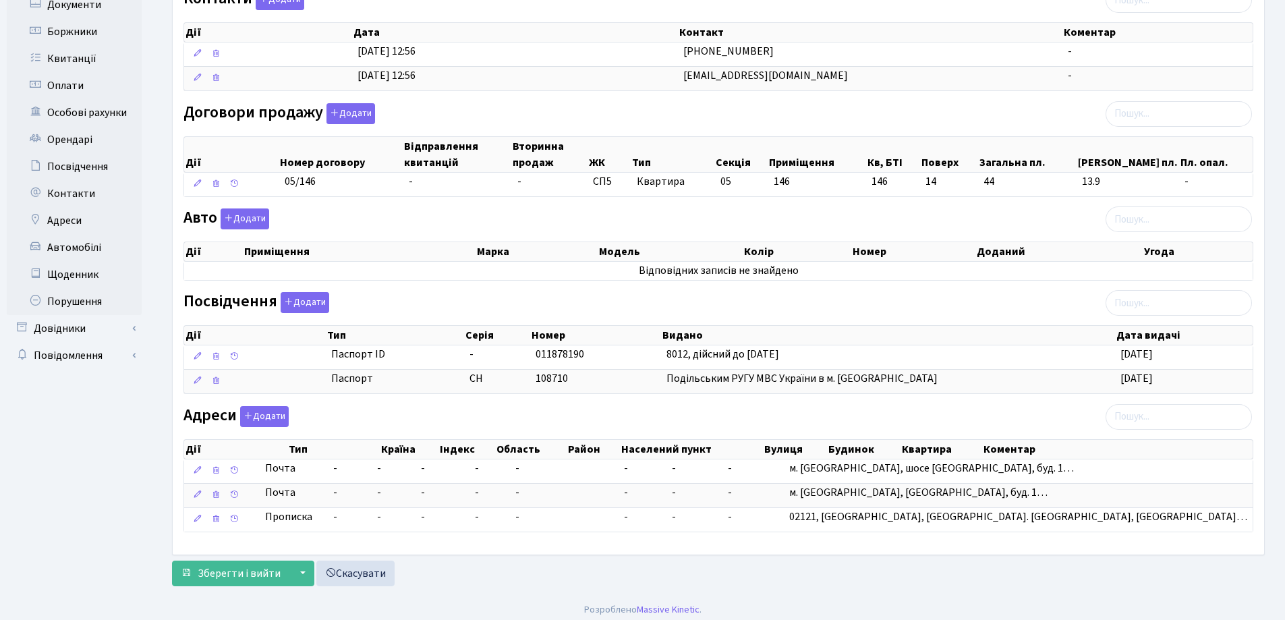
scroll to position [275, 0]
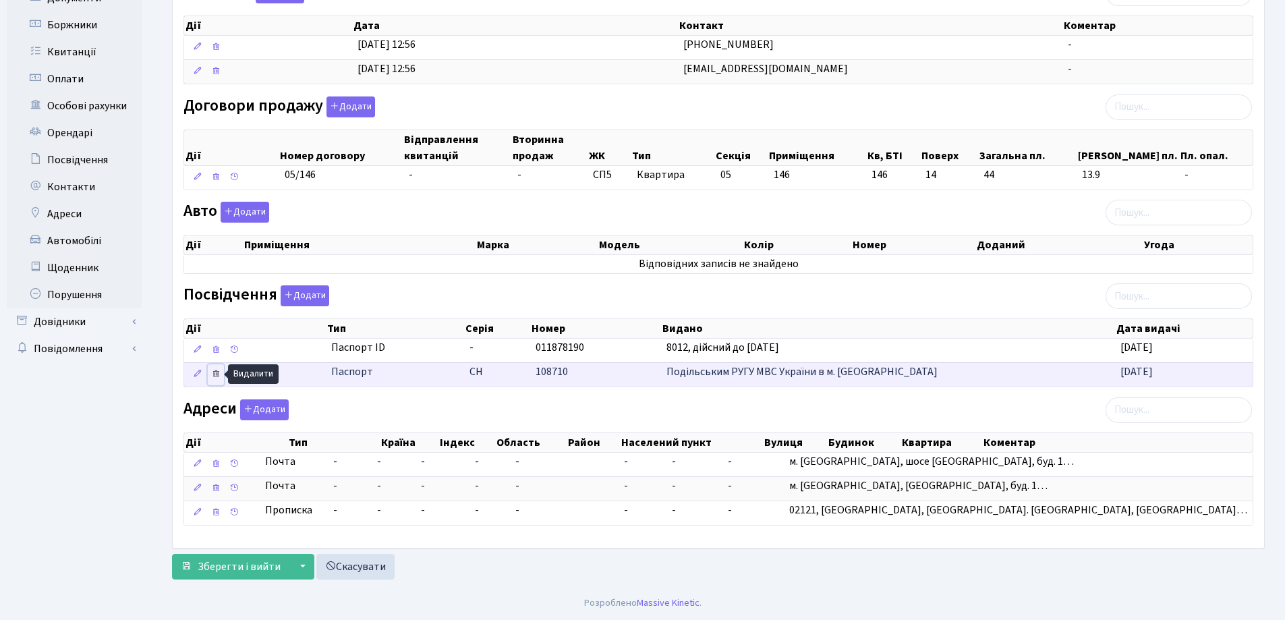
click at [213, 373] on icon at bounding box center [215, 373] width 9 height 9
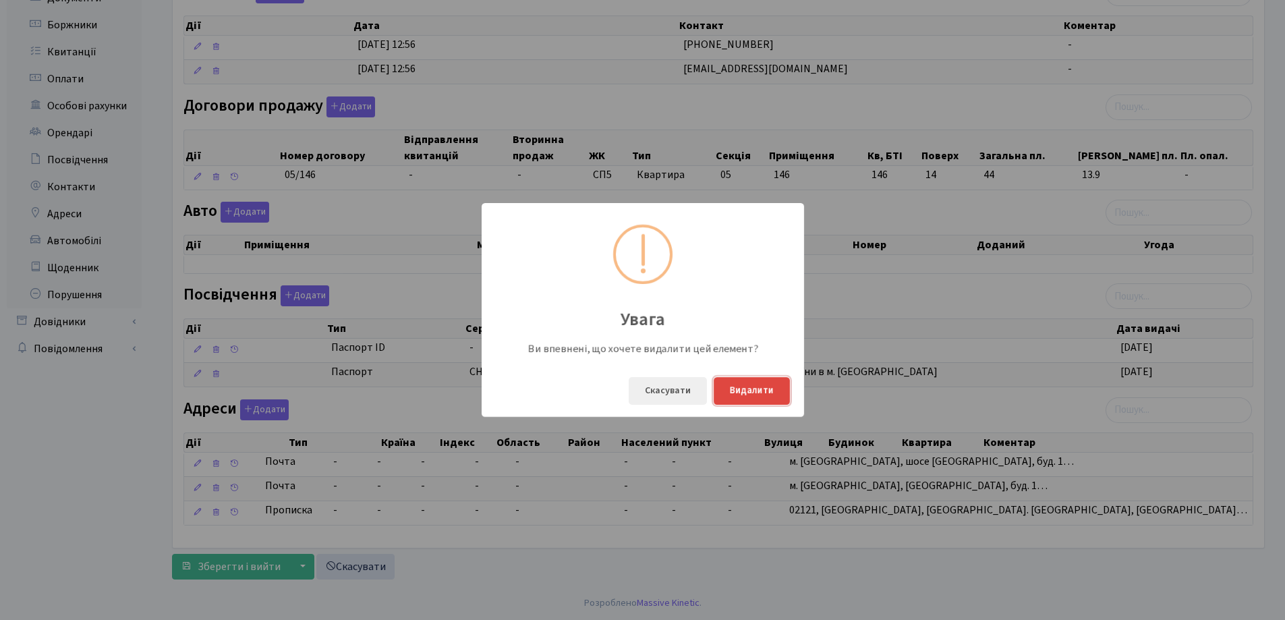
click at [756, 387] on button "Видалити" at bounding box center [752, 391] width 76 height 28
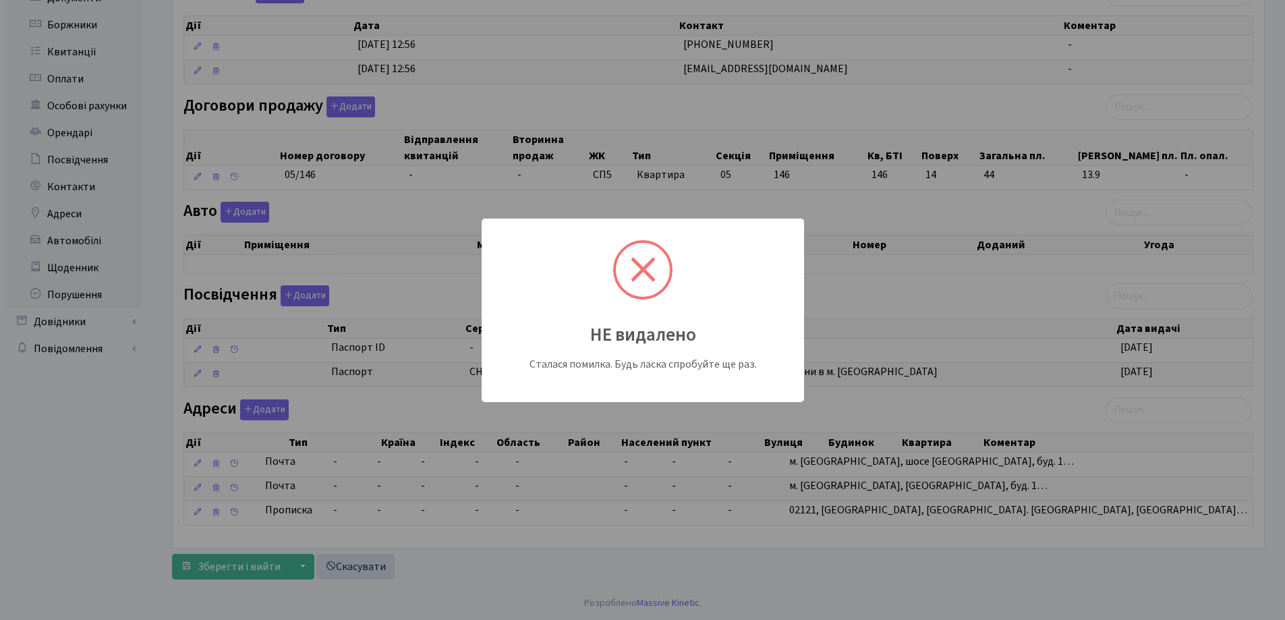
click at [776, 572] on div "НЕ видалено Сталася помилка. Будь ласка спробуйте ще раз." at bounding box center [642, 310] width 1285 height 620
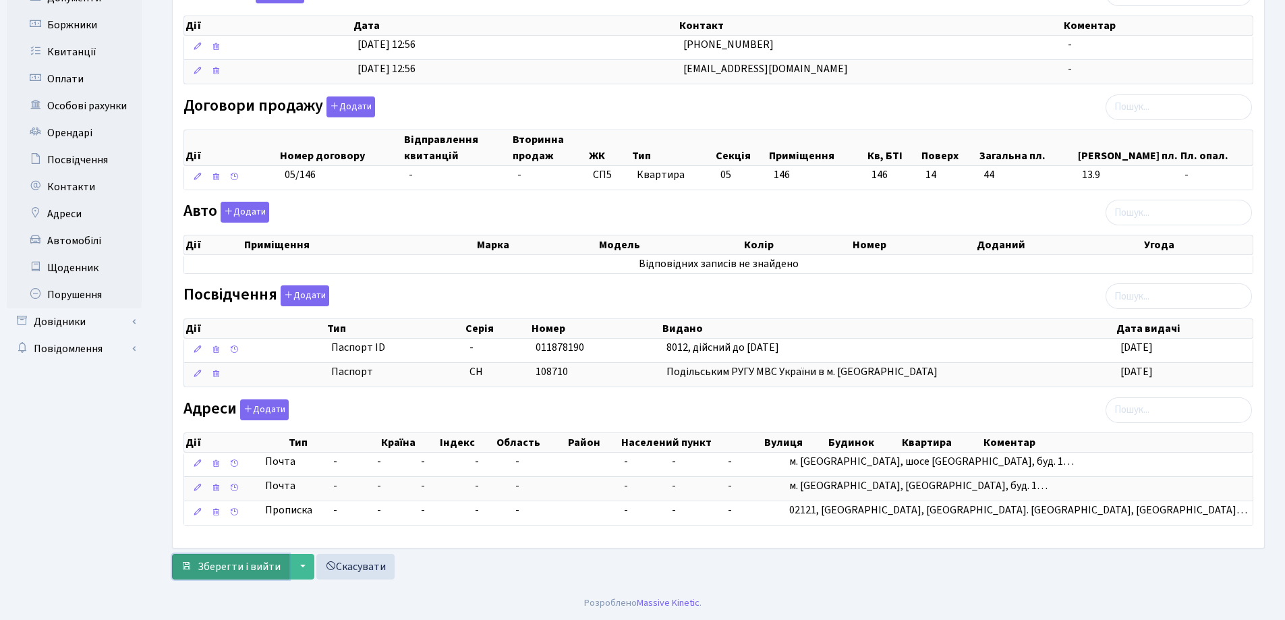
click at [239, 563] on span "Зберегти і вийти" at bounding box center [239, 566] width 83 height 15
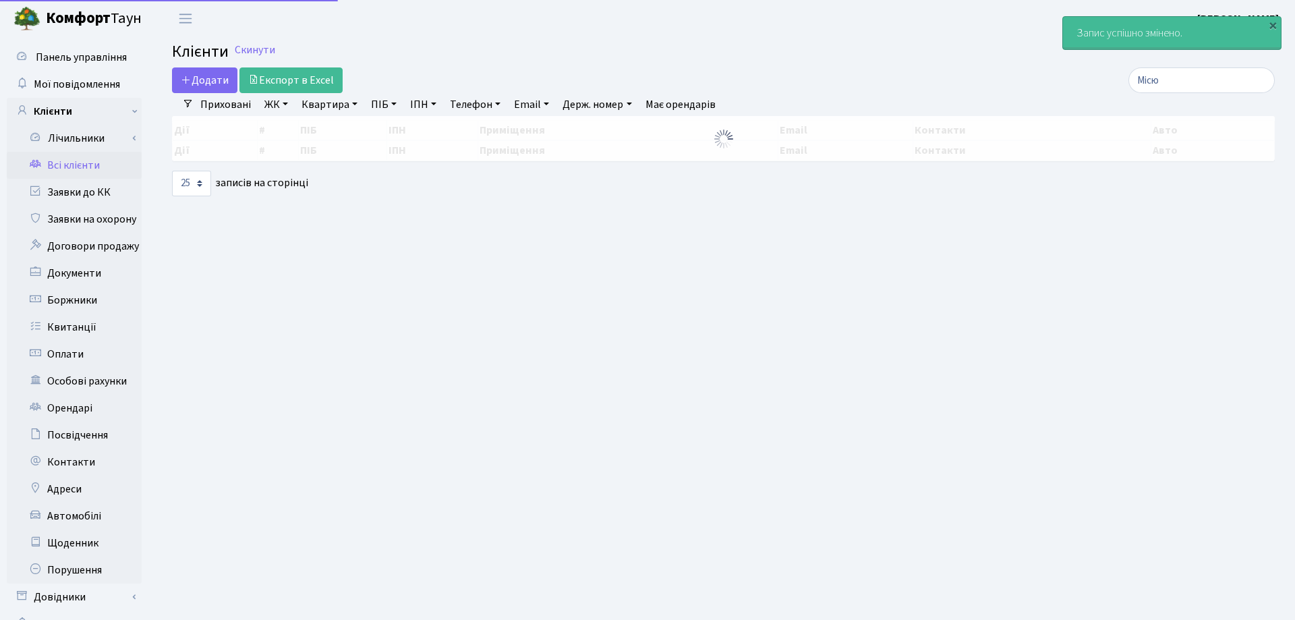
select select "25"
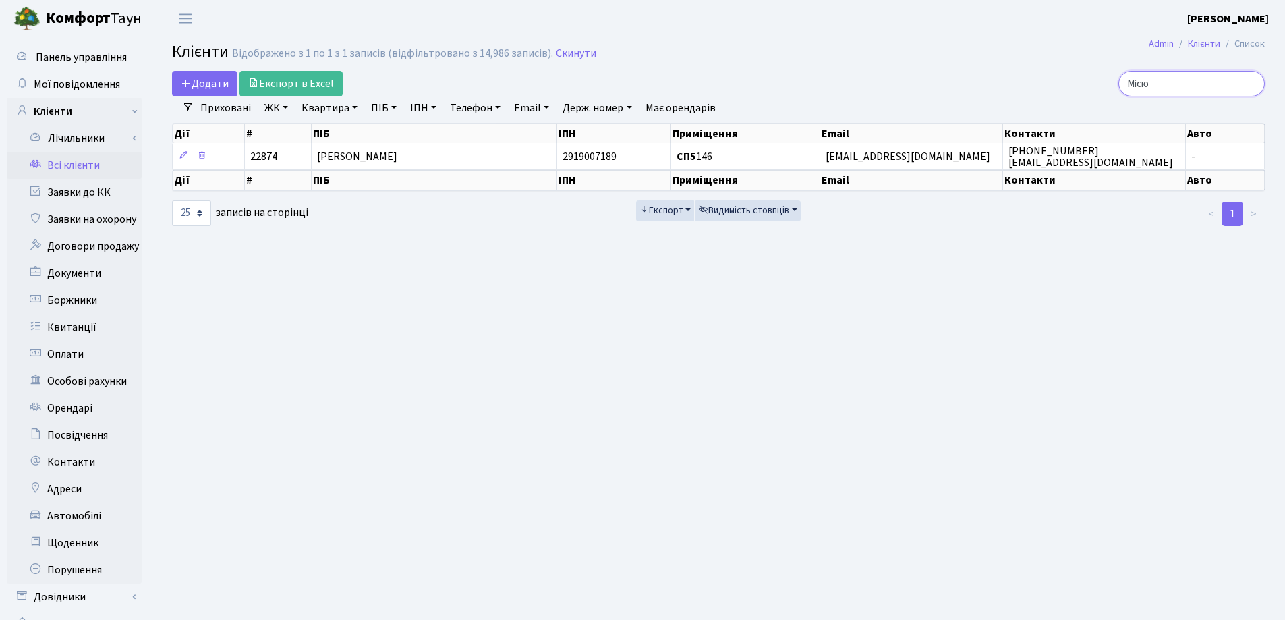
click at [1249, 88] on input "Місю" at bounding box center [1192, 84] width 146 height 26
click at [1253, 83] on input "Місю" at bounding box center [1192, 84] width 146 height 26
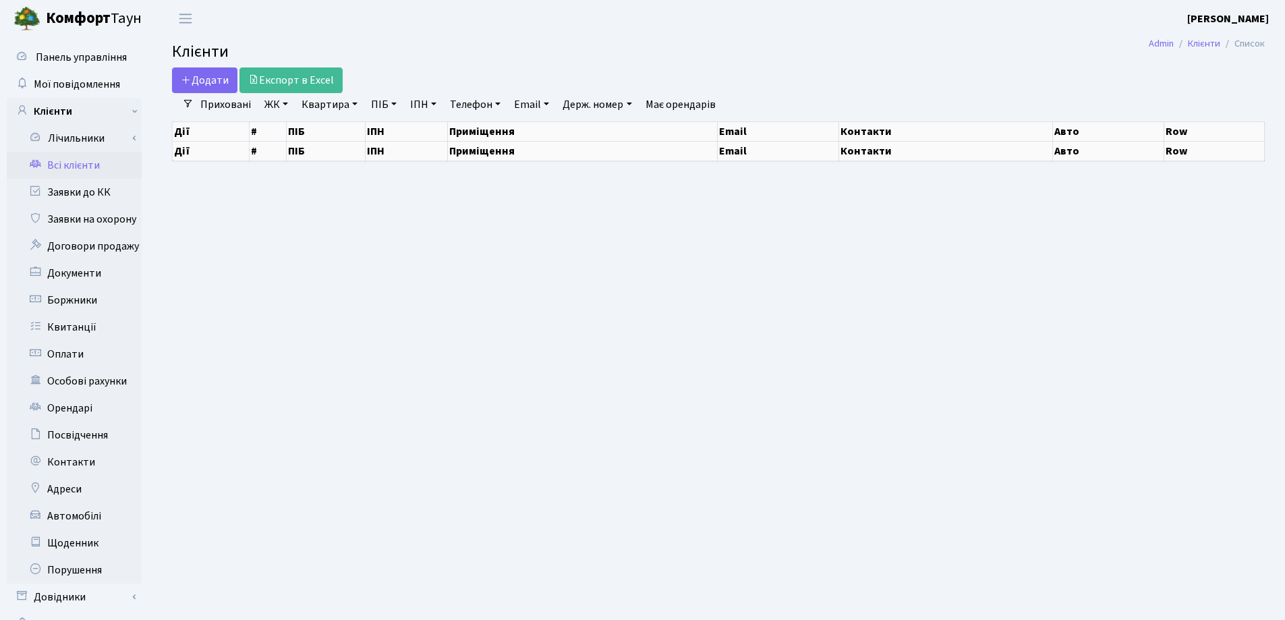
select select "25"
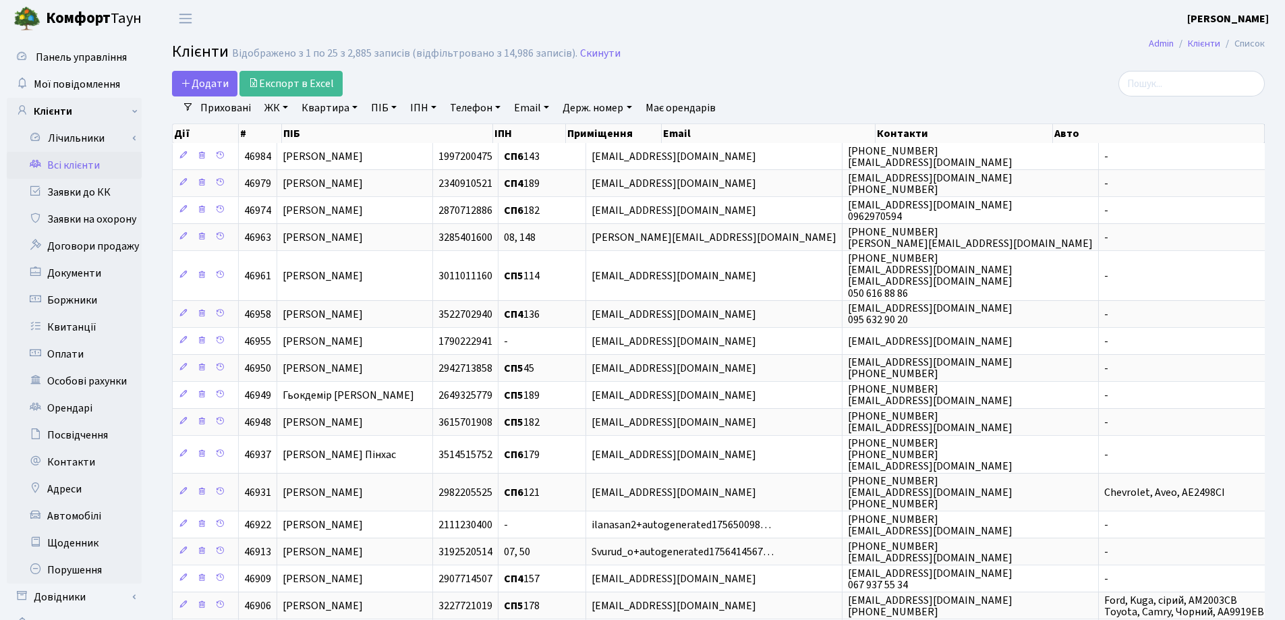
drag, startPoint x: 356, startPoint y: 105, endPoint x: 351, endPoint y: 123, distance: 18.2
click at [353, 106] on link "Квартира" at bounding box center [329, 107] width 67 height 23
type input "9"
type input "196"
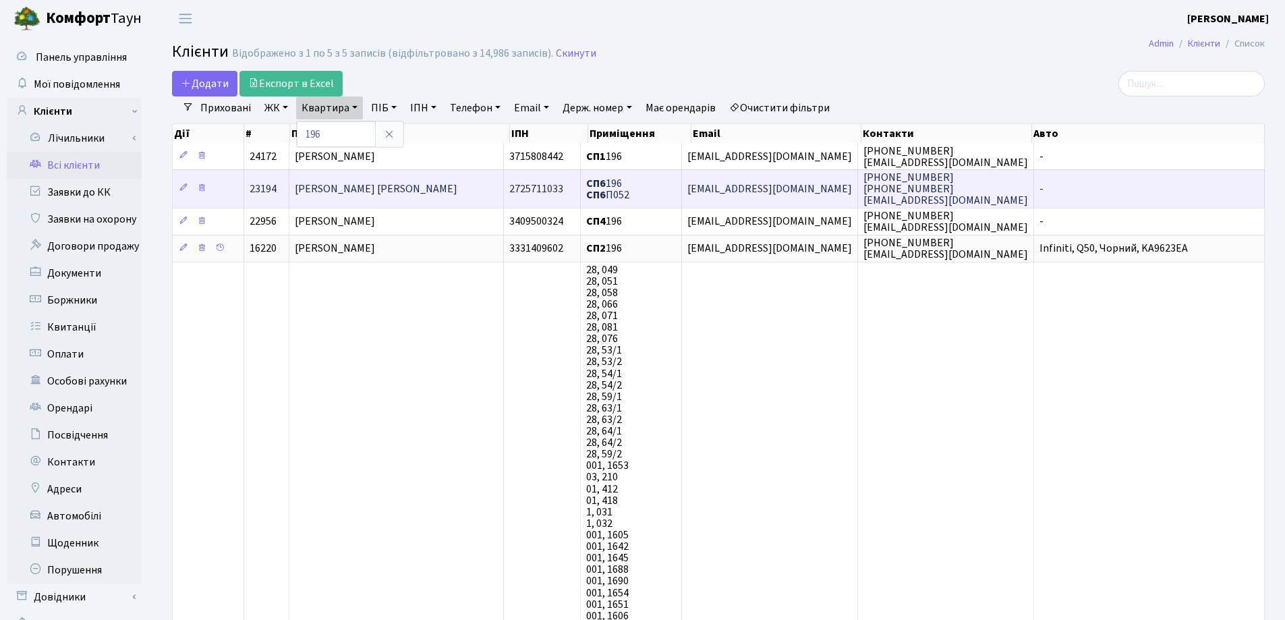
click at [383, 173] on td "[PERSON_NAME] [PERSON_NAME]" at bounding box center [396, 188] width 215 height 38
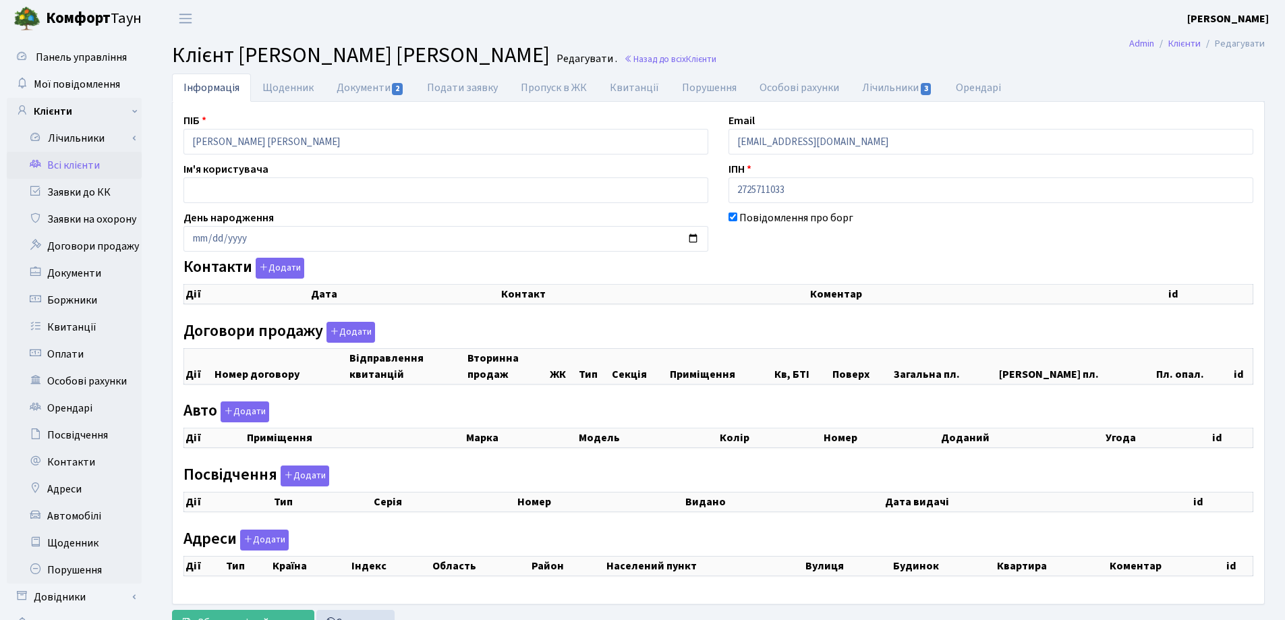
checkbox input "true"
select select "25"
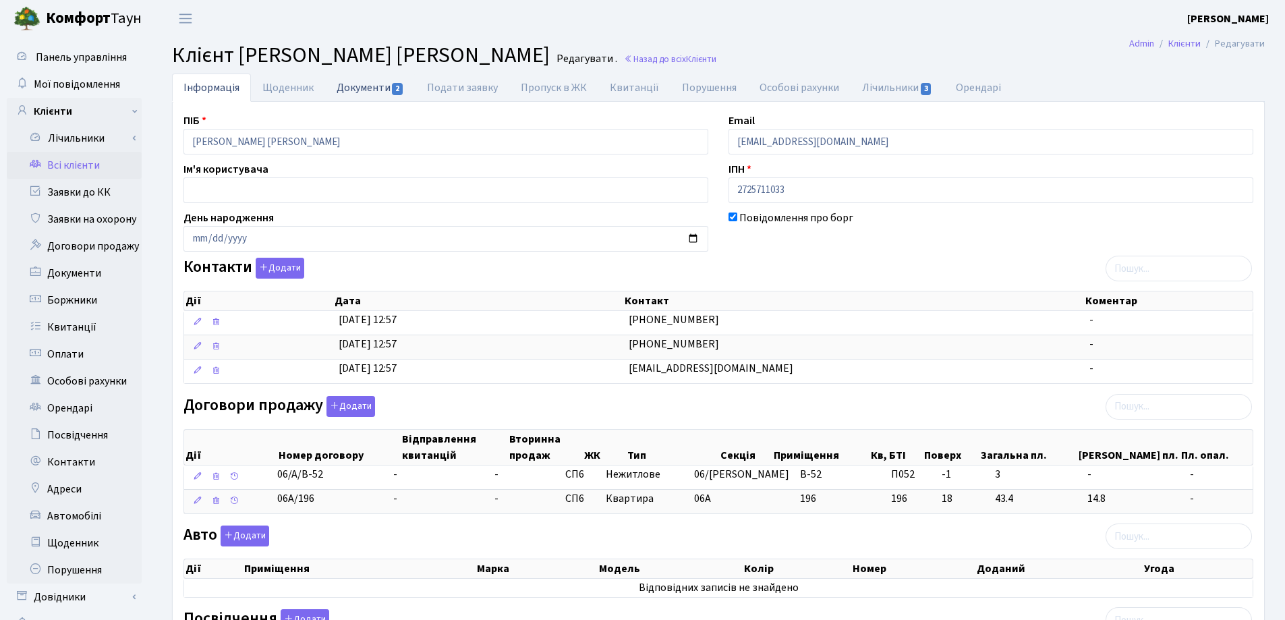
click at [358, 88] on link "Документи 2" at bounding box center [370, 88] width 90 height 28
select select "25"
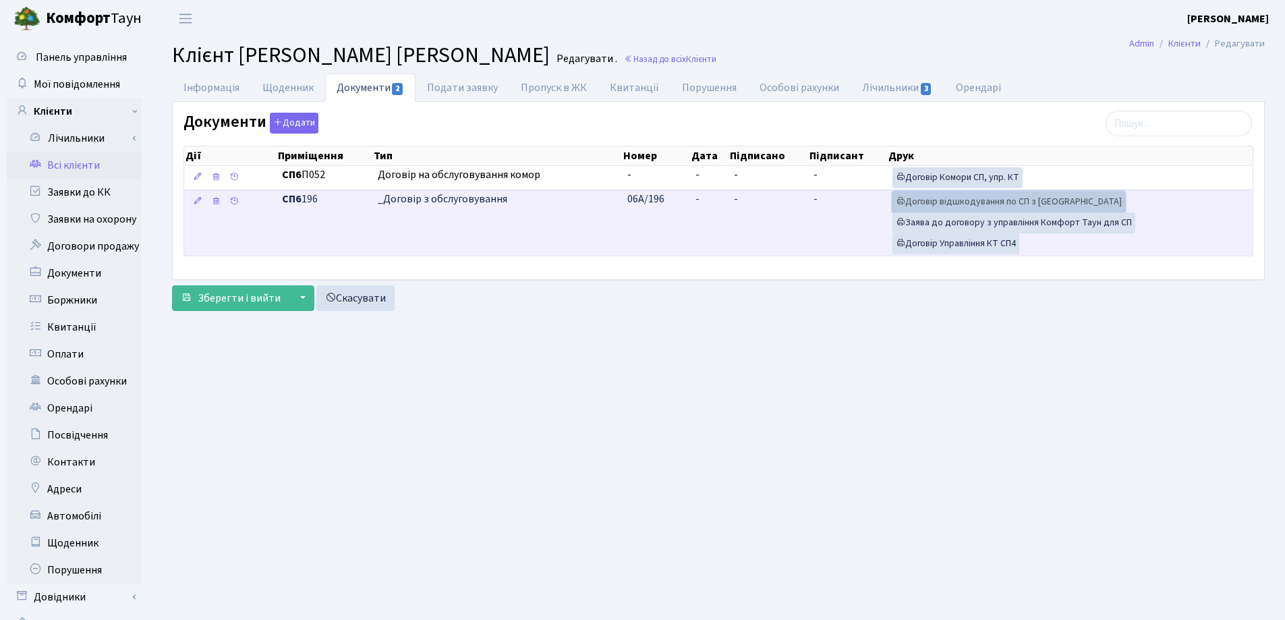
click at [927, 196] on link "Договір відшкодування по СП з Екві" at bounding box center [1009, 202] width 233 height 21
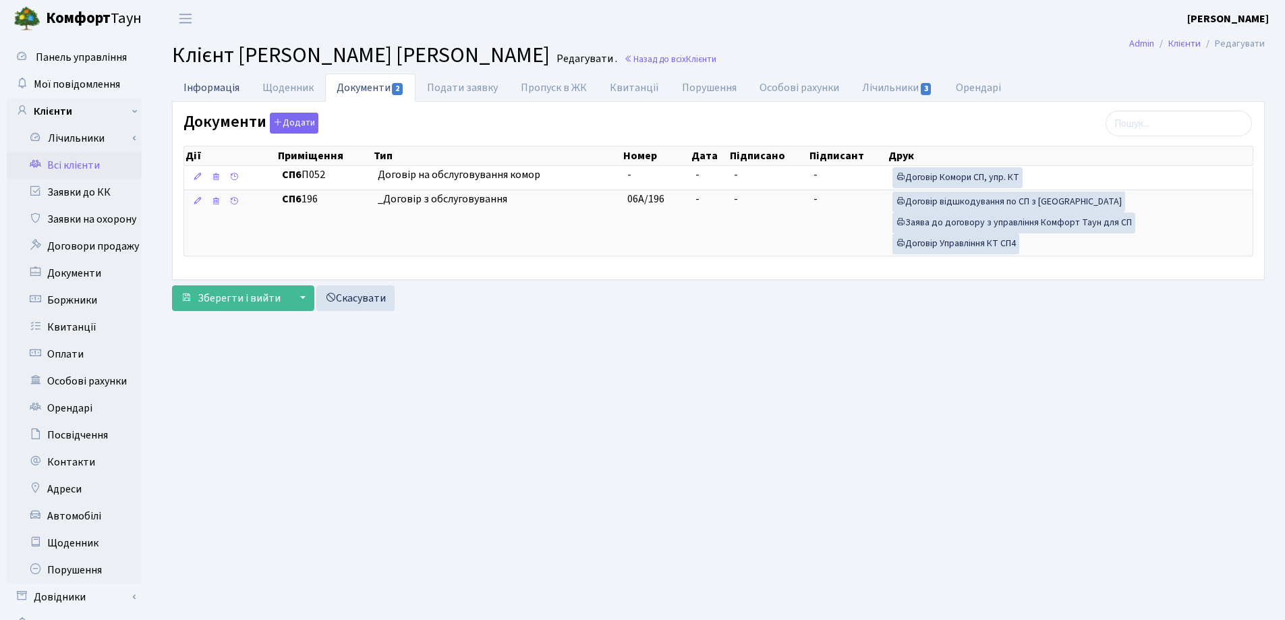
click at [208, 85] on link "Інформація" at bounding box center [211, 88] width 79 height 28
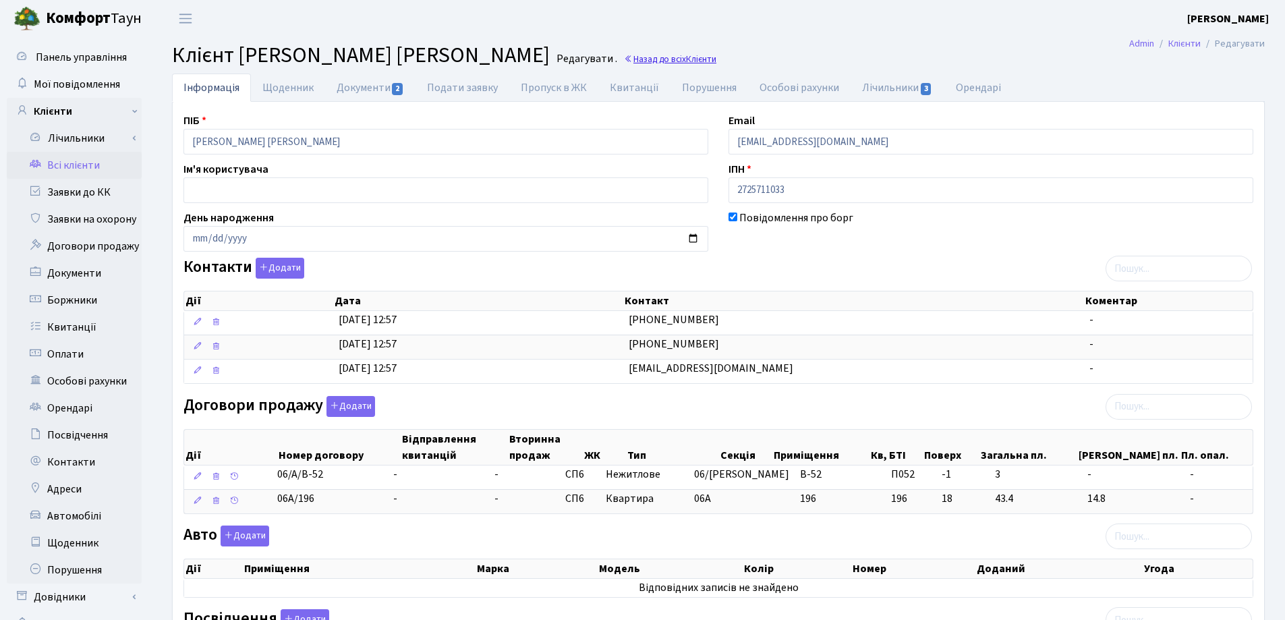
click at [666, 59] on link "Назад до всіх Клієнти" at bounding box center [670, 59] width 92 height 13
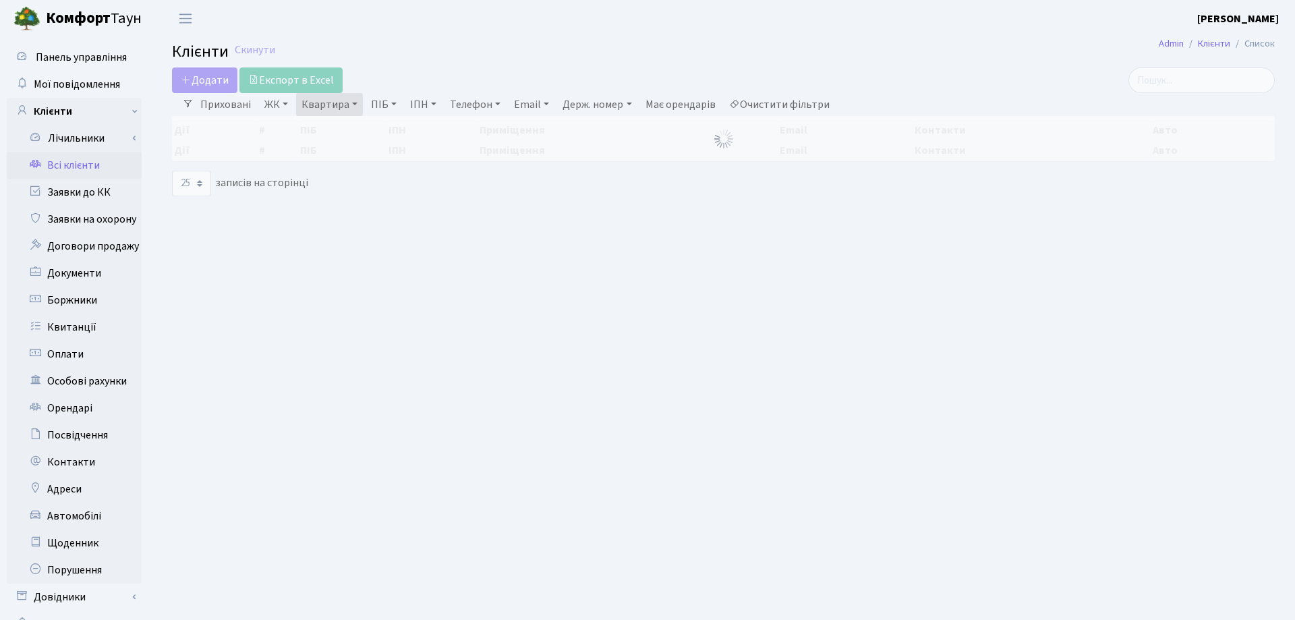
select select "25"
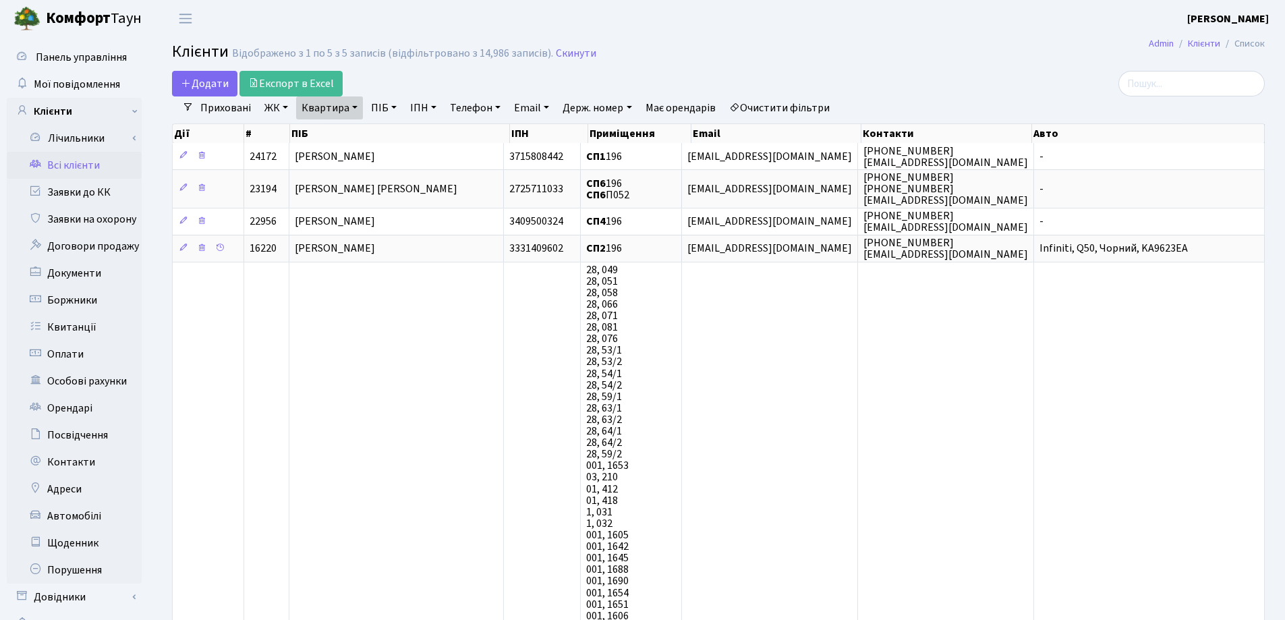
click at [355, 110] on link "Квартира" at bounding box center [329, 107] width 67 height 23
click at [356, 129] on input "196" at bounding box center [336, 134] width 79 height 26
type input "165"
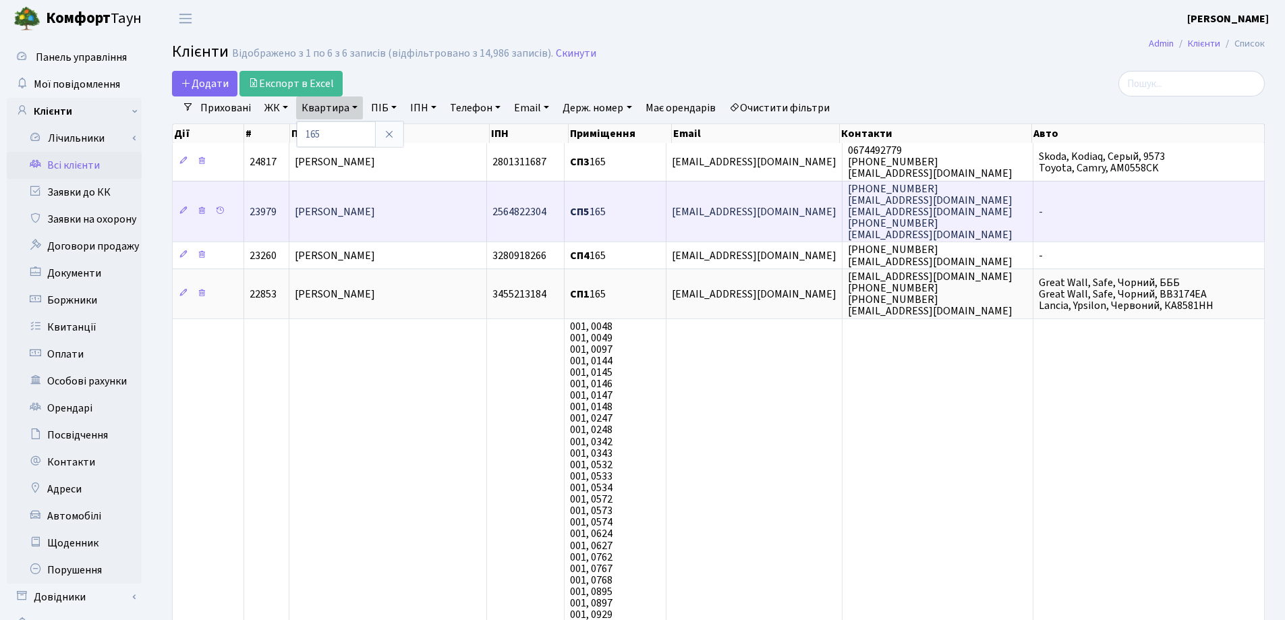
click at [619, 217] on td "СП5 165" at bounding box center [616, 211] width 102 height 61
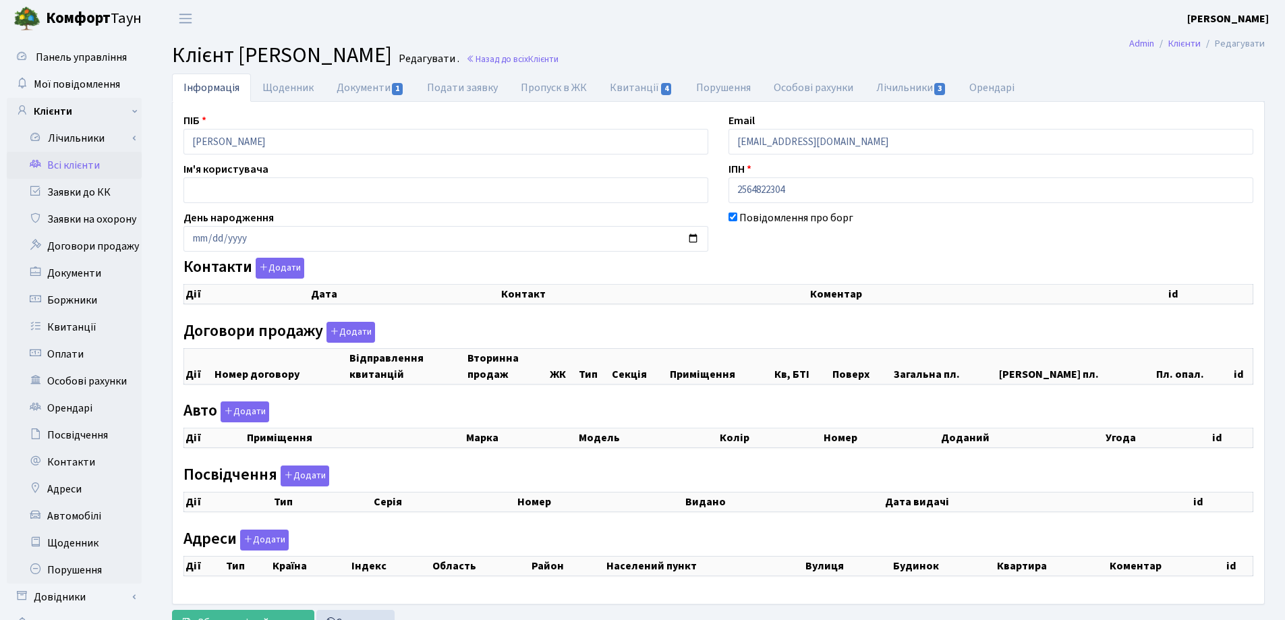
checkbox input "true"
select select "25"
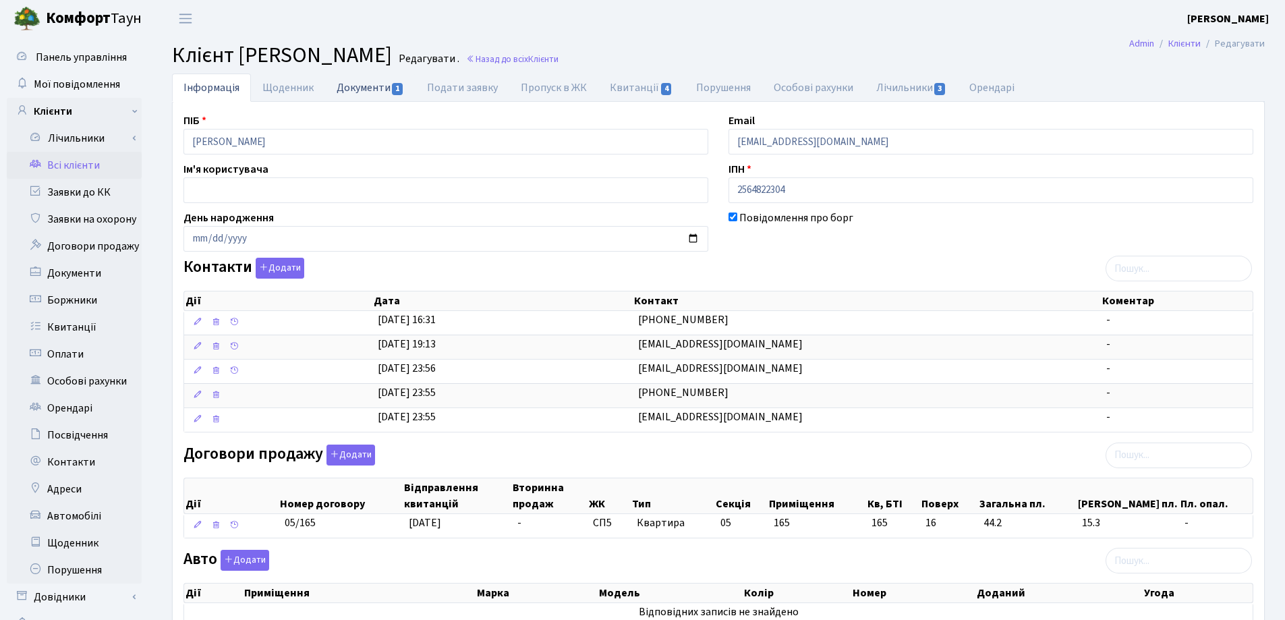
click at [344, 91] on link "Документи 1" at bounding box center [370, 88] width 90 height 28
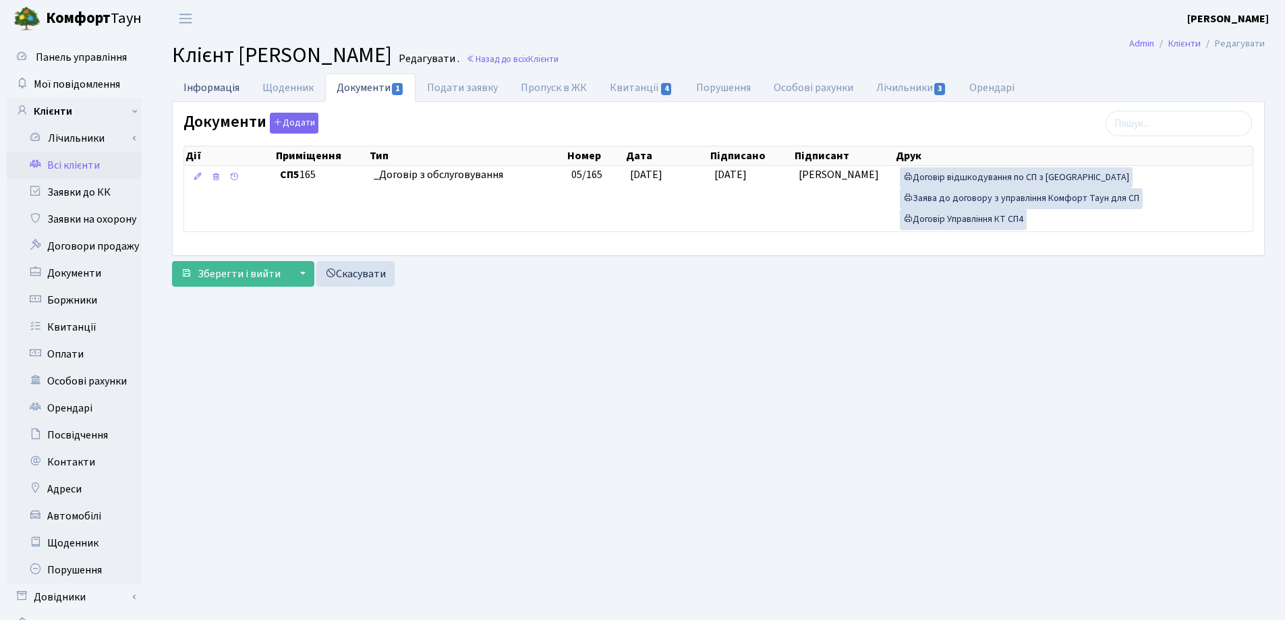
click at [203, 92] on link "Інформація" at bounding box center [211, 88] width 79 height 28
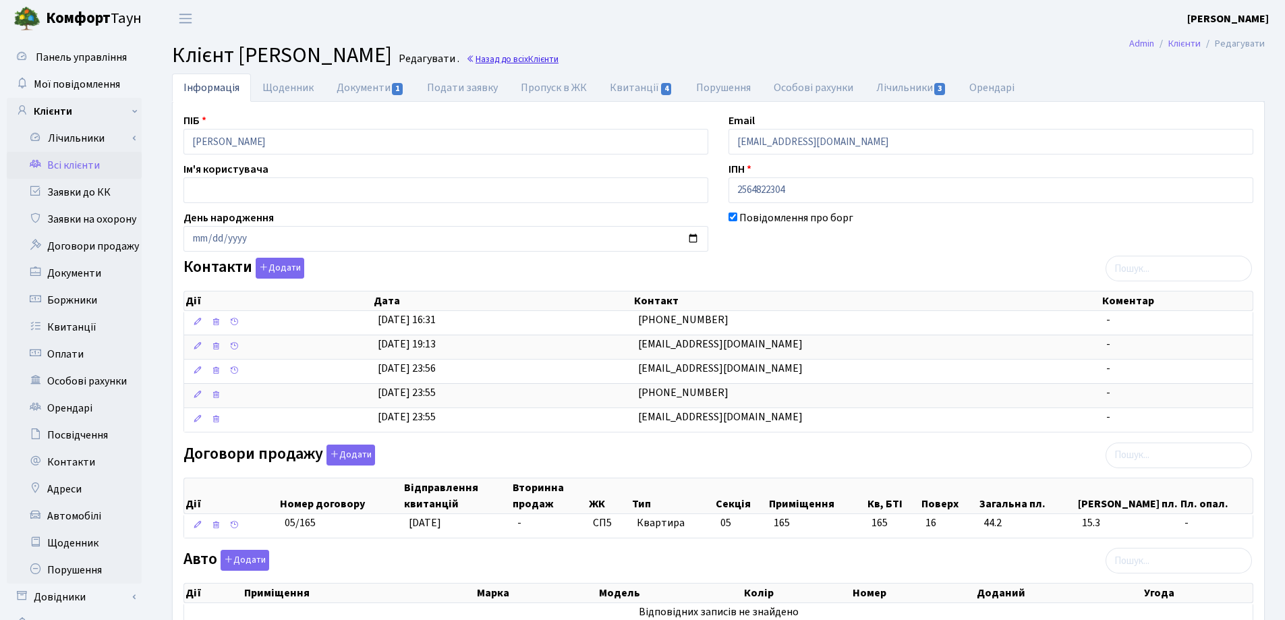
click at [559, 61] on link "Назад до всіх Клієнти" at bounding box center [512, 59] width 92 height 13
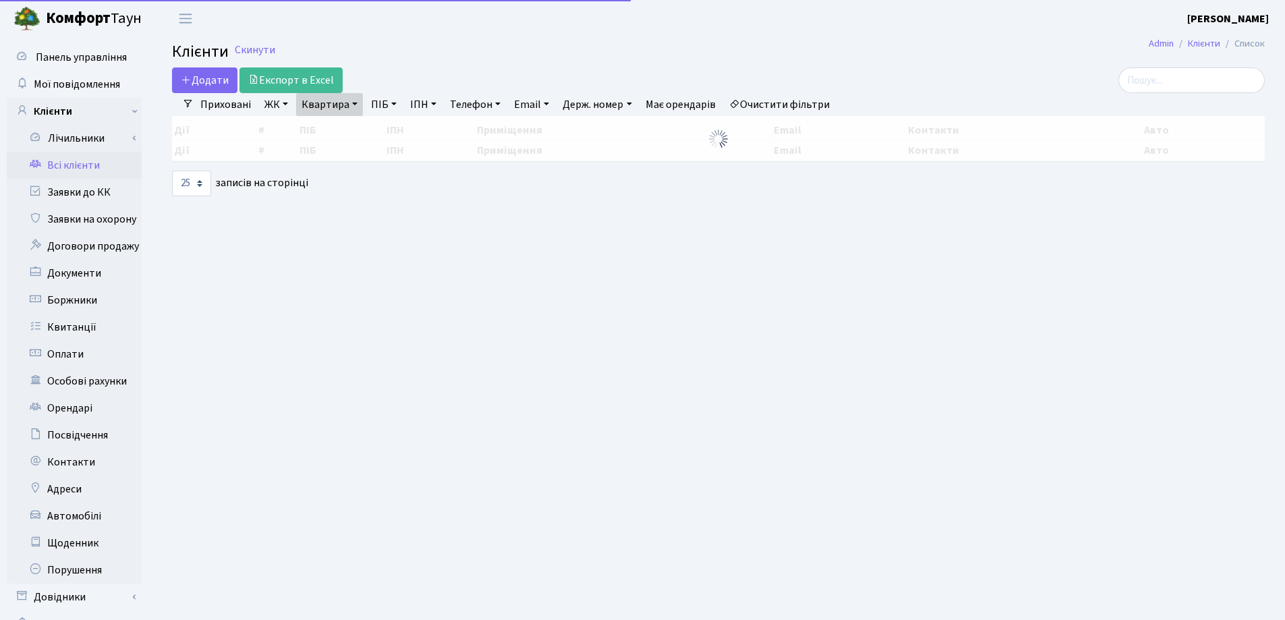
select select "25"
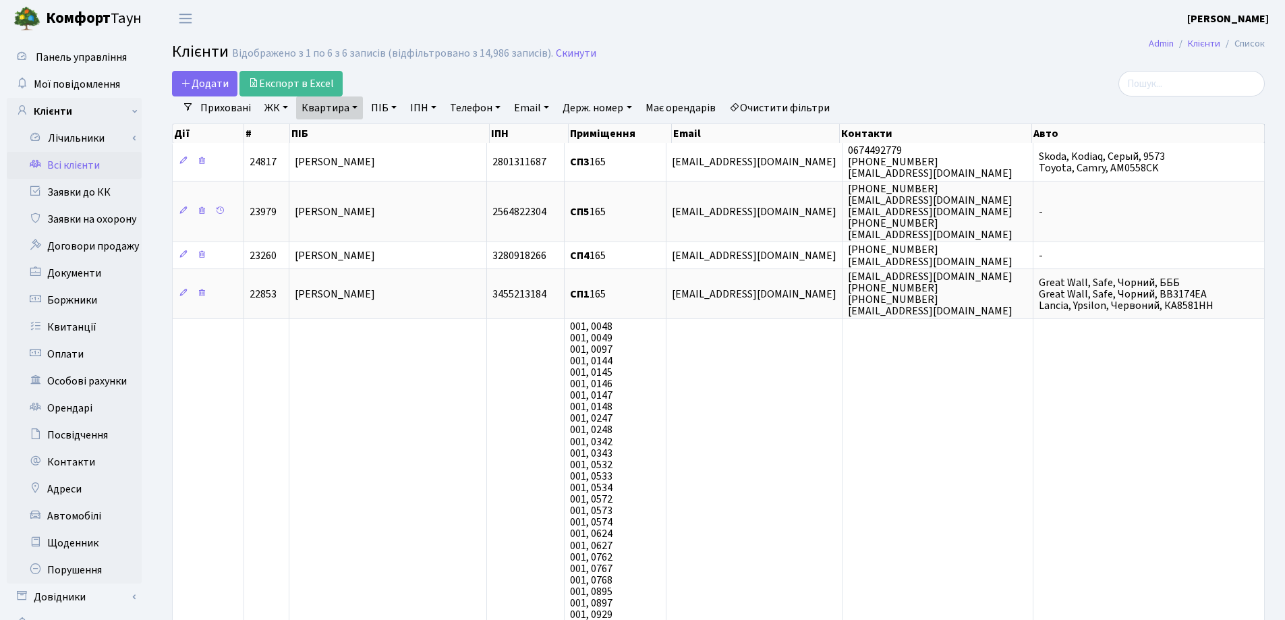
click at [353, 105] on link "Квартира" at bounding box center [329, 107] width 67 height 23
click at [353, 134] on input "165" at bounding box center [336, 134] width 79 height 26
click at [393, 131] on icon at bounding box center [389, 134] width 11 height 11
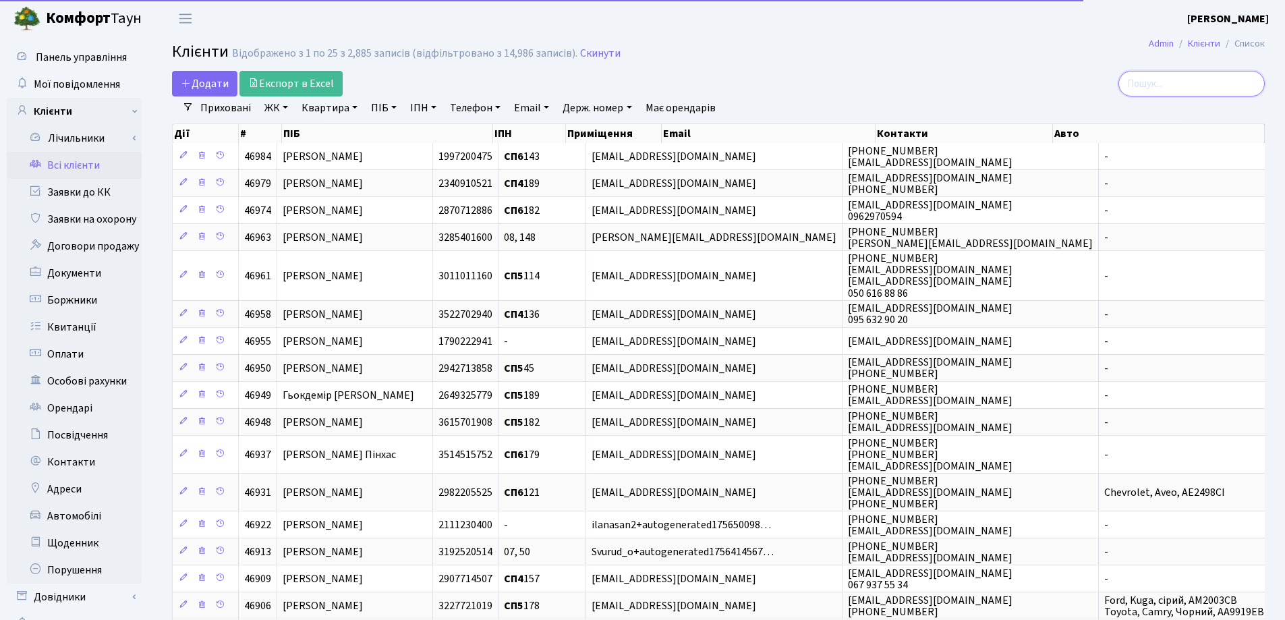
click at [1163, 84] on input "search" at bounding box center [1192, 84] width 146 height 26
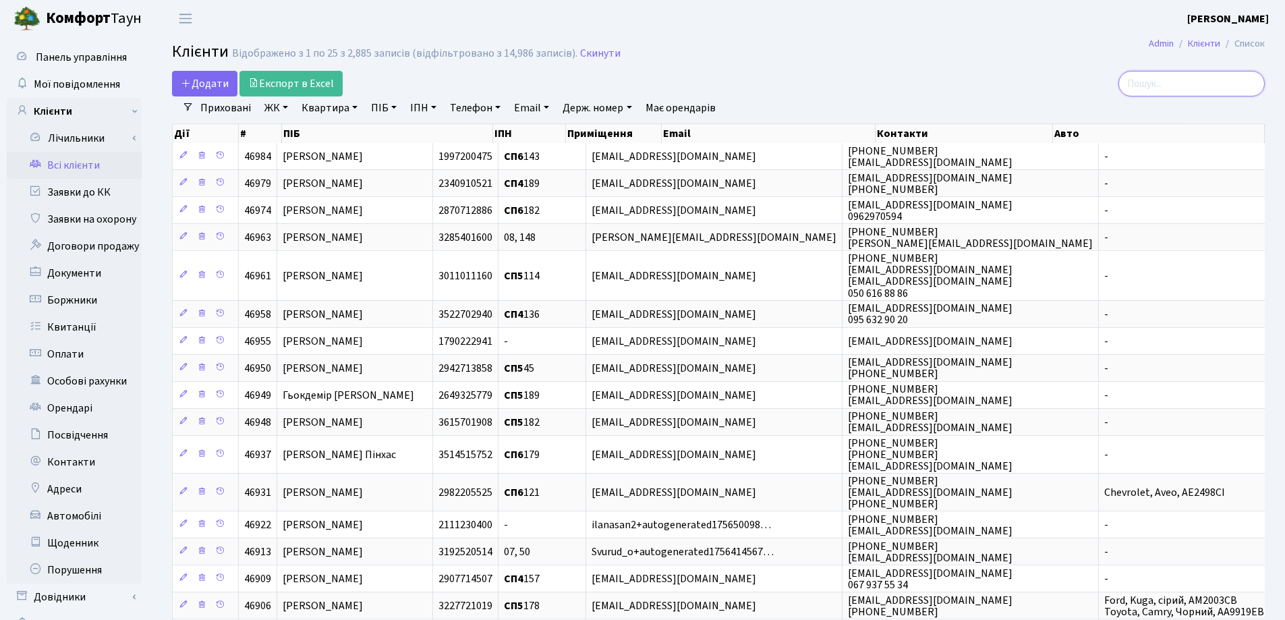
type input "П"
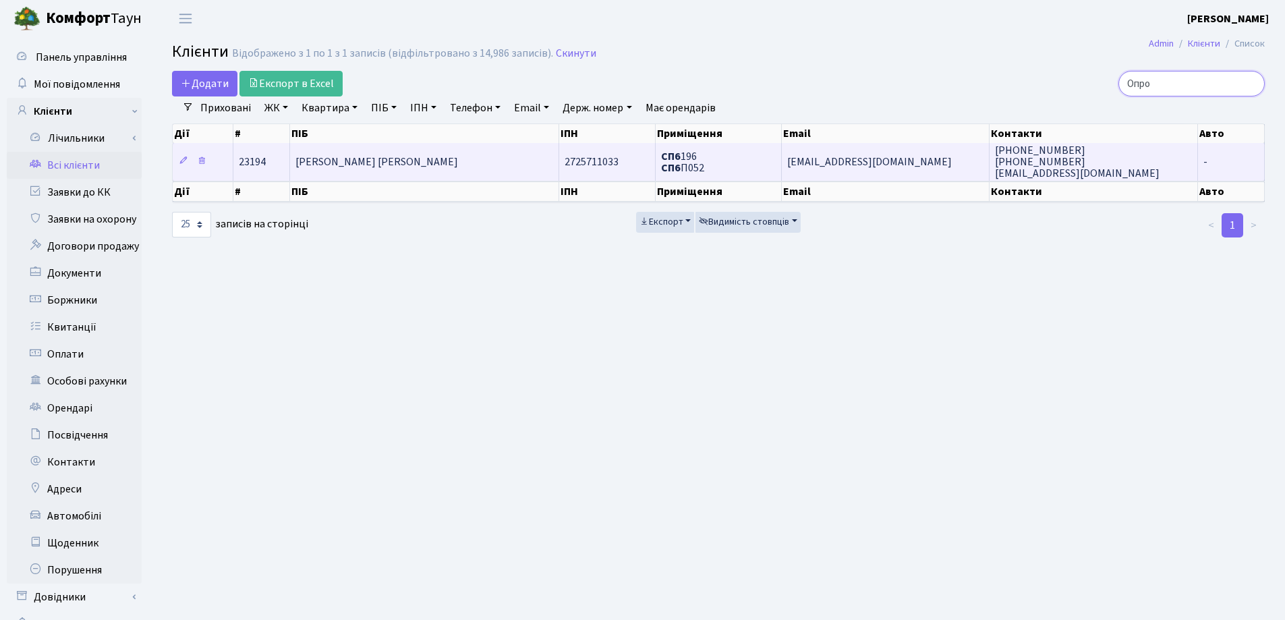
type input "Опро"
click at [455, 159] on span "[PERSON_NAME] [PERSON_NAME]" at bounding box center [376, 161] width 163 height 15
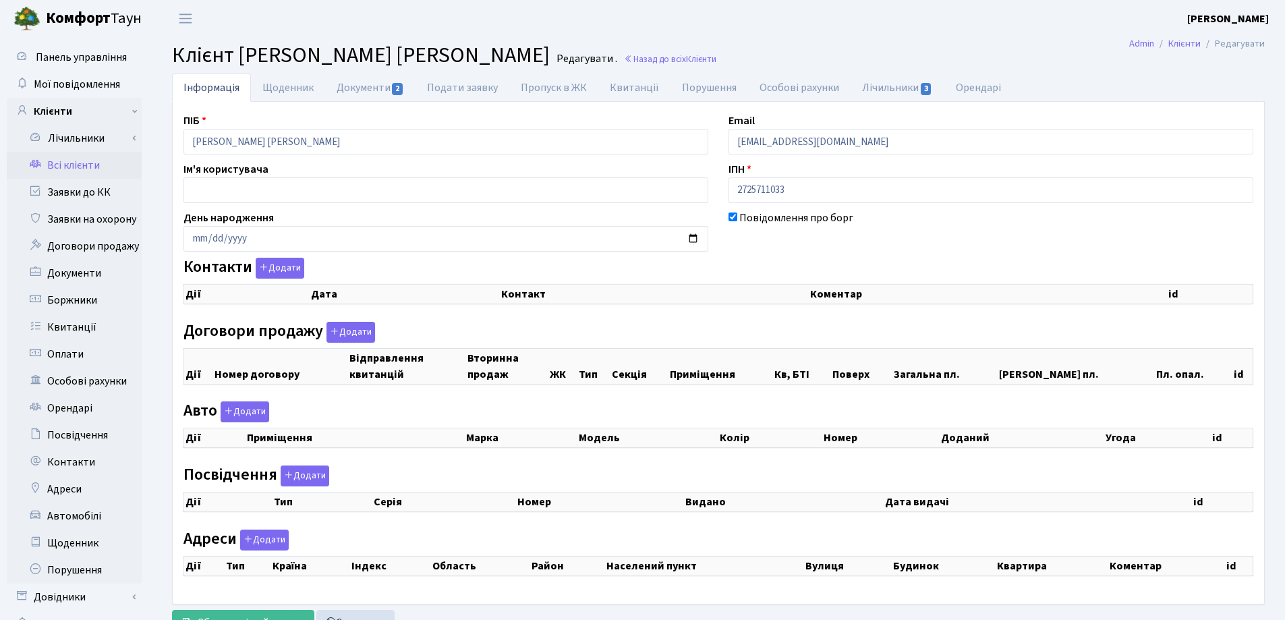
checkbox input "true"
select select "25"
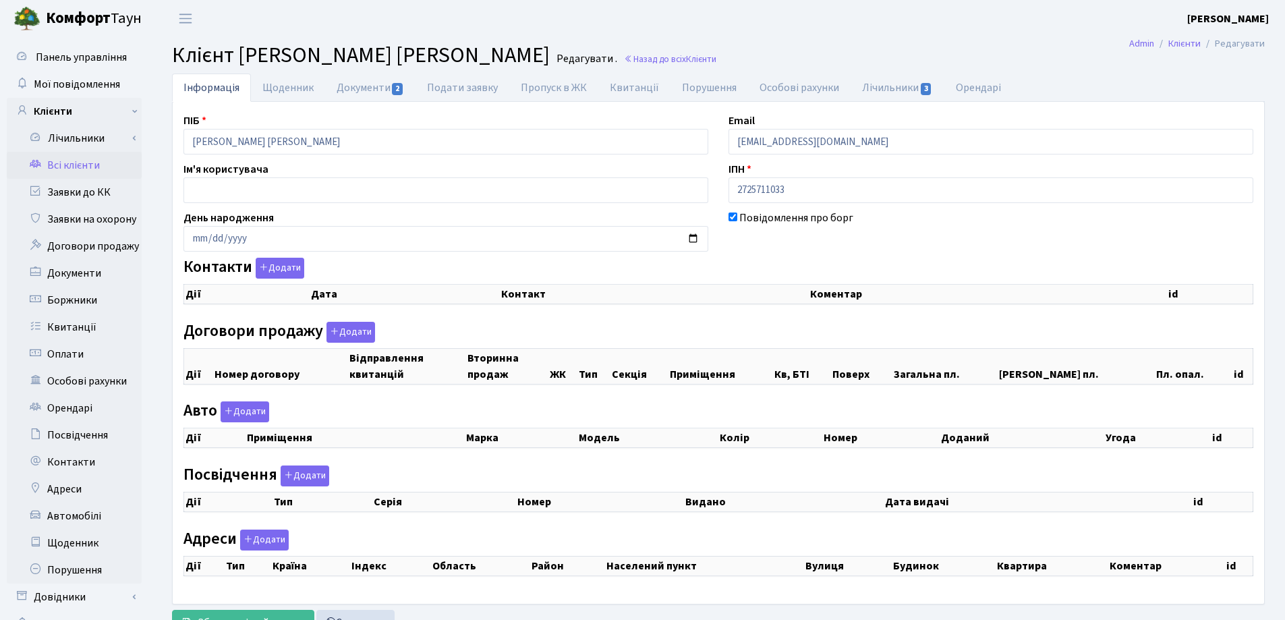
select select "25"
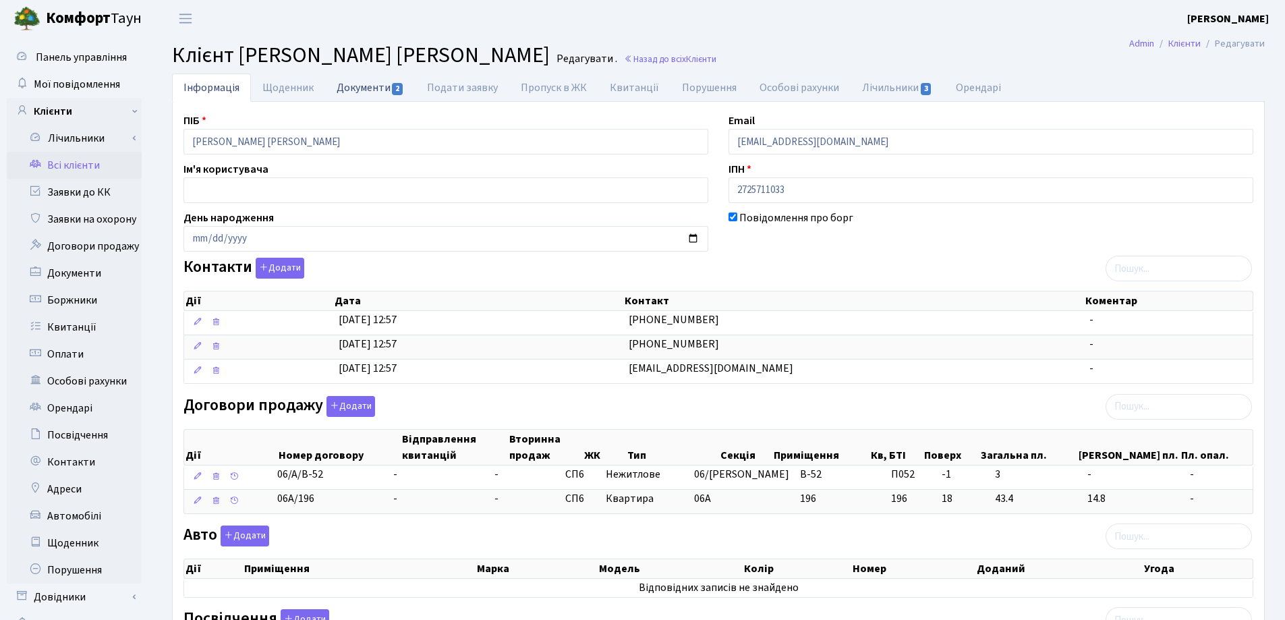
click at [374, 84] on link "Документи 2" at bounding box center [370, 88] width 90 height 28
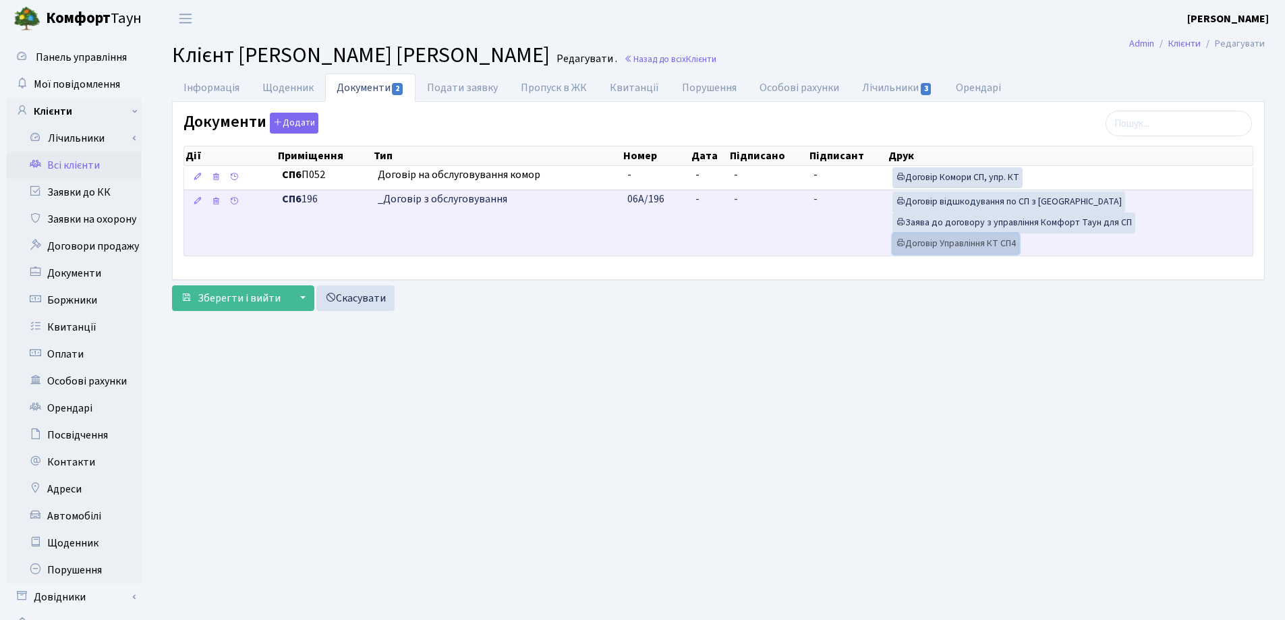
click at [922, 240] on link "Договір Управління КТ СП4" at bounding box center [956, 243] width 127 height 21
click at [1008, 218] on link "Заява до договору з управління Комфорт Таун для СП" at bounding box center [1014, 223] width 243 height 21
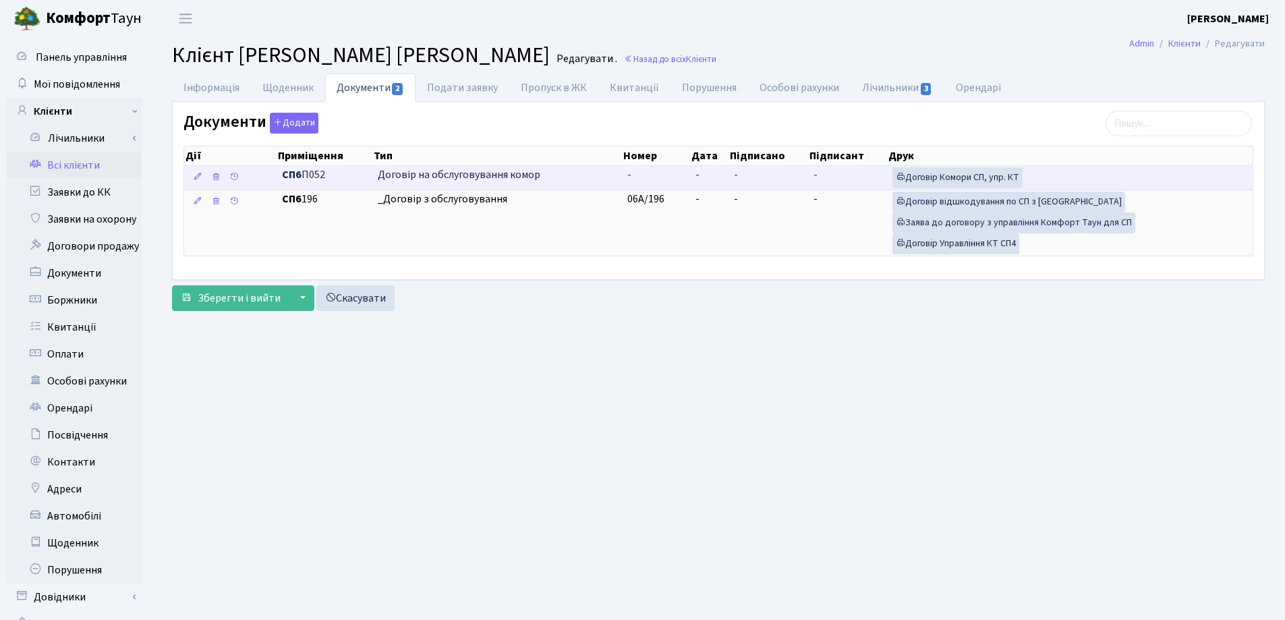
click at [702, 171] on td "-" at bounding box center [709, 178] width 38 height 24
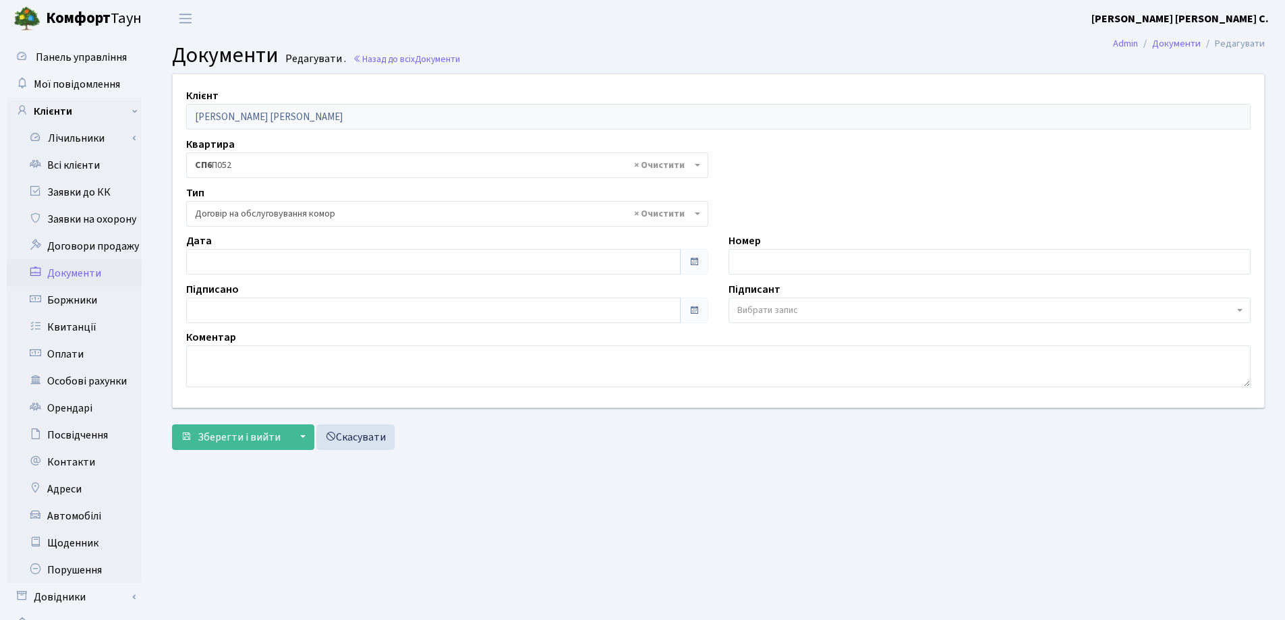
select select "309"
type input "10.09.2025"
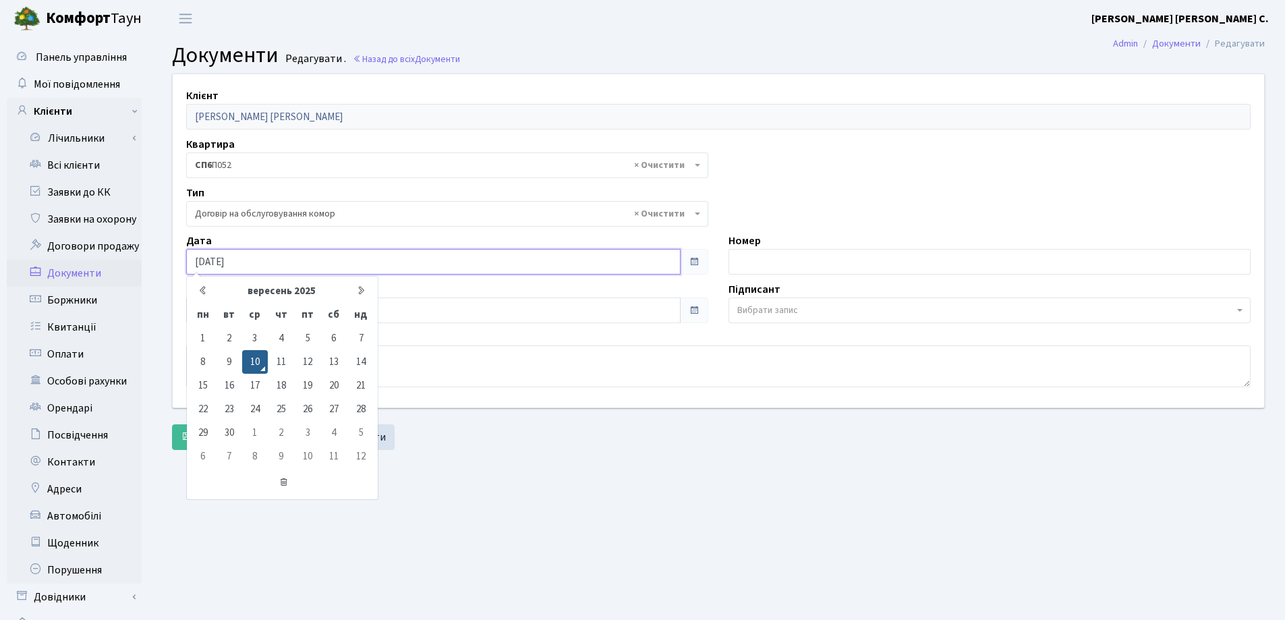
click at [349, 260] on input "[DATE]" at bounding box center [433, 262] width 494 height 26
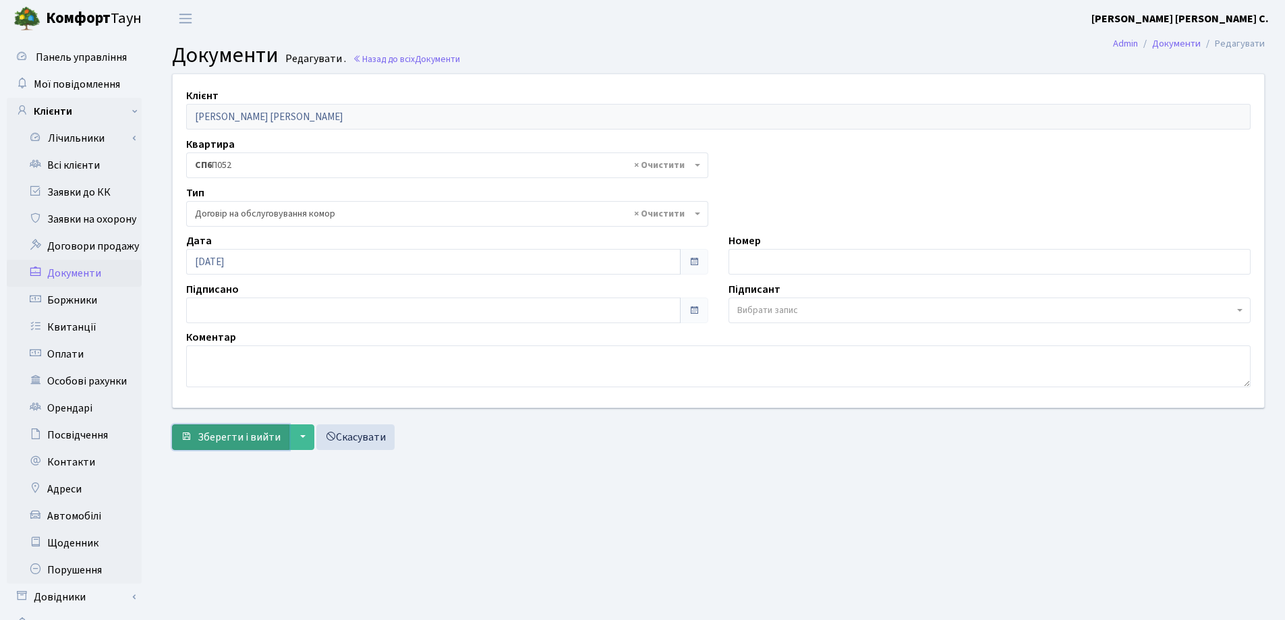
click at [223, 433] on span "Зберегти і вийти" at bounding box center [239, 437] width 83 height 15
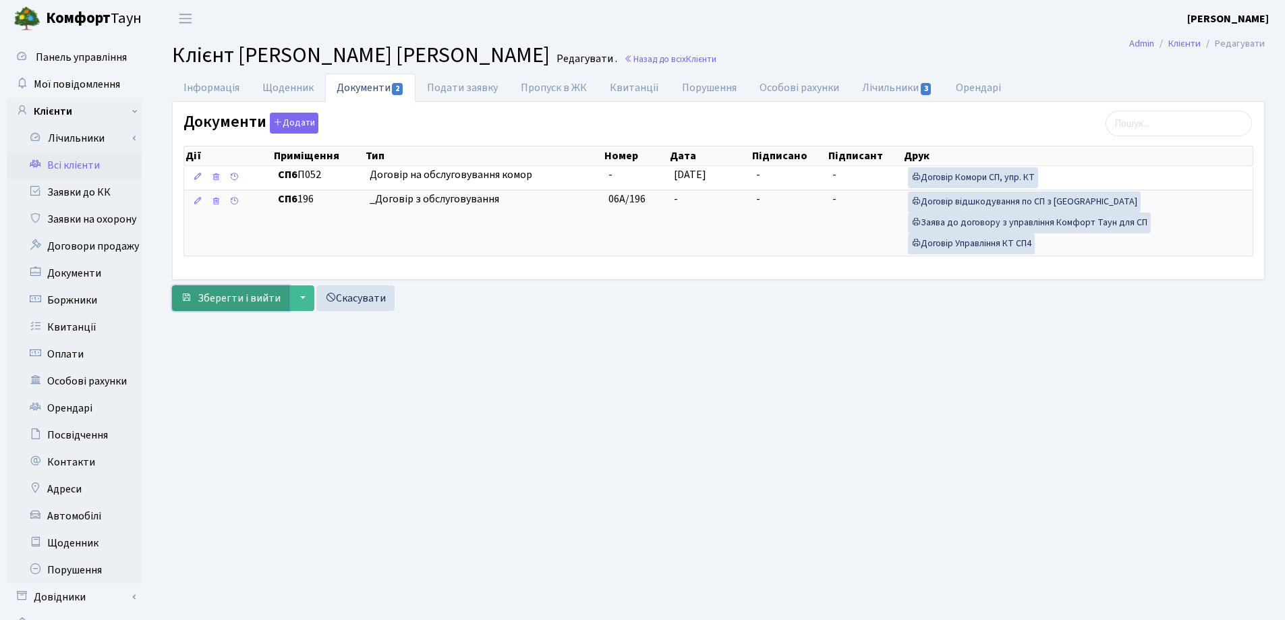
click at [229, 304] on span "Зберегти і вийти" at bounding box center [239, 298] width 83 height 15
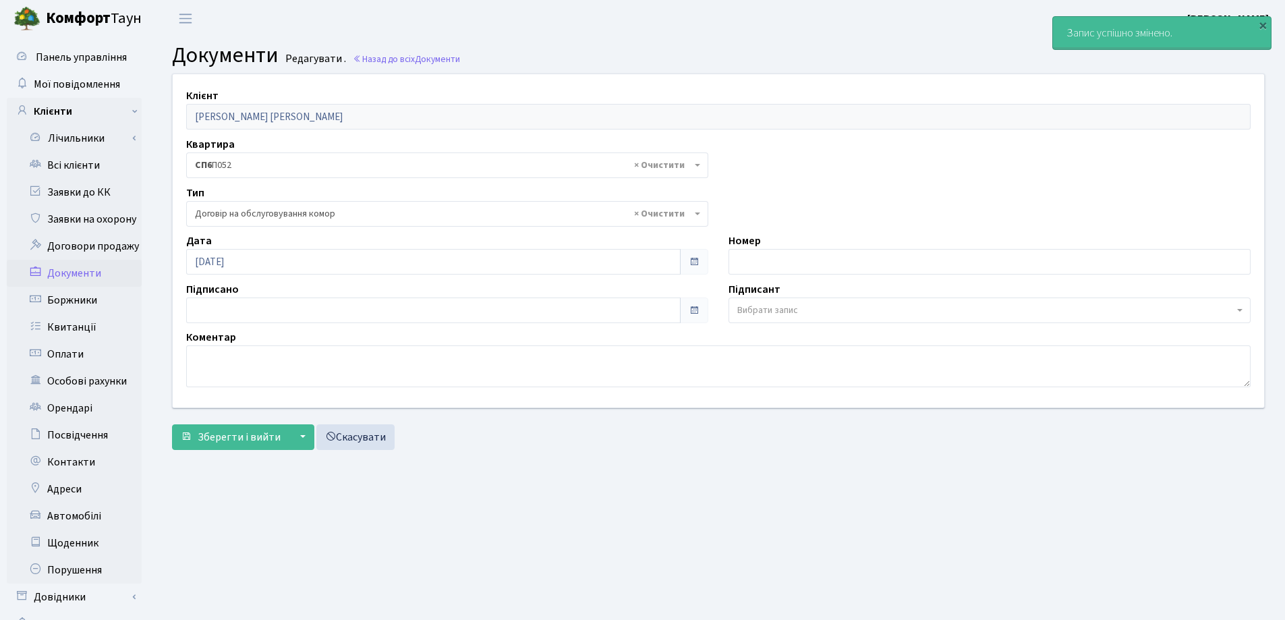
select select "309"
click at [103, 166] on link "Всі клієнти" at bounding box center [74, 165] width 135 height 27
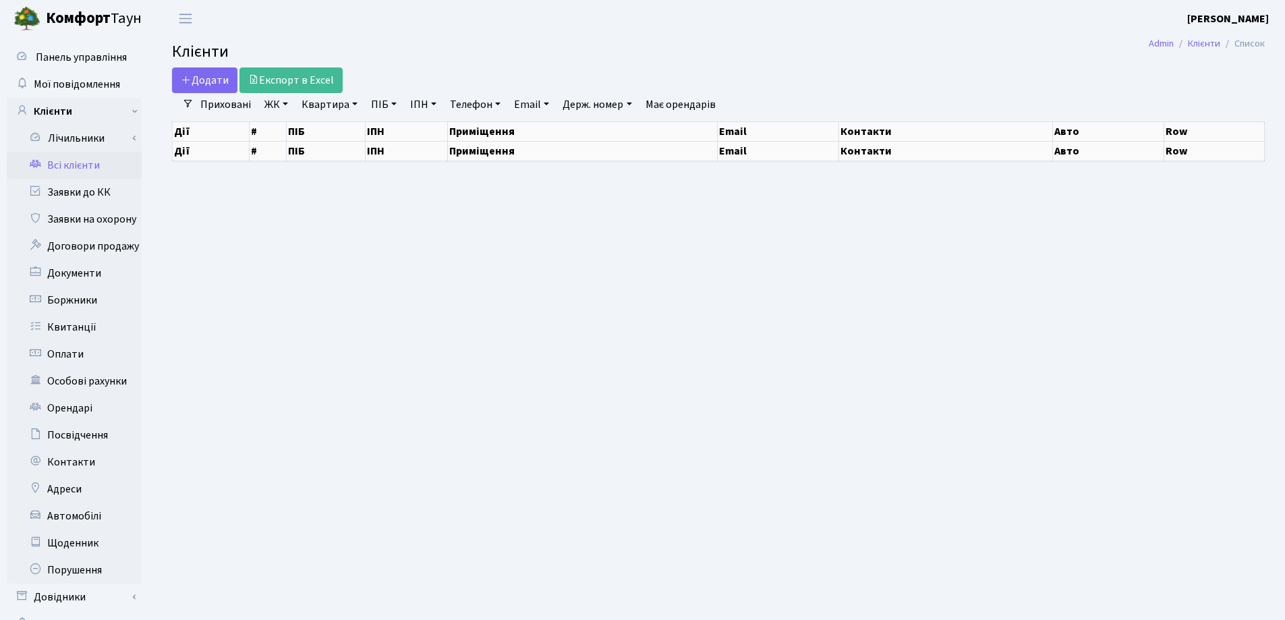
select select "25"
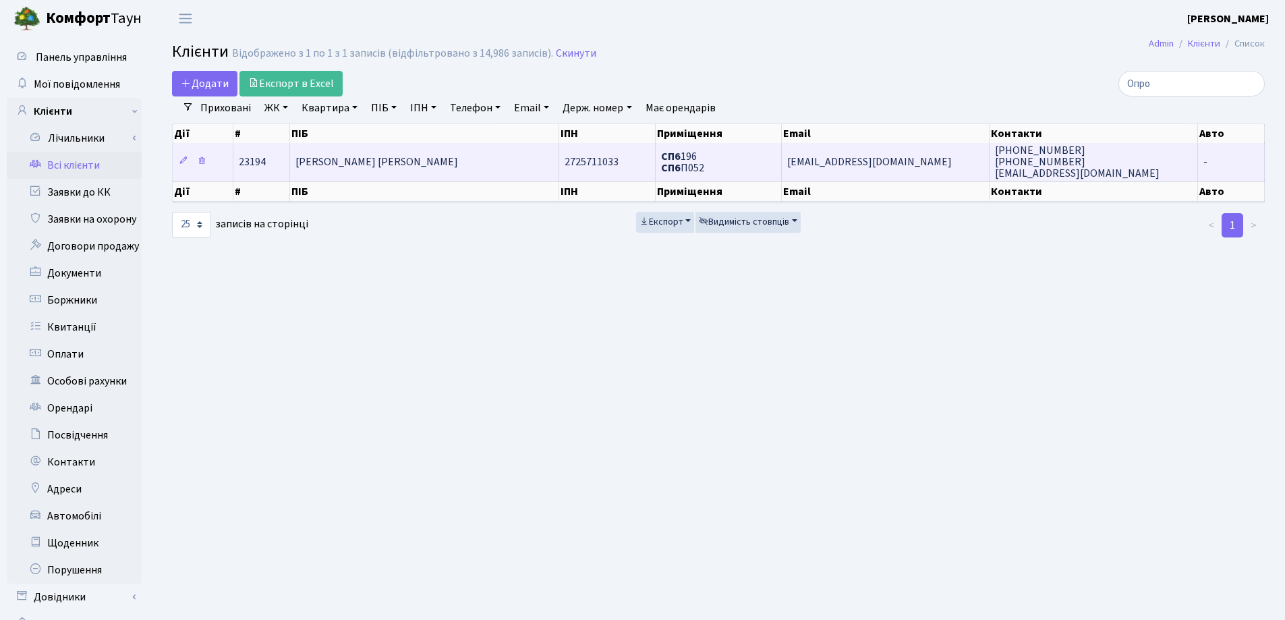
click at [458, 165] on span "[PERSON_NAME] [PERSON_NAME]" at bounding box center [376, 161] width 163 height 15
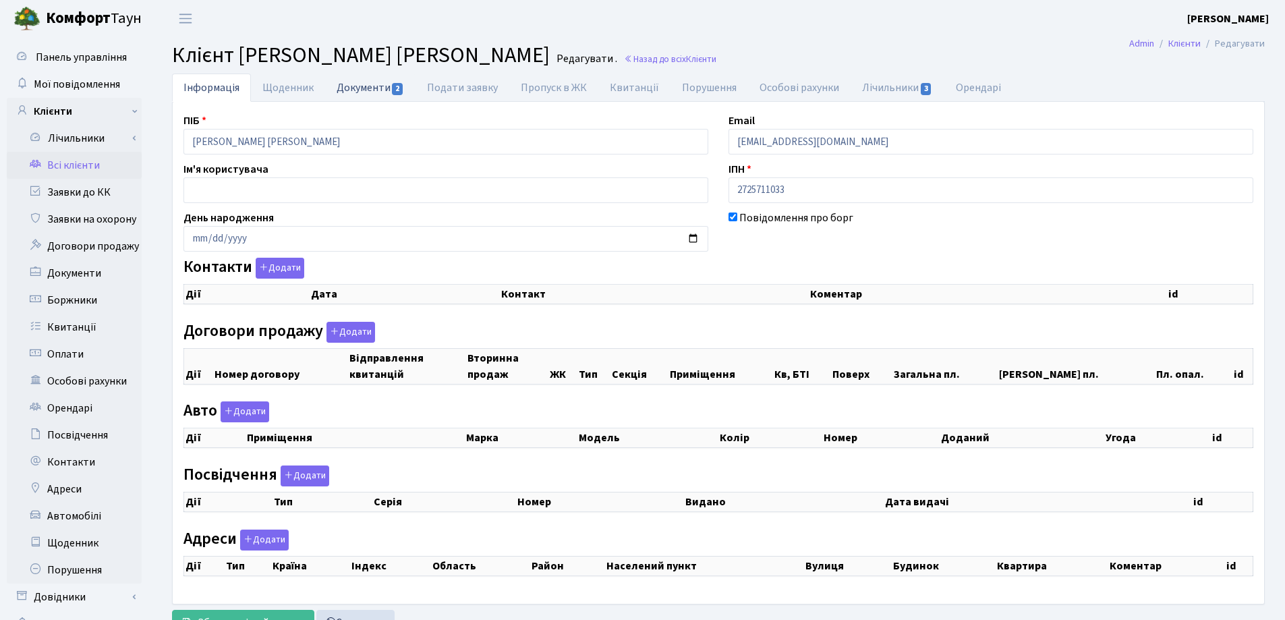
click at [366, 84] on link "Документи 2" at bounding box center [370, 88] width 90 height 28
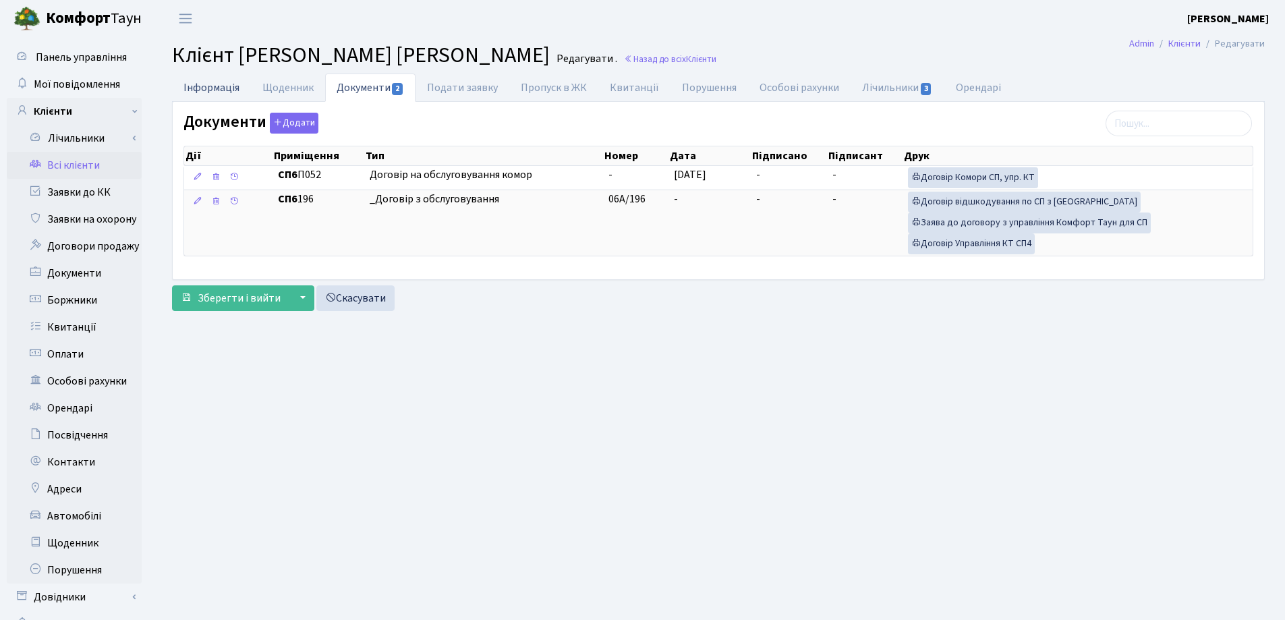
click at [204, 83] on link "Інформація" at bounding box center [211, 88] width 79 height 28
select select "25"
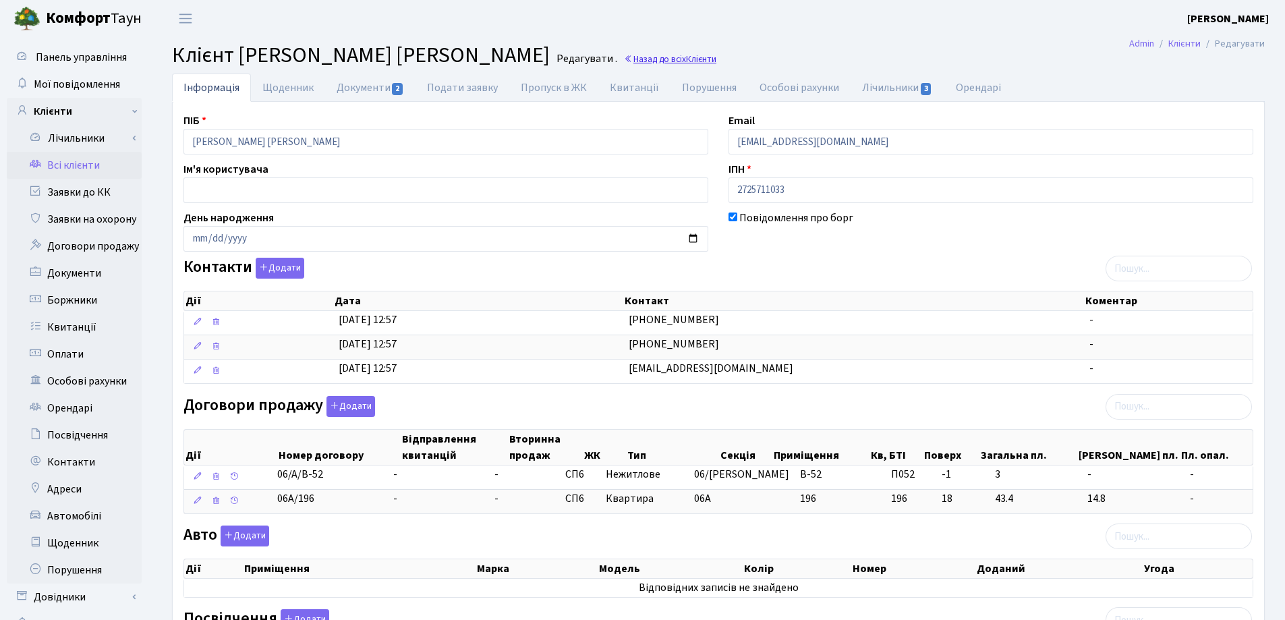
click at [690, 61] on link "Назад до всіх Клієнти" at bounding box center [670, 59] width 92 height 13
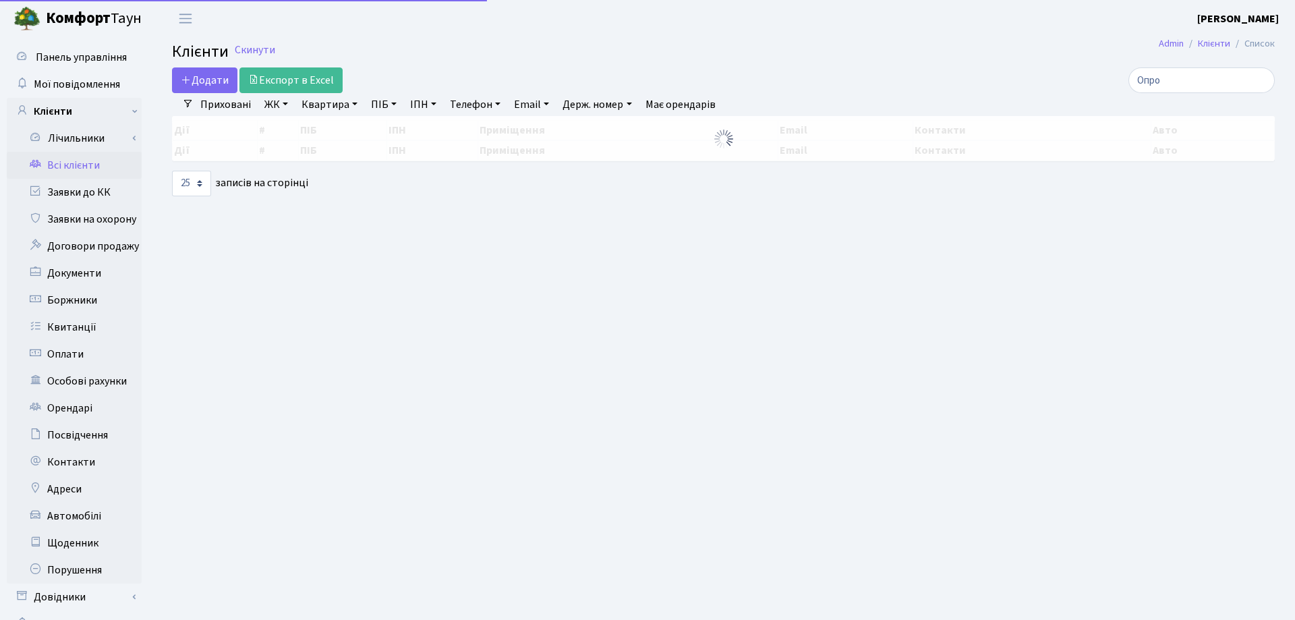
select select "25"
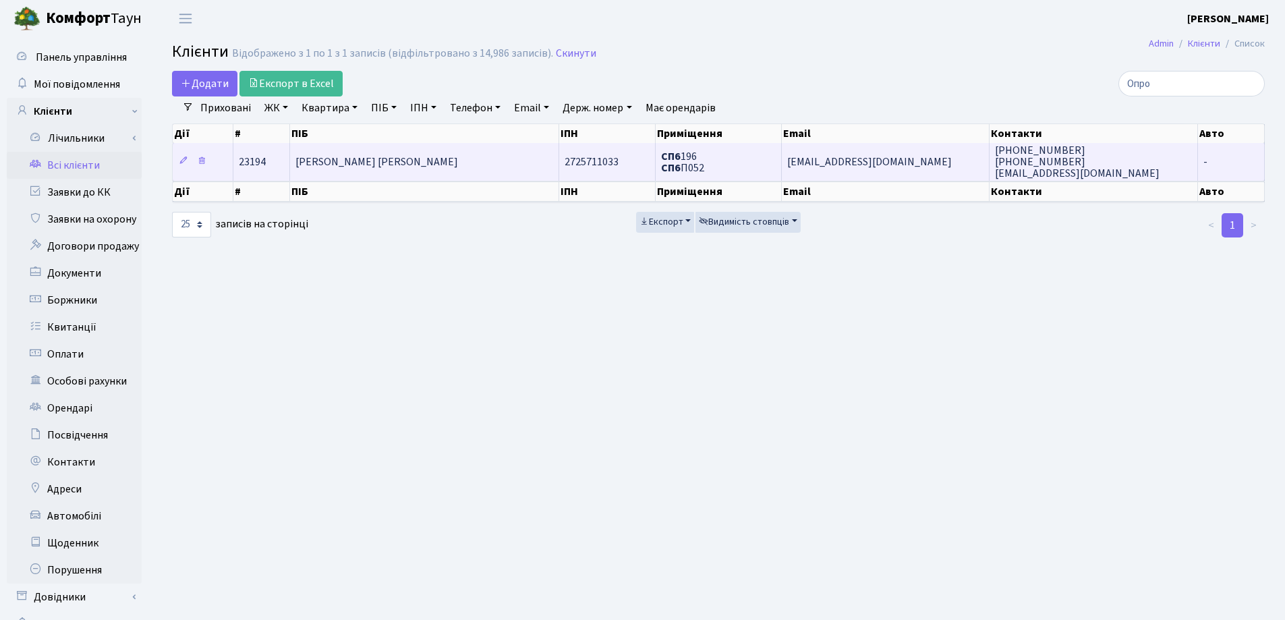
click at [430, 175] on td "[PERSON_NAME] [PERSON_NAME]" at bounding box center [424, 161] width 269 height 37
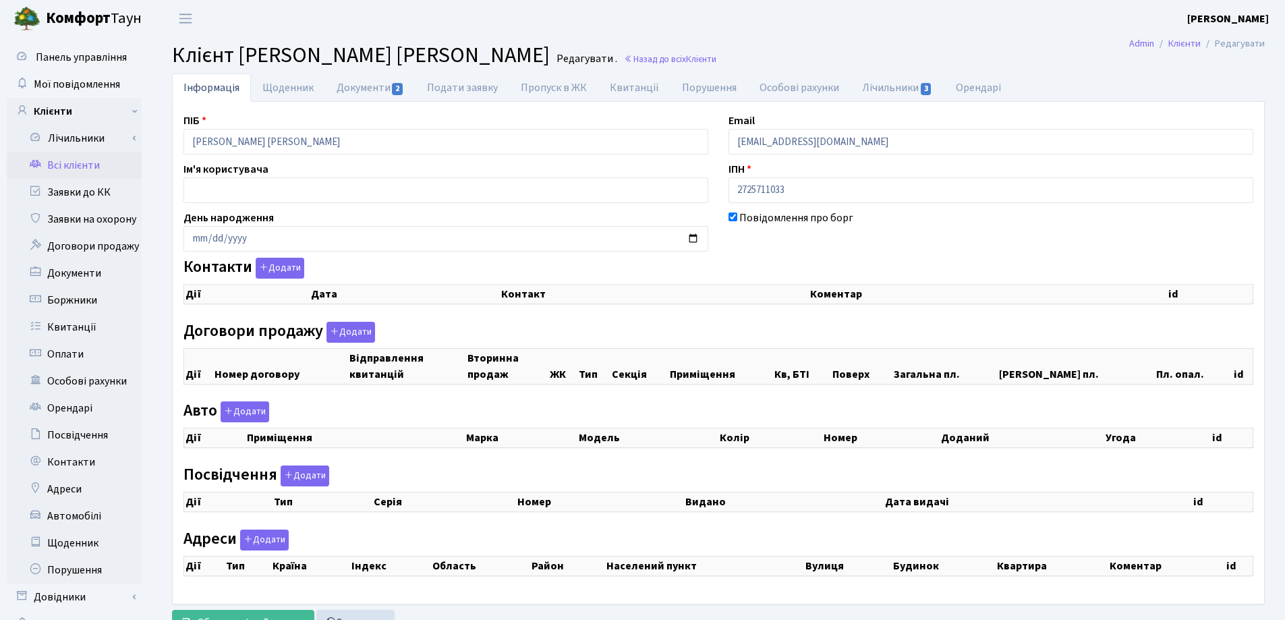
checkbox input "true"
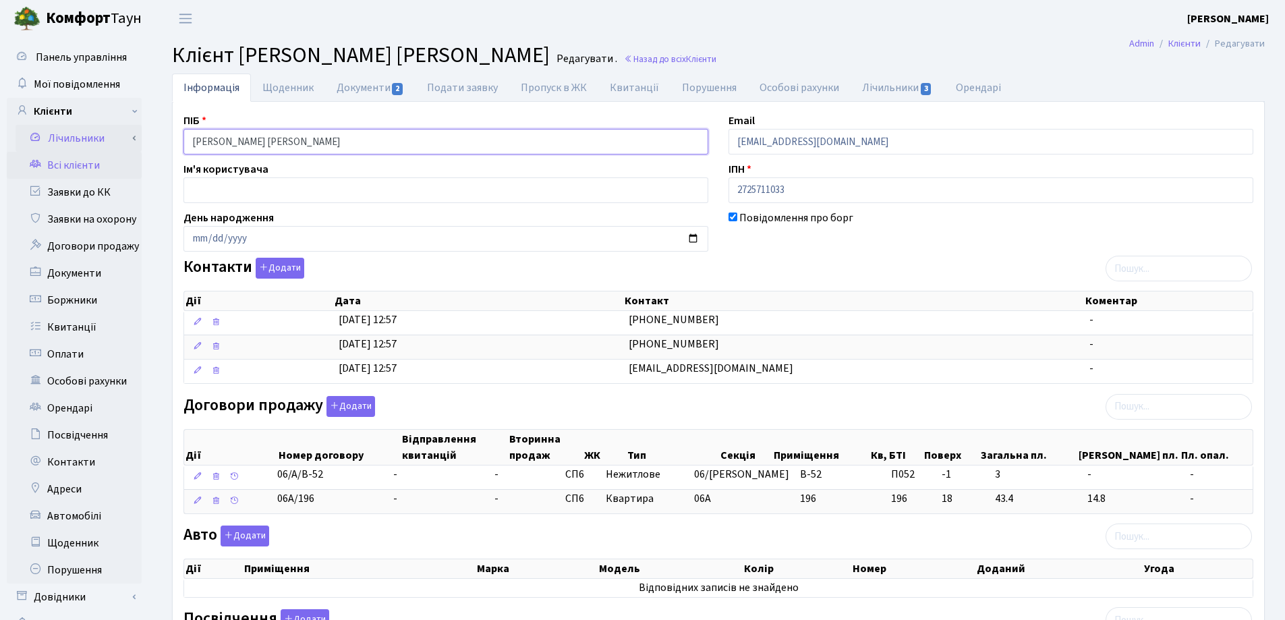
drag, startPoint x: 445, startPoint y: 144, endPoint x: 116, endPoint y: 142, distance: 328.5
click at [116, 142] on div "Панель управління Мої повідомлення Клієнти Лічильники Показання" at bounding box center [642, 522] width 1285 height 970
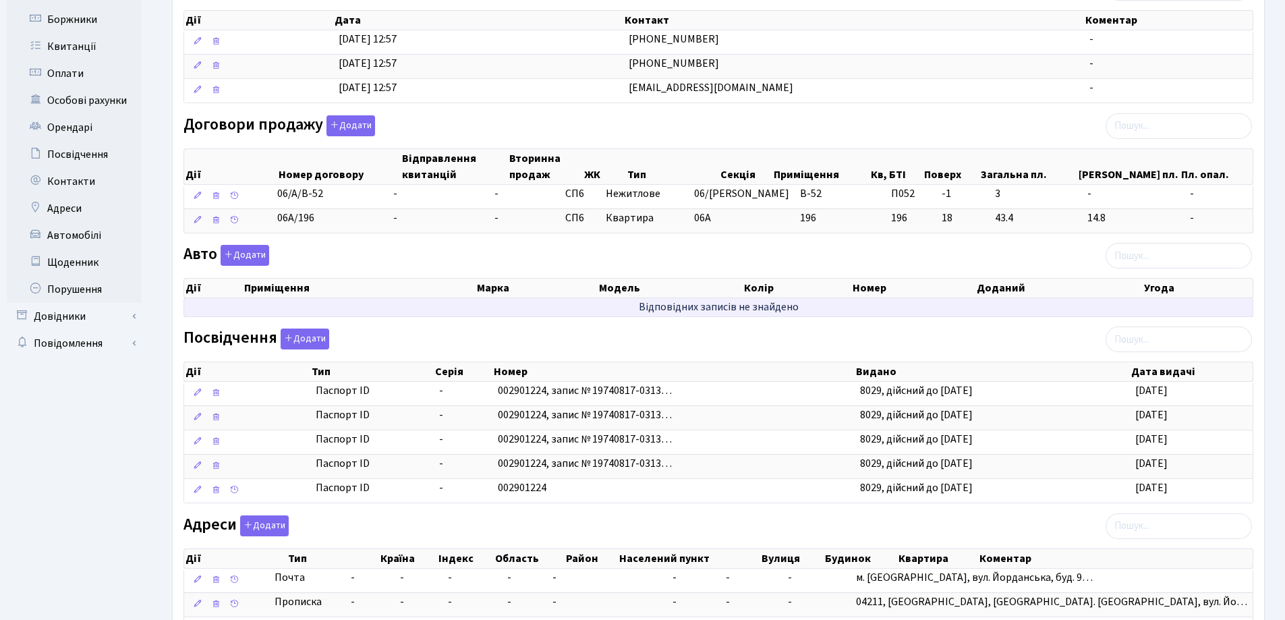
scroll to position [405, 0]
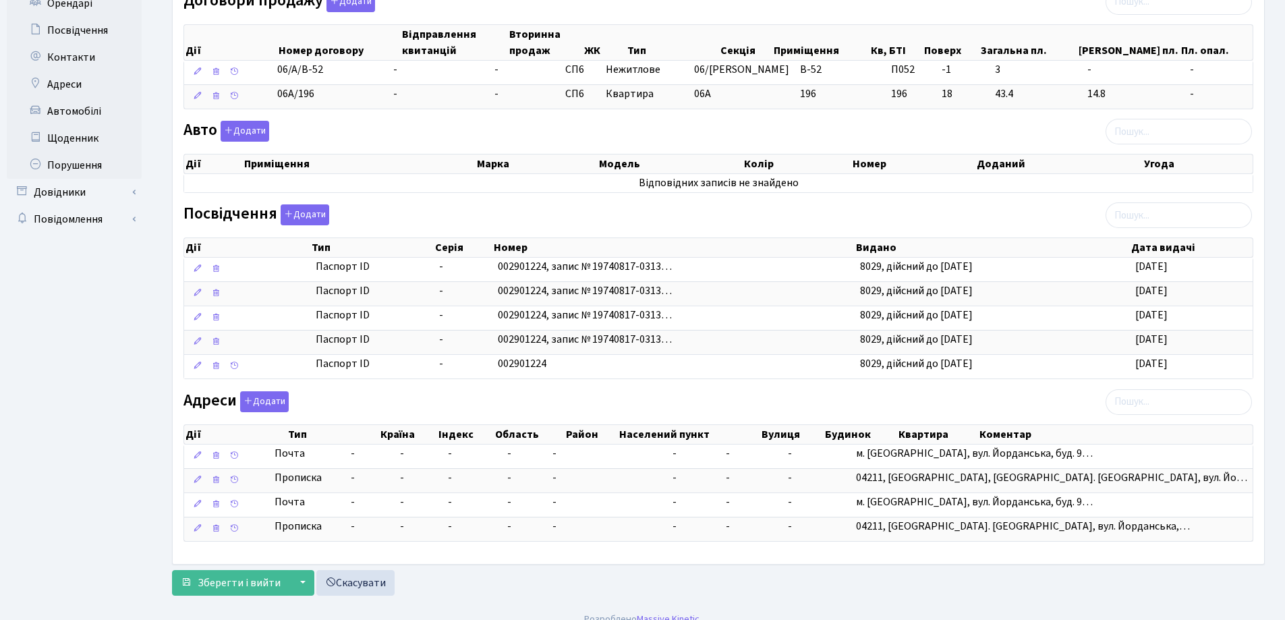
click at [947, 584] on div "Зберегти і вийти ▼ Зберегти та продовжити редагування Зберегти та створити Скас…" at bounding box center [718, 583] width 1093 height 26
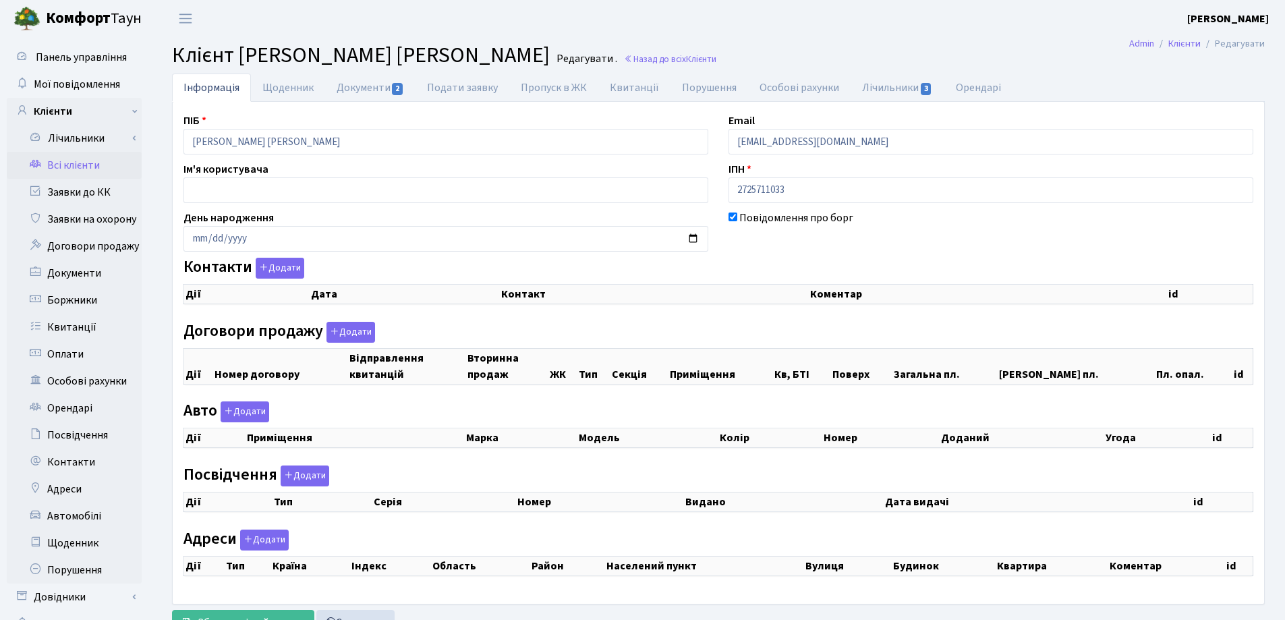
checkbox input "true"
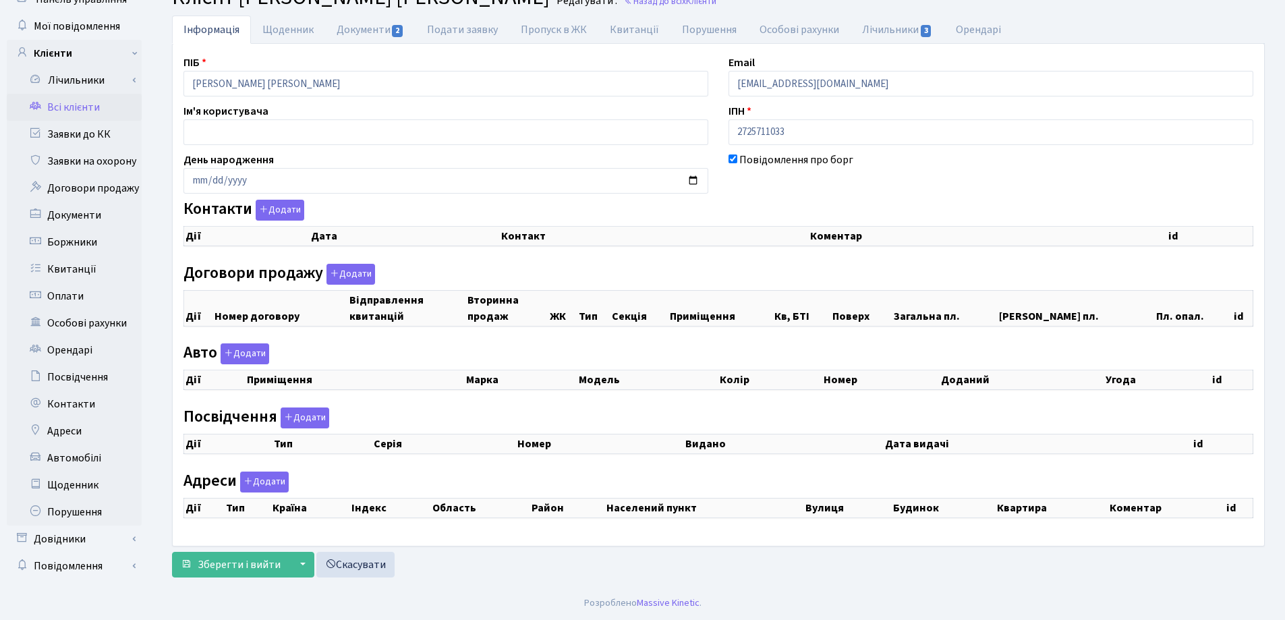
select select "25"
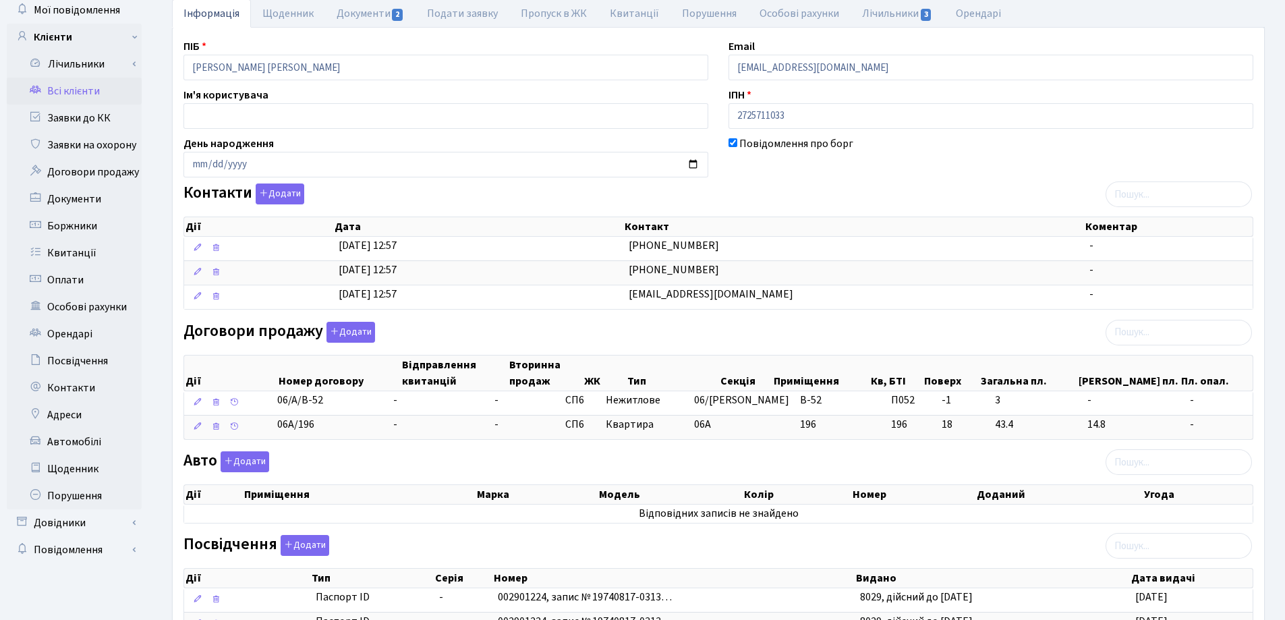
scroll to position [0, 0]
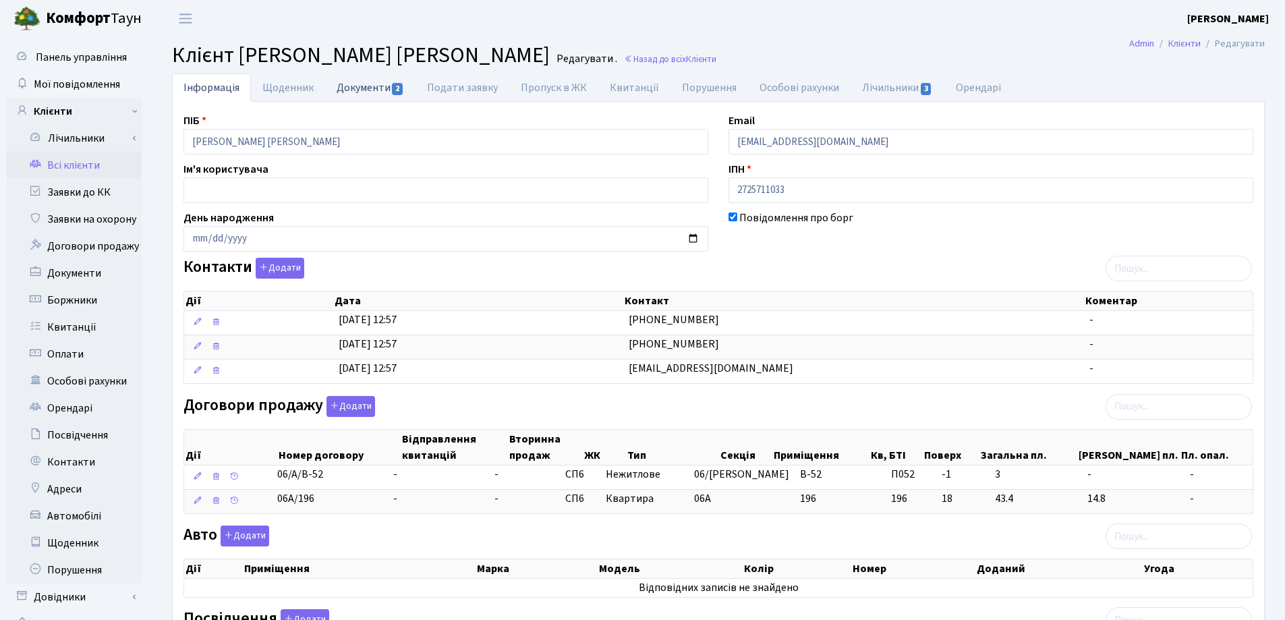
click at [358, 88] on link "Документи 2" at bounding box center [370, 88] width 90 height 28
select select "25"
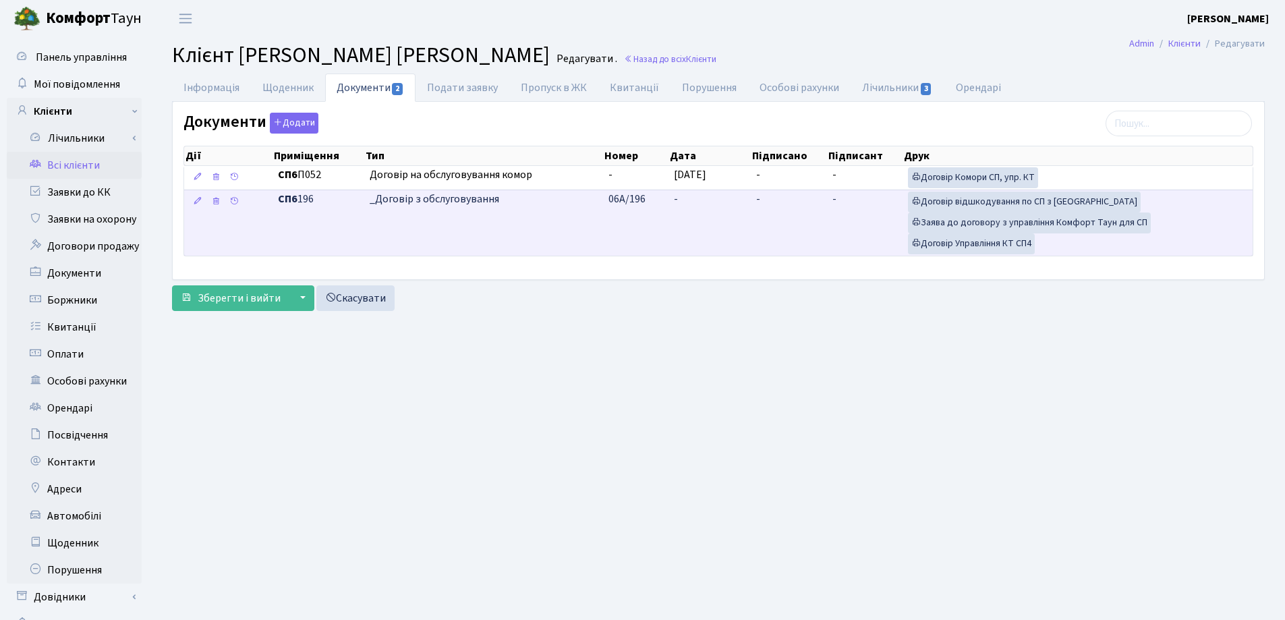
click at [705, 194] on td "-" at bounding box center [710, 223] width 82 height 66
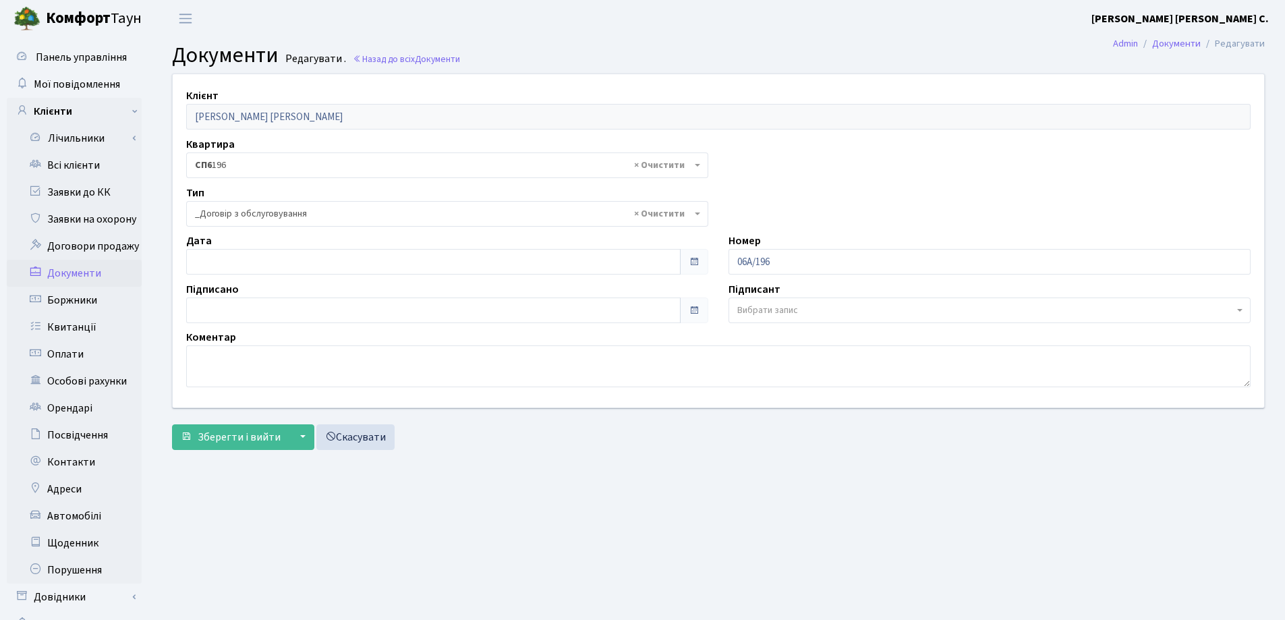
select select "289"
type input "10.09.2025"
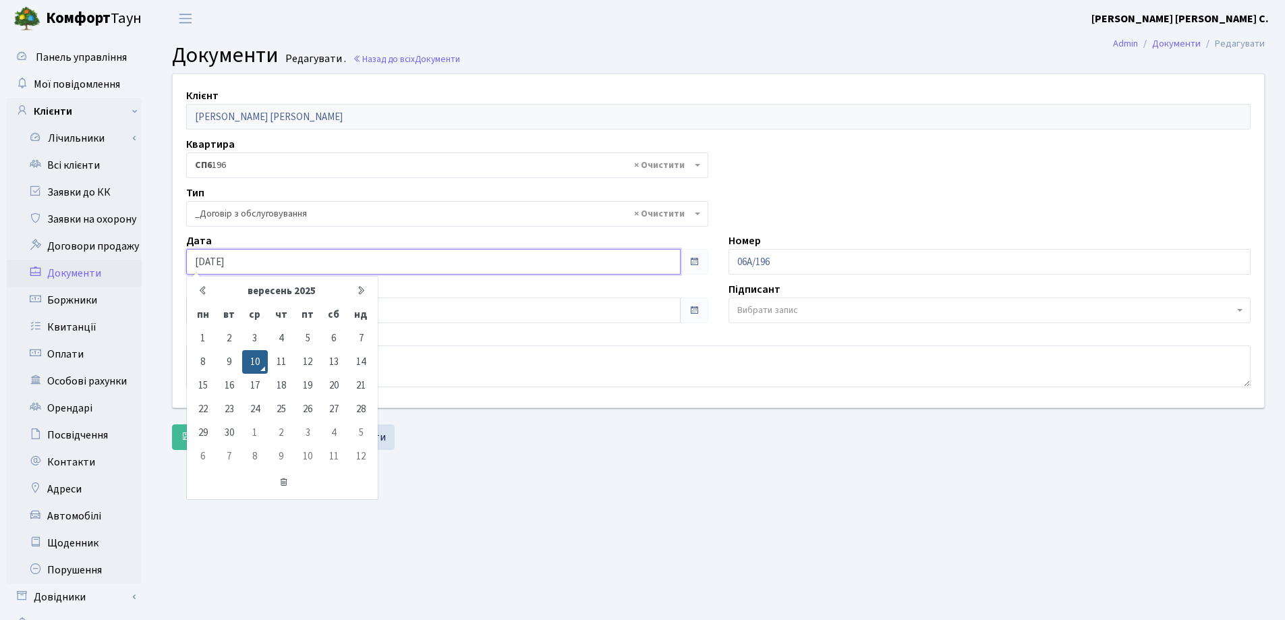
click at [284, 263] on input "10.09.2025" at bounding box center [433, 262] width 494 height 26
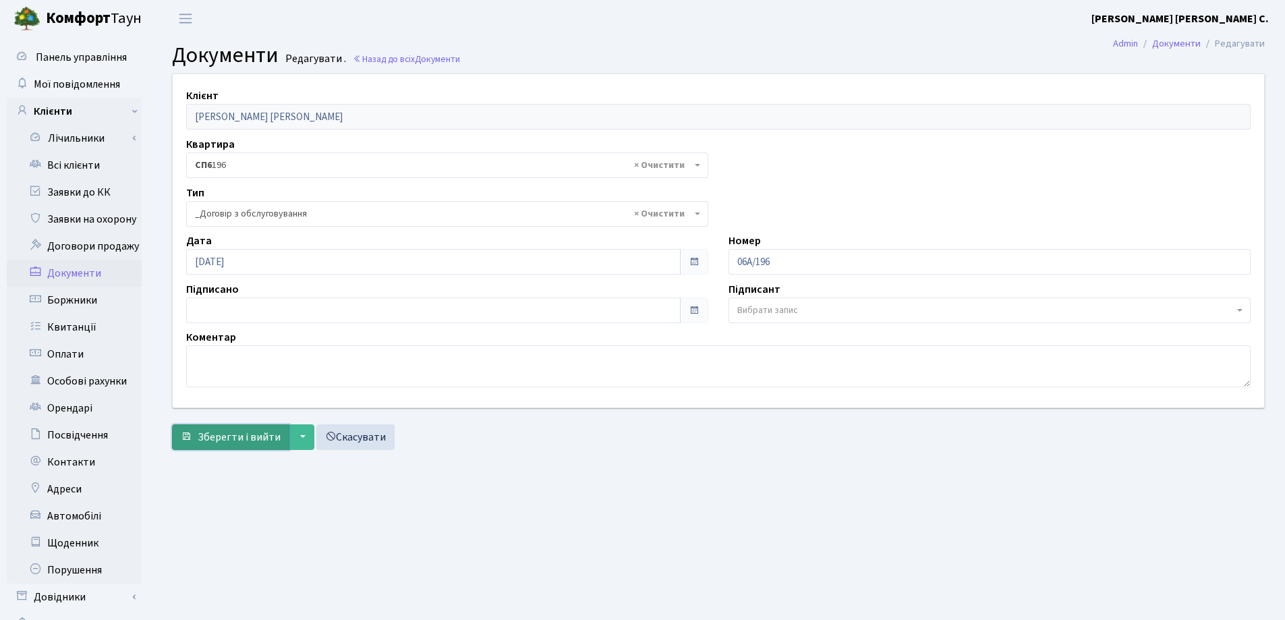
click at [231, 434] on span "Зберегти і вийти" at bounding box center [239, 437] width 83 height 15
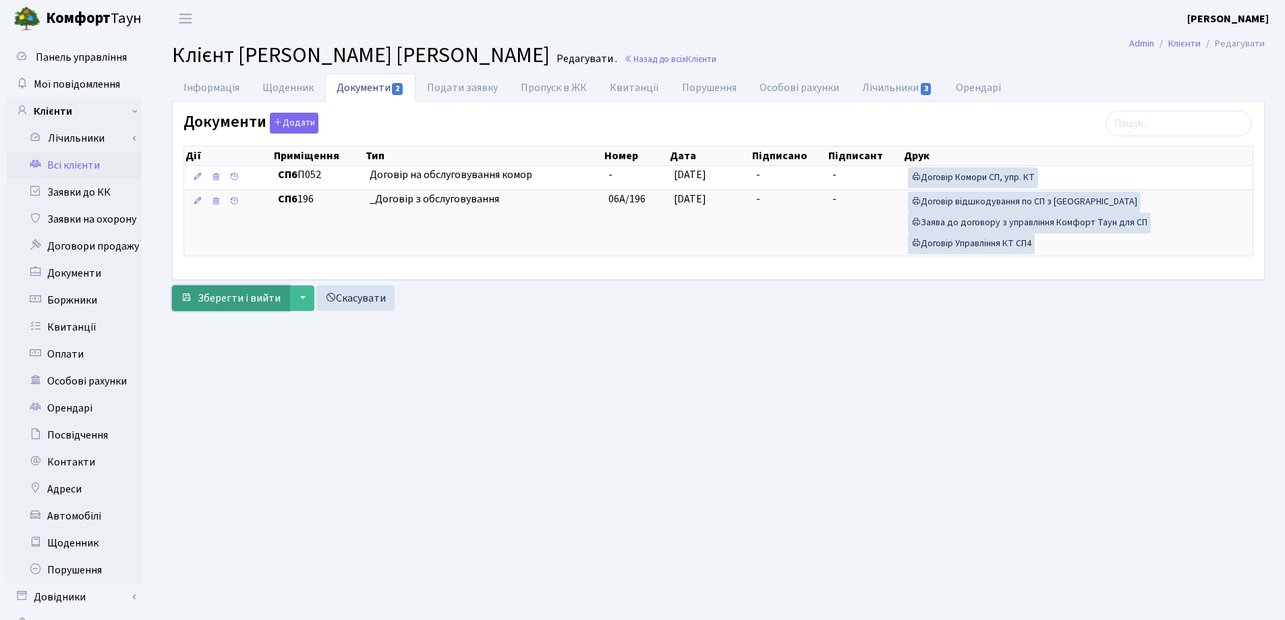
click at [219, 299] on span "Зберегти і вийти" at bounding box center [239, 298] width 83 height 15
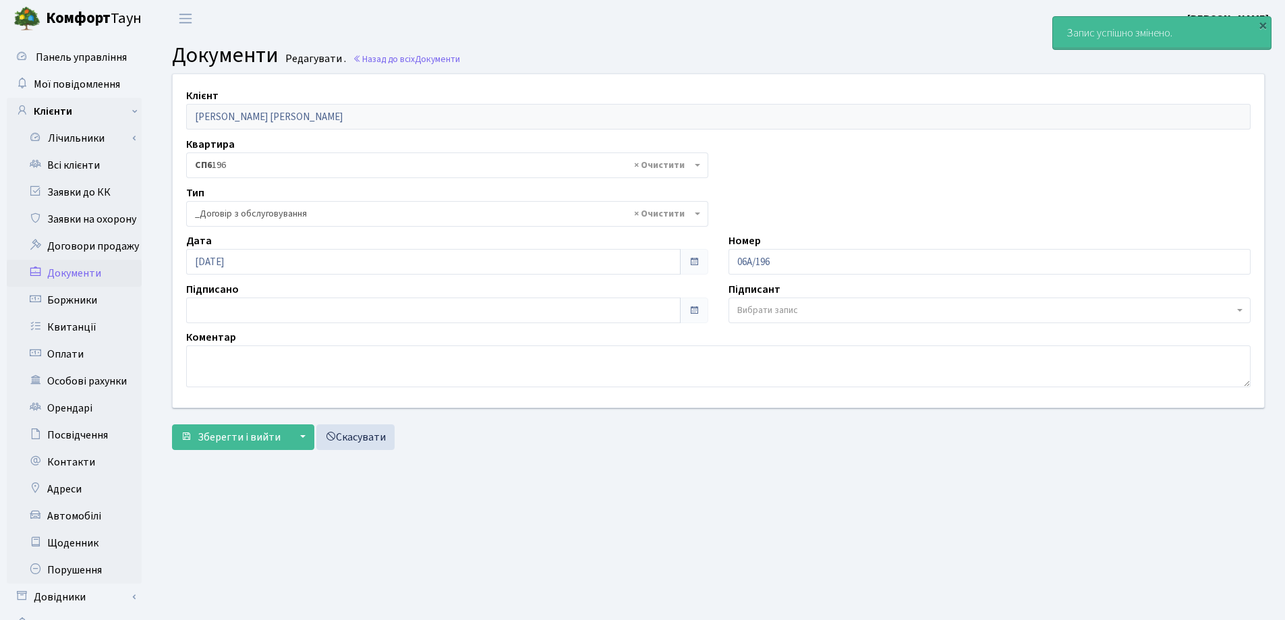
select select "289"
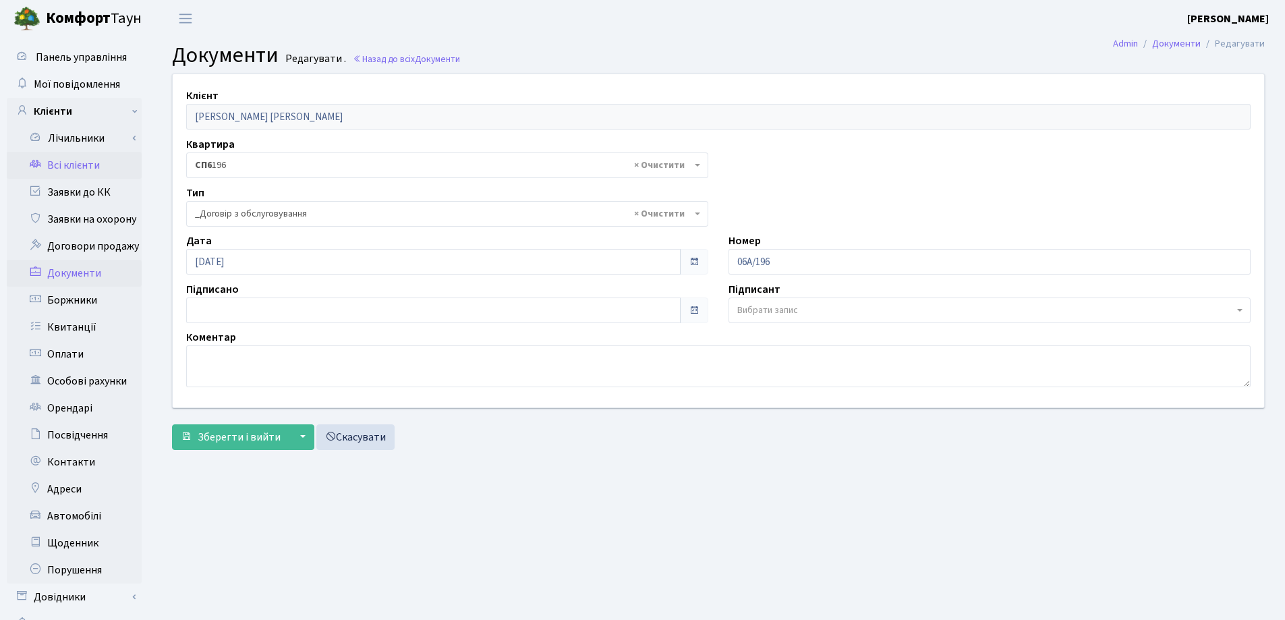
click at [89, 165] on link "Всі клієнти" at bounding box center [74, 165] width 135 height 27
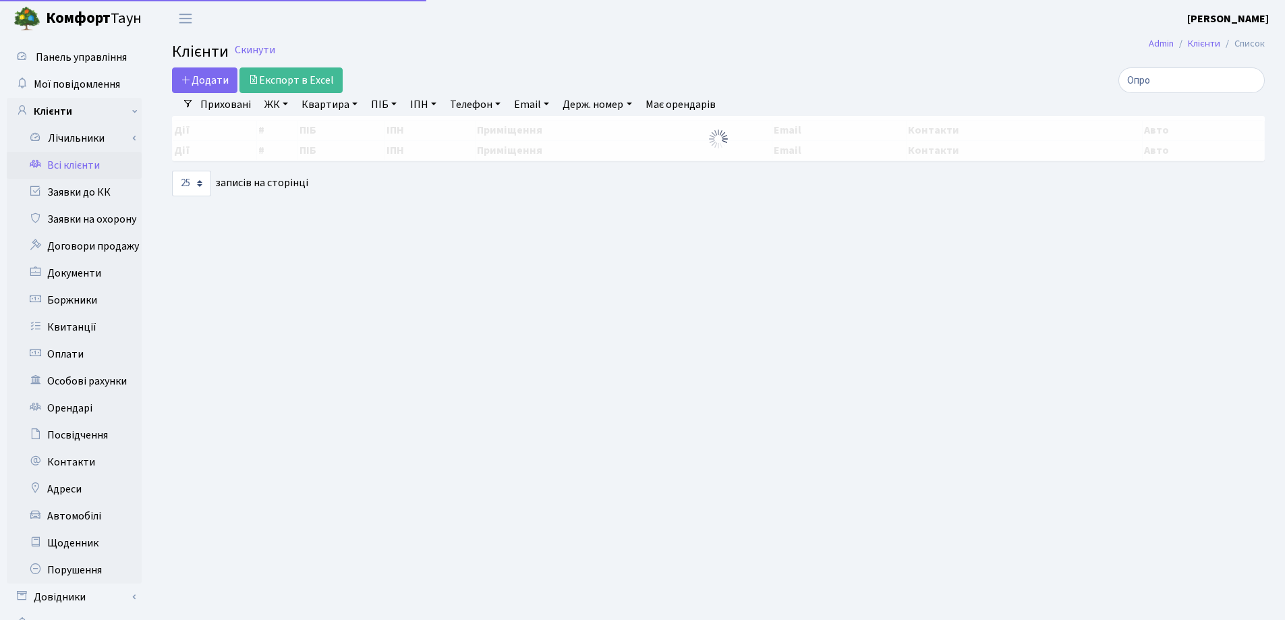
select select "25"
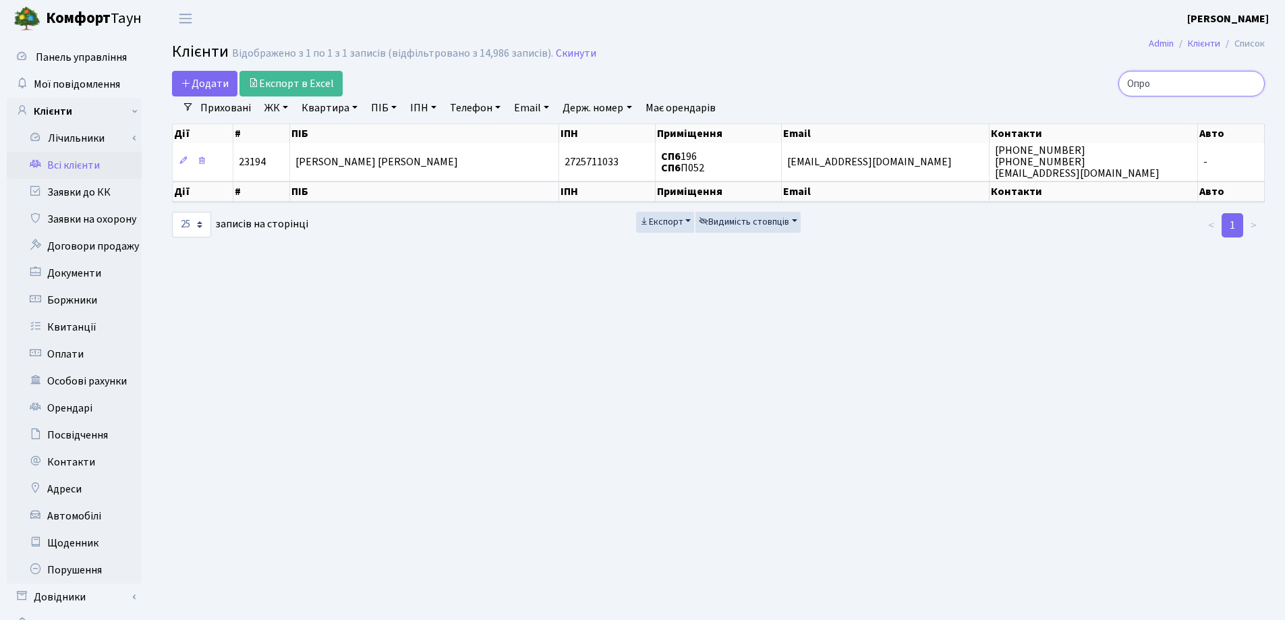
click at [1248, 84] on input "Опро" at bounding box center [1192, 84] width 146 height 26
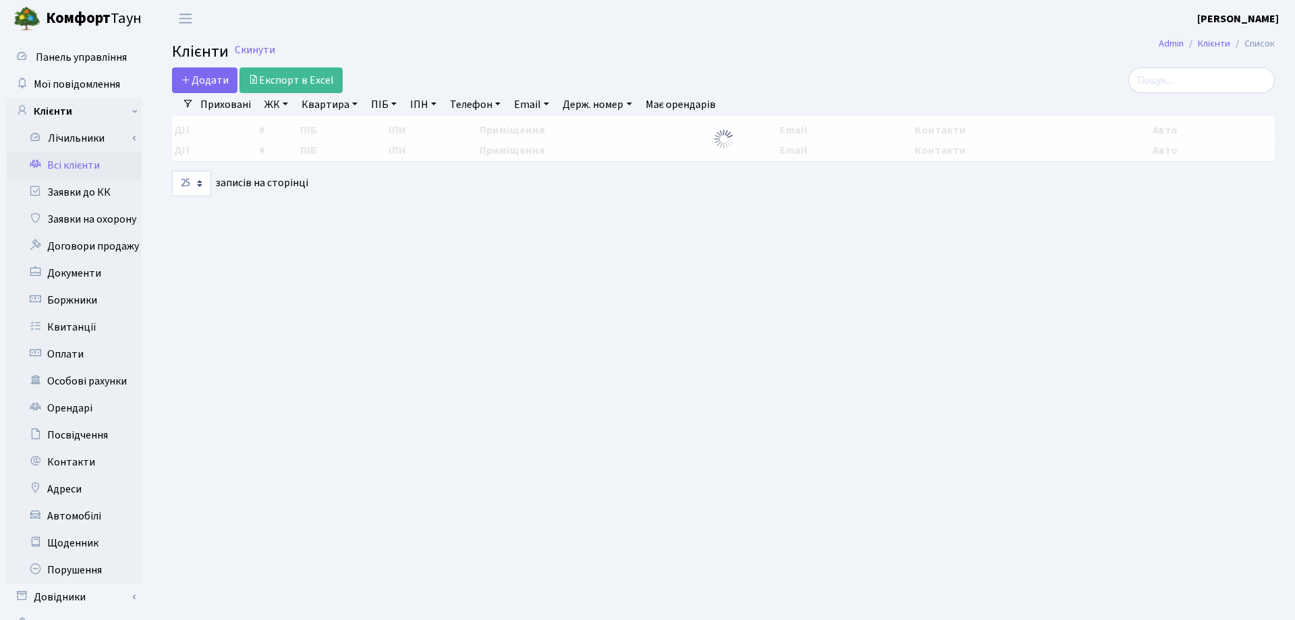
select select "25"
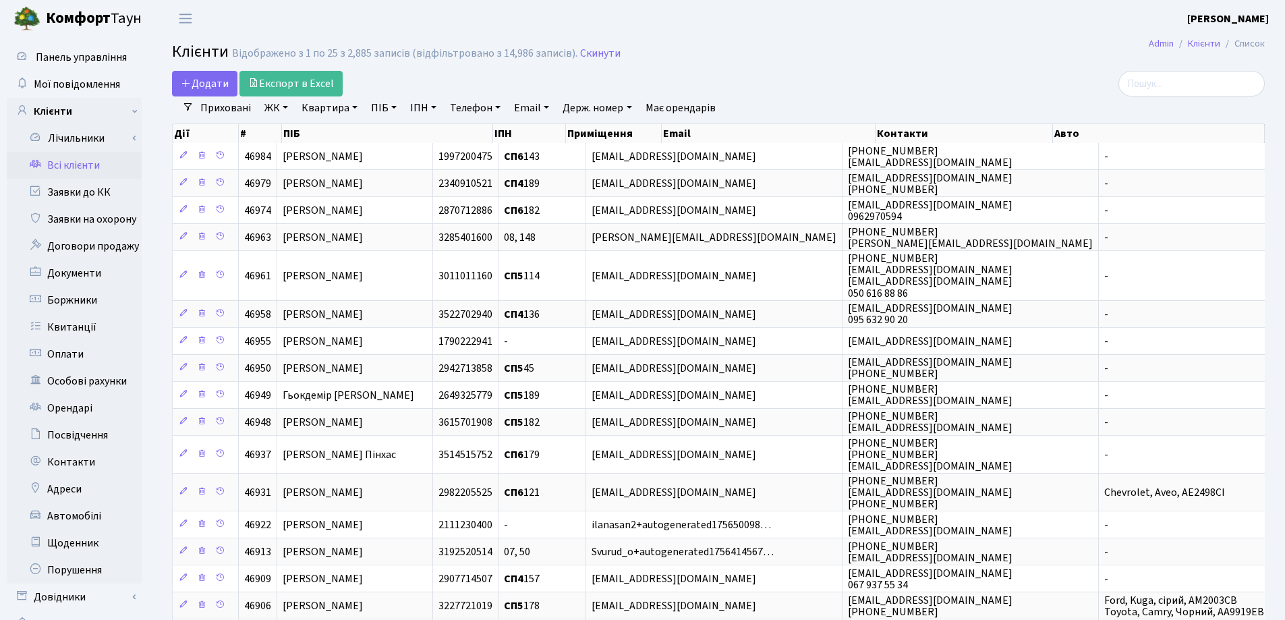
click at [737, 57] on h2 "Клієнти Відображено з 1 по 25 з 2,885 записів (відфільтровано з 14,986 записів)…" at bounding box center [718, 54] width 1093 height 23
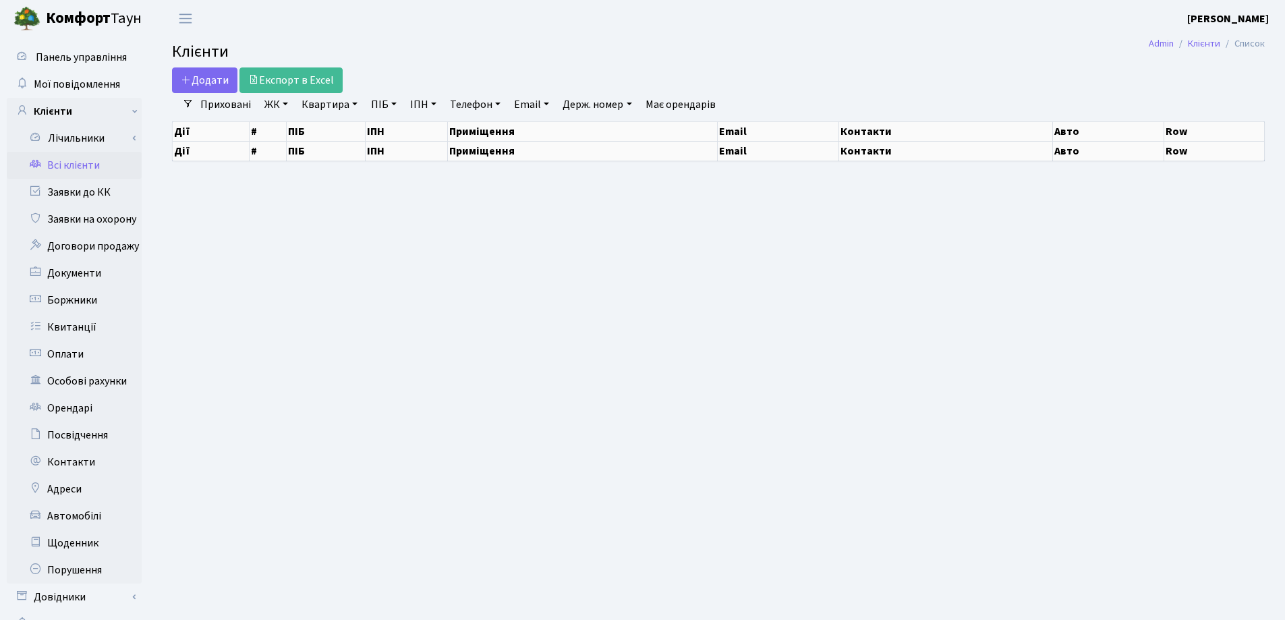
select select "25"
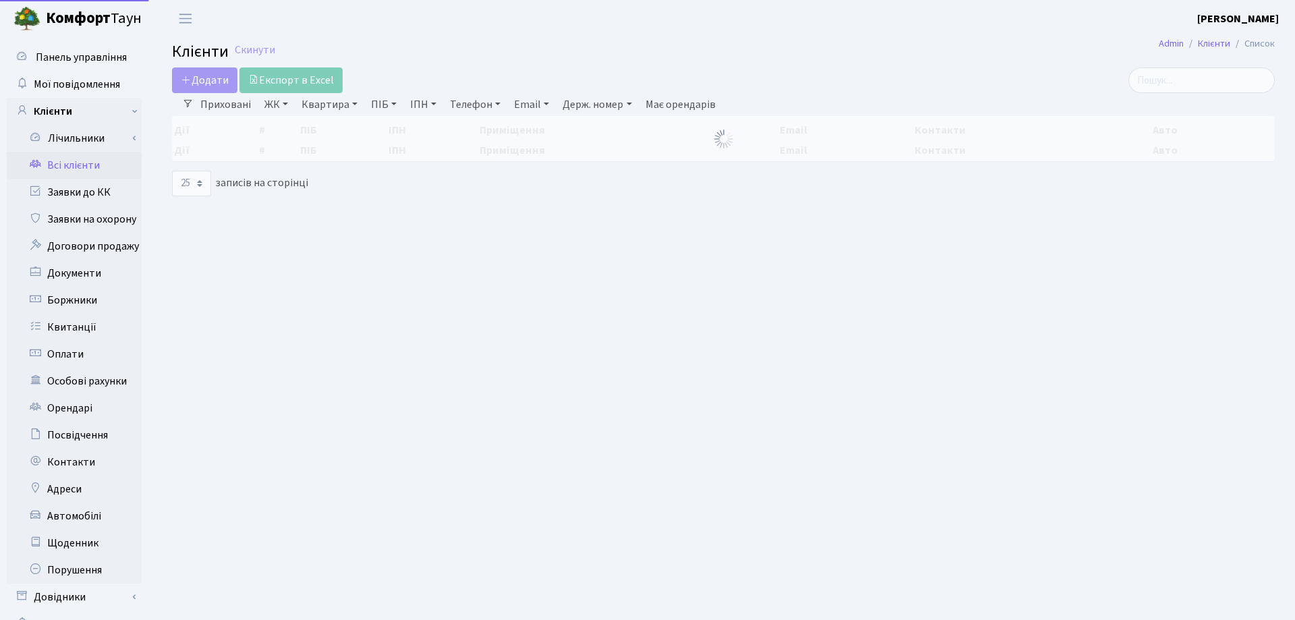
select select "25"
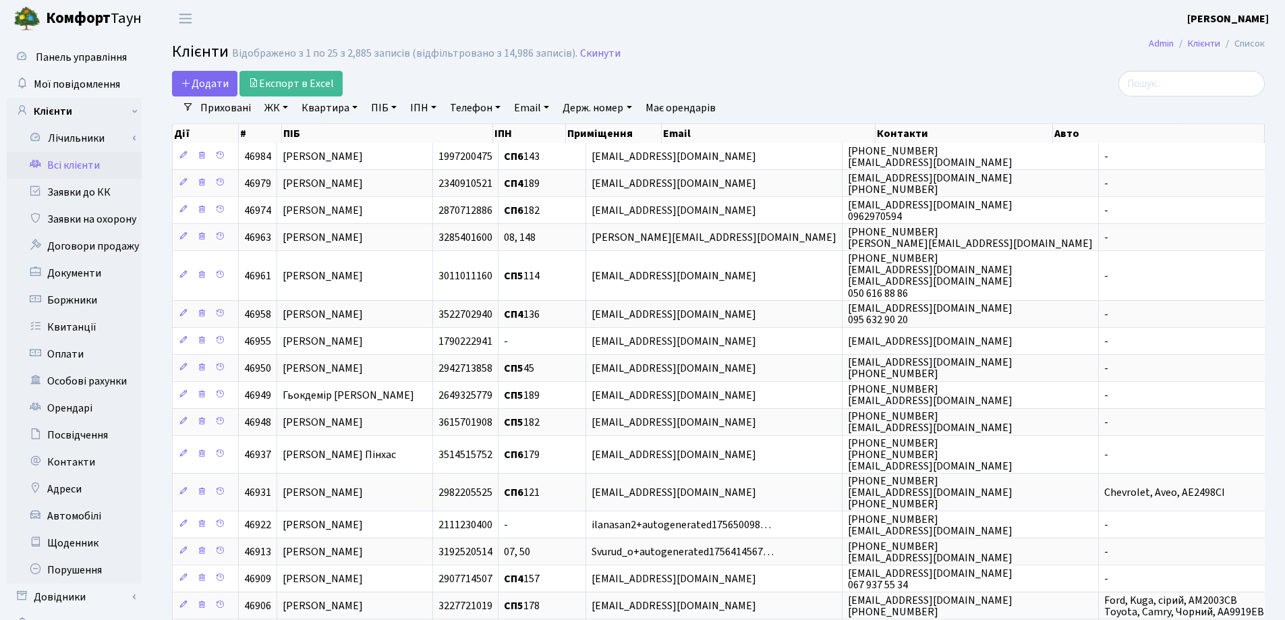
click at [353, 106] on link "Квартира" at bounding box center [329, 107] width 67 height 23
type input "122"
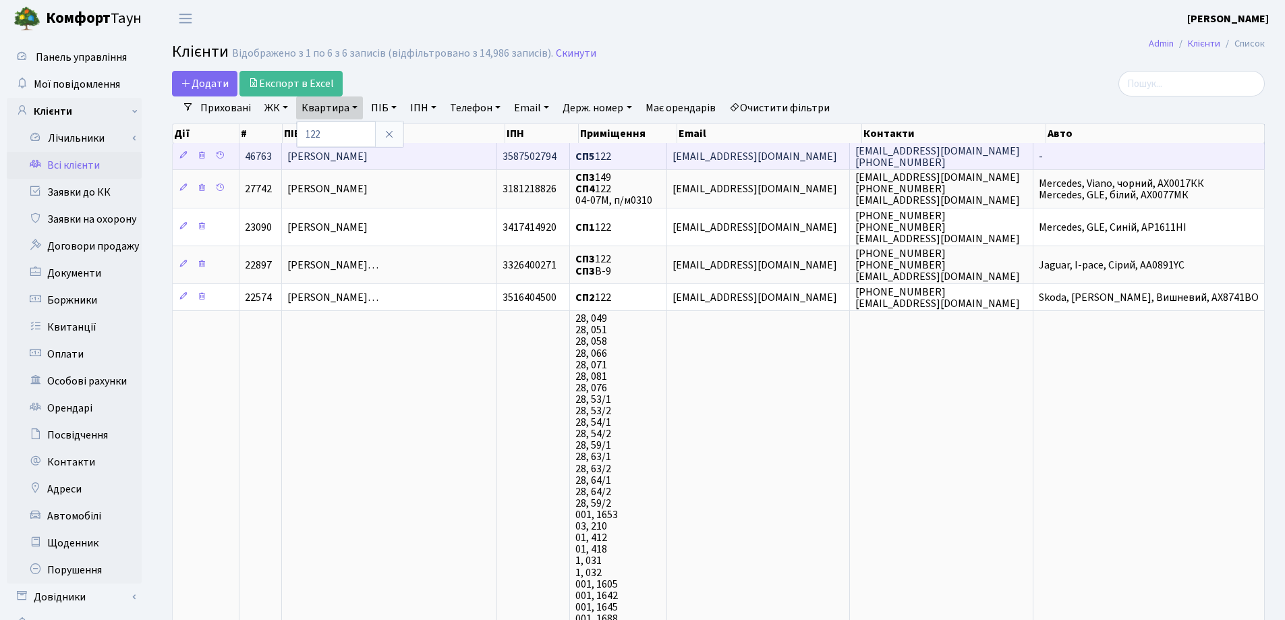
click at [314, 156] on span "[PERSON_NAME]" at bounding box center [327, 156] width 80 height 15
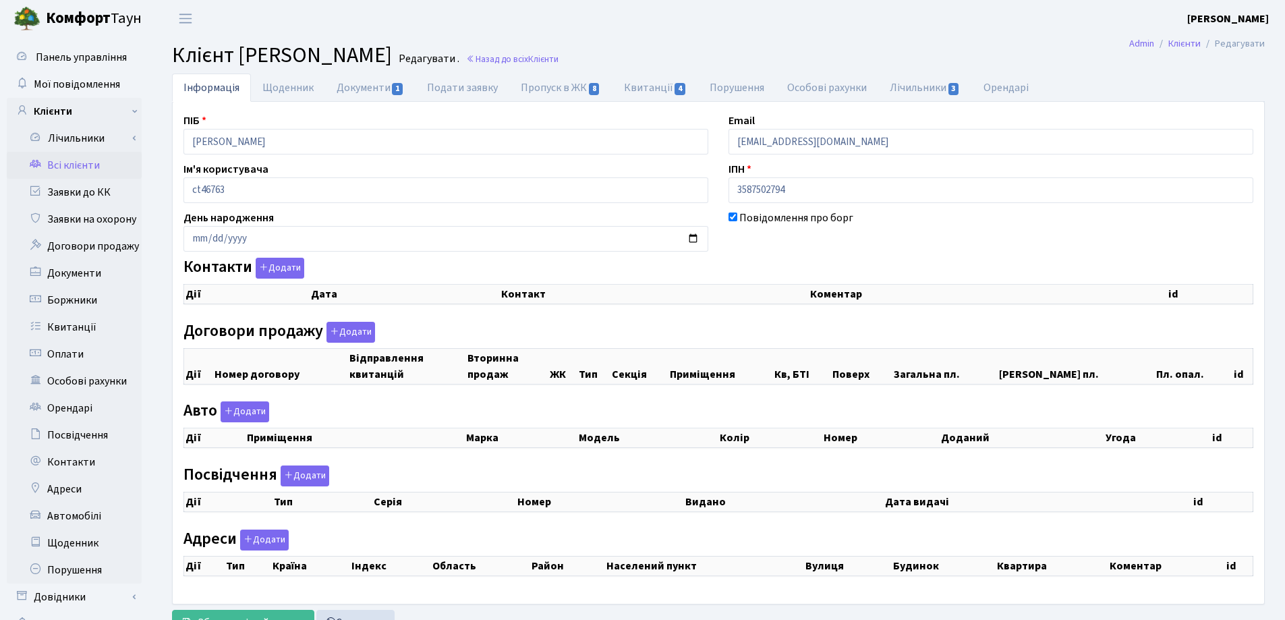
checkbox input "true"
select select "25"
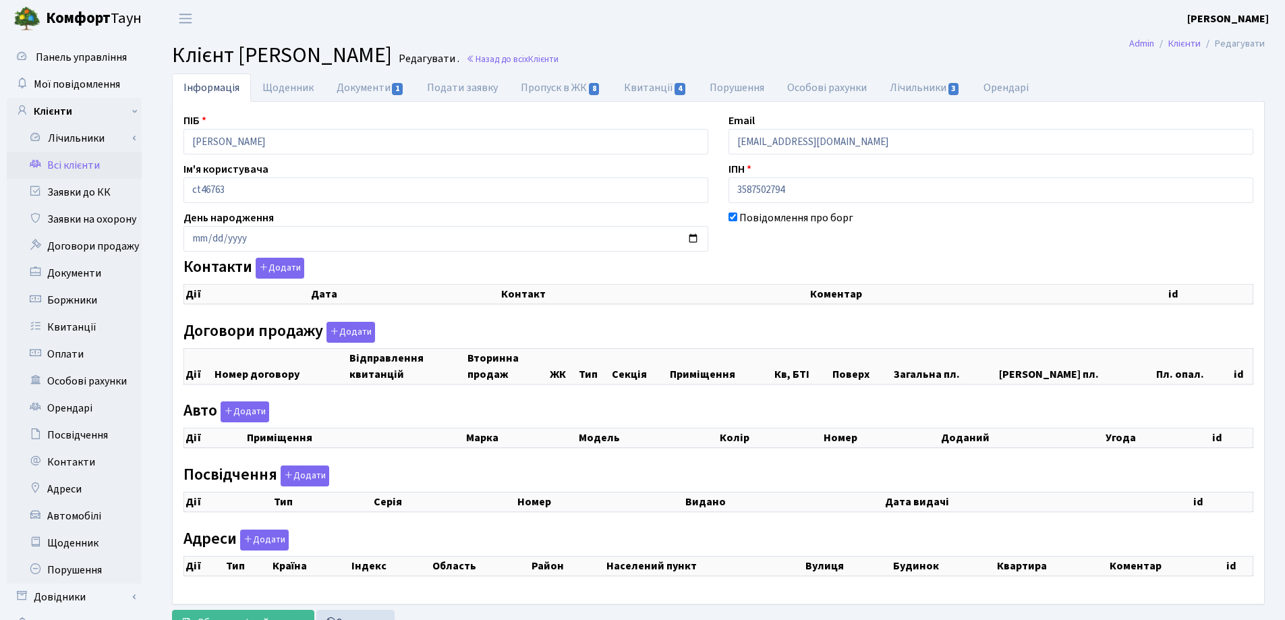
select select "25"
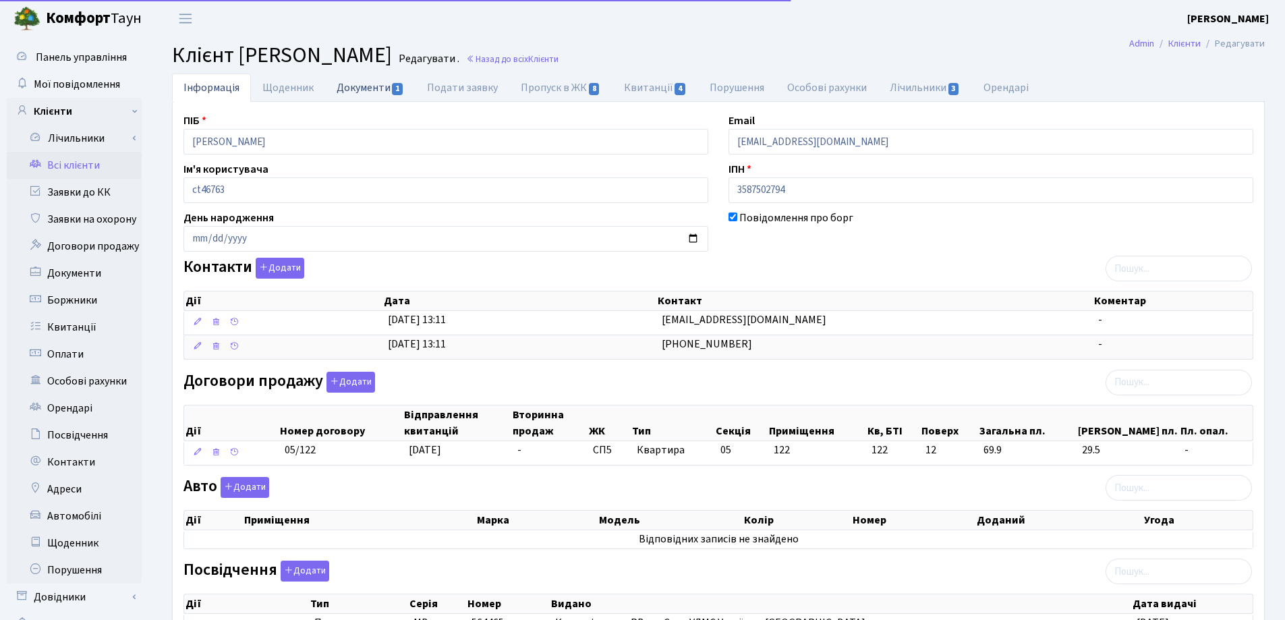
click at [358, 87] on link "Документи 1" at bounding box center [370, 88] width 90 height 28
select select "25"
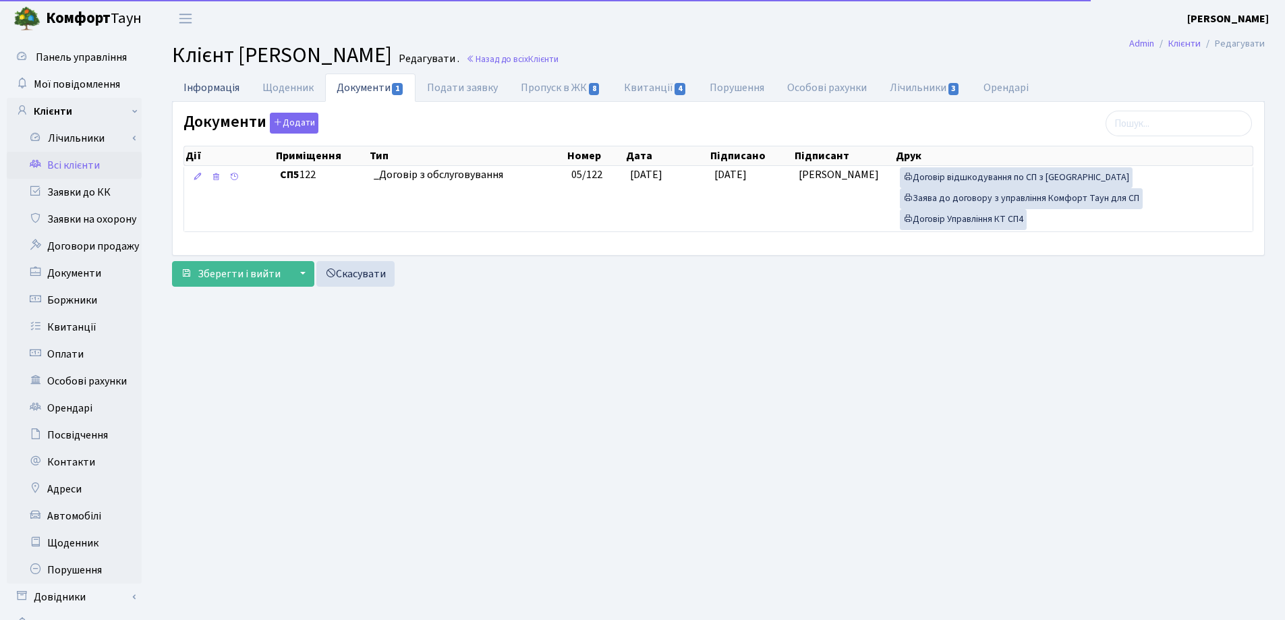
click at [207, 86] on link "Інформація" at bounding box center [211, 88] width 79 height 28
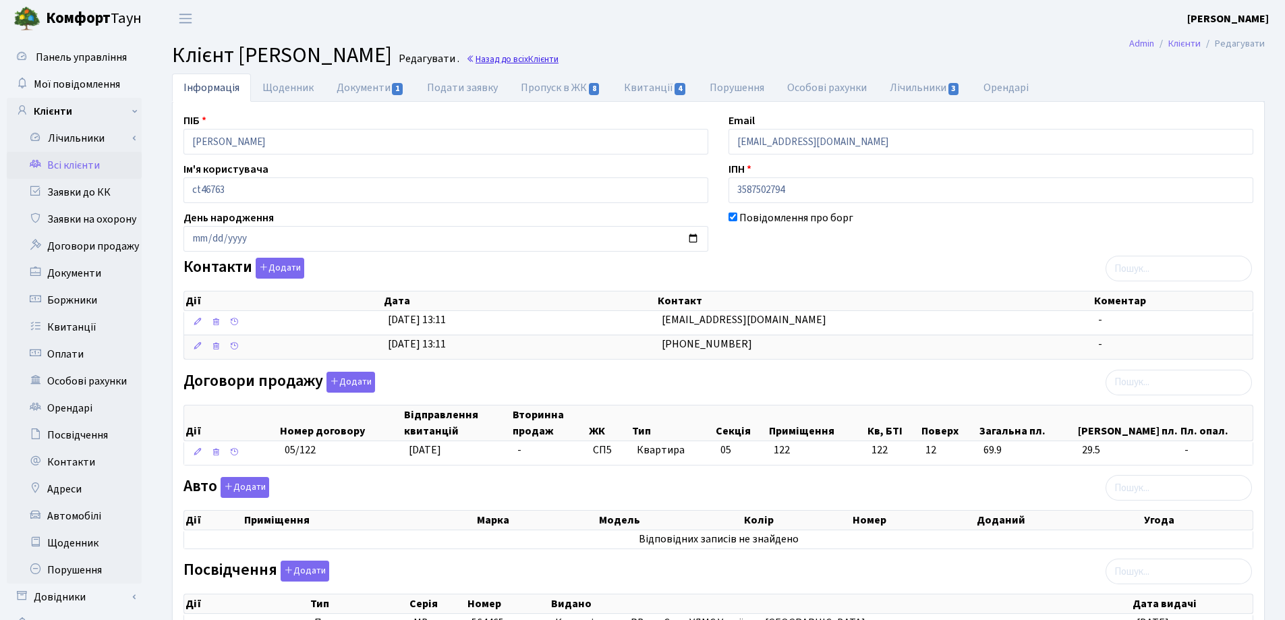
click at [559, 57] on link "Назад до всіх Клієнти" at bounding box center [512, 59] width 92 height 13
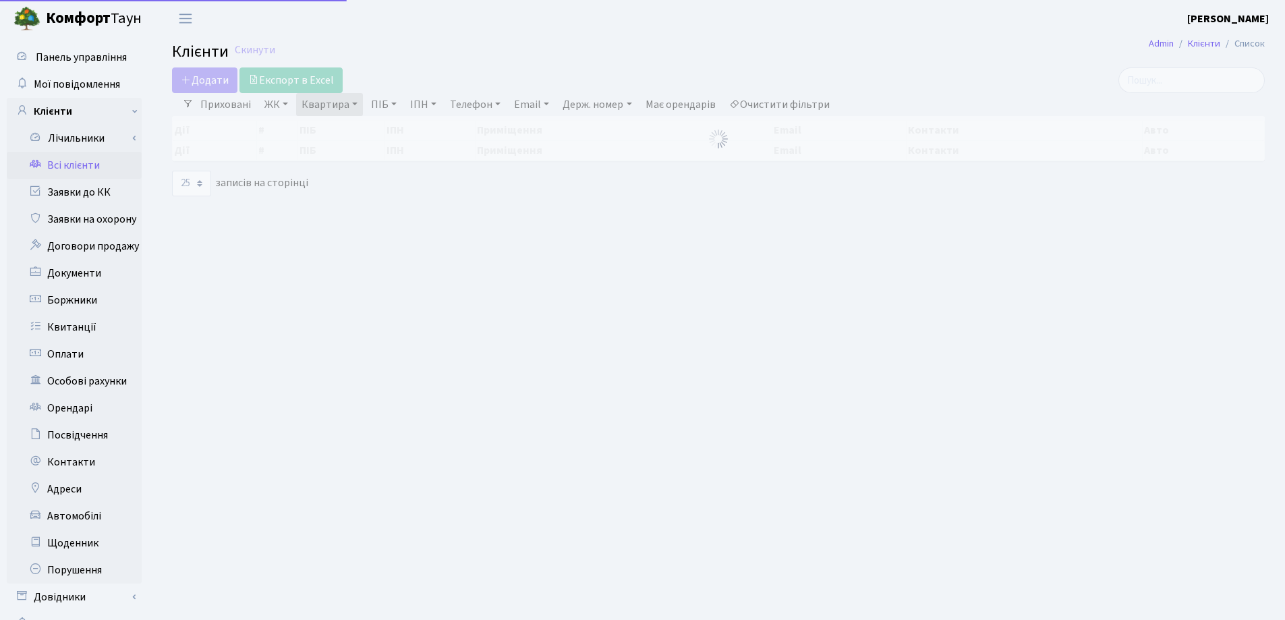
select select "25"
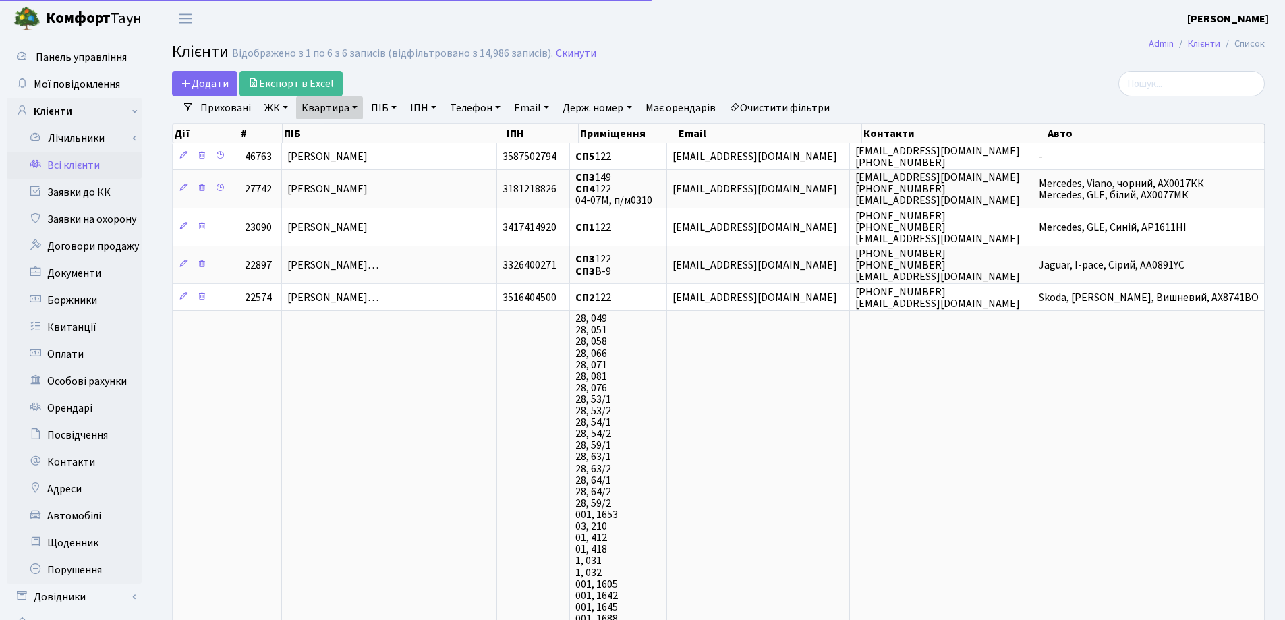
drag, startPoint x: 355, startPoint y: 107, endPoint x: 353, endPoint y: 120, distance: 13.0
click at [354, 107] on link "Квартира" at bounding box center [329, 107] width 67 height 23
click at [354, 128] on input "122" at bounding box center [336, 134] width 79 height 26
type input "1"
type input "11"
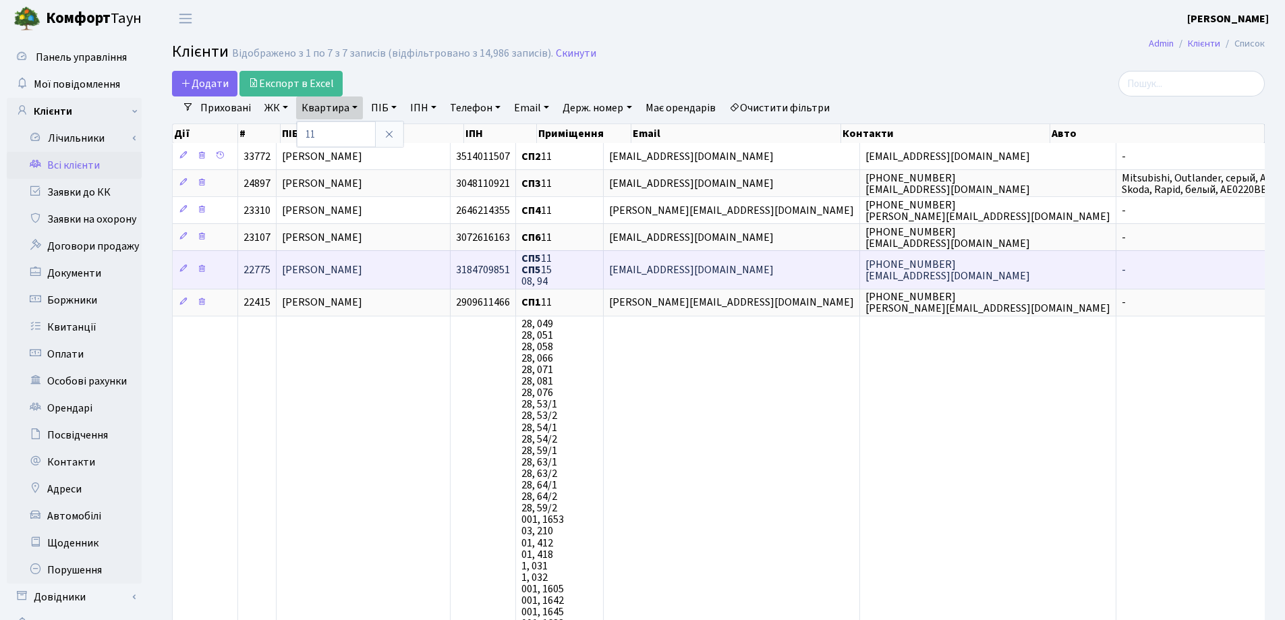
click at [347, 263] on span "[PERSON_NAME]" at bounding box center [322, 269] width 80 height 15
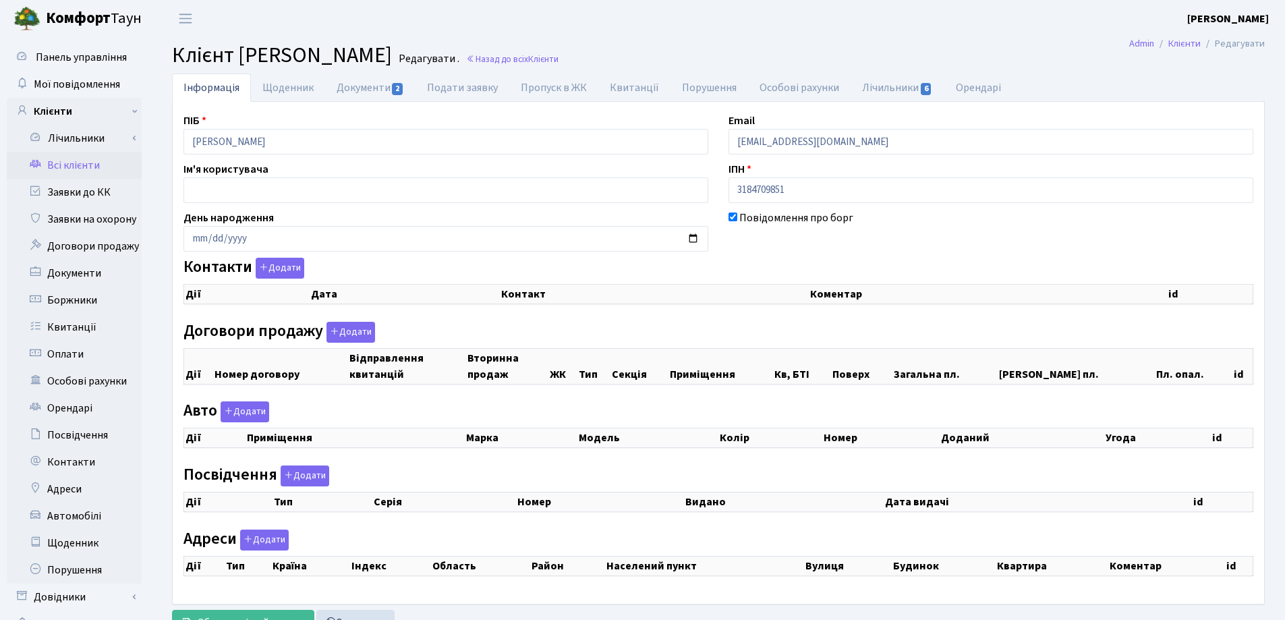
checkbox input "true"
select select "25"
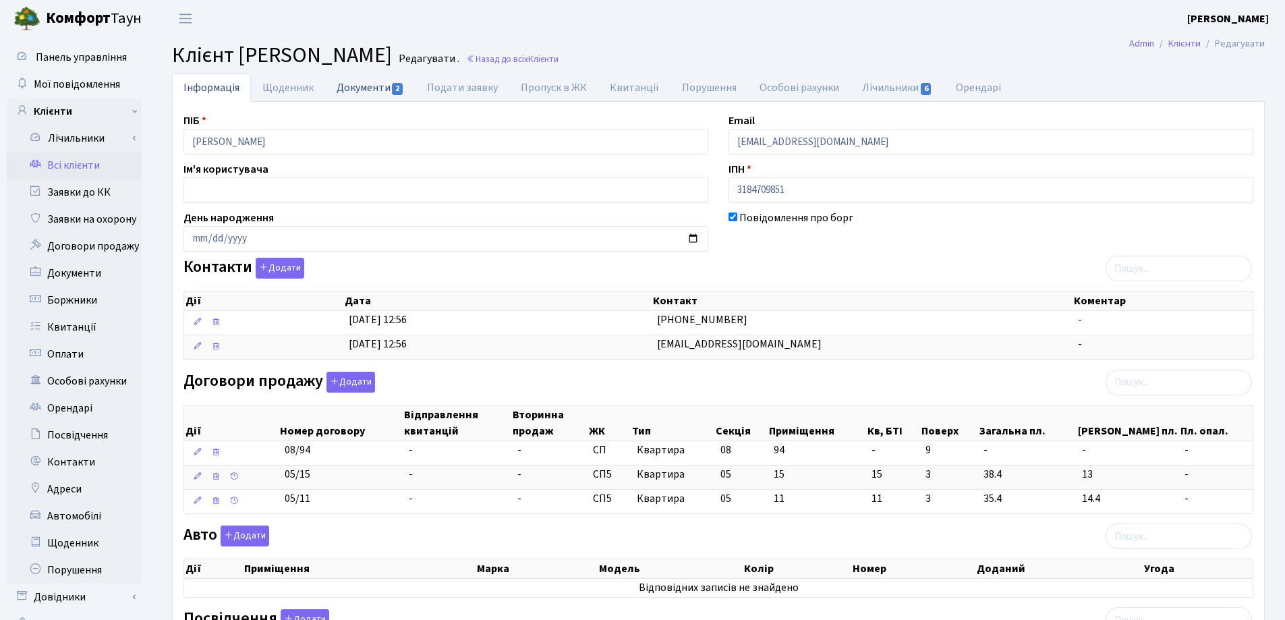
click at [351, 88] on link "Документи 2" at bounding box center [370, 88] width 90 height 28
select select "25"
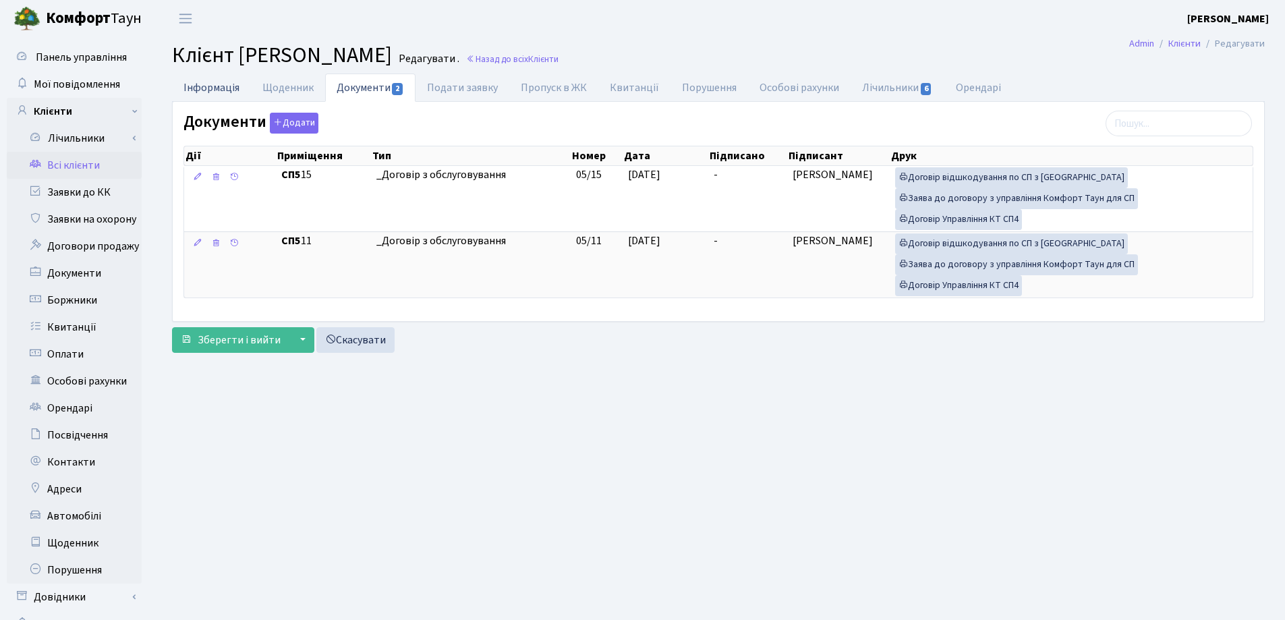
click at [221, 83] on link "Інформація" at bounding box center [211, 88] width 79 height 28
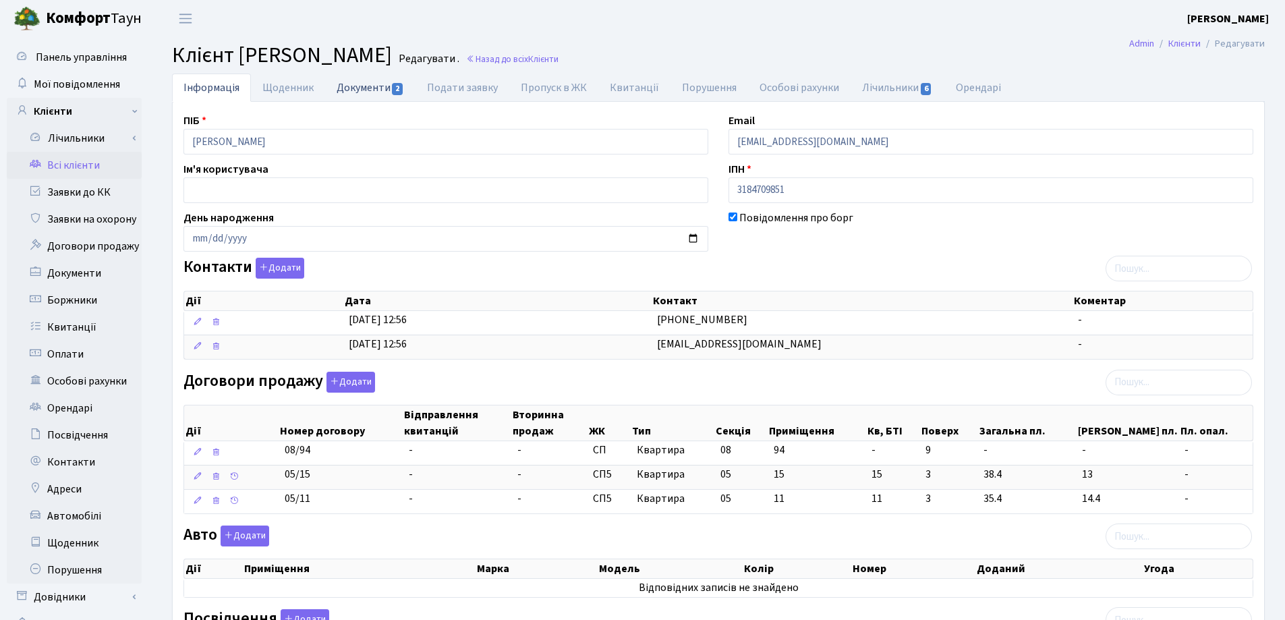
click at [347, 95] on link "Документи 2" at bounding box center [370, 88] width 90 height 28
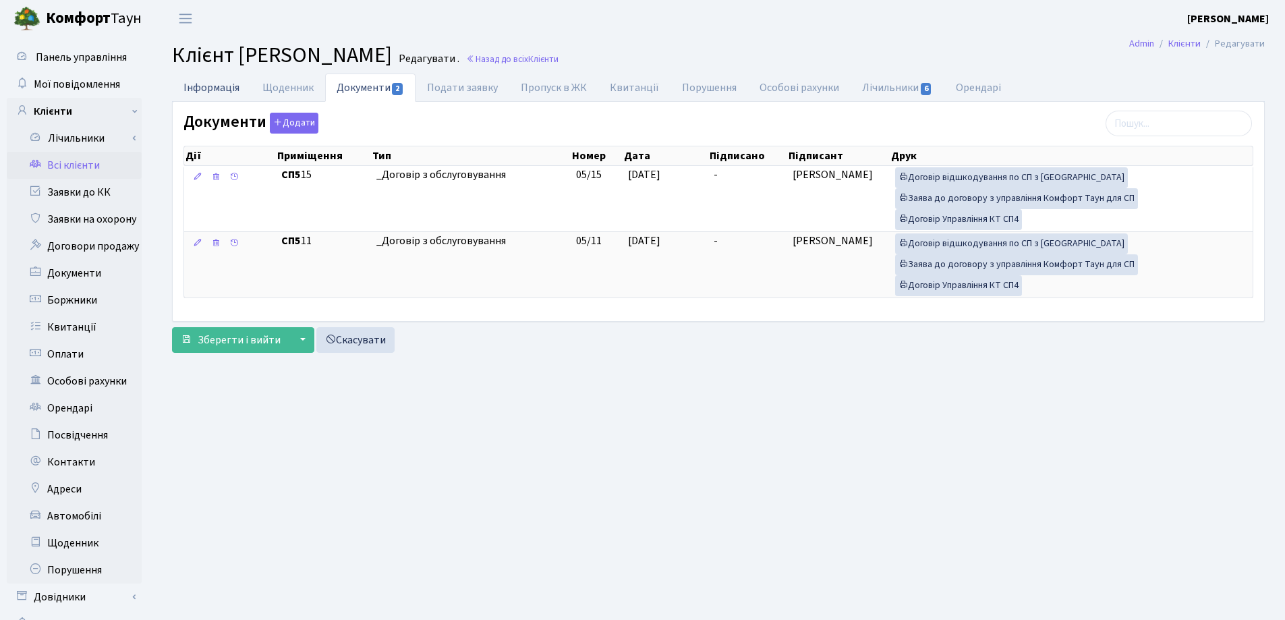
click at [219, 92] on link "Інформація" at bounding box center [211, 88] width 79 height 28
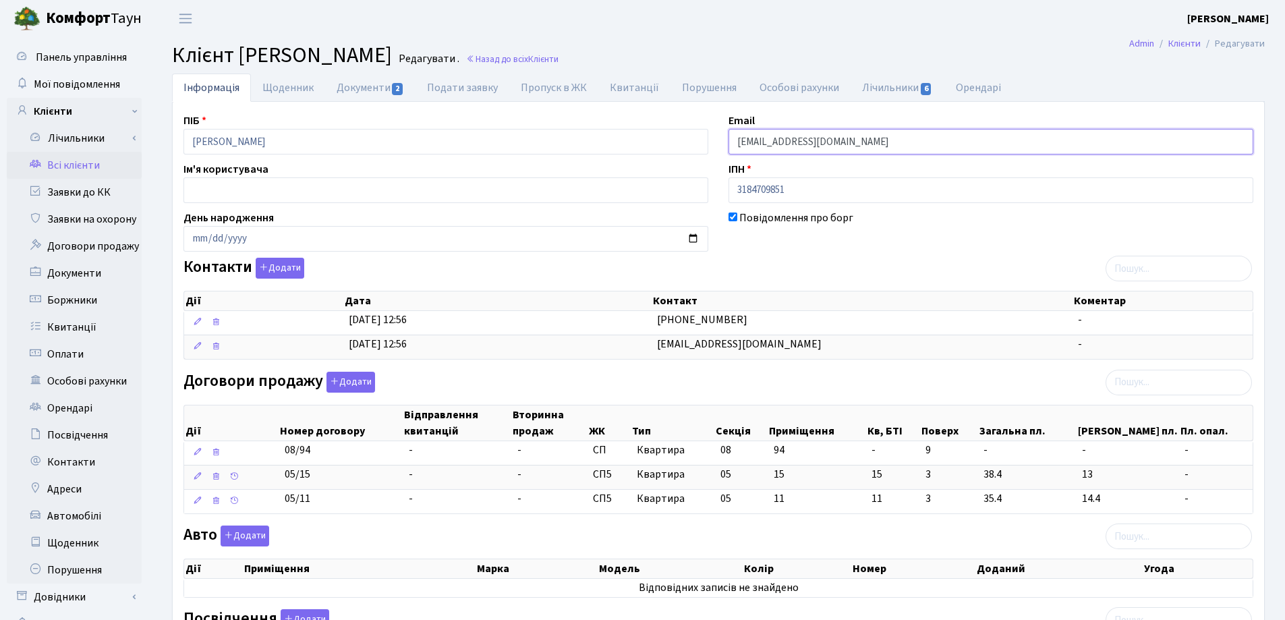
click at [785, 140] on input "vellgodema@gmail.com" at bounding box center [991, 142] width 525 height 26
click at [870, 148] on input "vellgodema22@gmail.com" at bounding box center [991, 142] width 525 height 26
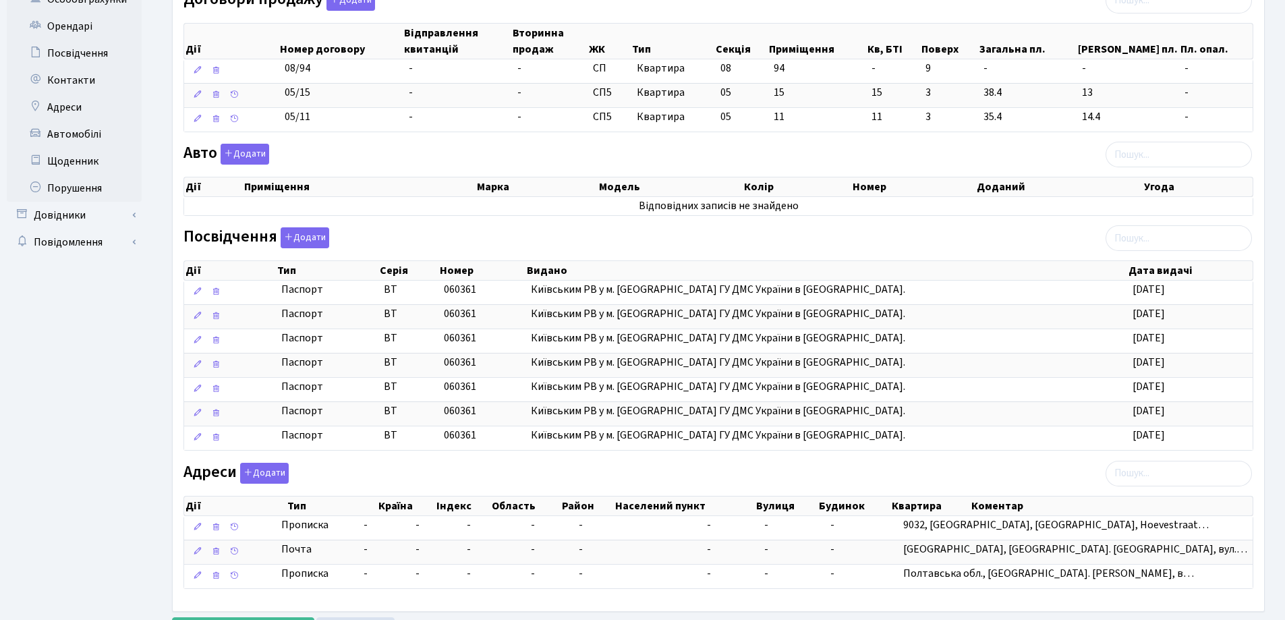
scroll to position [445, 0]
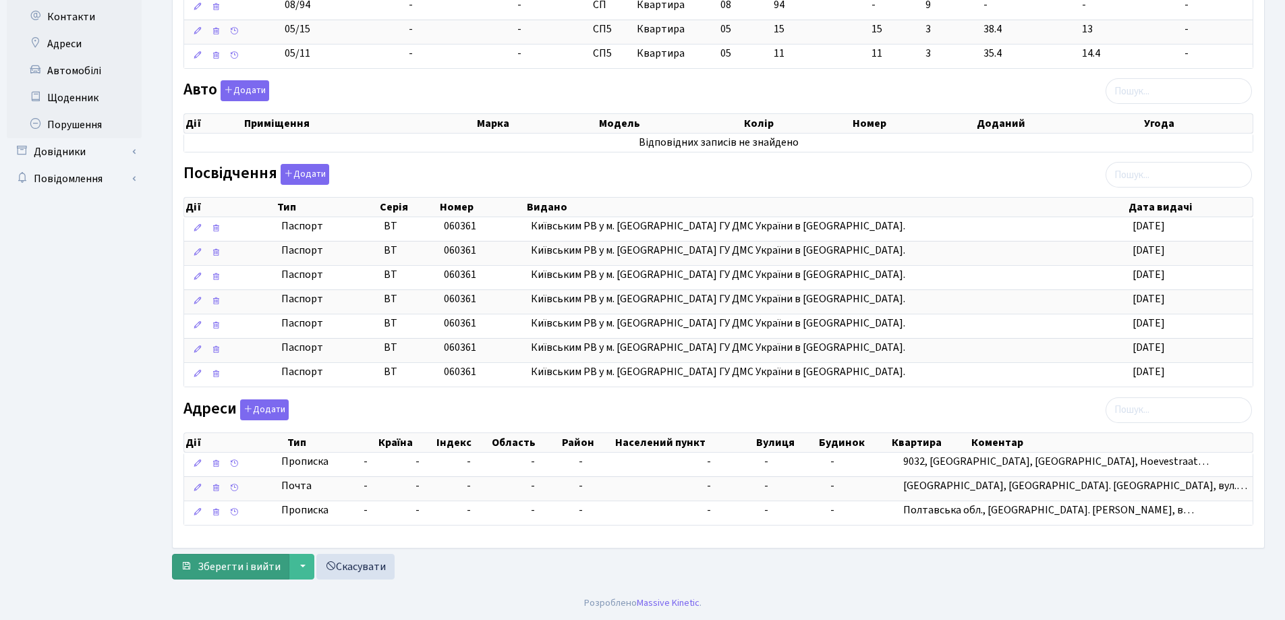
type input "vellgodema22@gmail.com"
click at [271, 569] on span "Зберегти і вийти" at bounding box center [239, 566] width 83 height 15
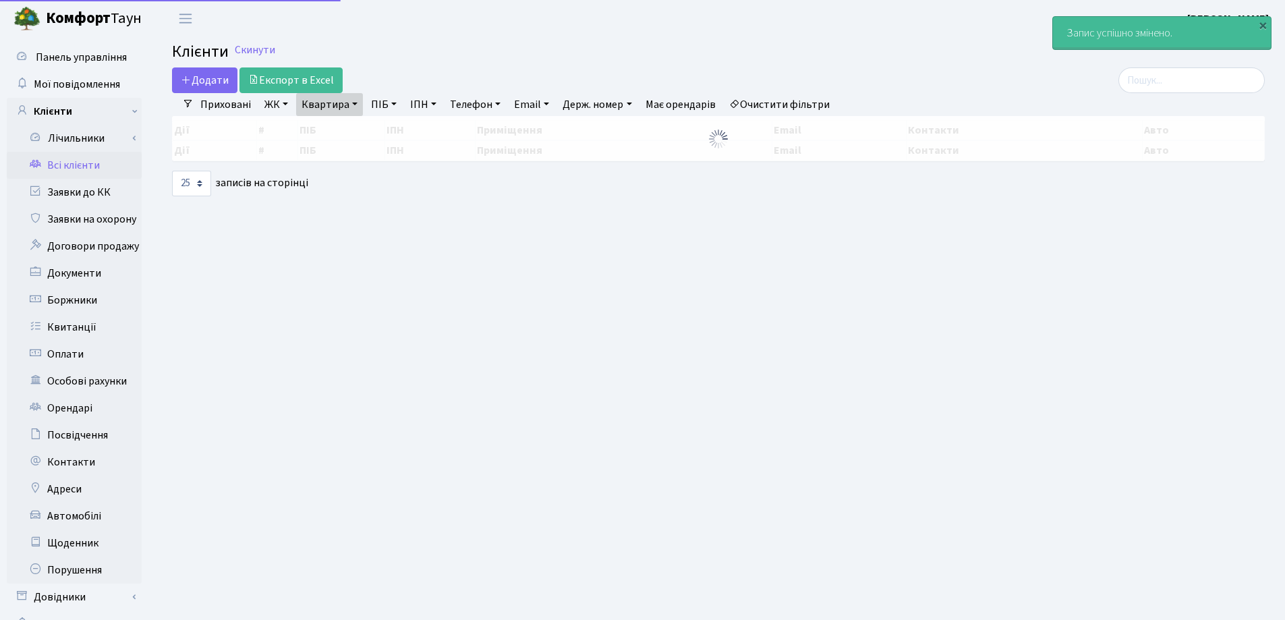
select select "25"
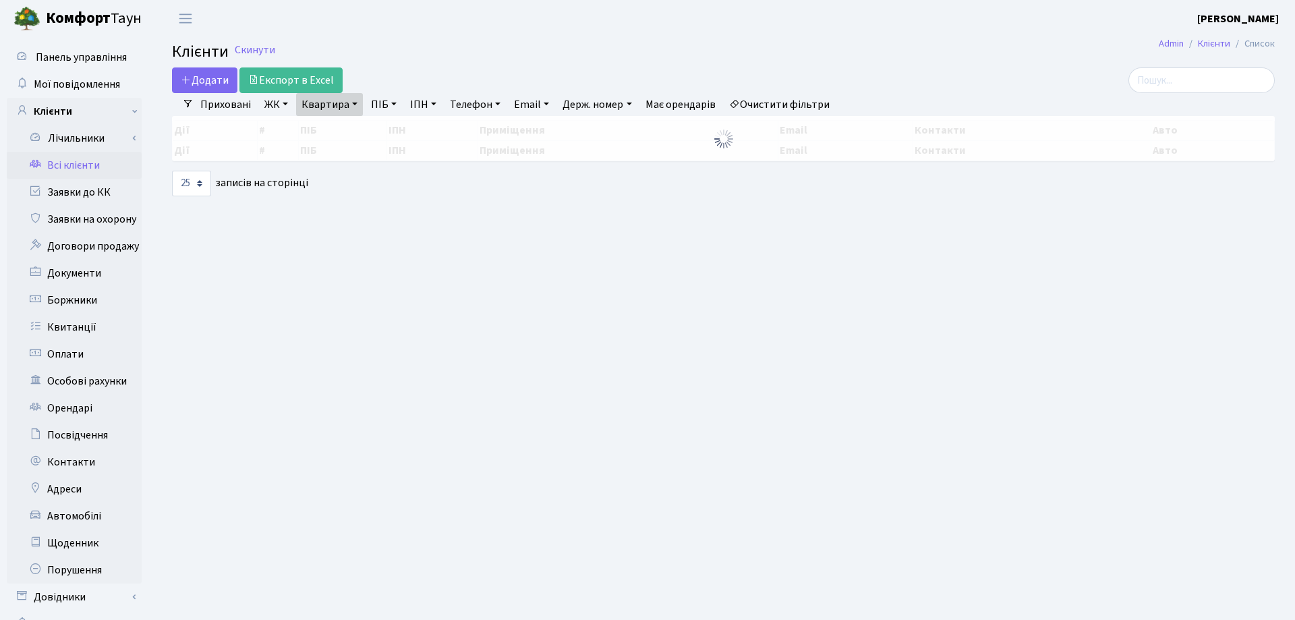
select select "25"
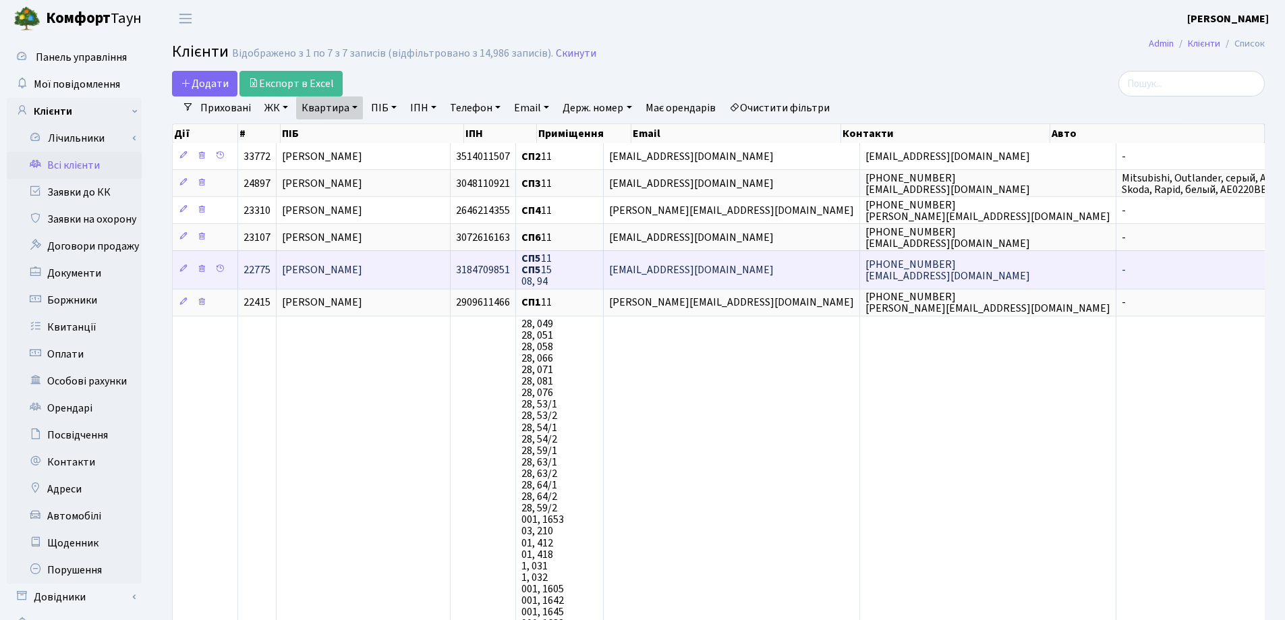
click at [362, 270] on span "[PERSON_NAME]" at bounding box center [322, 269] width 80 height 15
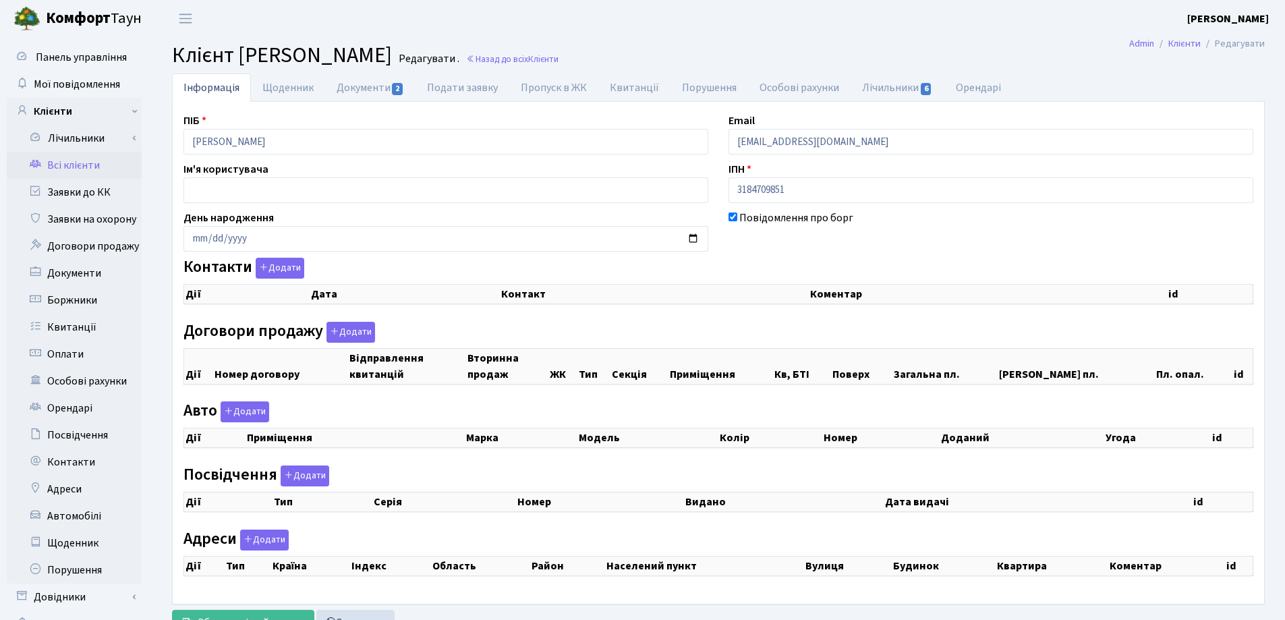
checkbox input "true"
select select "25"
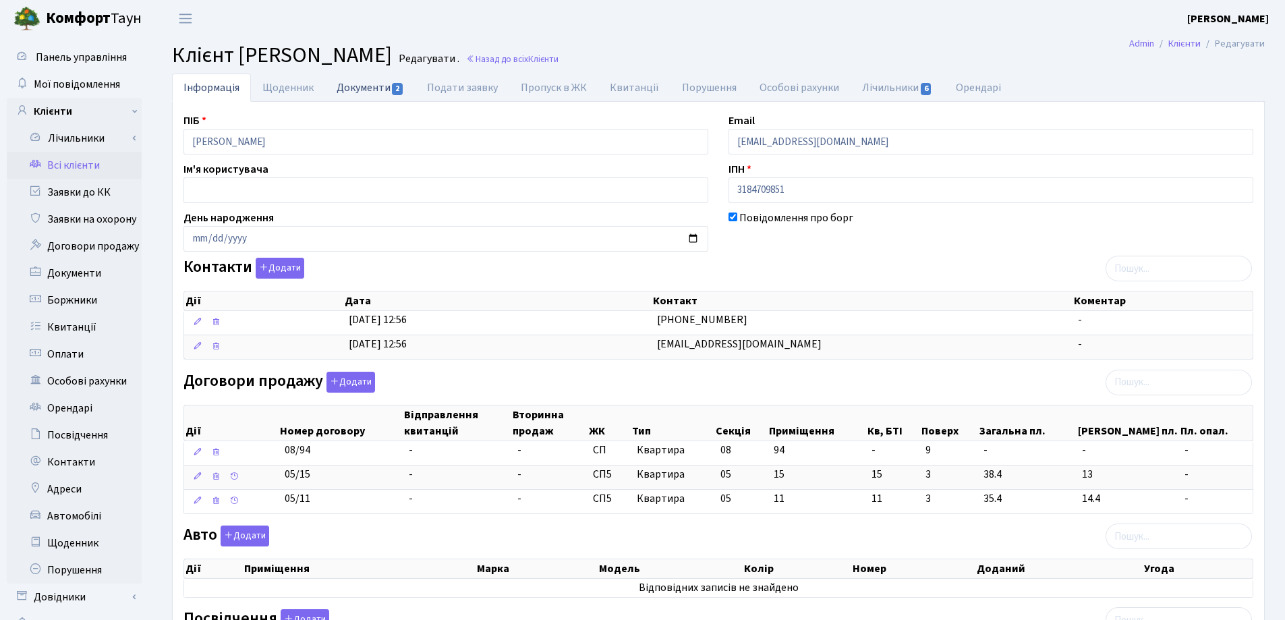
click at [369, 82] on link "Документи 2" at bounding box center [370, 88] width 90 height 28
select select "25"
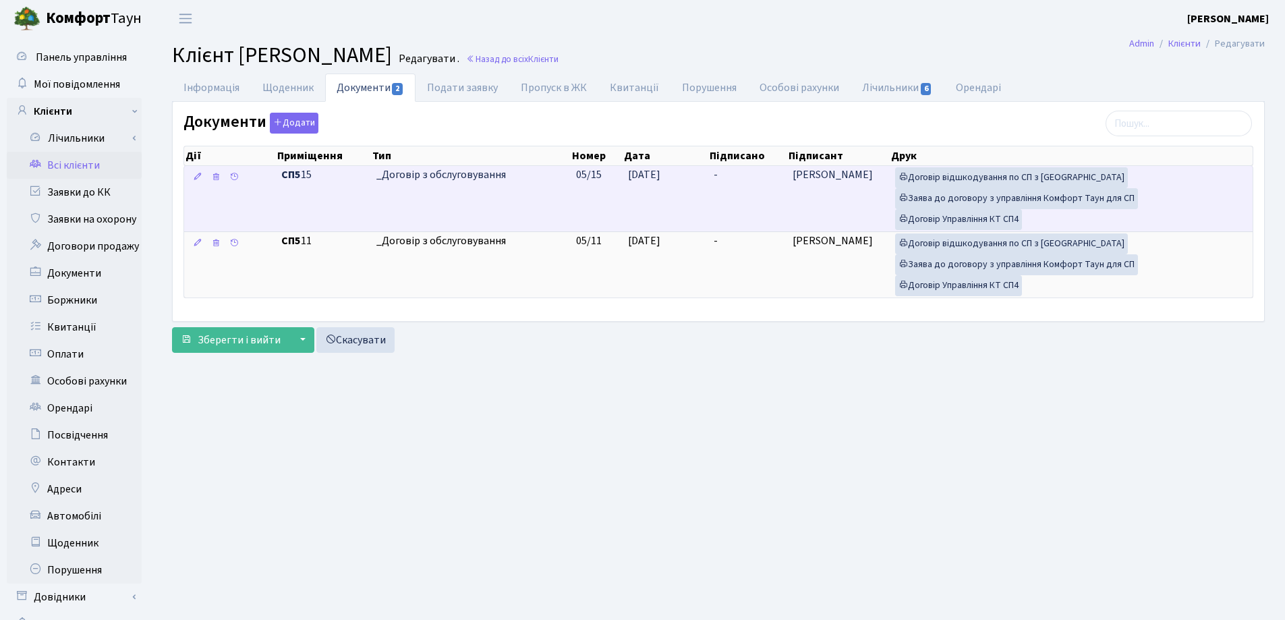
click at [730, 183] on td "-" at bounding box center [747, 198] width 79 height 65
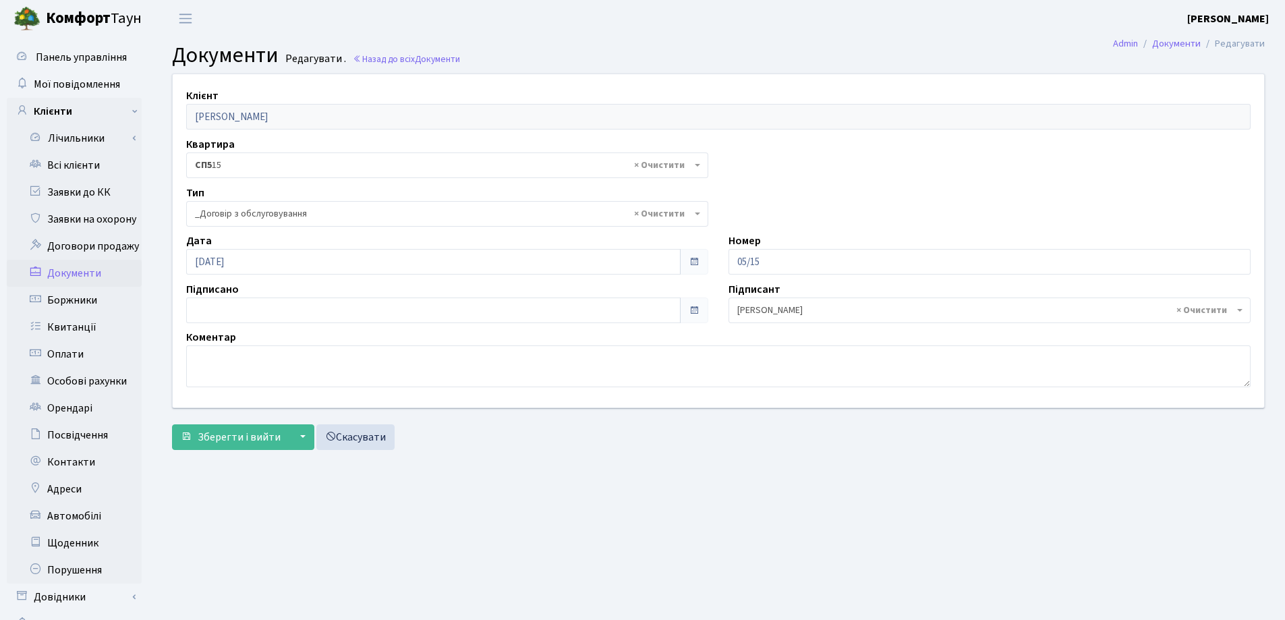
select select "289"
type input "[DATE]"
click at [323, 314] on input "[DATE]" at bounding box center [433, 311] width 494 height 26
click at [233, 445] on button "Зберегти і вийти" at bounding box center [230, 437] width 117 height 26
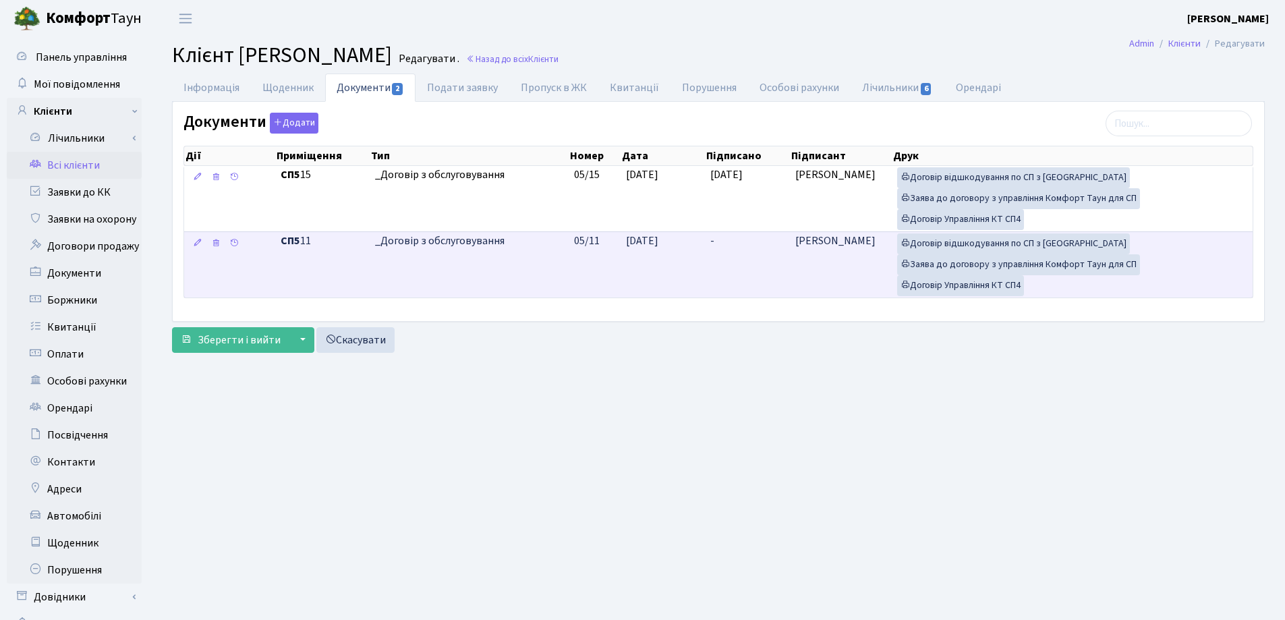
click at [719, 239] on td "-" at bounding box center [747, 264] width 85 height 66
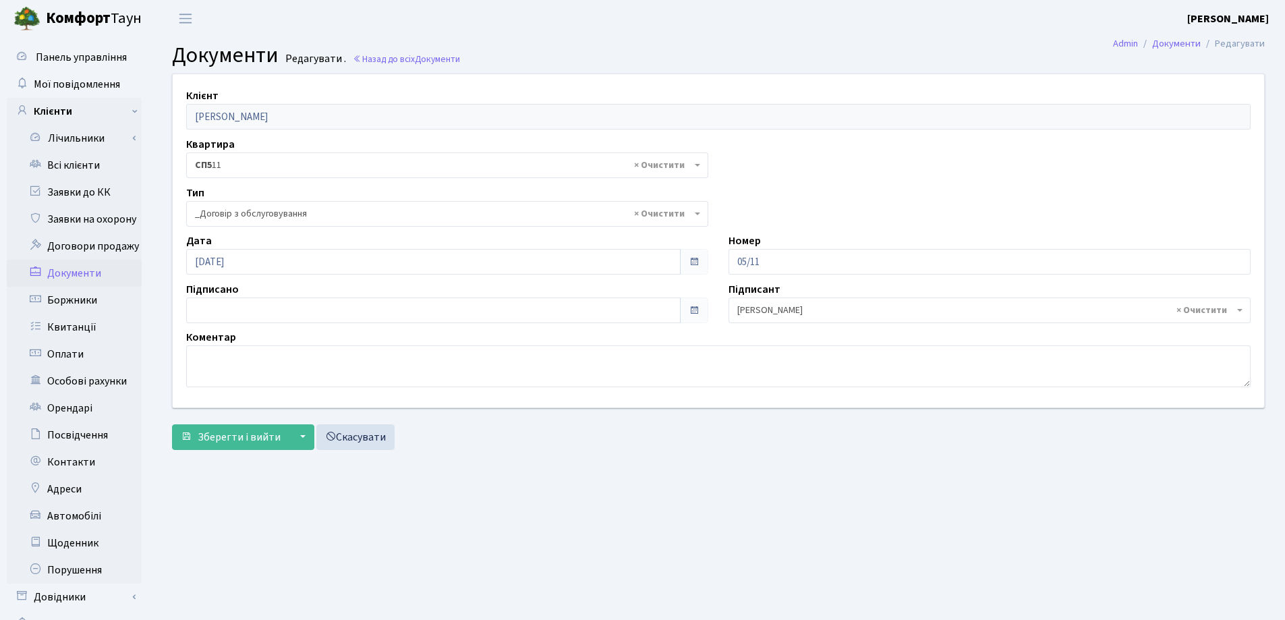
select select "289"
type input "10.09.2025"
click at [304, 302] on input "10.09.2025" at bounding box center [433, 311] width 494 height 26
click at [237, 430] on span "Зберегти і вийти" at bounding box center [239, 437] width 83 height 15
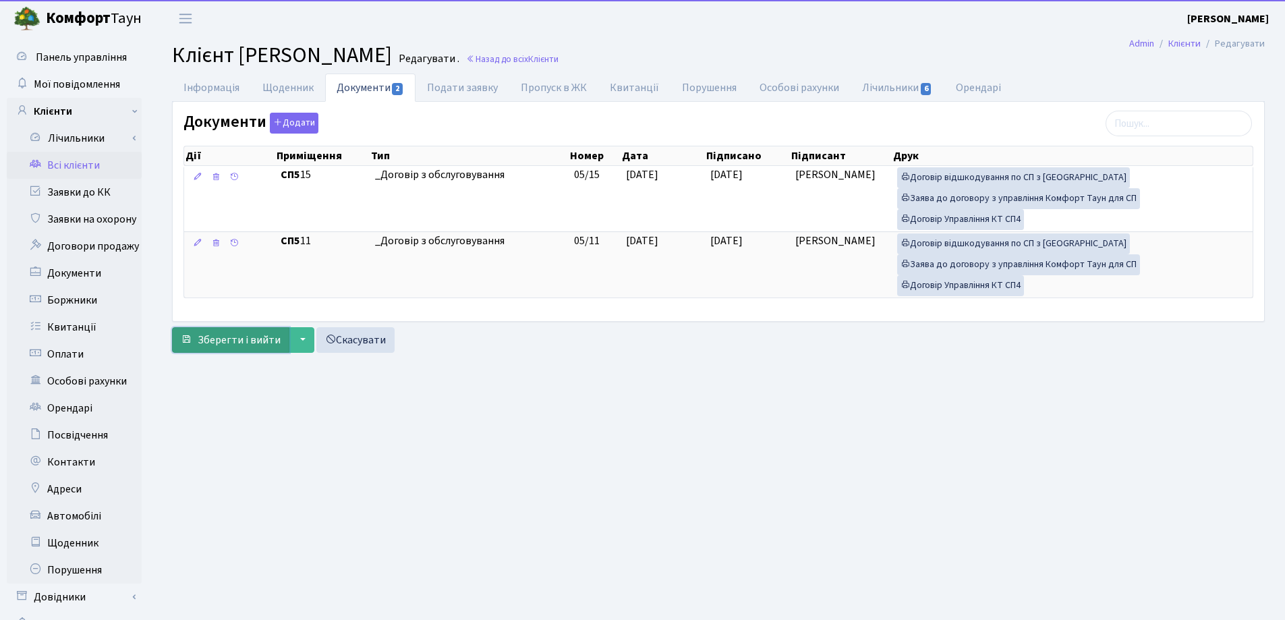
click at [214, 342] on span "Зберегти і вийти" at bounding box center [239, 340] width 83 height 15
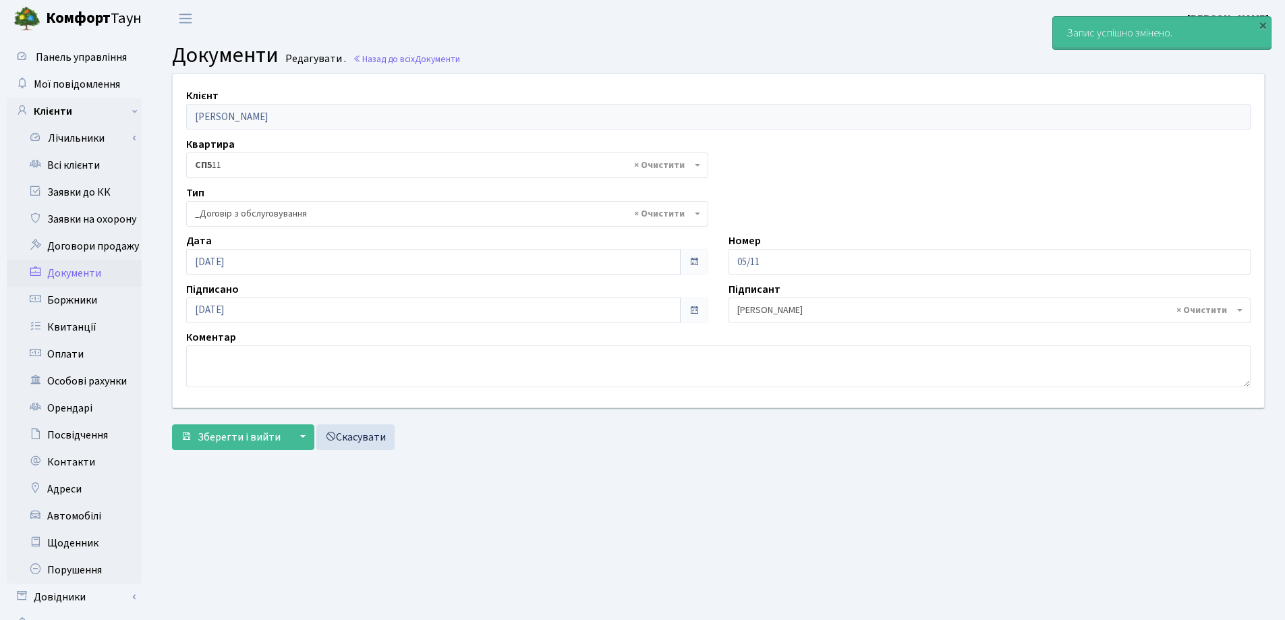
select select "289"
click at [236, 436] on span "Зберегти і вийти" at bounding box center [239, 437] width 83 height 15
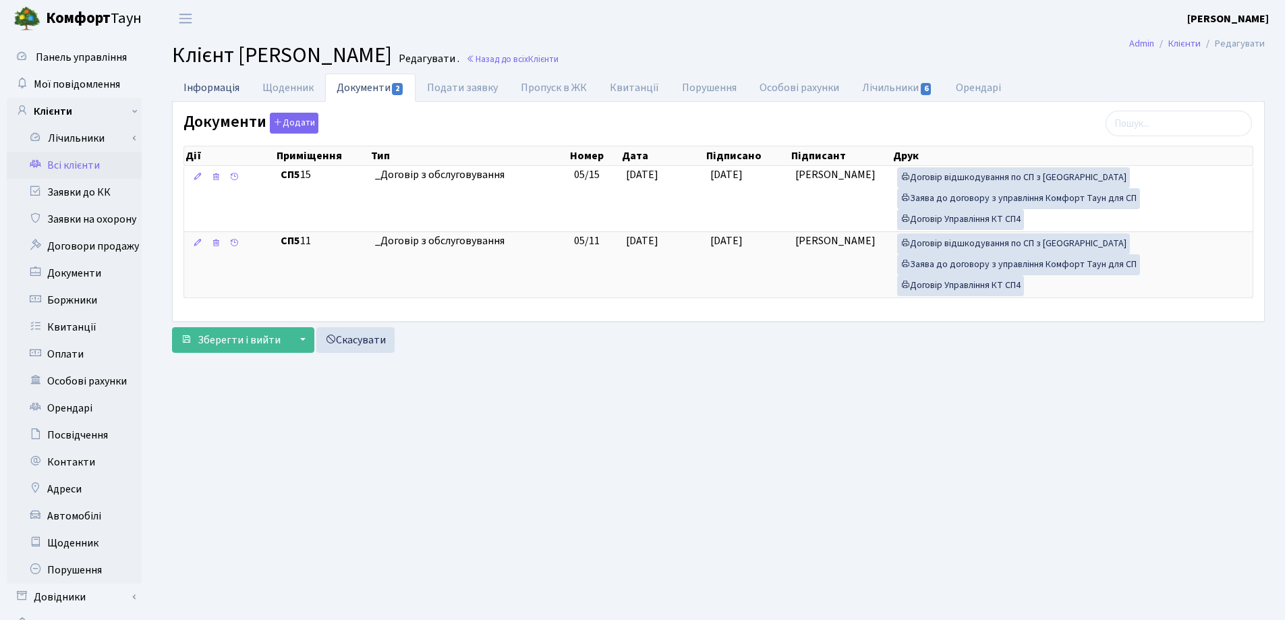
click at [205, 87] on link "Інформація" at bounding box center [211, 88] width 79 height 28
select select "25"
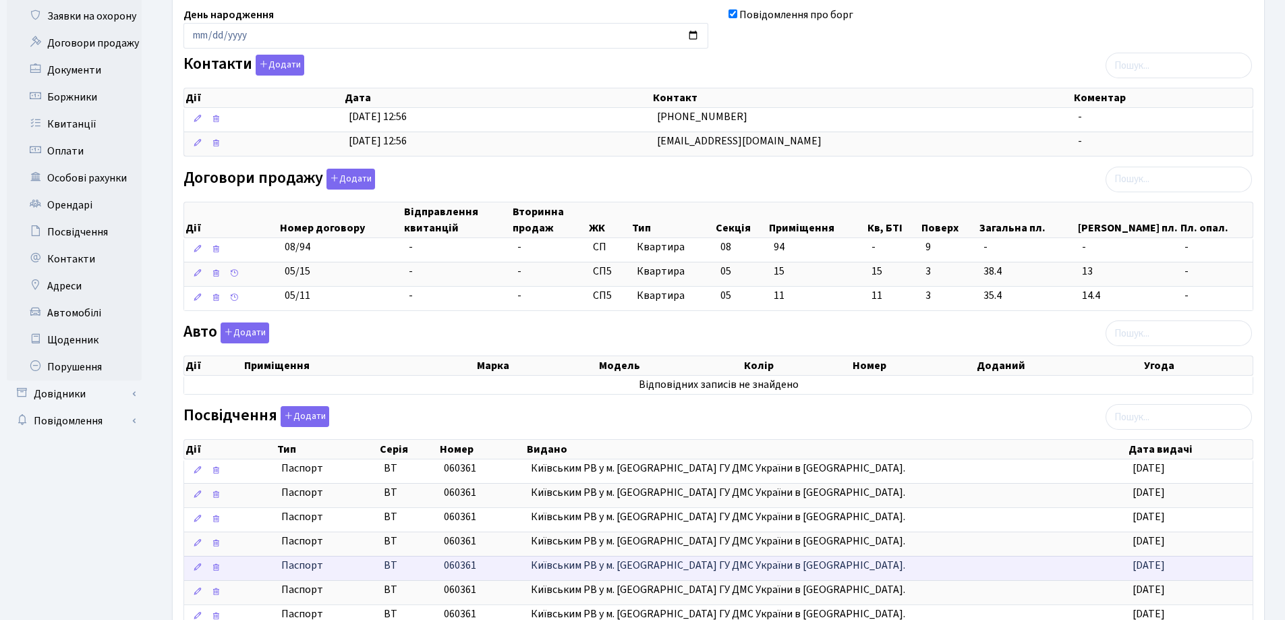
scroll to position [202, 0]
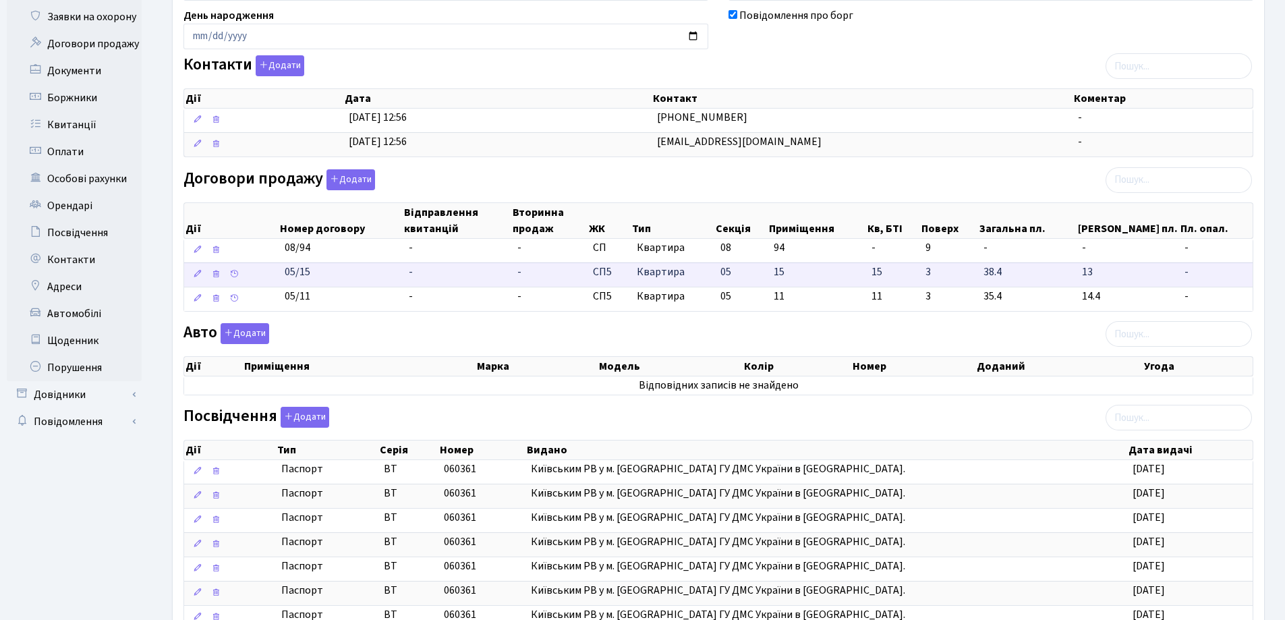
click at [431, 270] on td "-" at bounding box center [457, 274] width 109 height 24
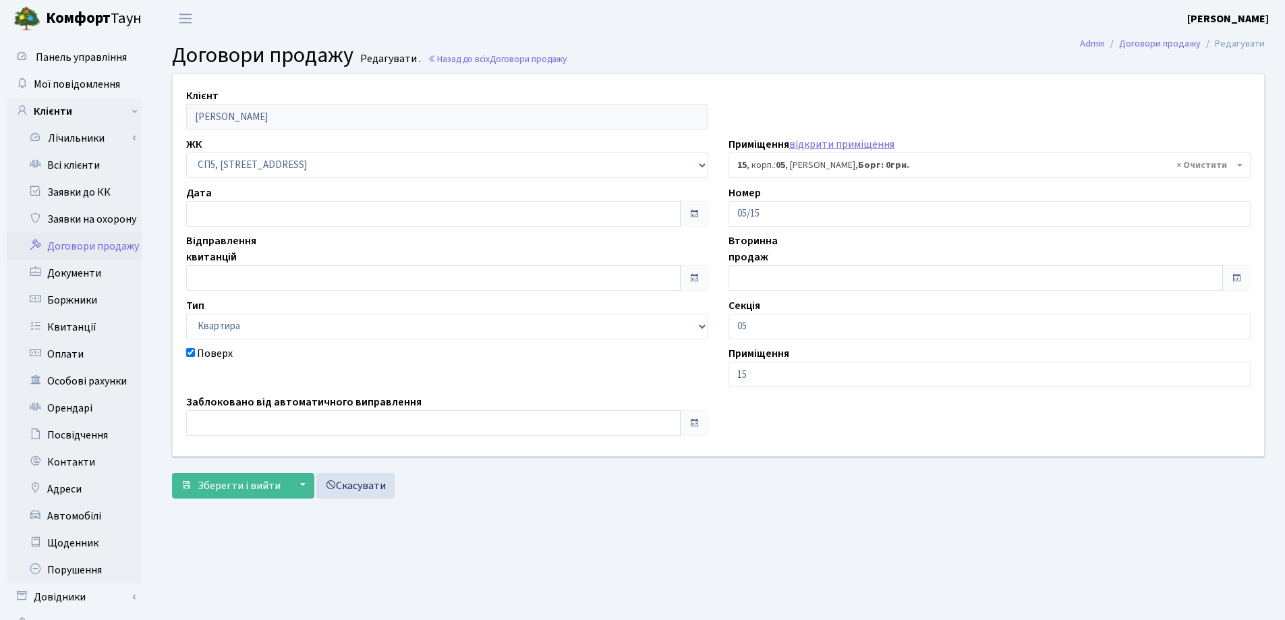
select select "21424"
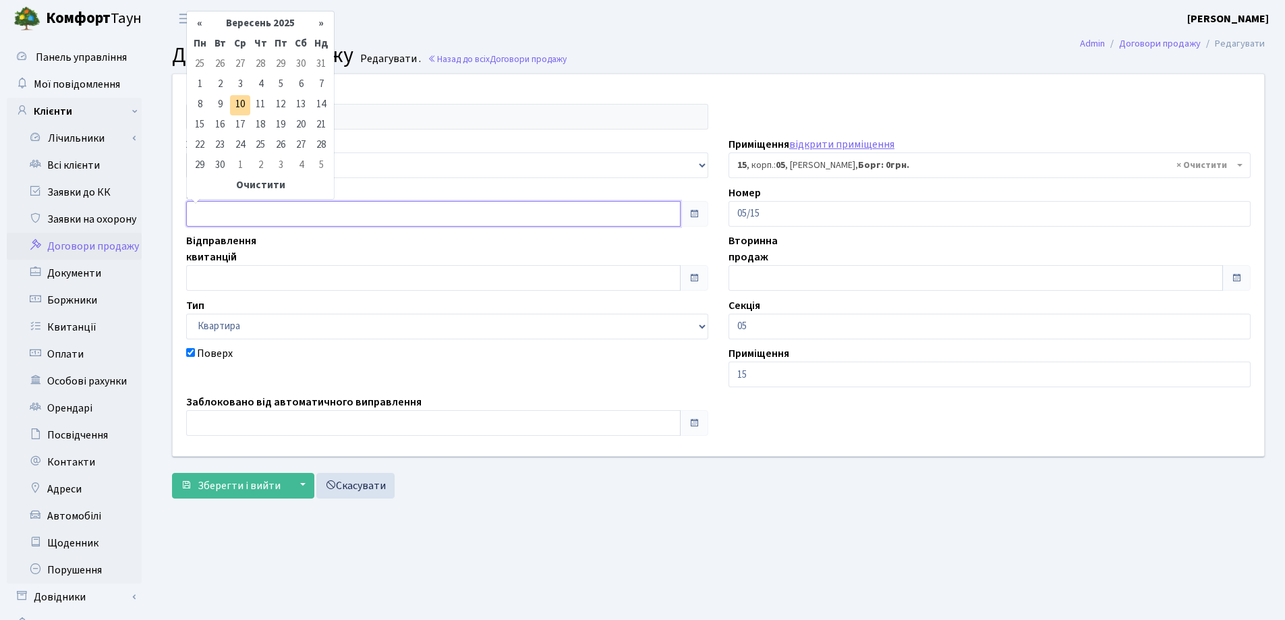
click at [339, 210] on input "text" at bounding box center [433, 214] width 494 height 26
type input "[DATE]"
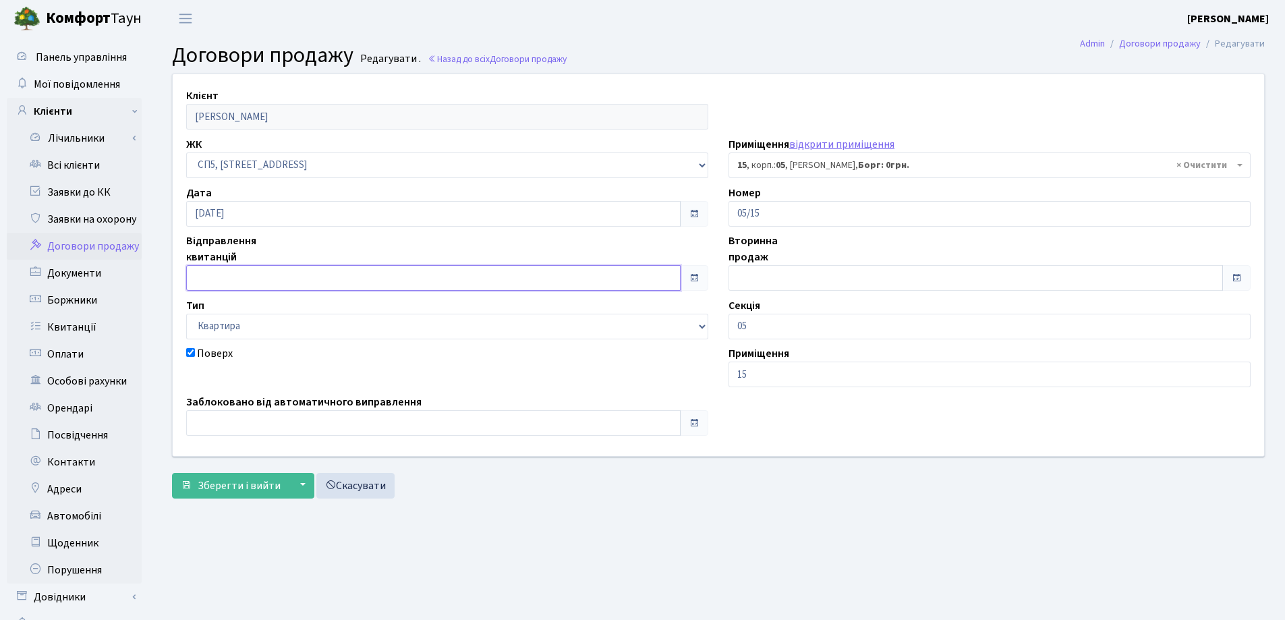
click at [328, 273] on input "text" at bounding box center [433, 278] width 494 height 26
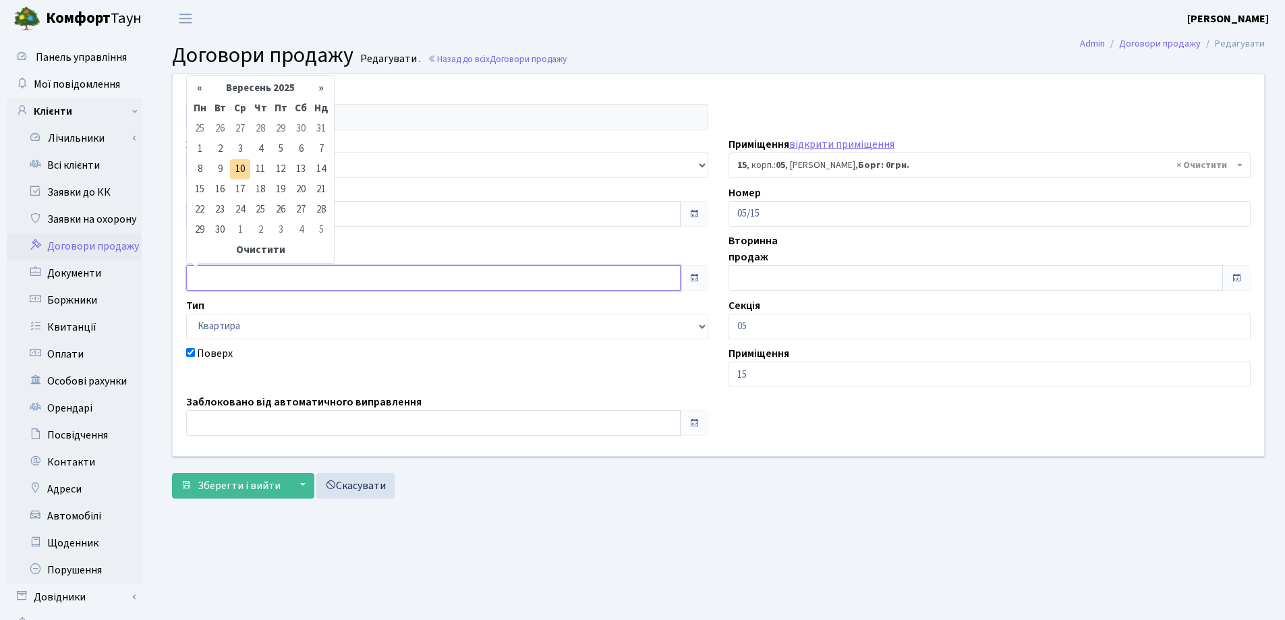
type input "[DATE]"
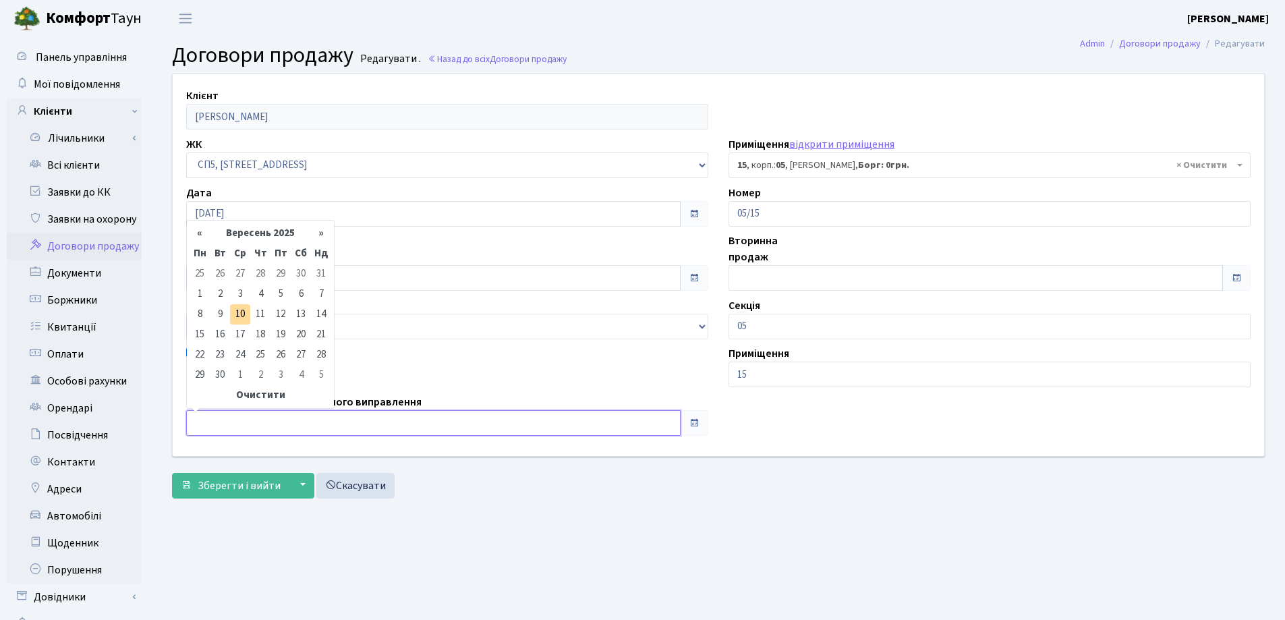
click at [304, 418] on input "text" at bounding box center [433, 423] width 494 height 26
type input "[DATE]"
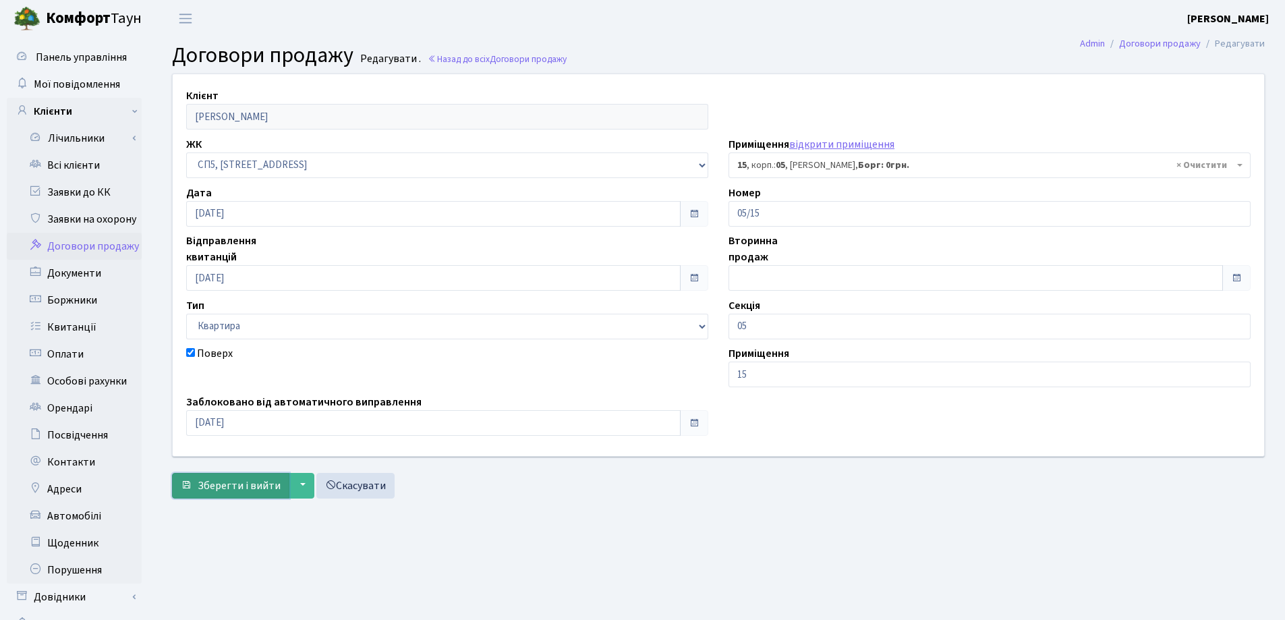
click at [235, 484] on span "Зберегти і вийти" at bounding box center [239, 485] width 83 height 15
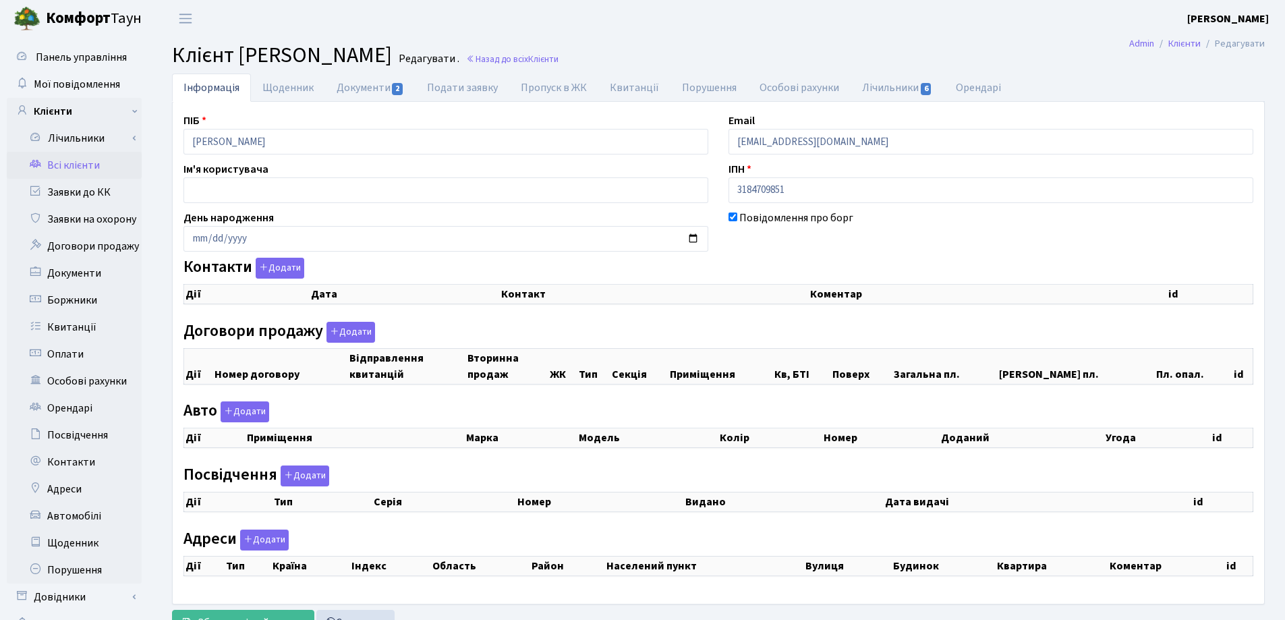
checkbox input "true"
select select "25"
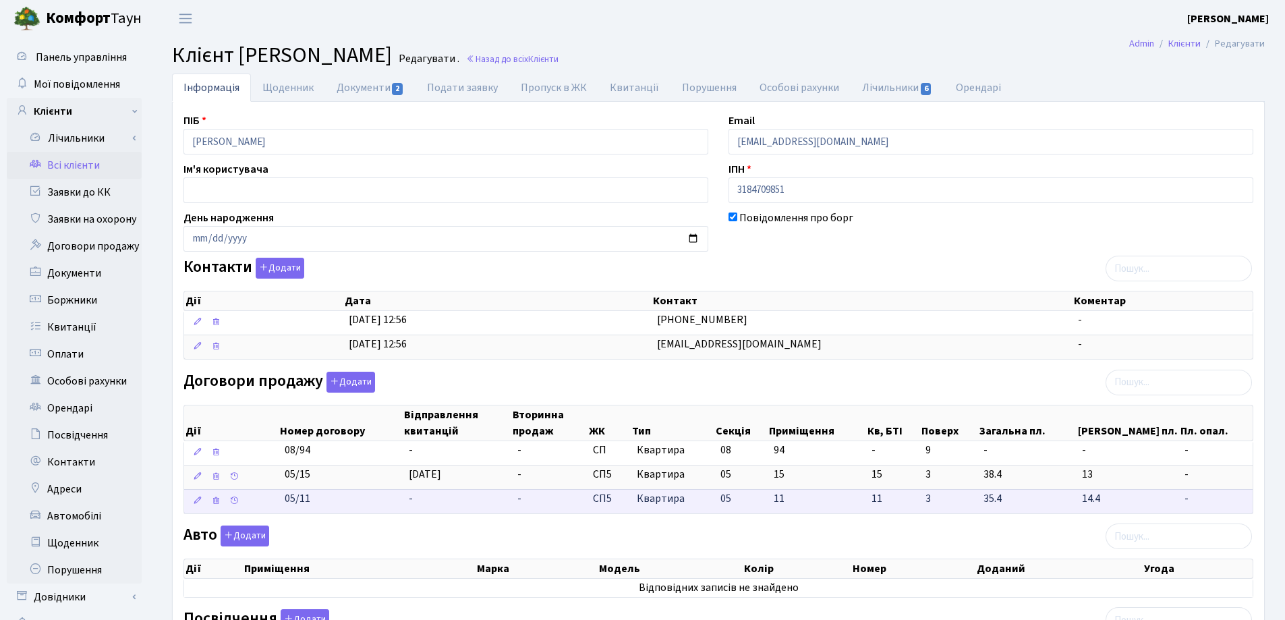
click at [431, 495] on td "-" at bounding box center [457, 501] width 109 height 24
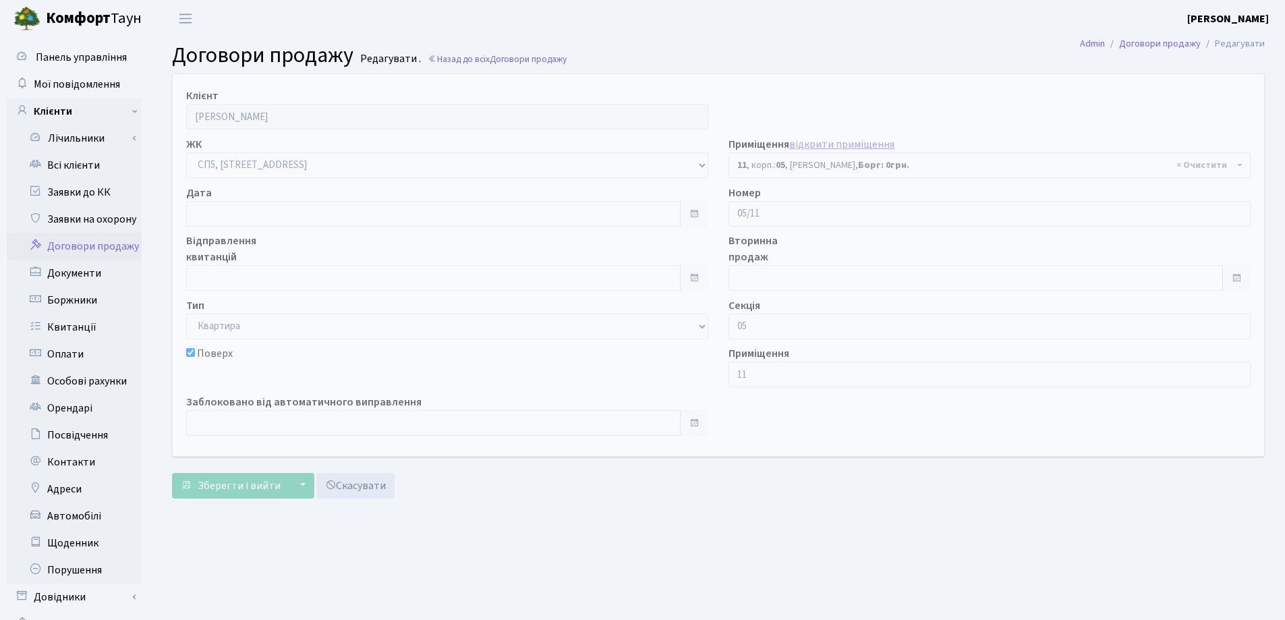
select select "21420"
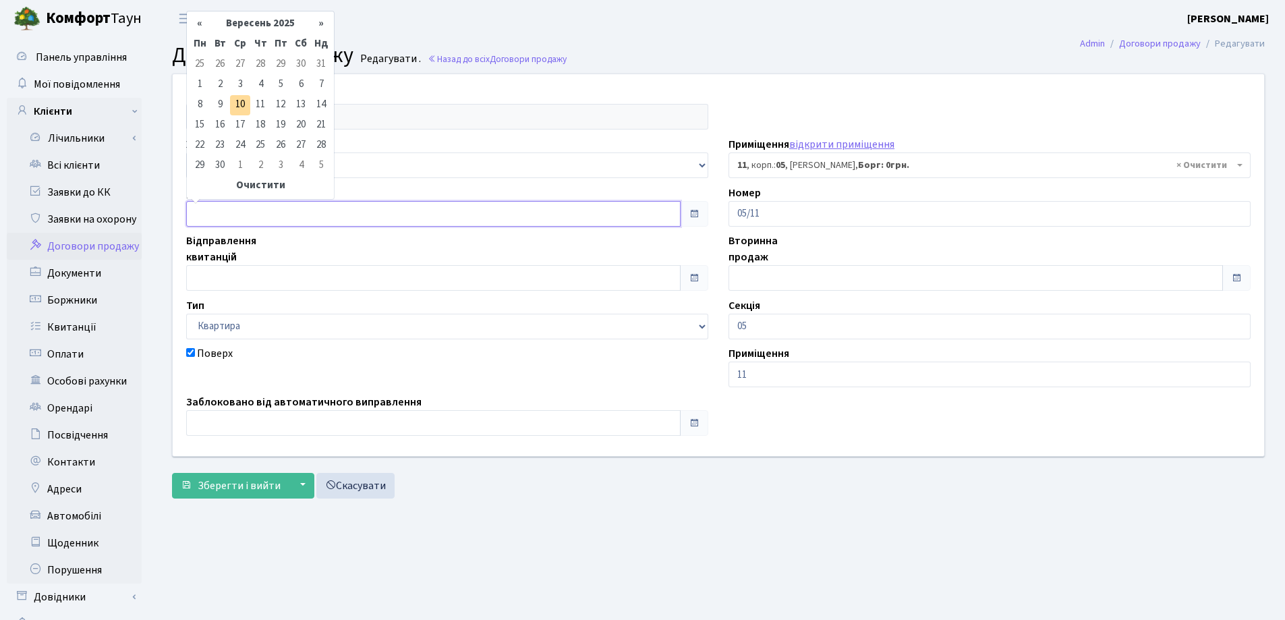
click at [271, 217] on input "text" at bounding box center [433, 214] width 494 height 26
type input "[DATE]"
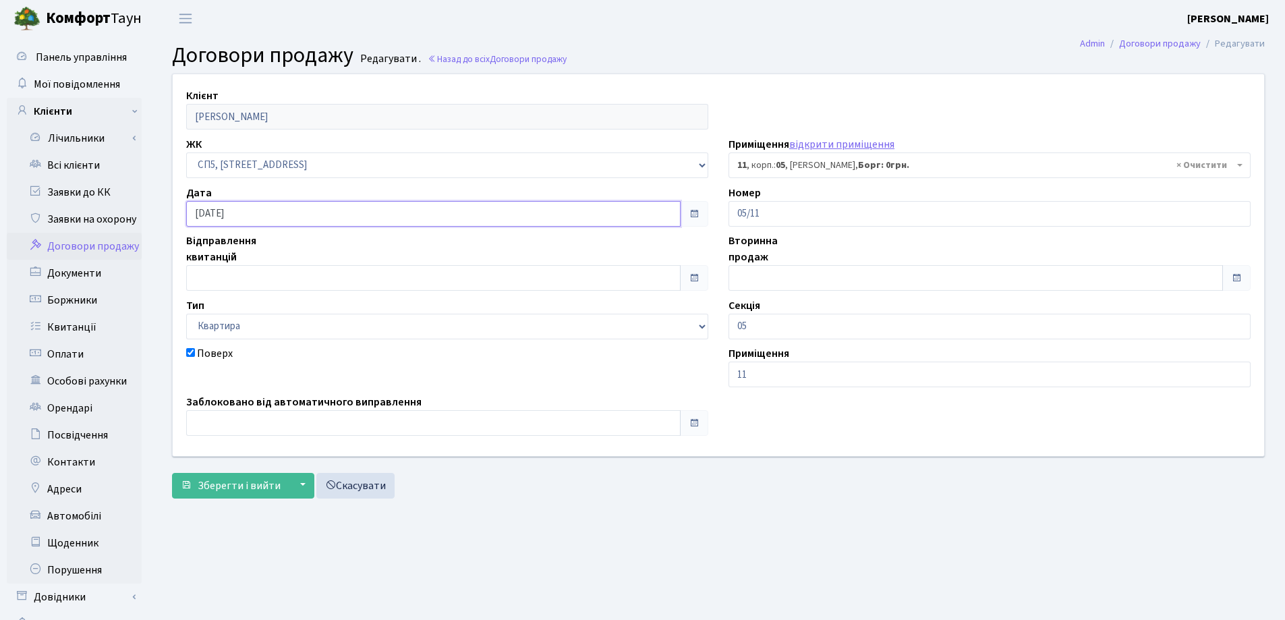
click at [172, 473] on button "Зберегти і вийти" at bounding box center [230, 486] width 117 height 26
click at [280, 278] on input "text" at bounding box center [433, 278] width 494 height 26
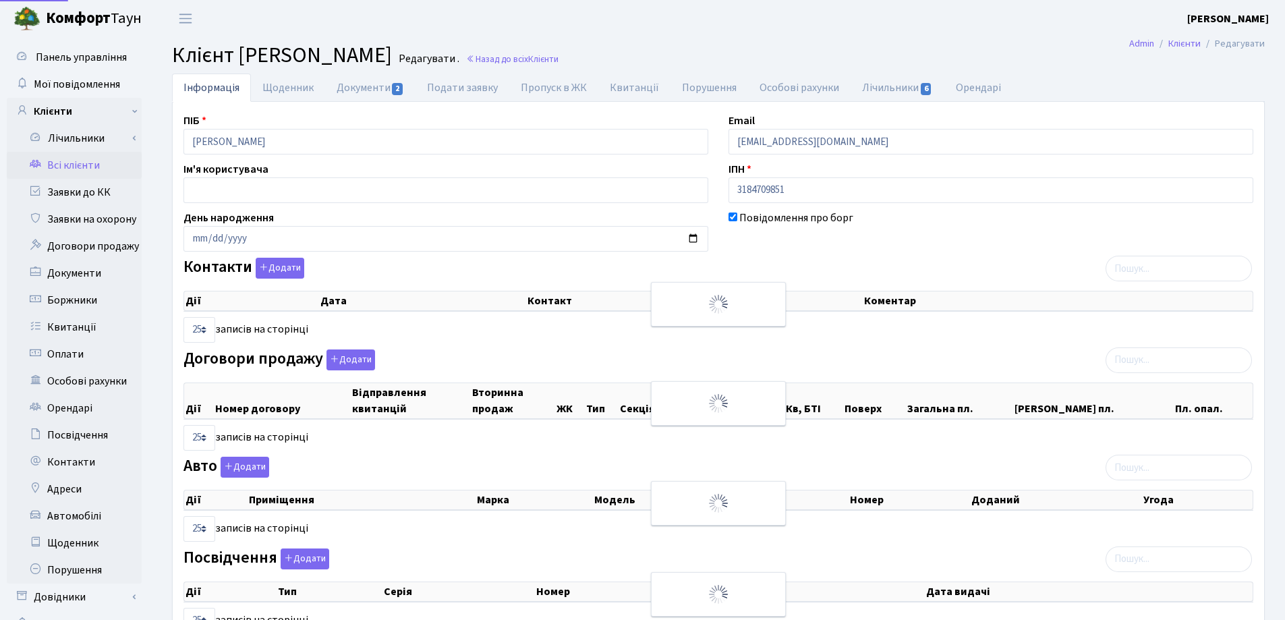
select select "25"
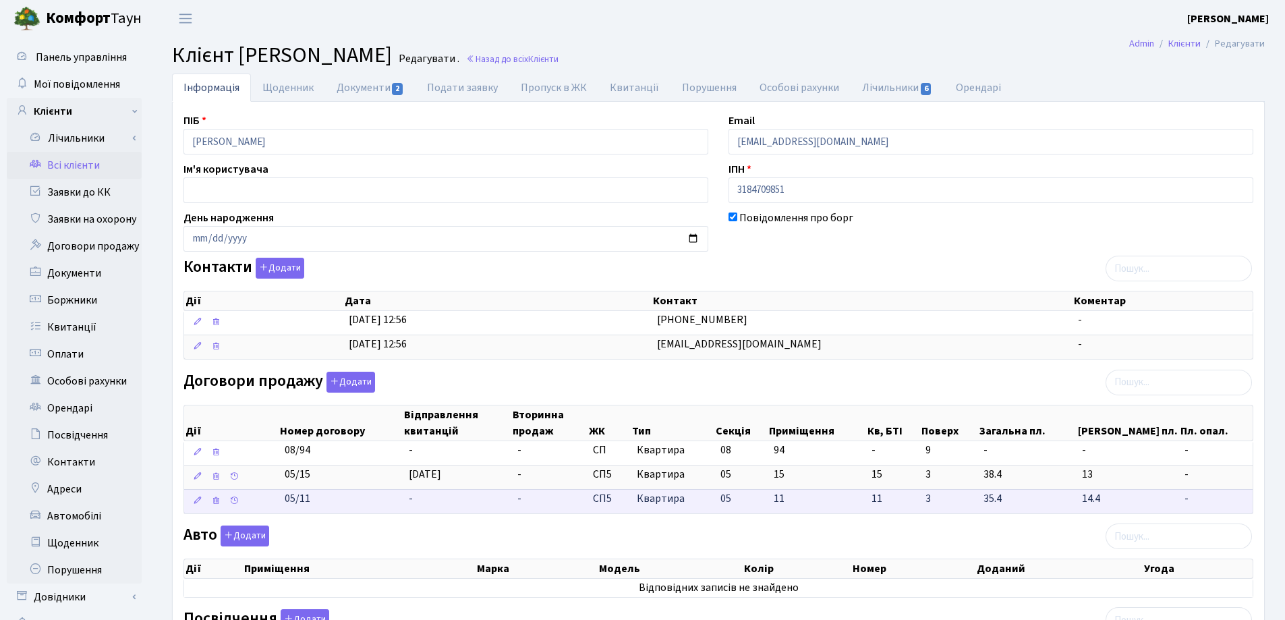
click at [414, 501] on td "-" at bounding box center [457, 501] width 109 height 24
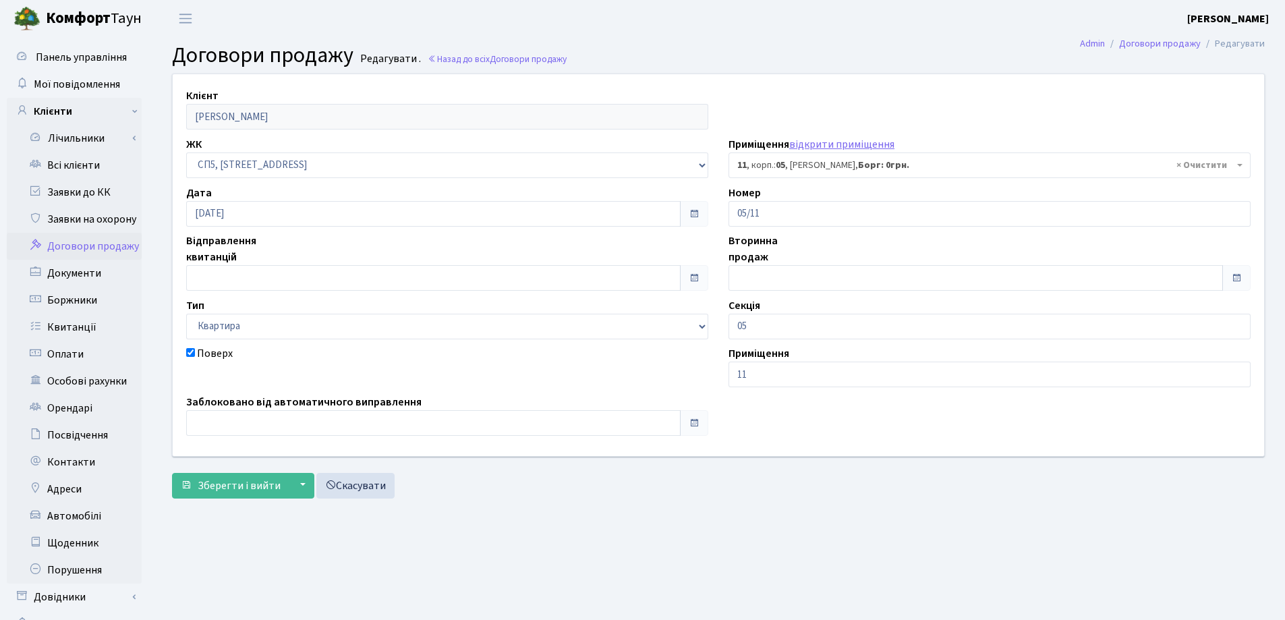
select select "21420"
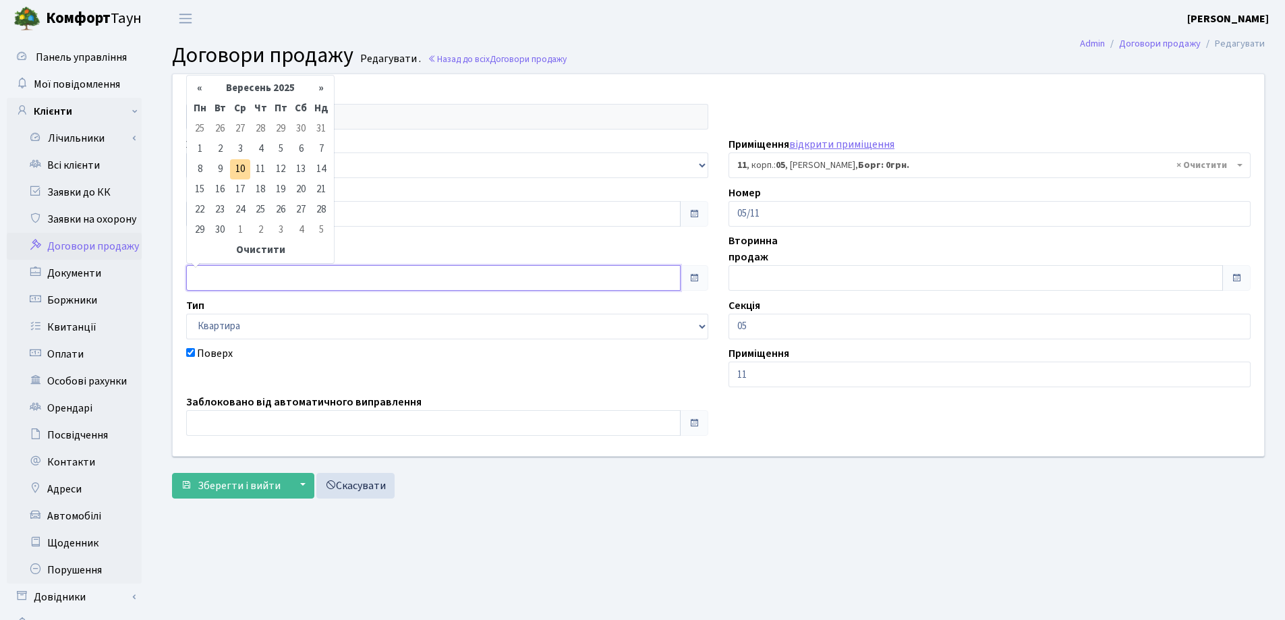
click at [245, 278] on input "text" at bounding box center [433, 278] width 494 height 26
type input "[DATE]"
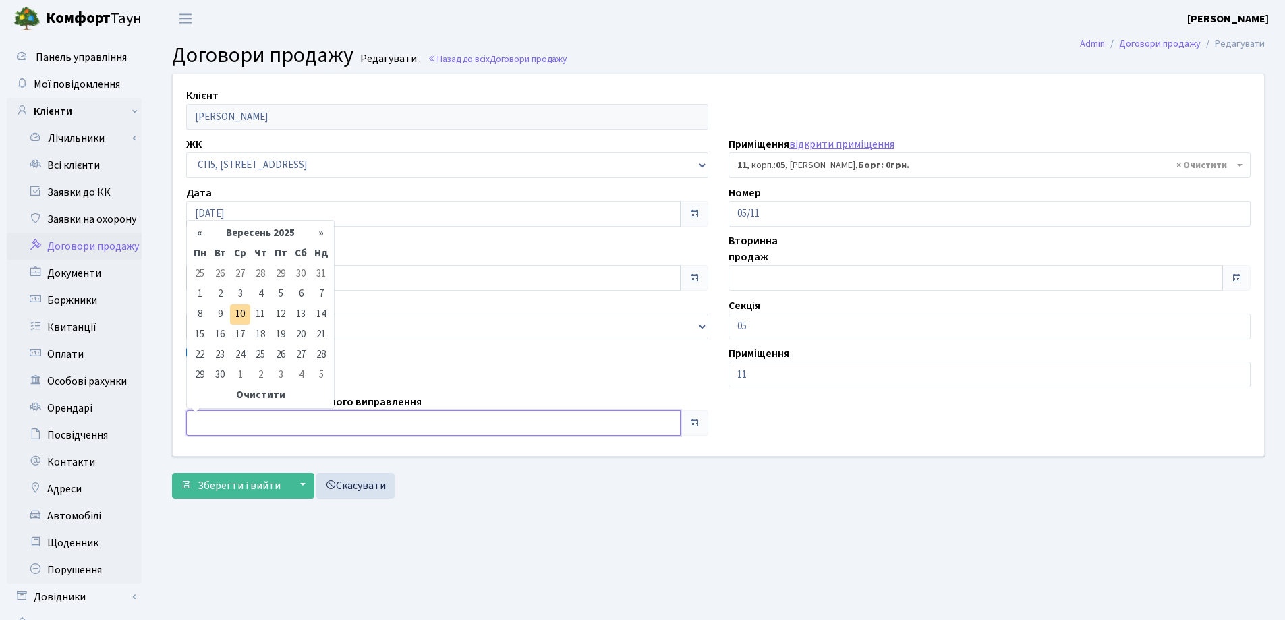
click at [270, 419] on input "text" at bounding box center [433, 423] width 494 height 26
type input "[DATE]"
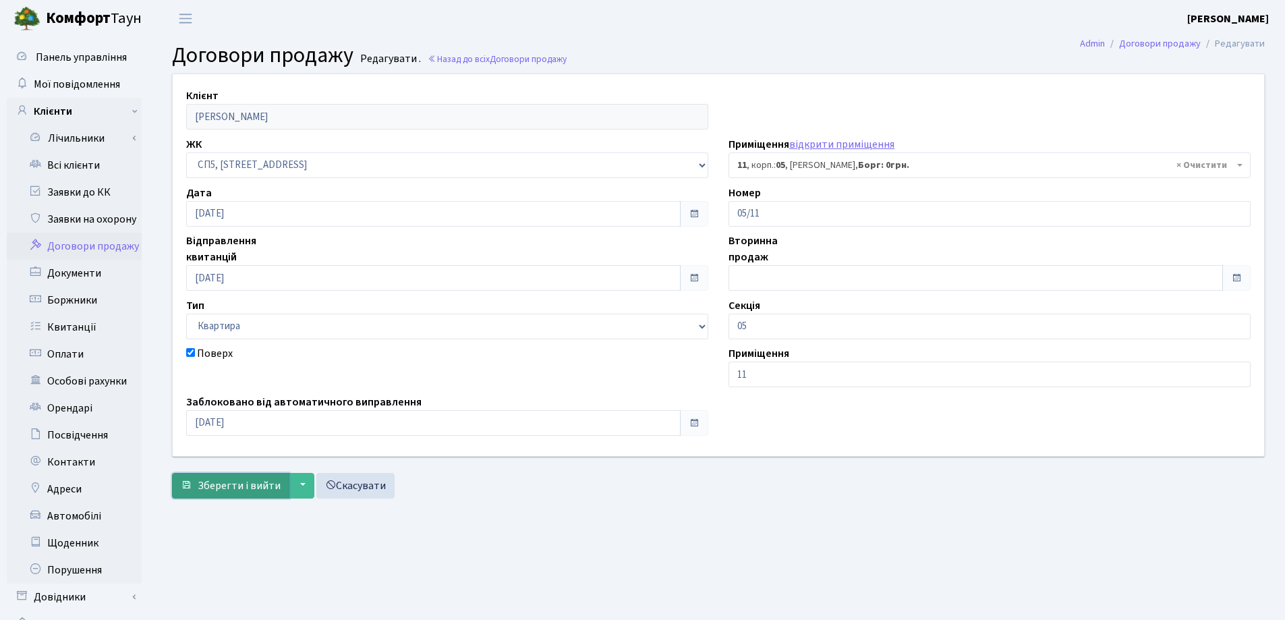
click at [250, 486] on span "Зберегти і вийти" at bounding box center [239, 485] width 83 height 15
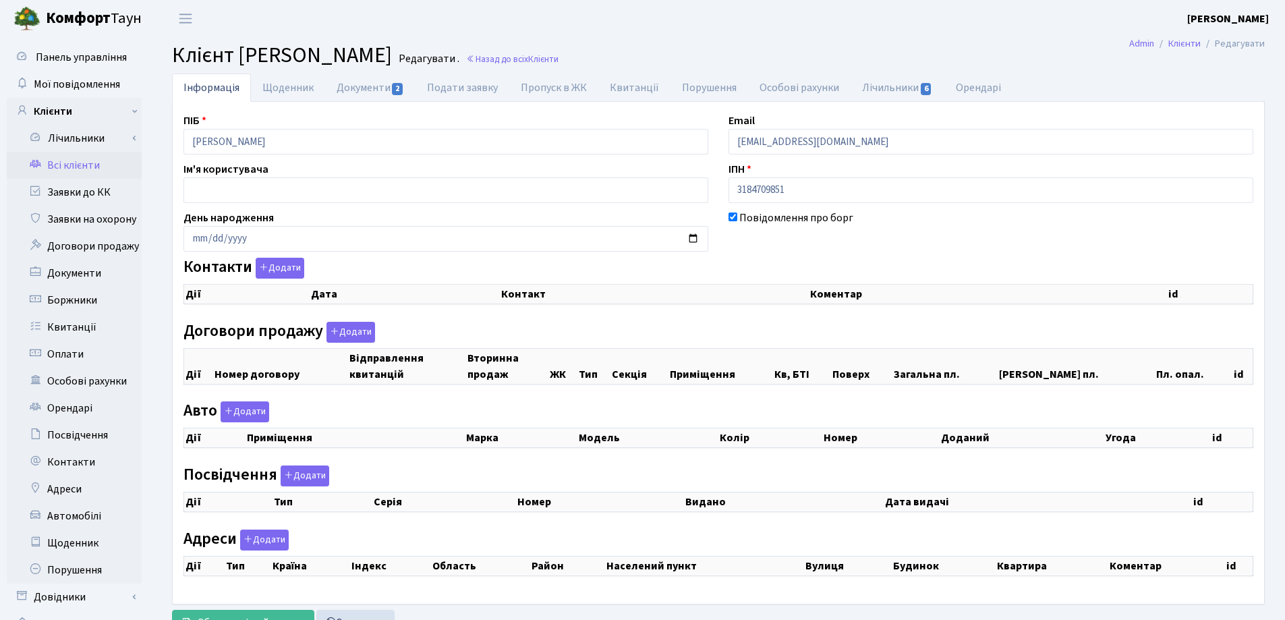
checkbox input "true"
select select "25"
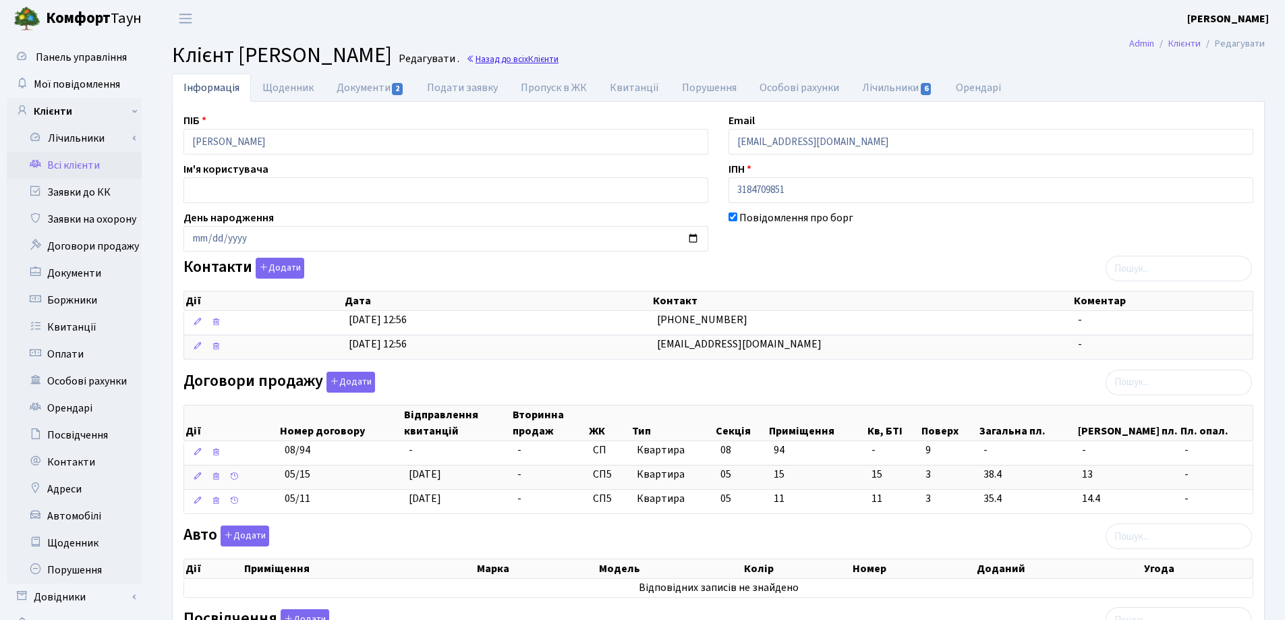
click at [559, 58] on link "Назад до всіх Клієнти" at bounding box center [512, 59] width 92 height 13
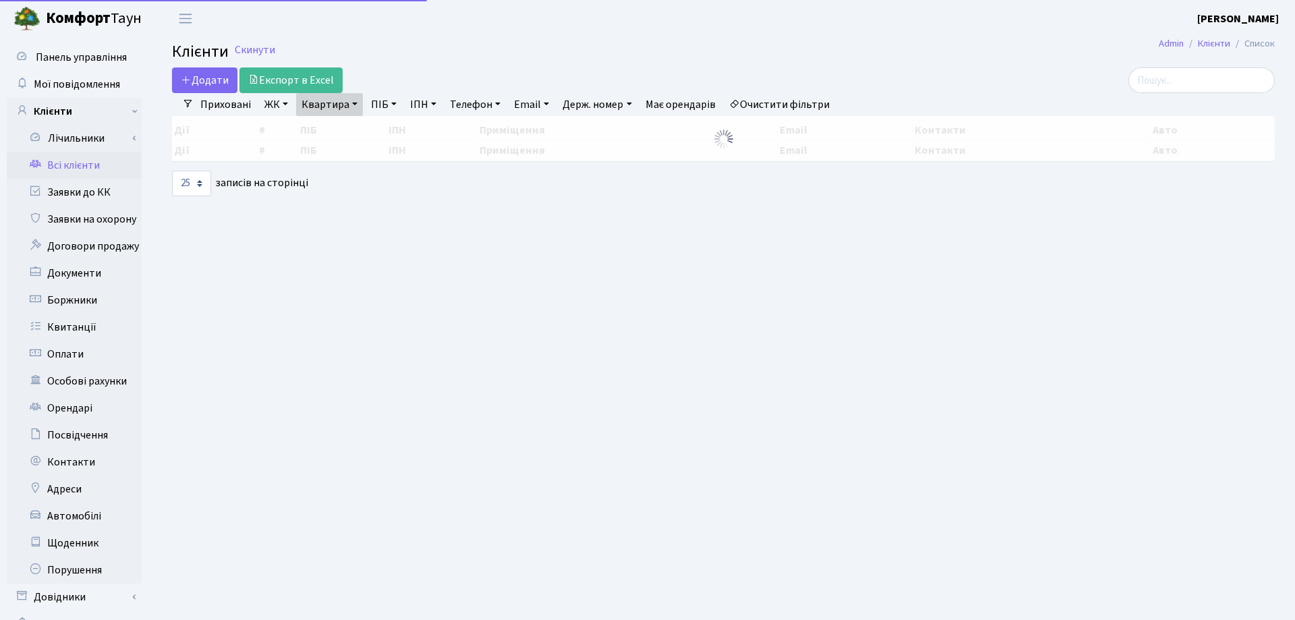
select select "25"
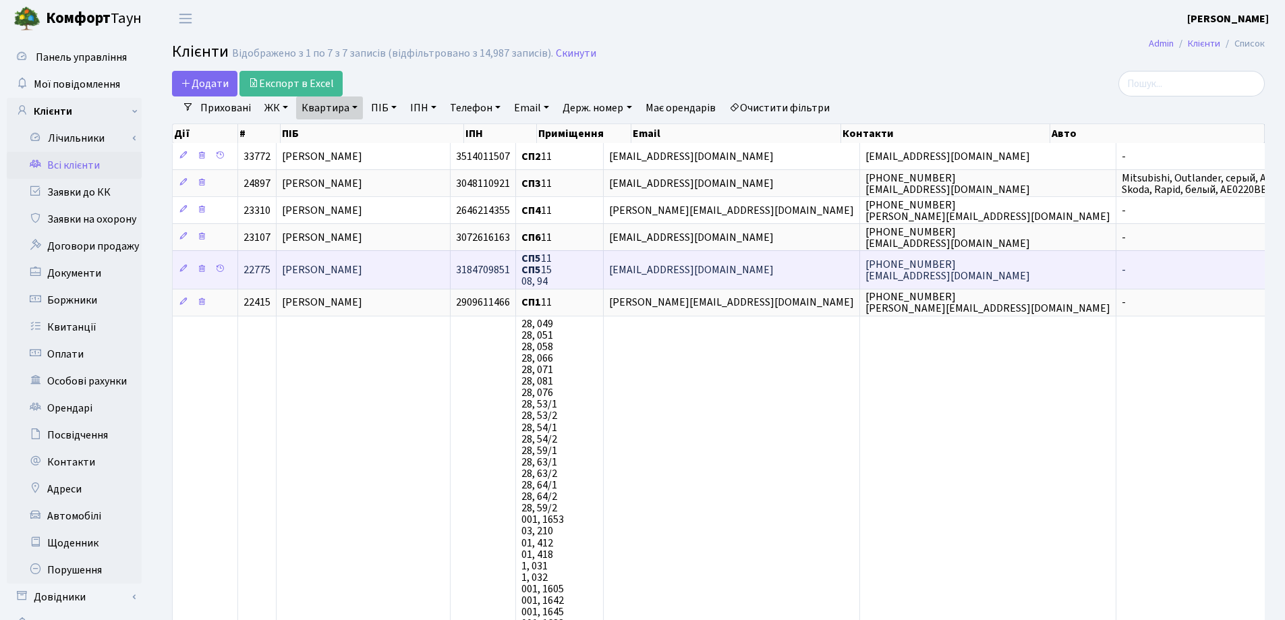
click at [354, 264] on span "[PERSON_NAME]" at bounding box center [322, 269] width 80 height 15
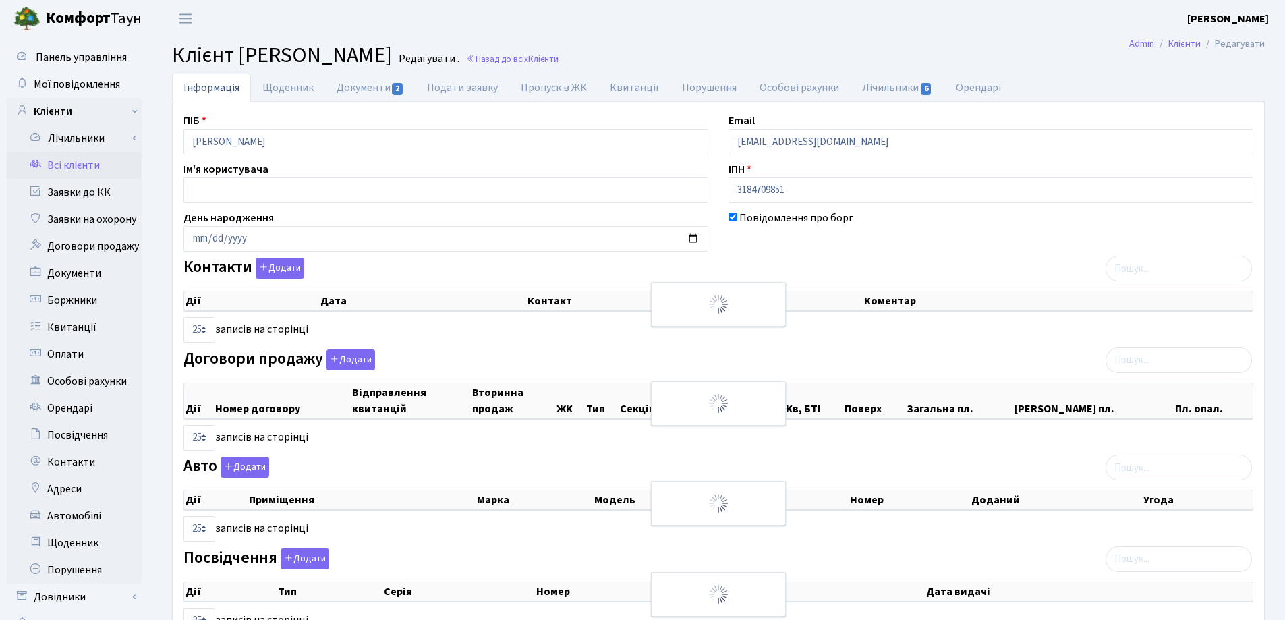
select select "25"
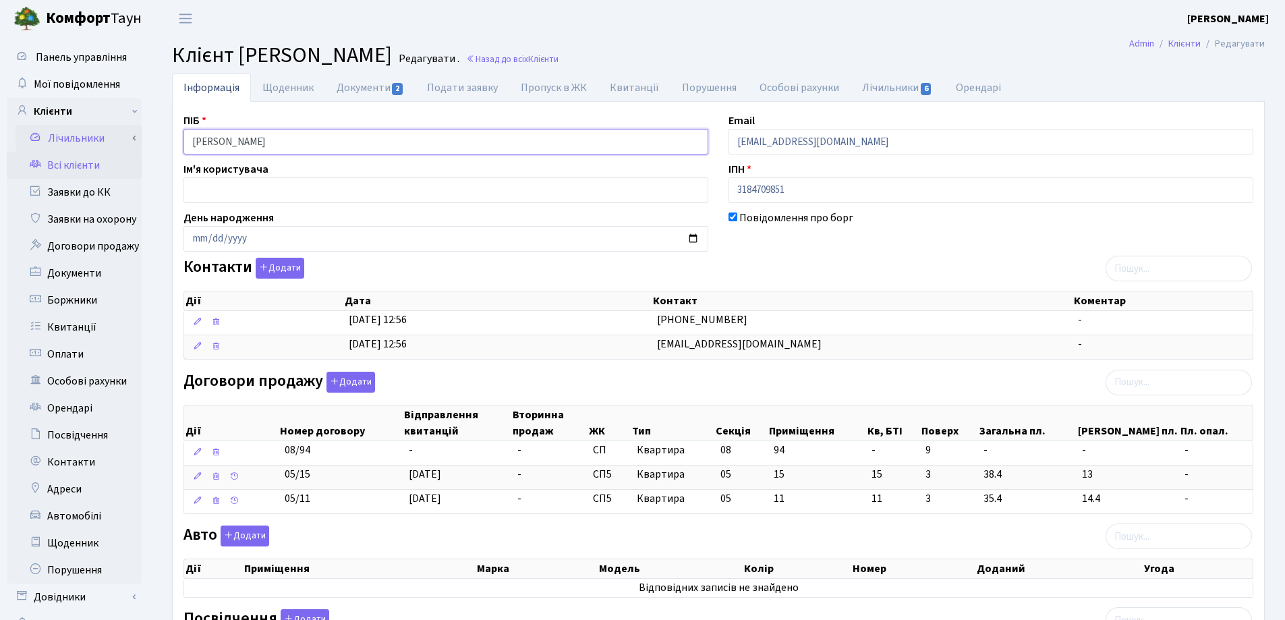
drag, startPoint x: 358, startPoint y: 137, endPoint x: 123, endPoint y: 142, distance: 234.8
click at [123, 142] on div "Панель управління Мої повідомлення Клієнти Лічильники Показання" at bounding box center [642, 534] width 1285 height 994
click at [951, 25] on header "Комфорт Таун Лоскутова В. С. Мій обліковий запис Вийти" at bounding box center [642, 18] width 1285 height 37
click at [559, 57] on link "Назад до всіх Клієнти" at bounding box center [512, 59] width 92 height 13
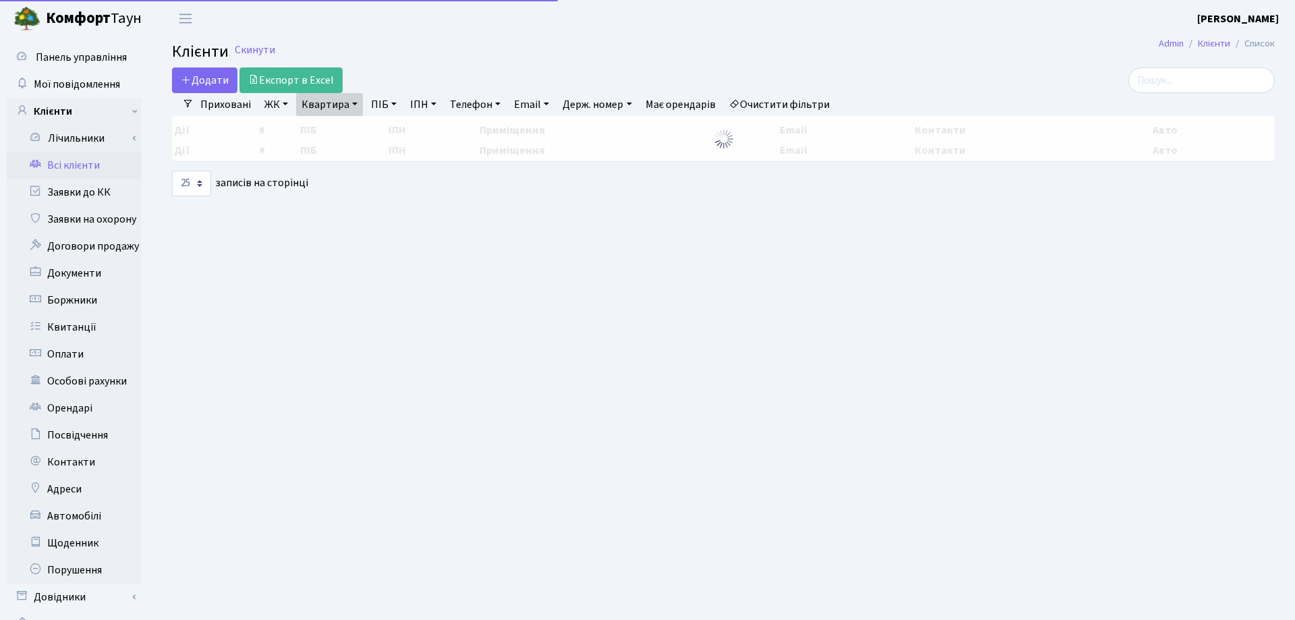
select select "25"
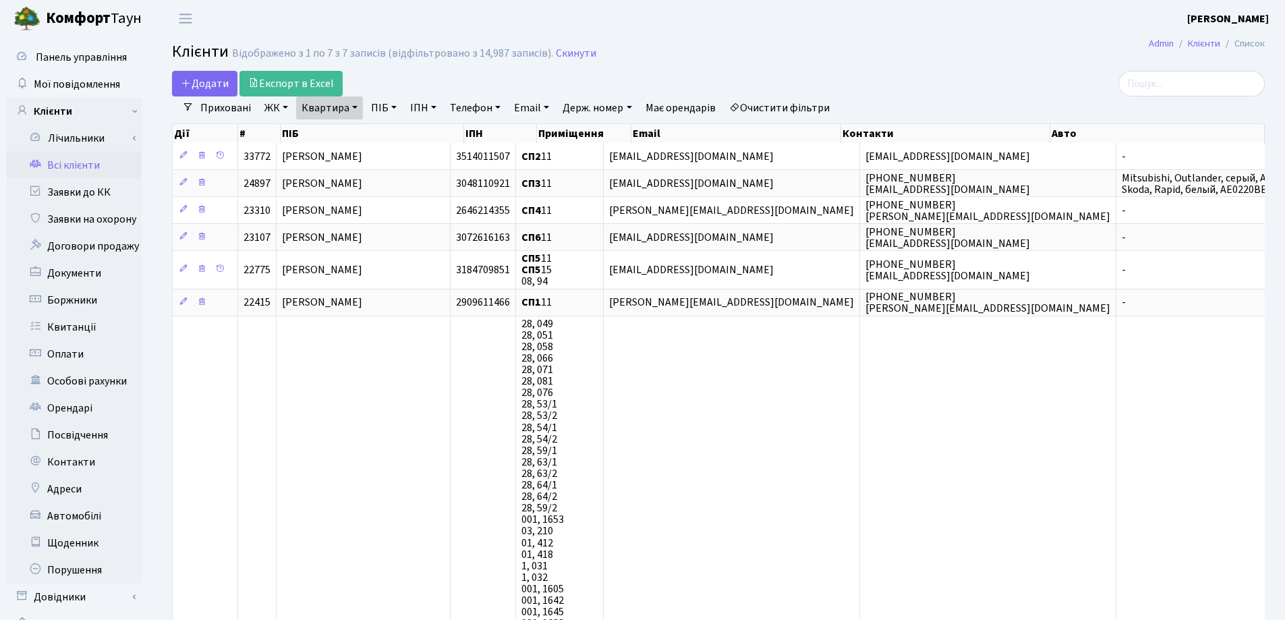
click at [354, 103] on link "Квартира" at bounding box center [329, 107] width 67 height 23
click at [395, 134] on icon at bounding box center [389, 134] width 11 height 11
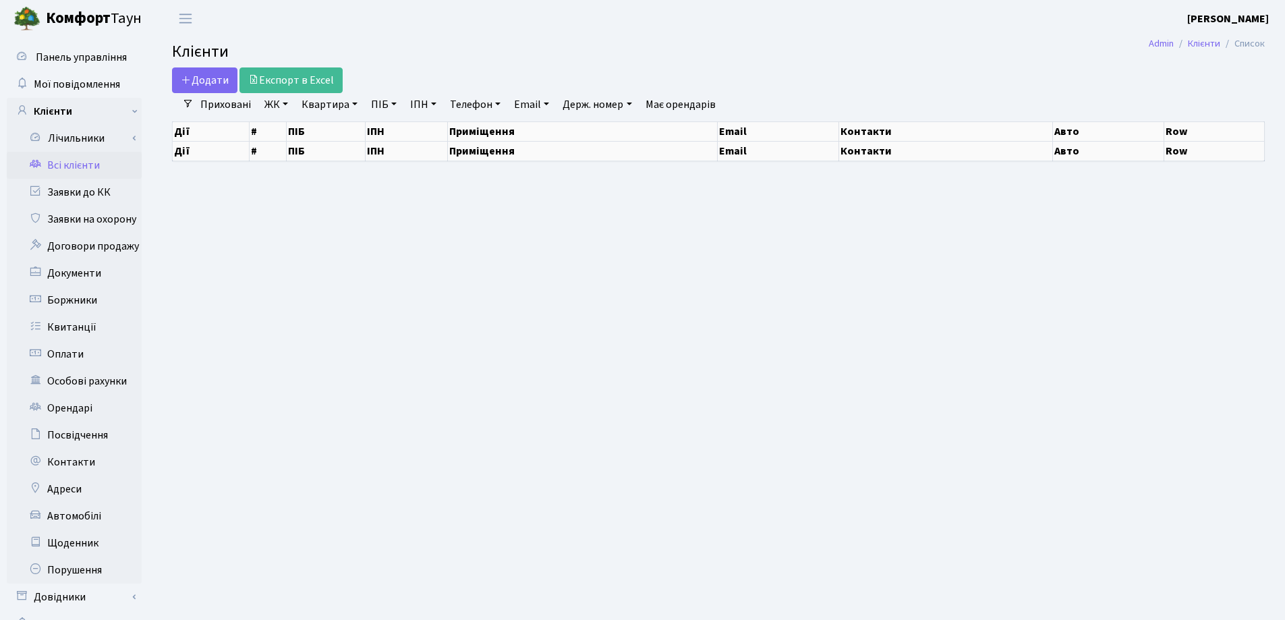
select select "25"
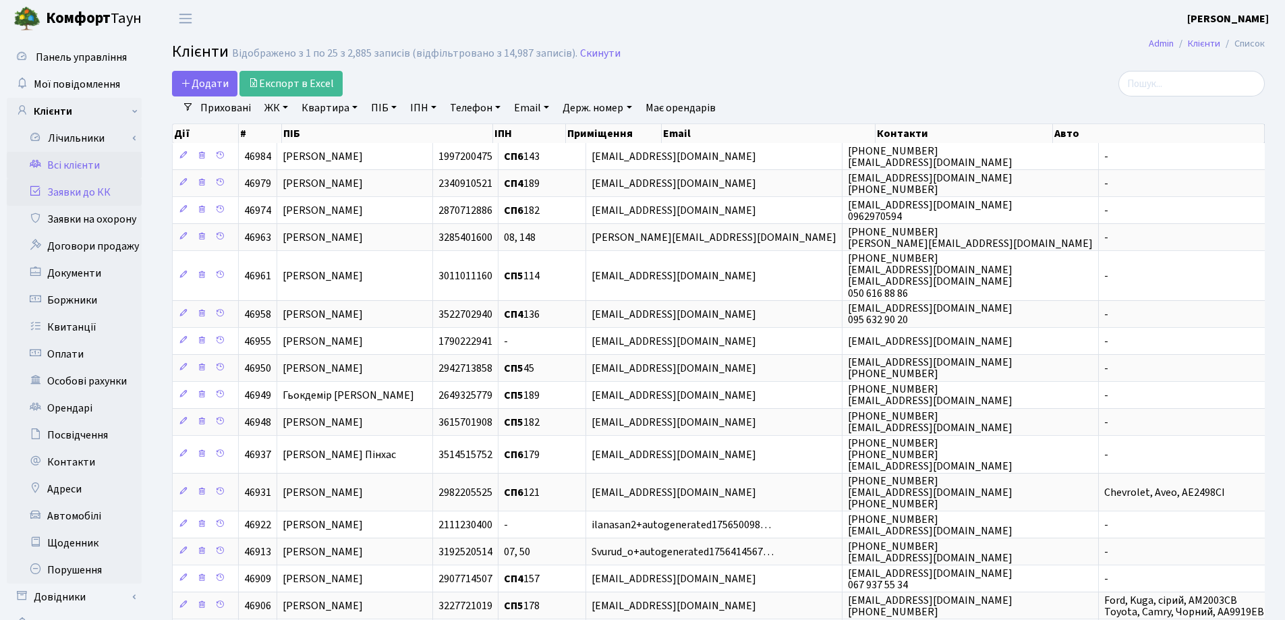
click at [66, 190] on link "Заявки до КК" at bounding box center [74, 192] width 135 height 27
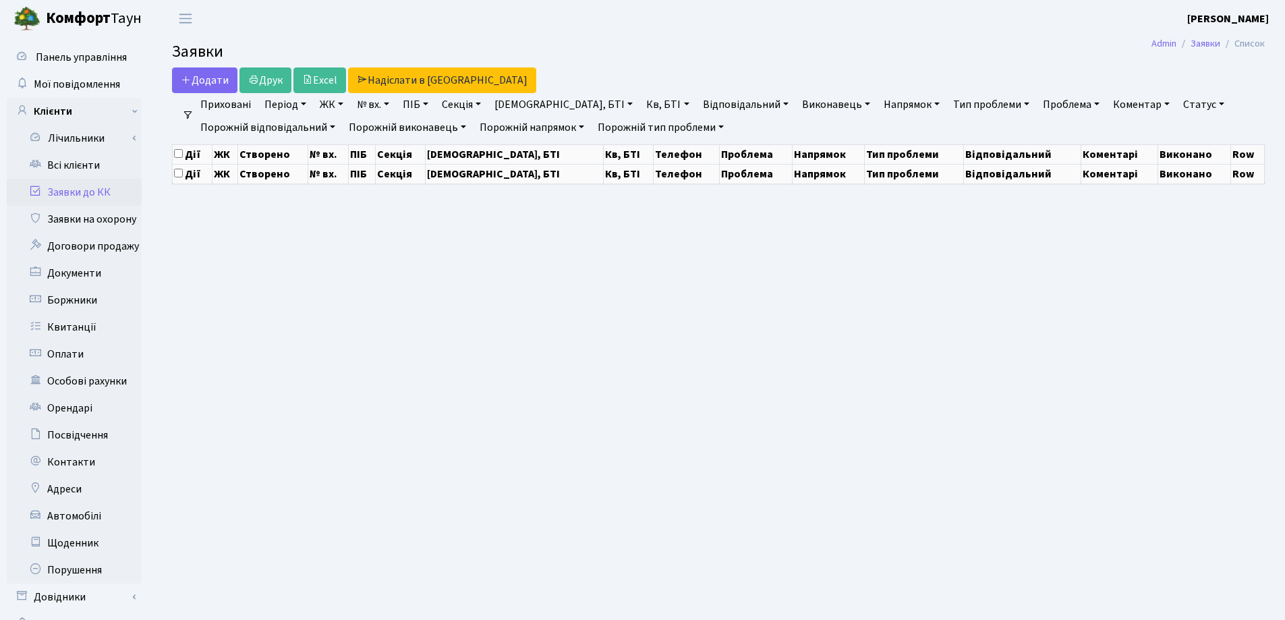
select select "25"
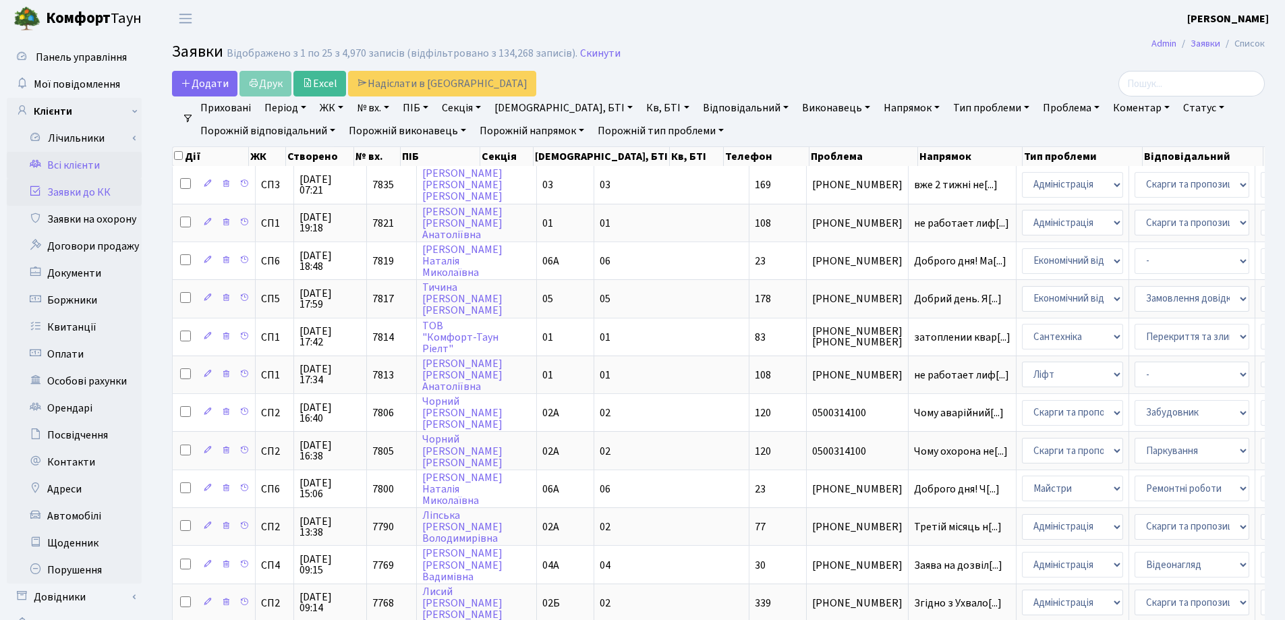
click at [93, 169] on link "Всі клієнти" at bounding box center [74, 165] width 135 height 27
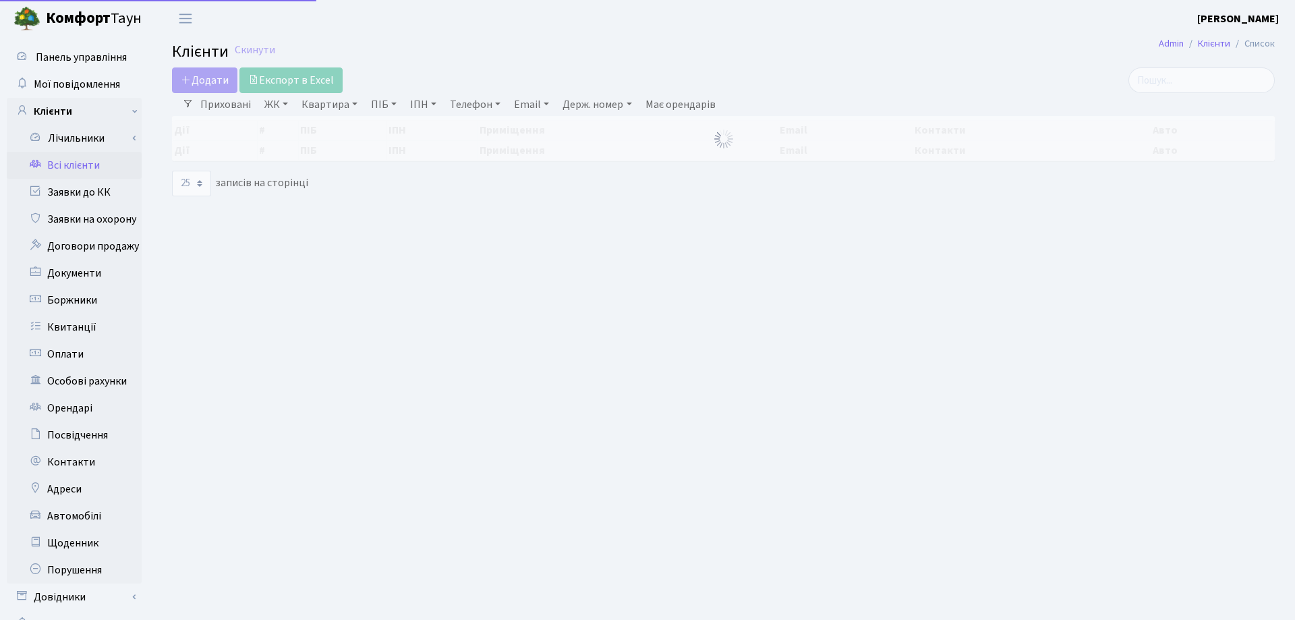
select select "25"
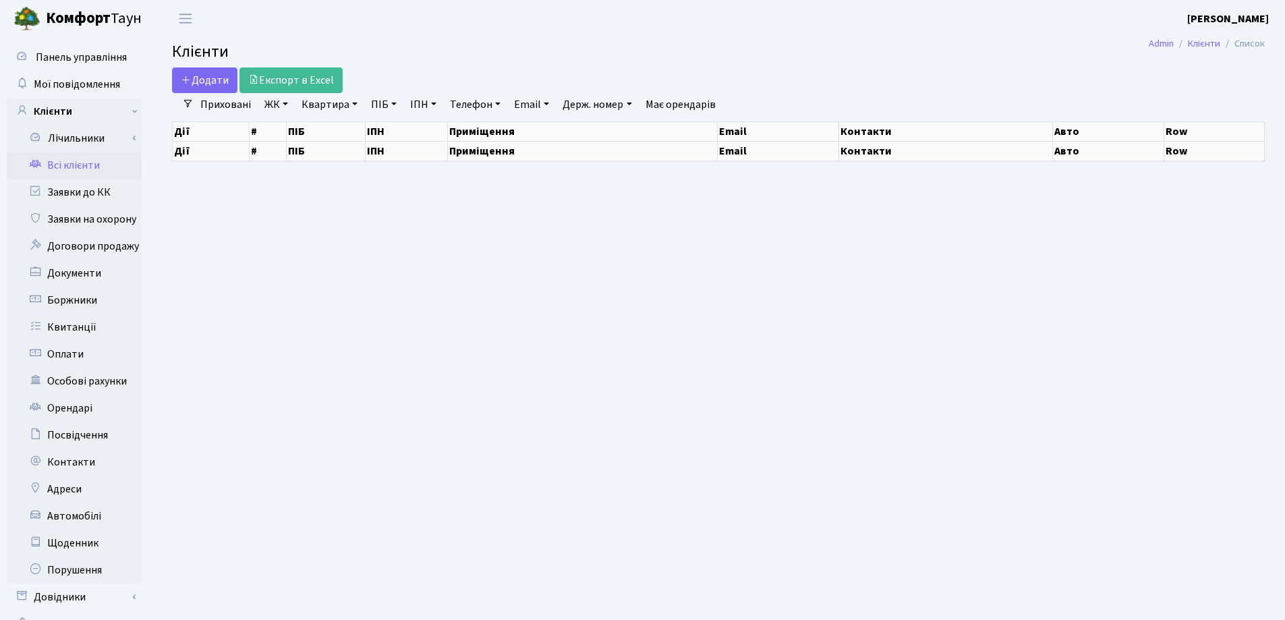
select select "25"
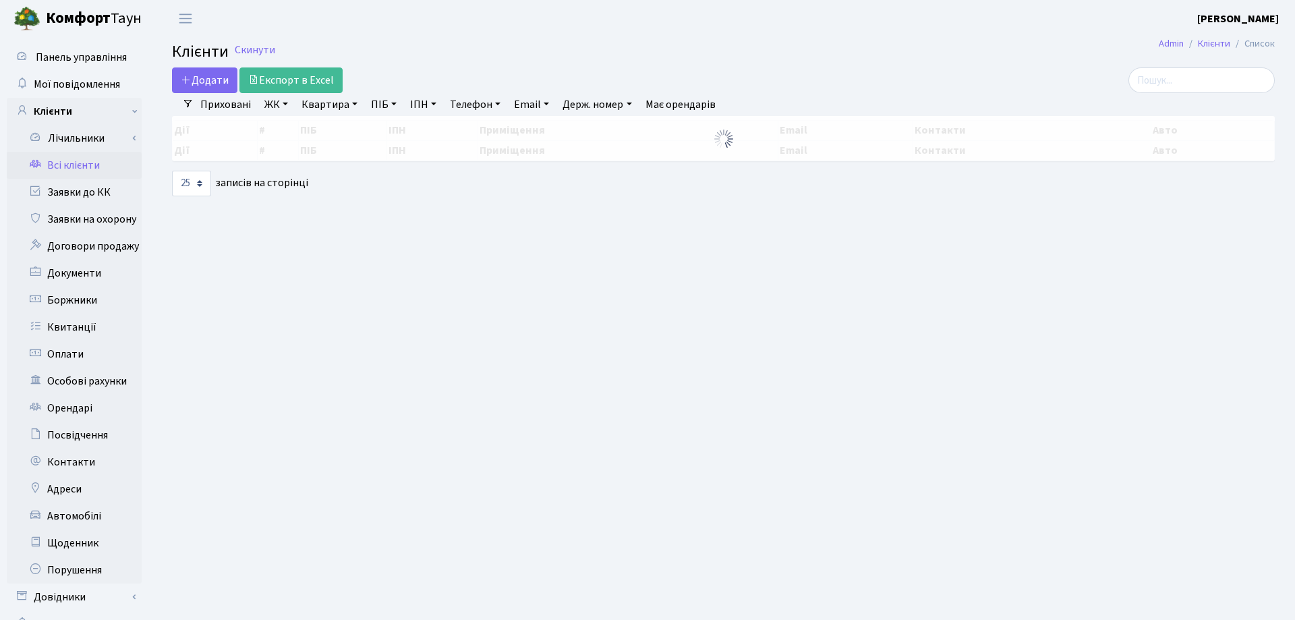
select select "25"
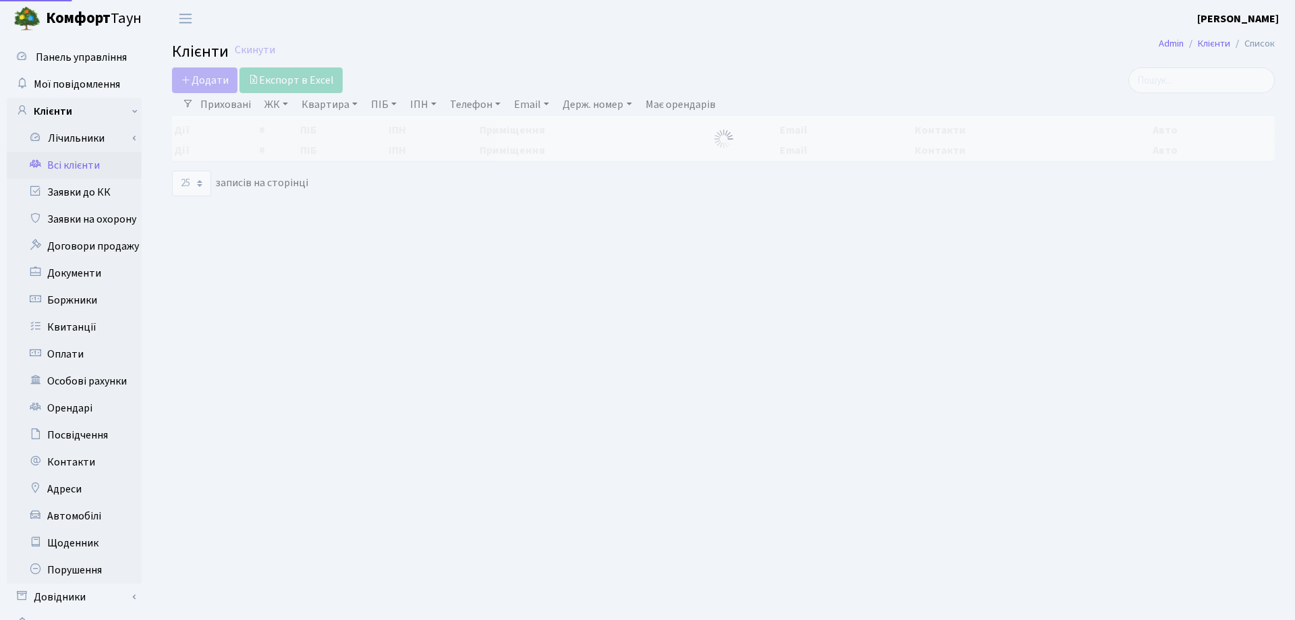
select select "25"
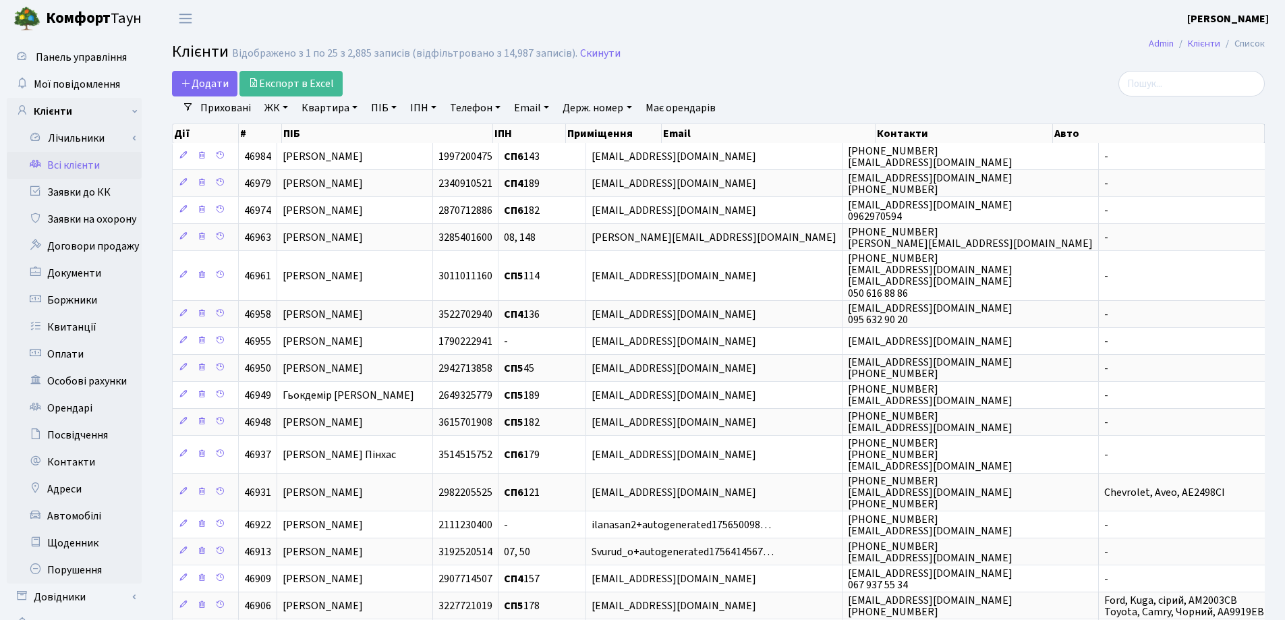
drag, startPoint x: 351, startPoint y: 109, endPoint x: 348, endPoint y: 116, distance: 7.9
click at [349, 109] on link "Квартира" at bounding box center [329, 107] width 67 height 23
type input "11"
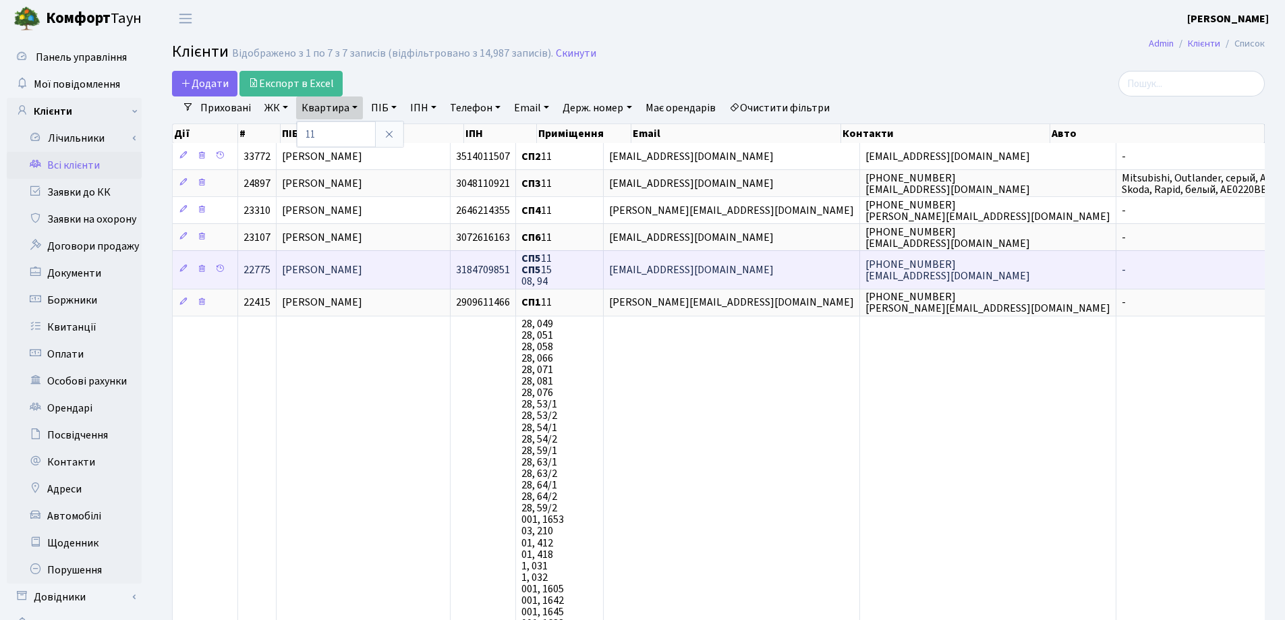
click at [362, 271] on span "[PERSON_NAME]" at bounding box center [322, 269] width 80 height 15
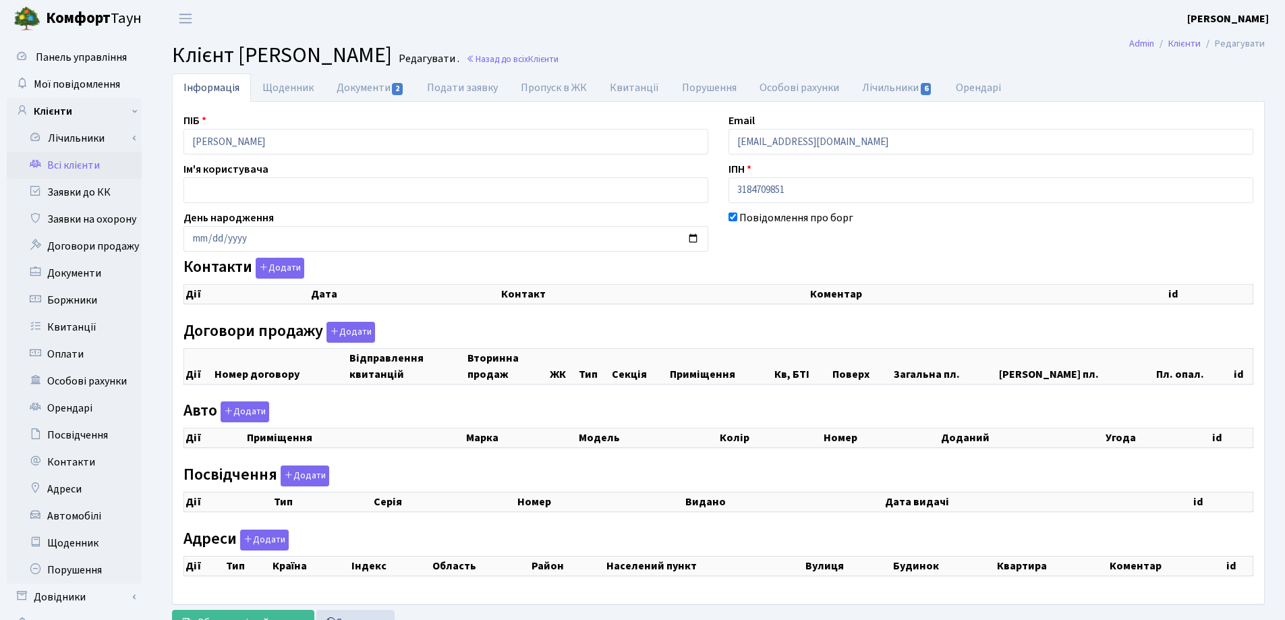
checkbox input "true"
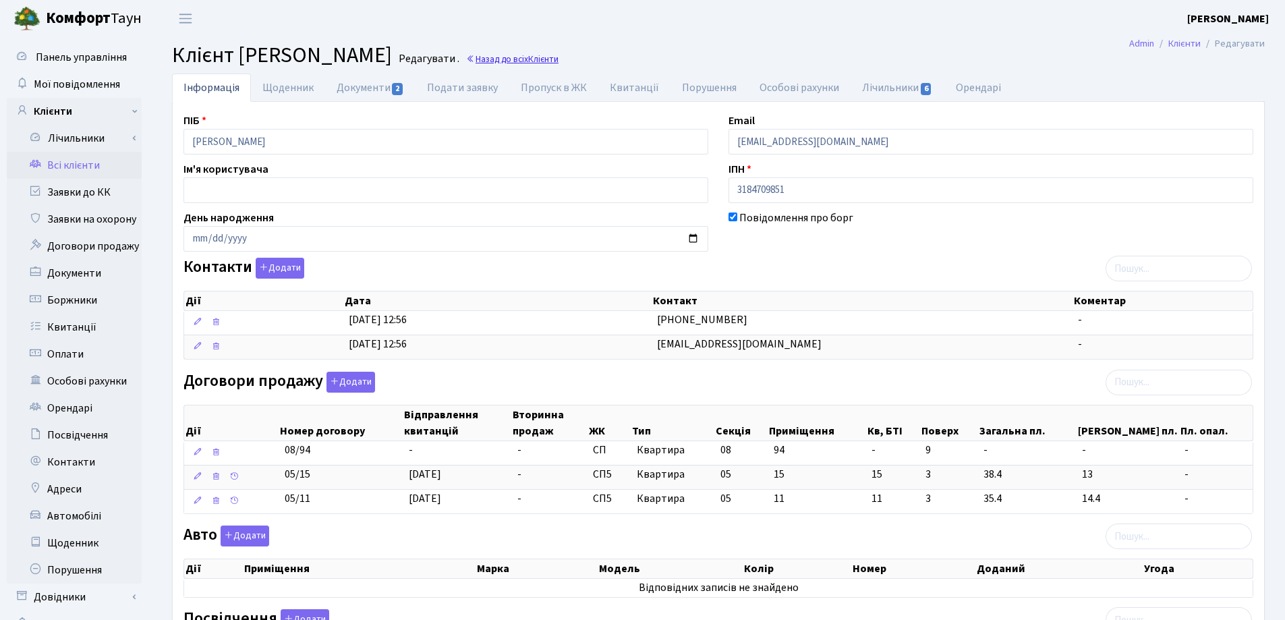
click at [559, 57] on link "Назад до всіх Клієнти" at bounding box center [512, 59] width 92 height 13
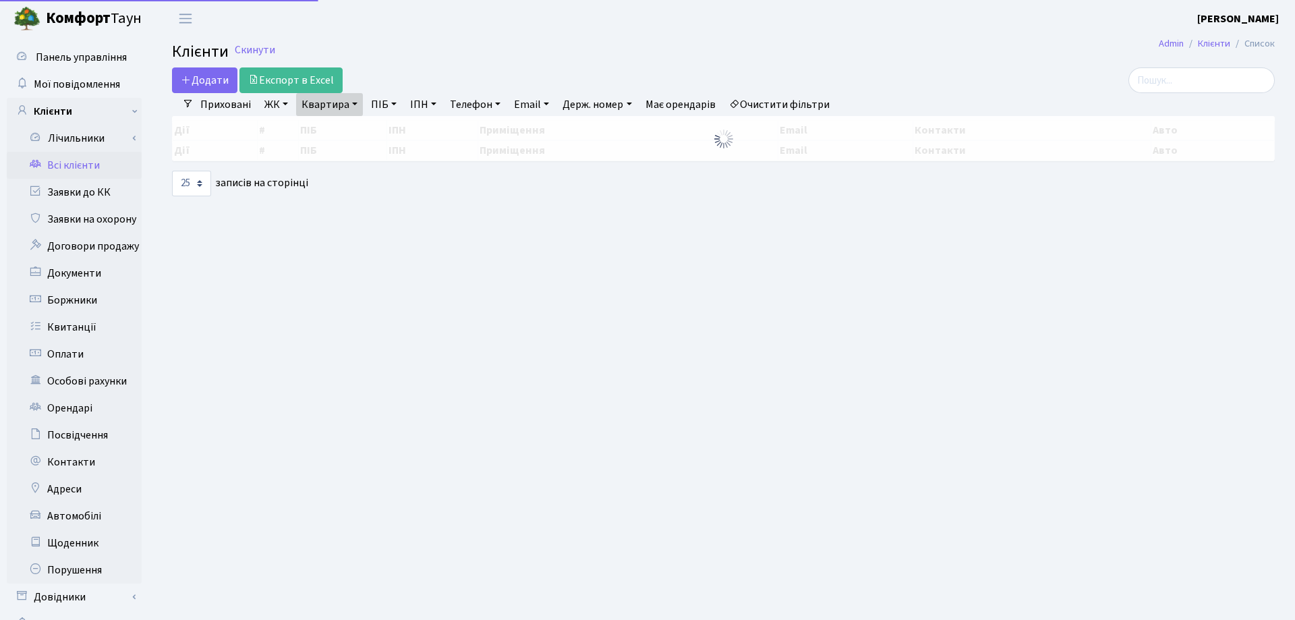
select select "25"
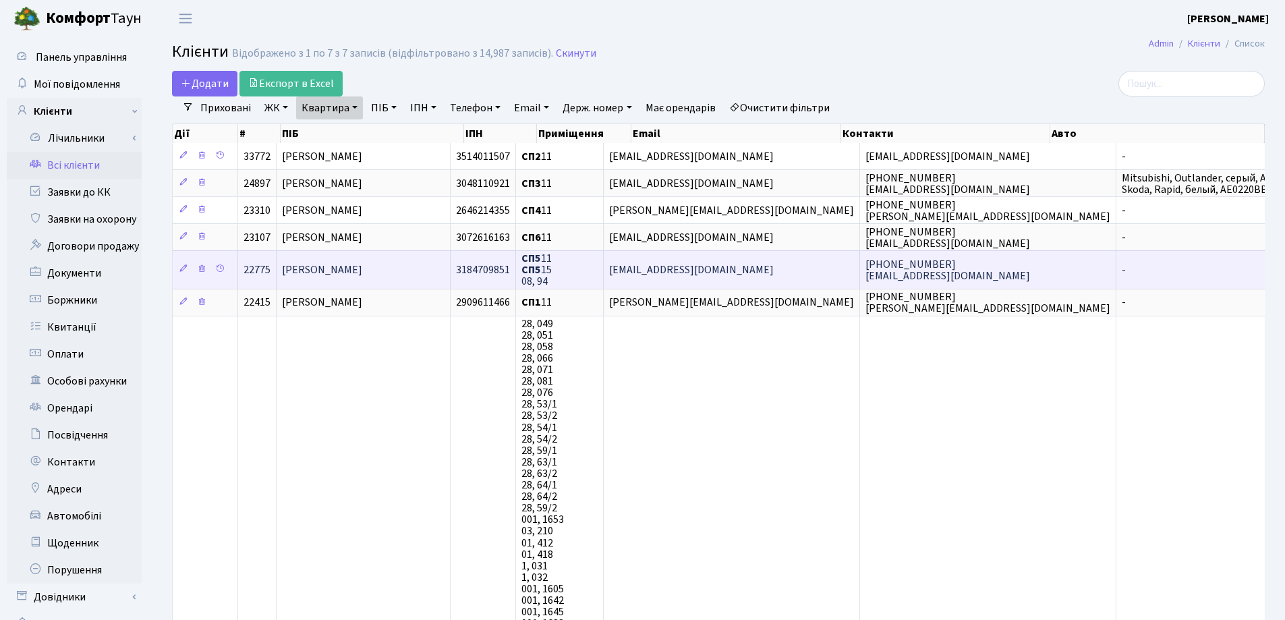
click at [431, 267] on td "[PERSON_NAME]" at bounding box center [364, 269] width 174 height 38
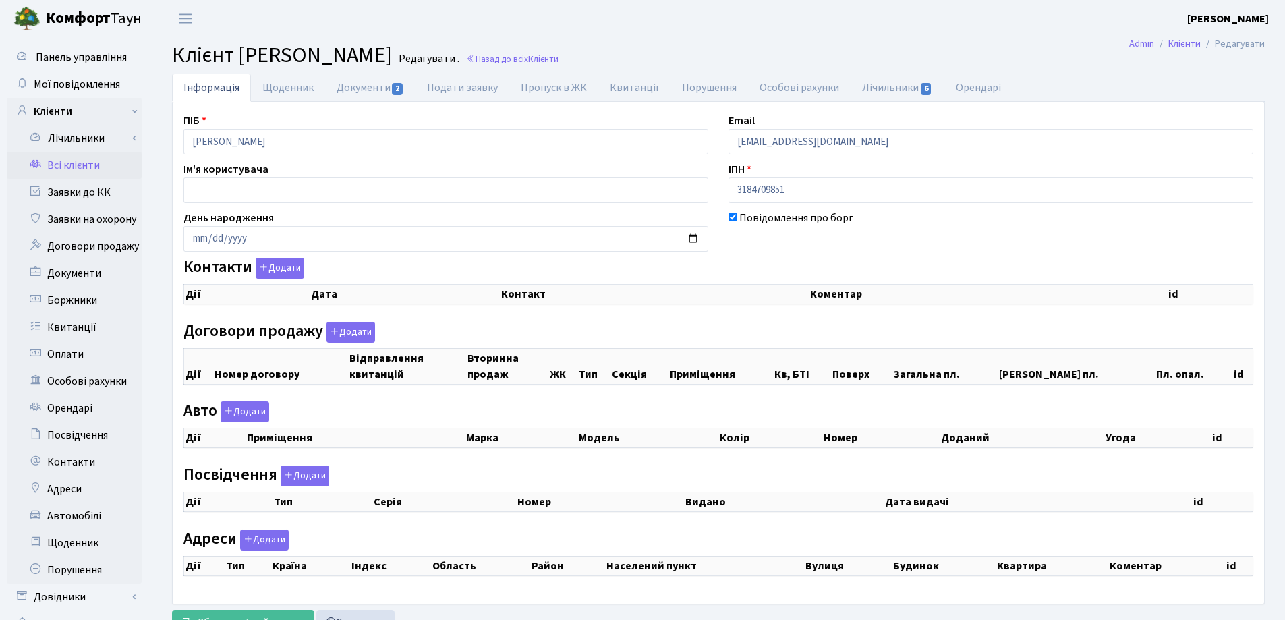
checkbox input "true"
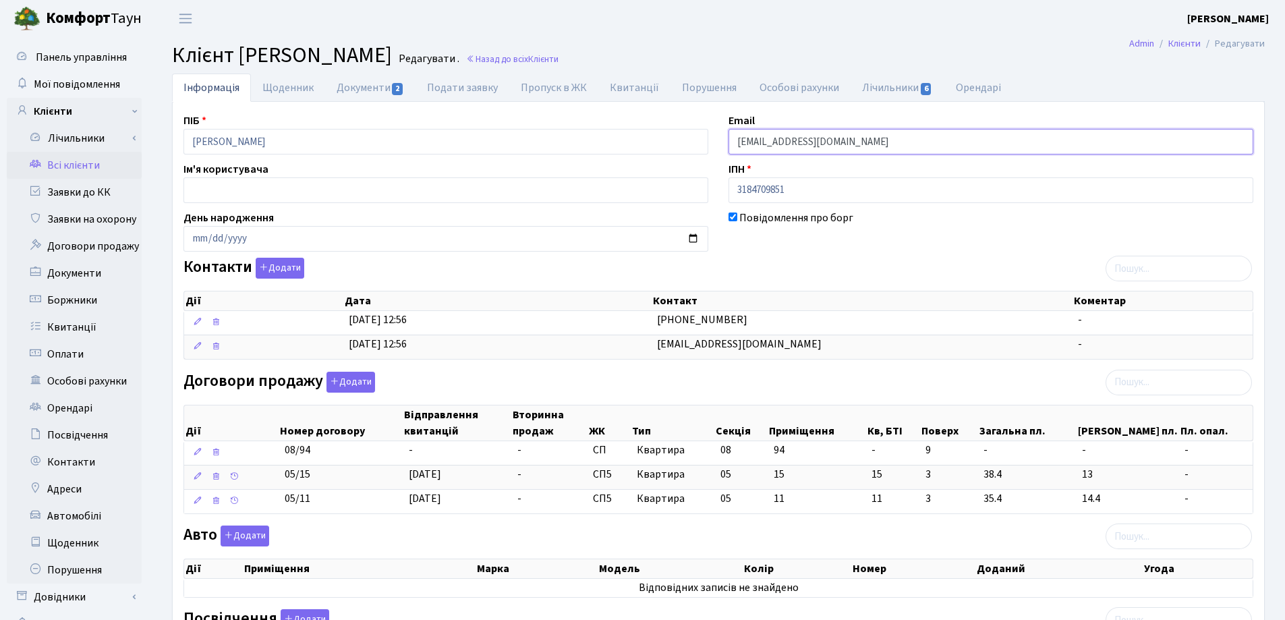
drag, startPoint x: 938, startPoint y: 152, endPoint x: 652, endPoint y: 152, distance: 285.4
click at [650, 152] on div "ПІБ Дементьєв Єгор Вікторович Email vellgodema22@gmail.com Ім'я користувача ІПН…" at bounding box center [718, 548] width 1090 height 870
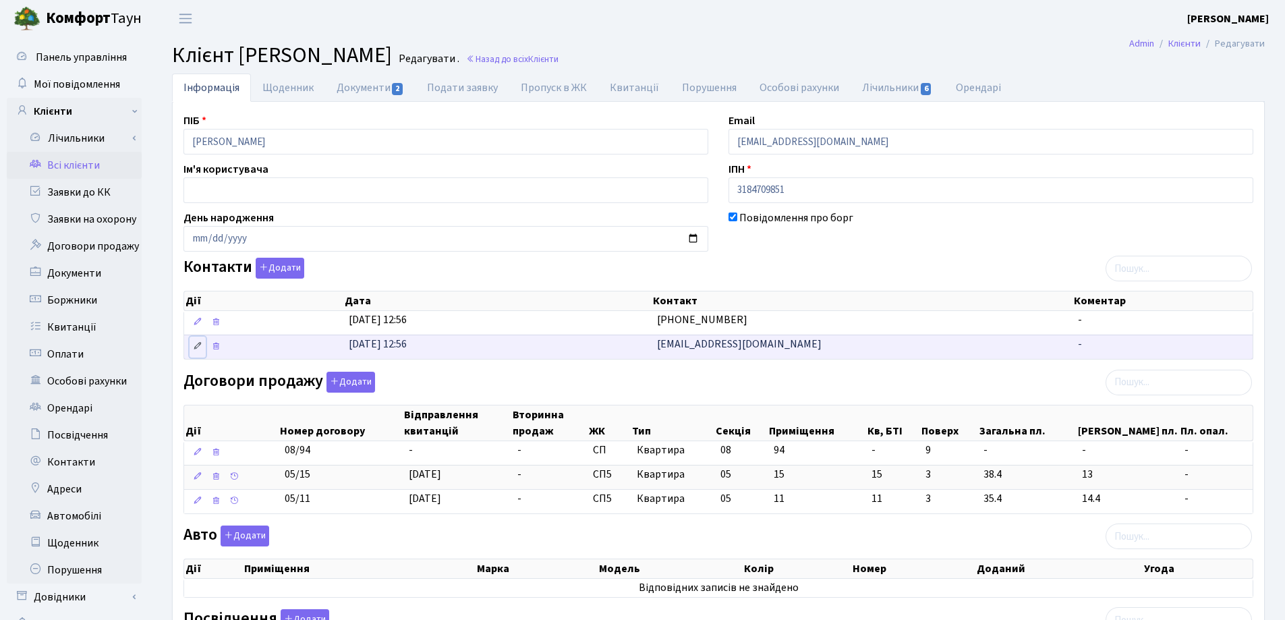
click at [196, 350] on icon at bounding box center [197, 345] width 9 height 9
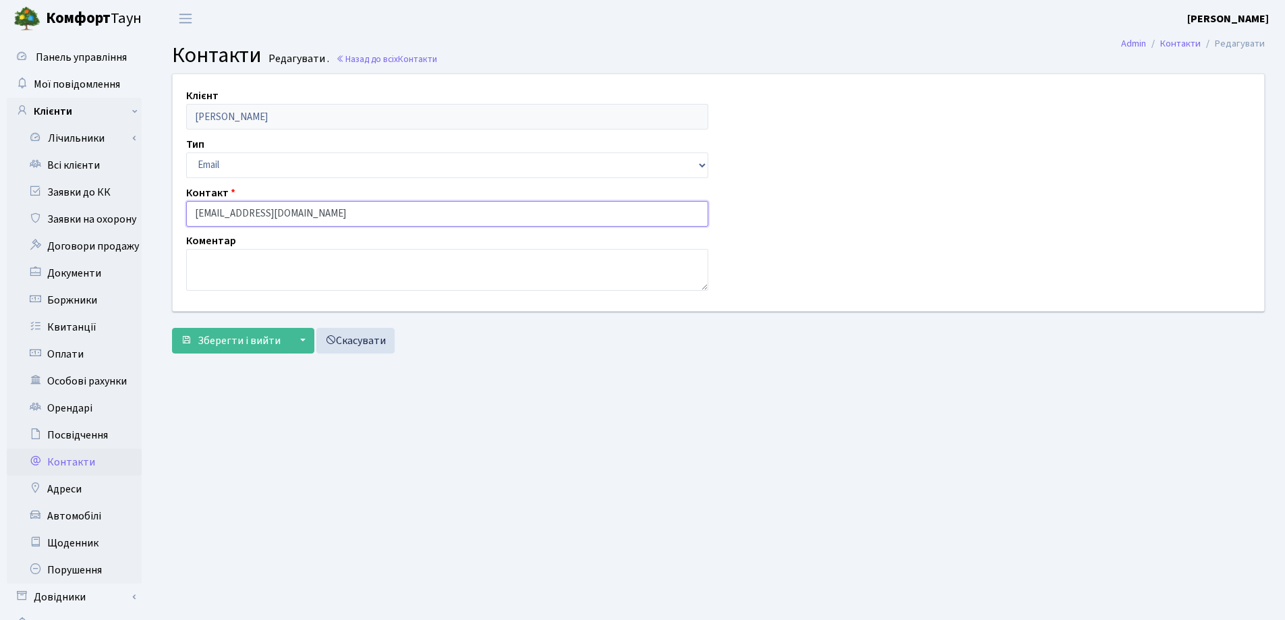
click at [371, 226] on input "vellgodema@gmail.com" at bounding box center [447, 214] width 522 height 26
type input "v"
paste input "[EMAIL_ADDRESS][DOMAIN_NAME]"
type input "[EMAIL_ADDRESS][DOMAIN_NAME]"
click at [244, 332] on button "Зберегти і вийти" at bounding box center [230, 341] width 117 height 26
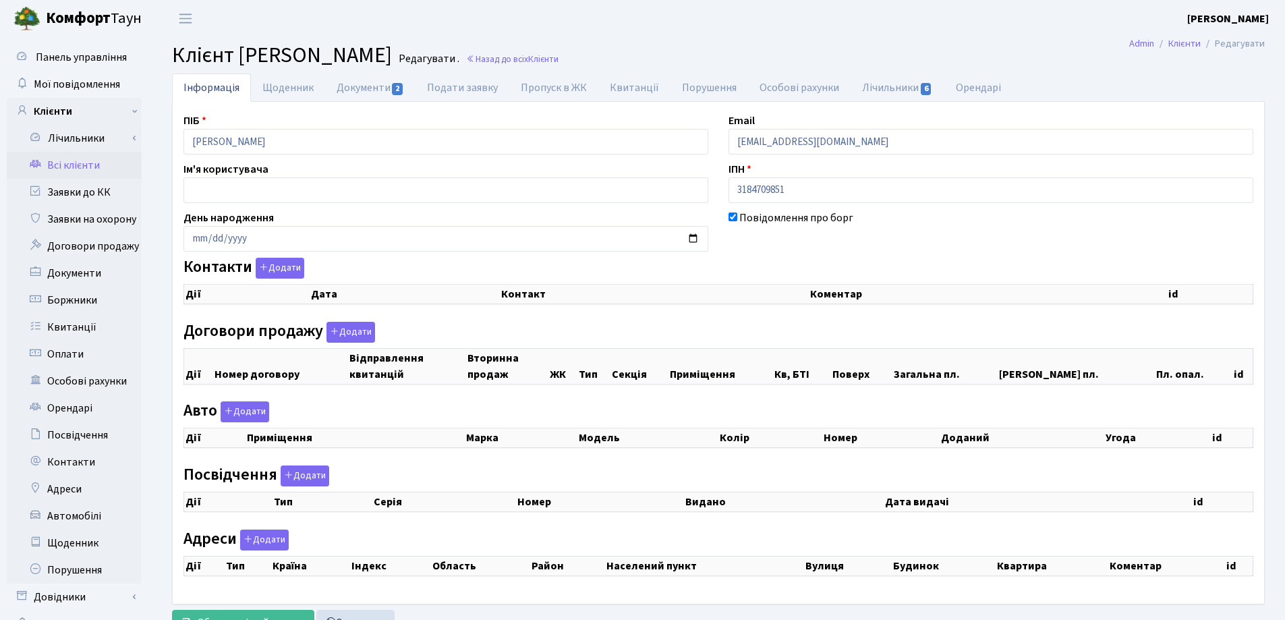
checkbox input "true"
select select "25"
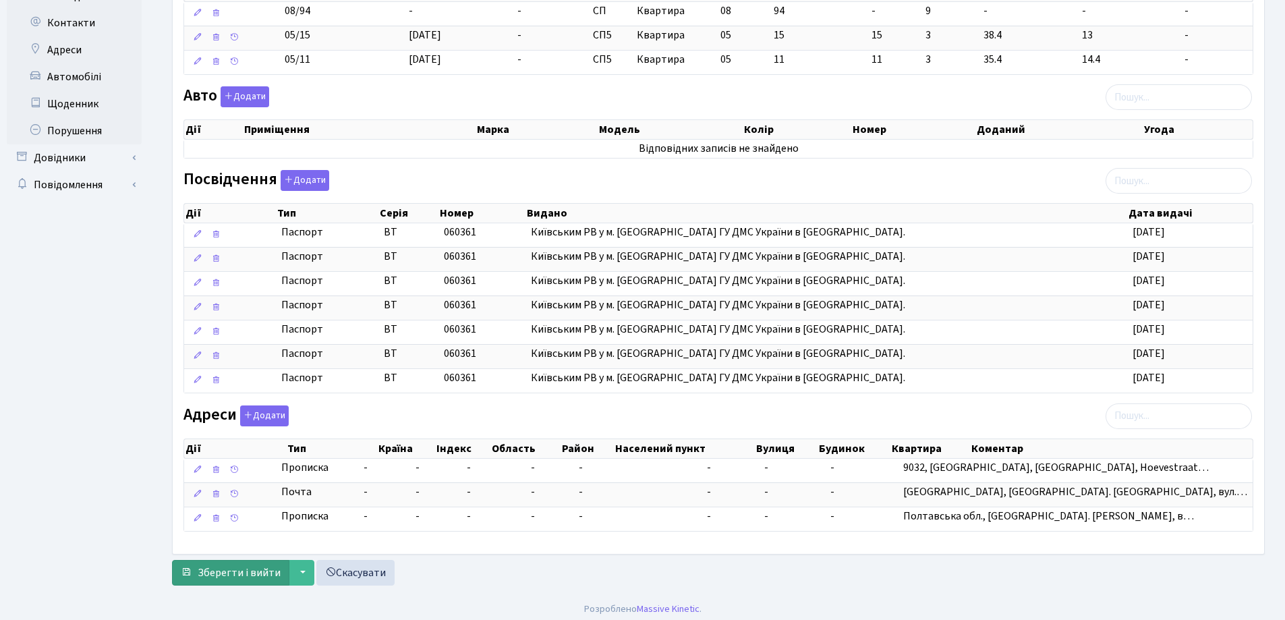
scroll to position [445, 0]
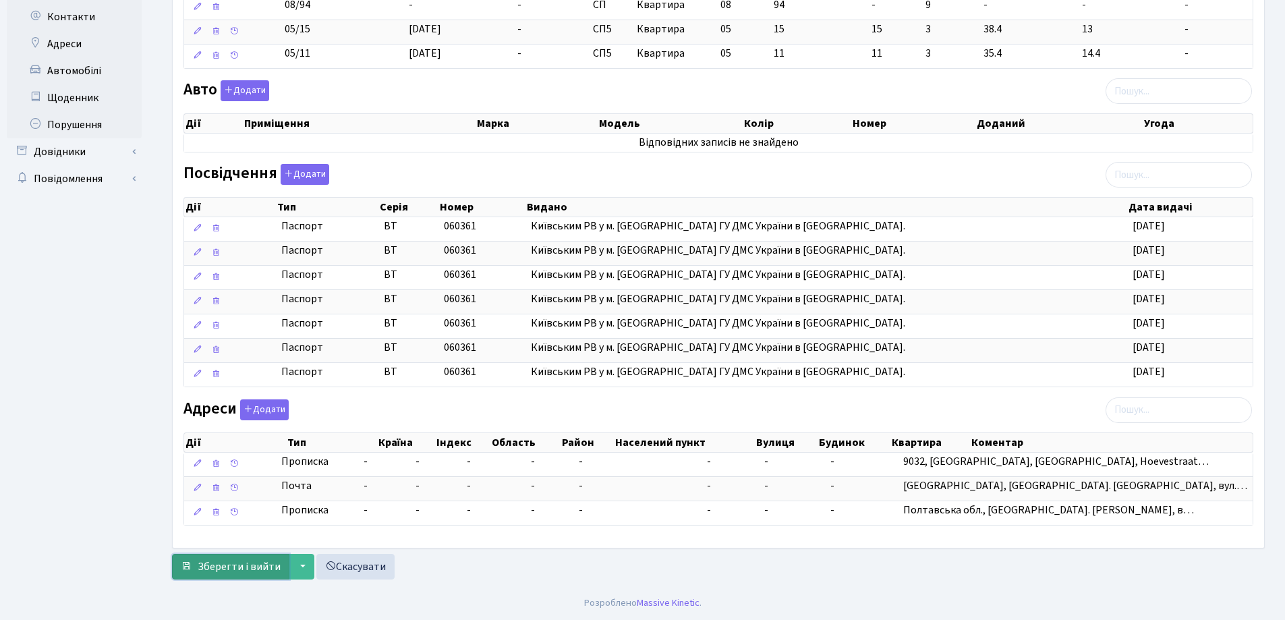
click at [225, 564] on span "Зберегти і вийти" at bounding box center [239, 566] width 83 height 15
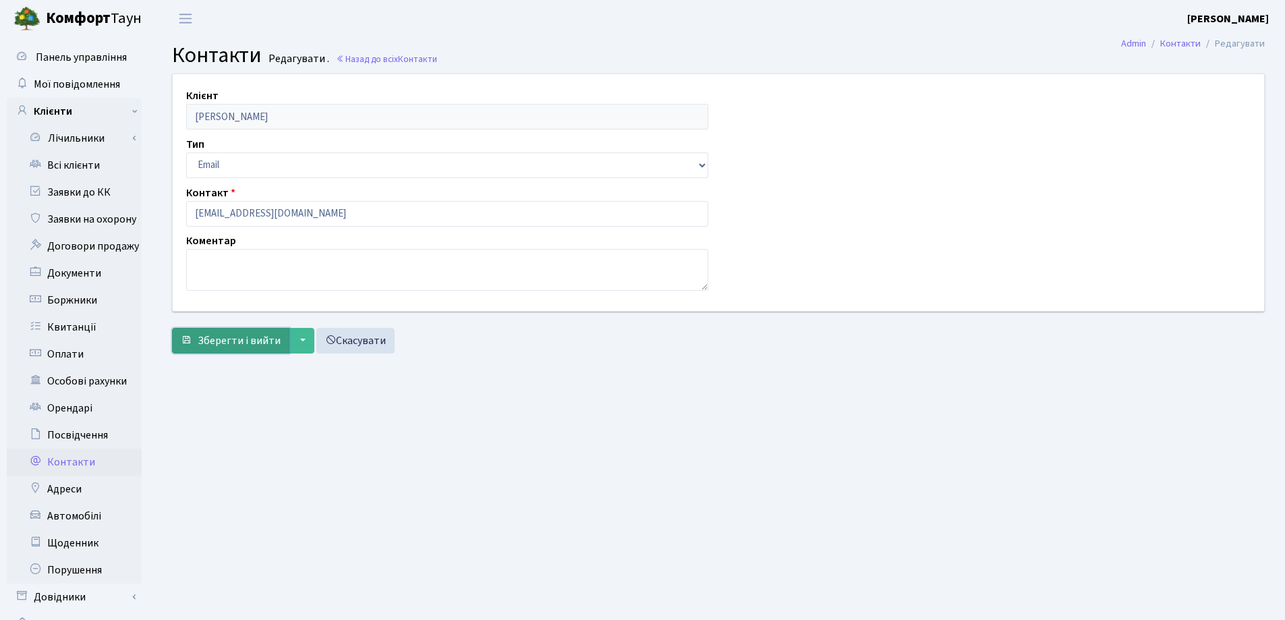
click at [211, 343] on span "Зберегти і вийти" at bounding box center [239, 340] width 83 height 15
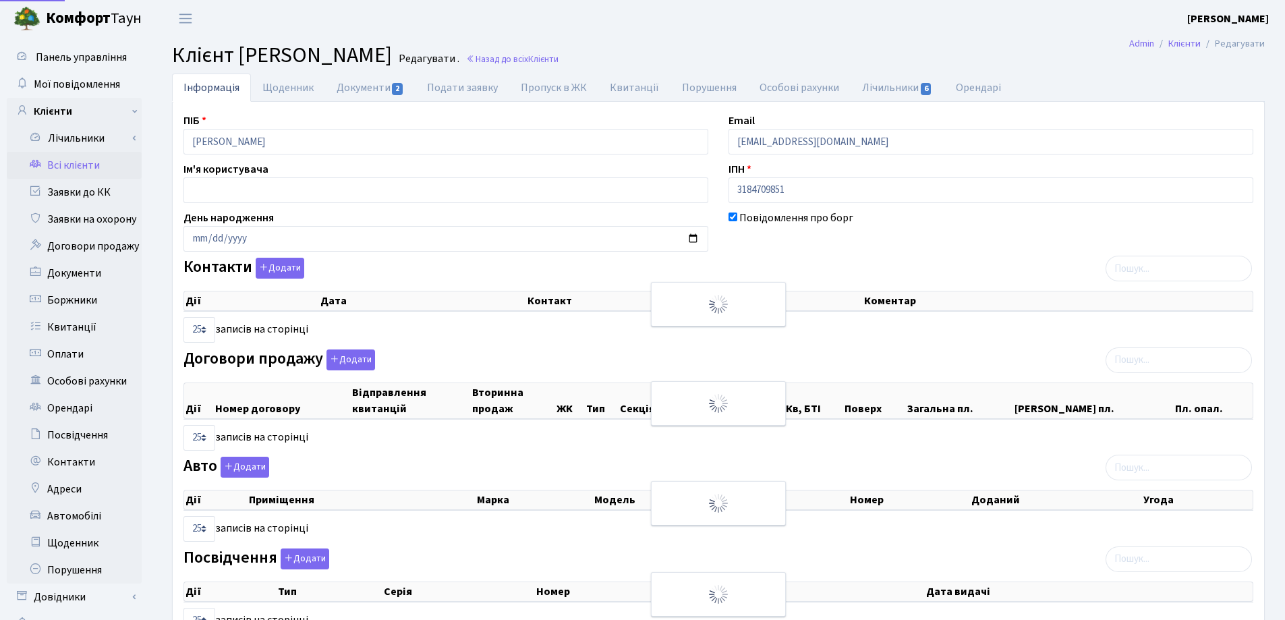
select select "25"
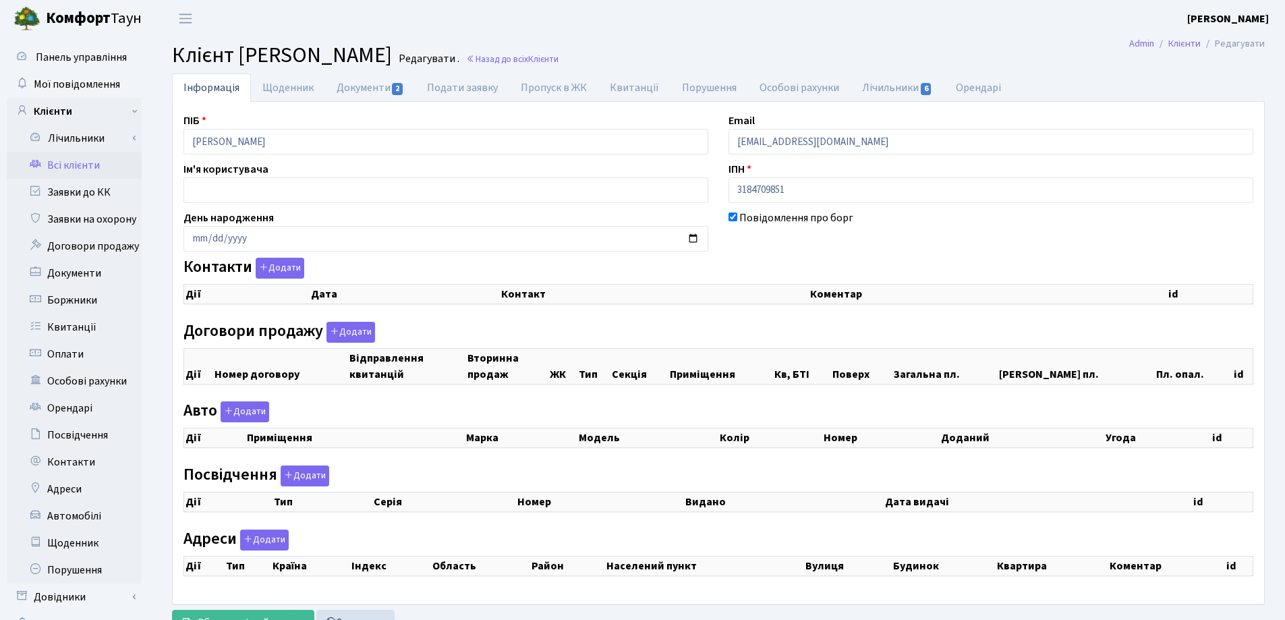
checkbox input "true"
select select "25"
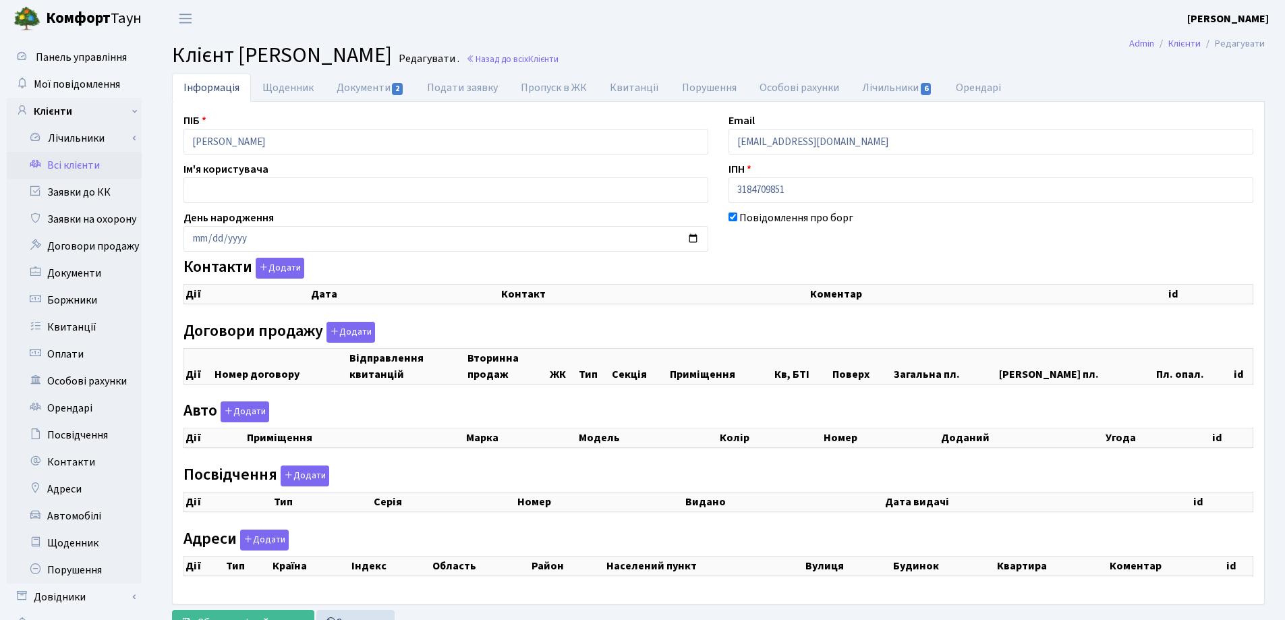
select select "25"
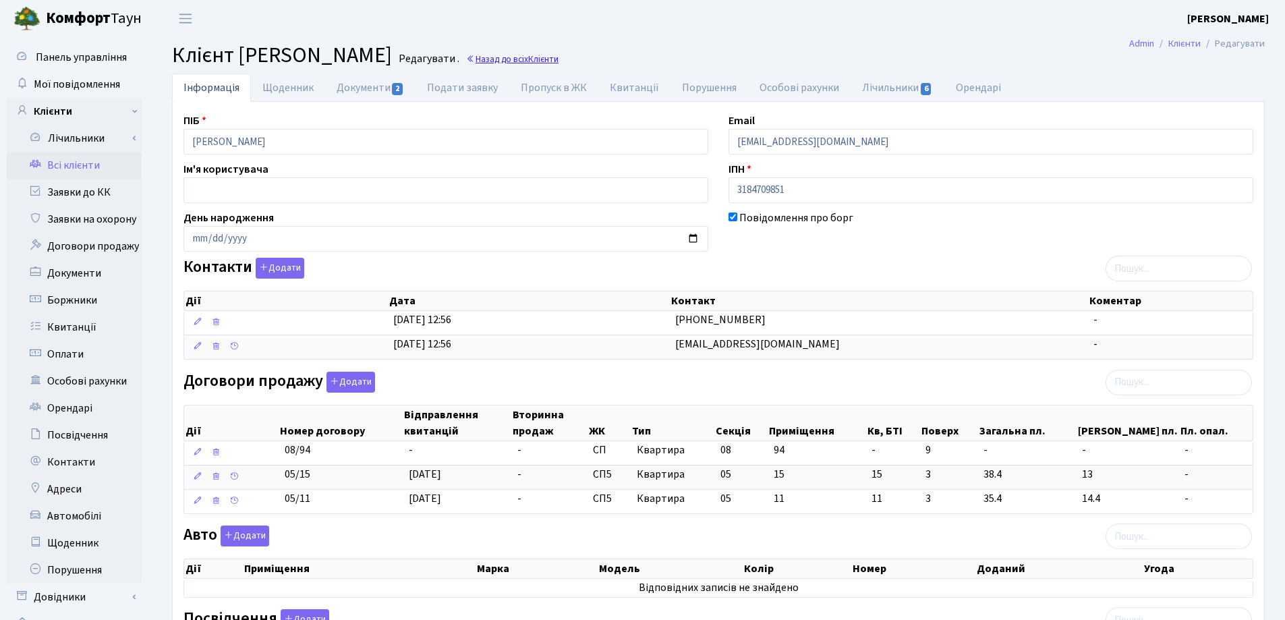
click at [559, 55] on link "Назад до всіх Клієнти" at bounding box center [512, 59] width 92 height 13
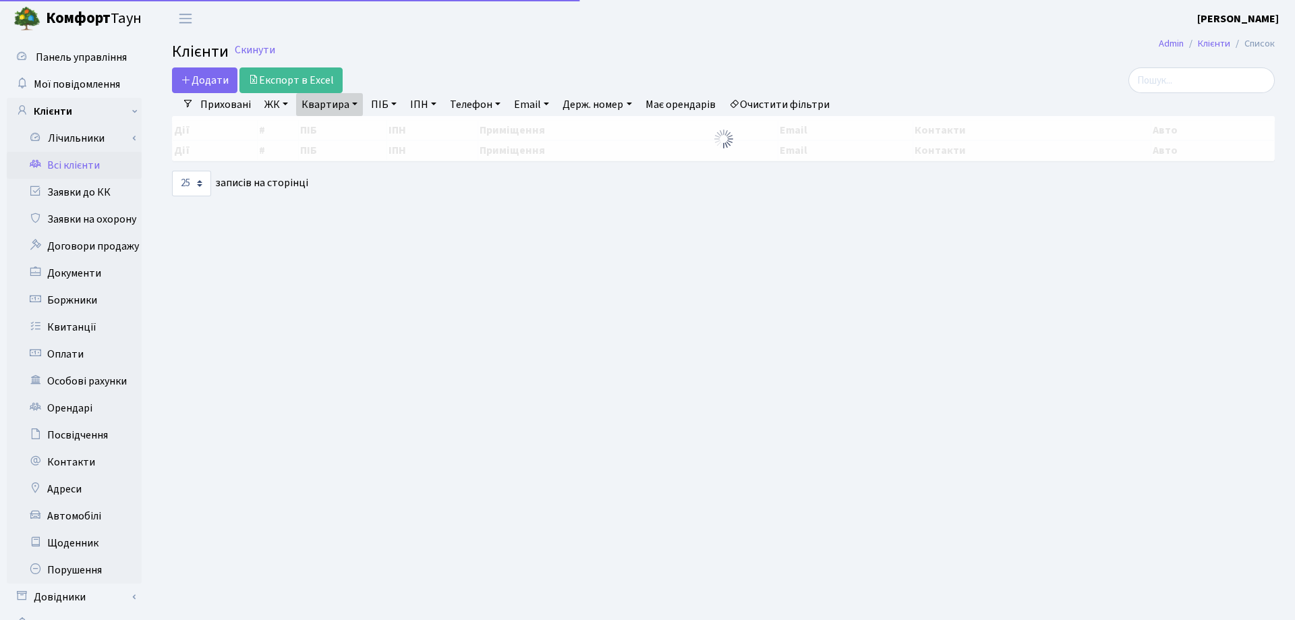
select select "25"
